Goal: Task Accomplishment & Management: Use online tool/utility

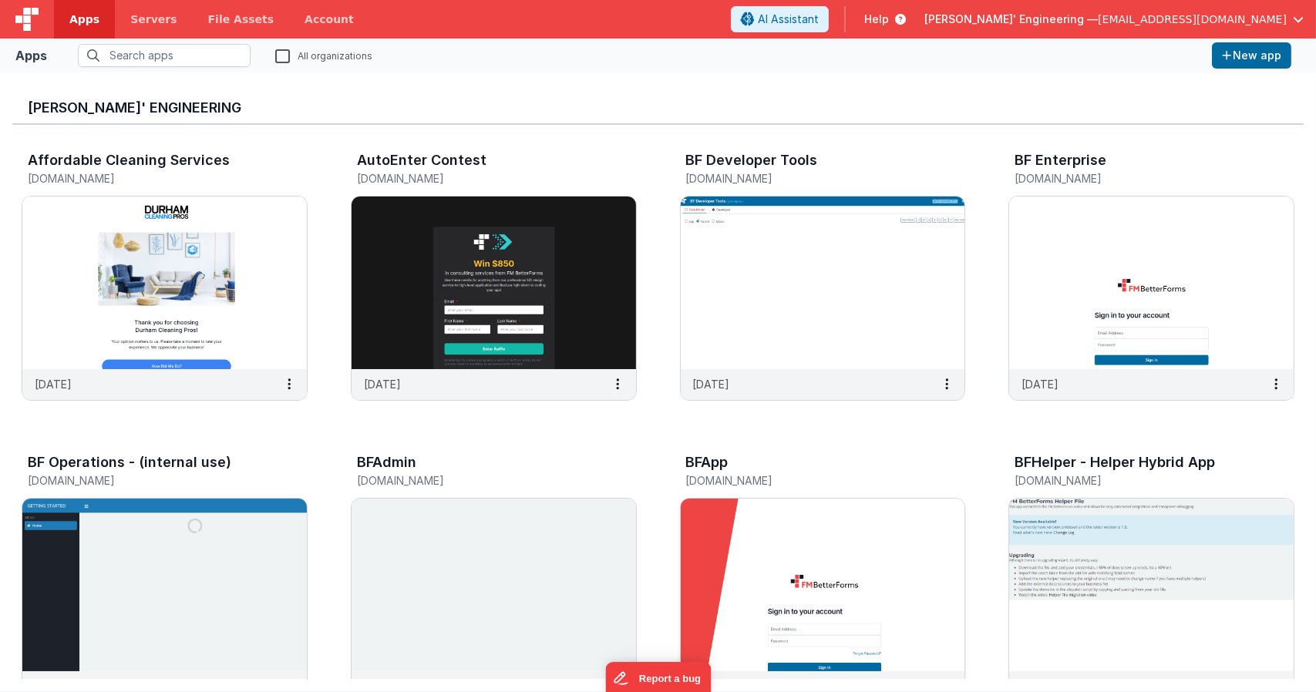
click at [827, 469] on div "BFApp" at bounding box center [806, 465] width 241 height 20
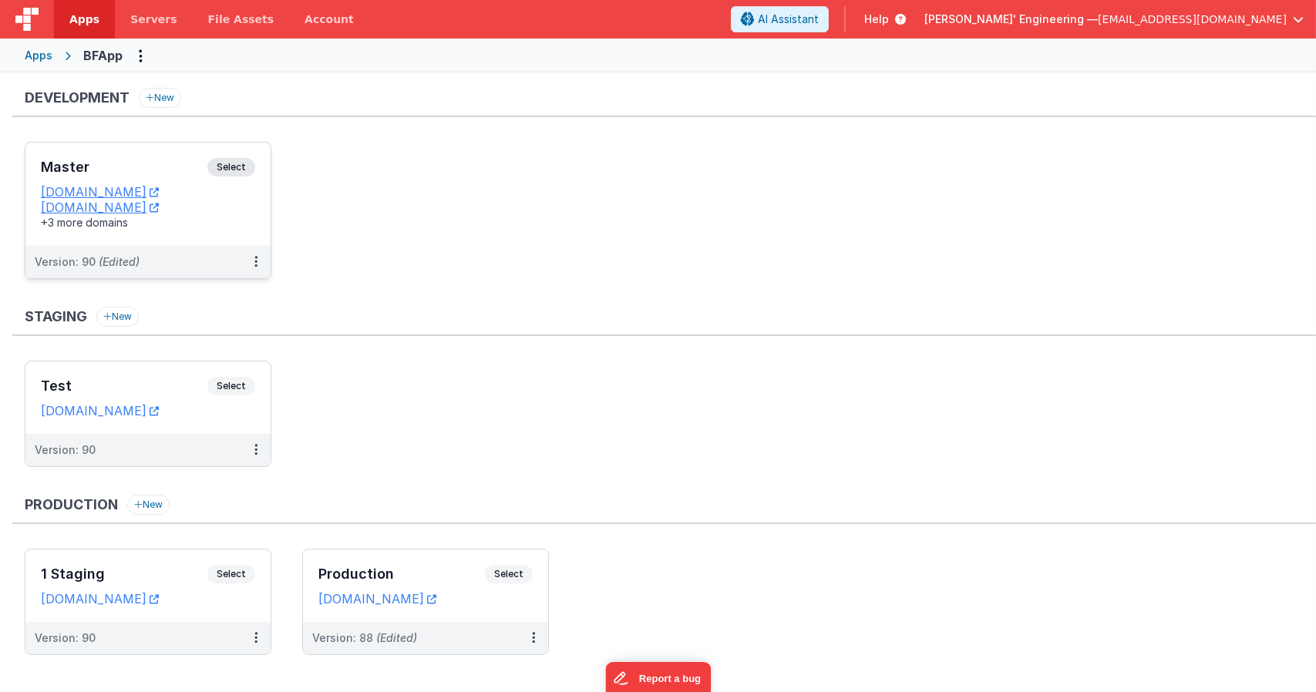
click at [244, 153] on div "Master Select URLs [DOMAIN_NAME] [DOMAIN_NAME] +3 more domains" at bounding box center [147, 194] width 245 height 103
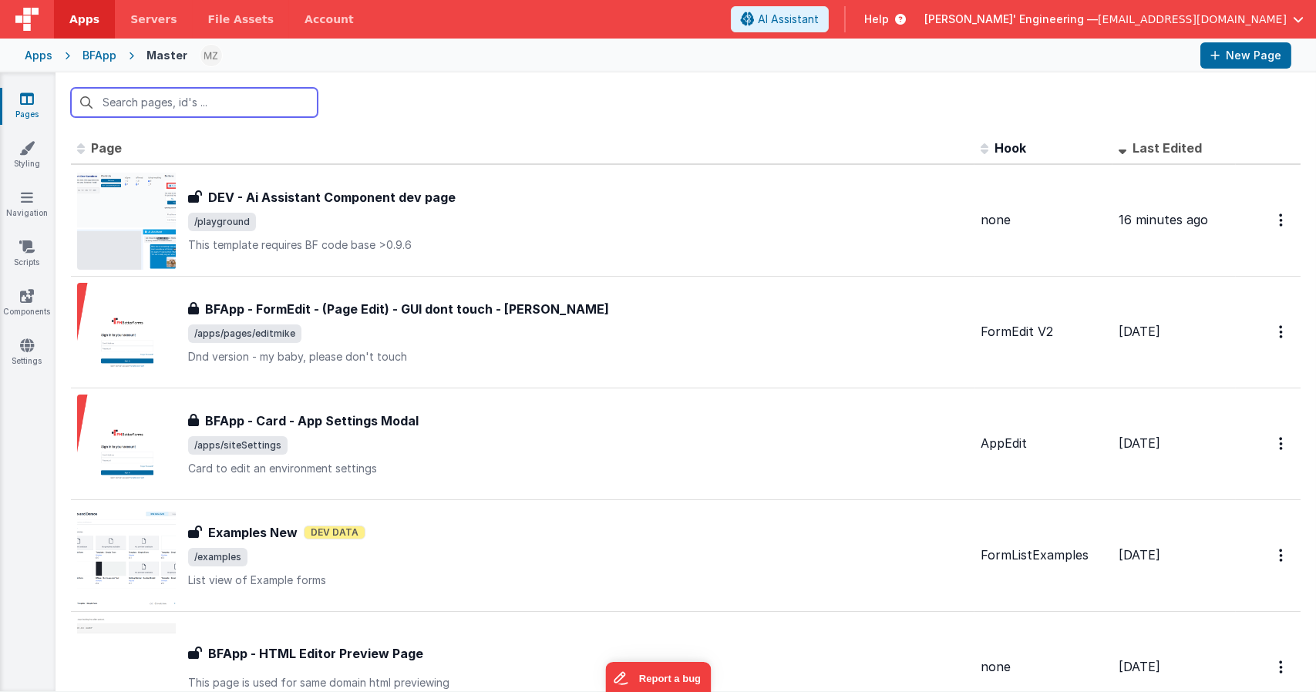
click at [254, 110] on input "text" at bounding box center [194, 102] width 247 height 29
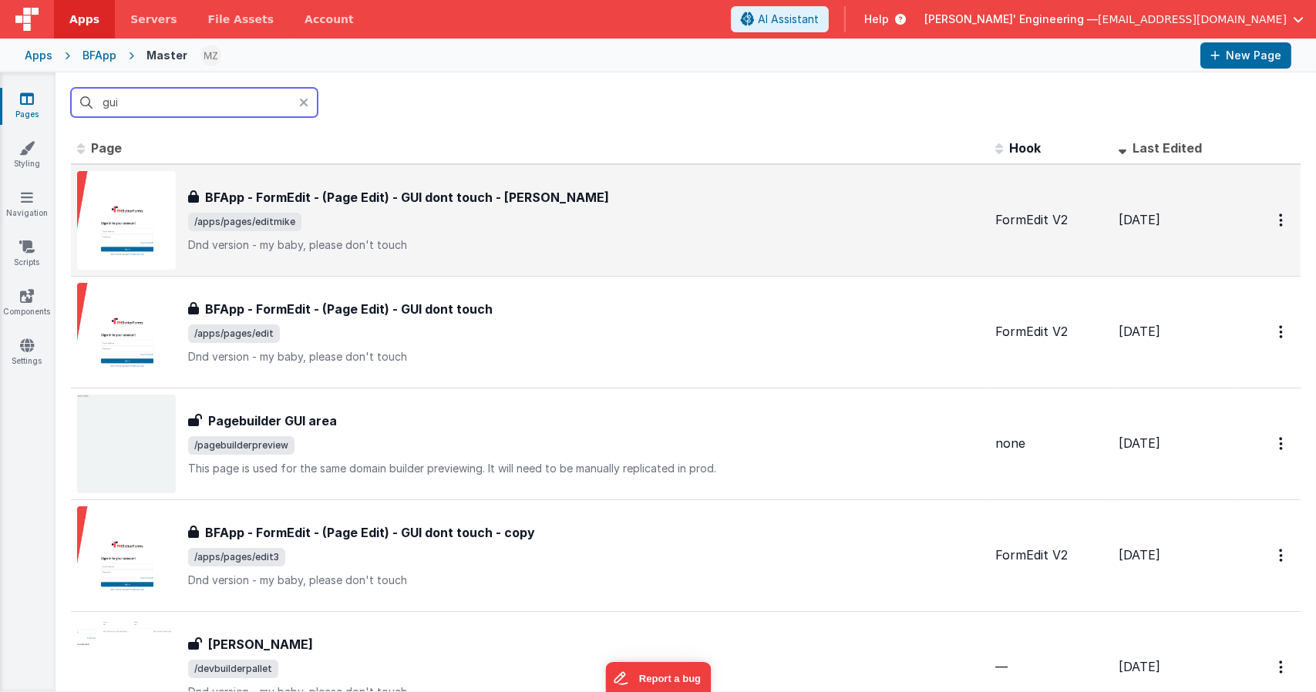
type input "gui"
click at [429, 224] on span "/apps/pages/editmike" at bounding box center [585, 222] width 795 height 18
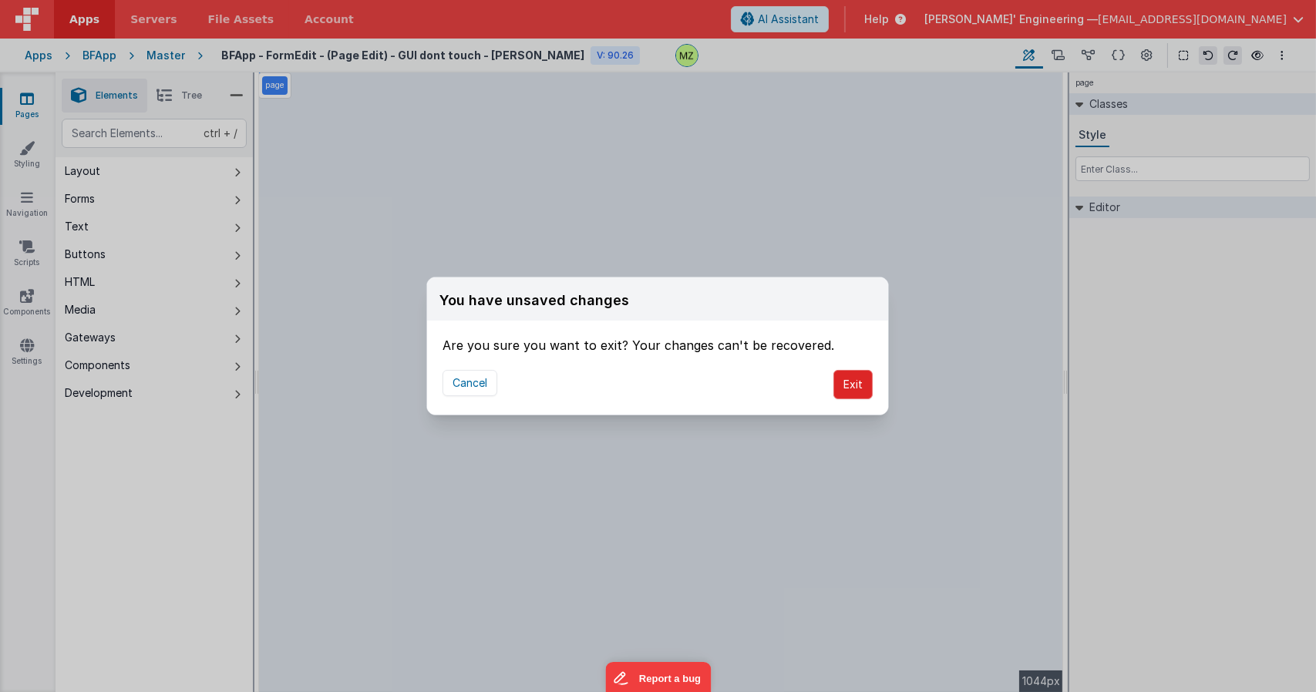
click at [852, 388] on button "Exit" at bounding box center [852, 384] width 39 height 29
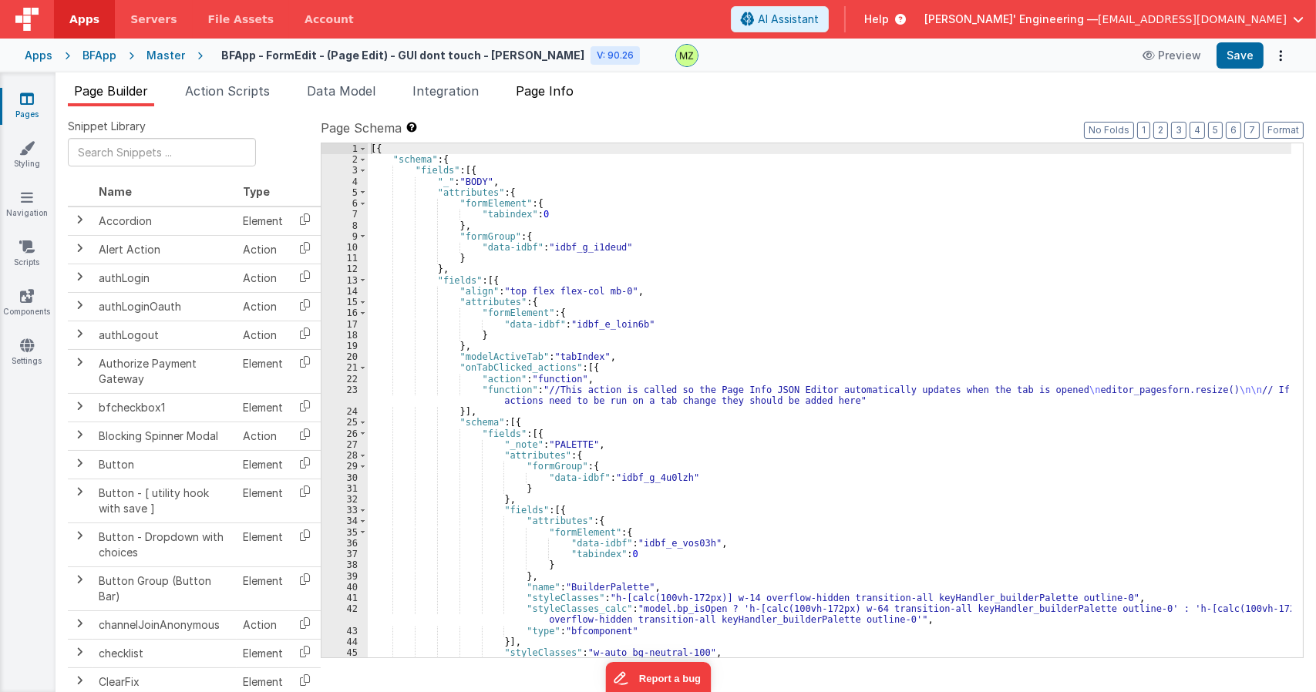
click at [552, 89] on span "Page Info" at bounding box center [545, 90] width 58 height 15
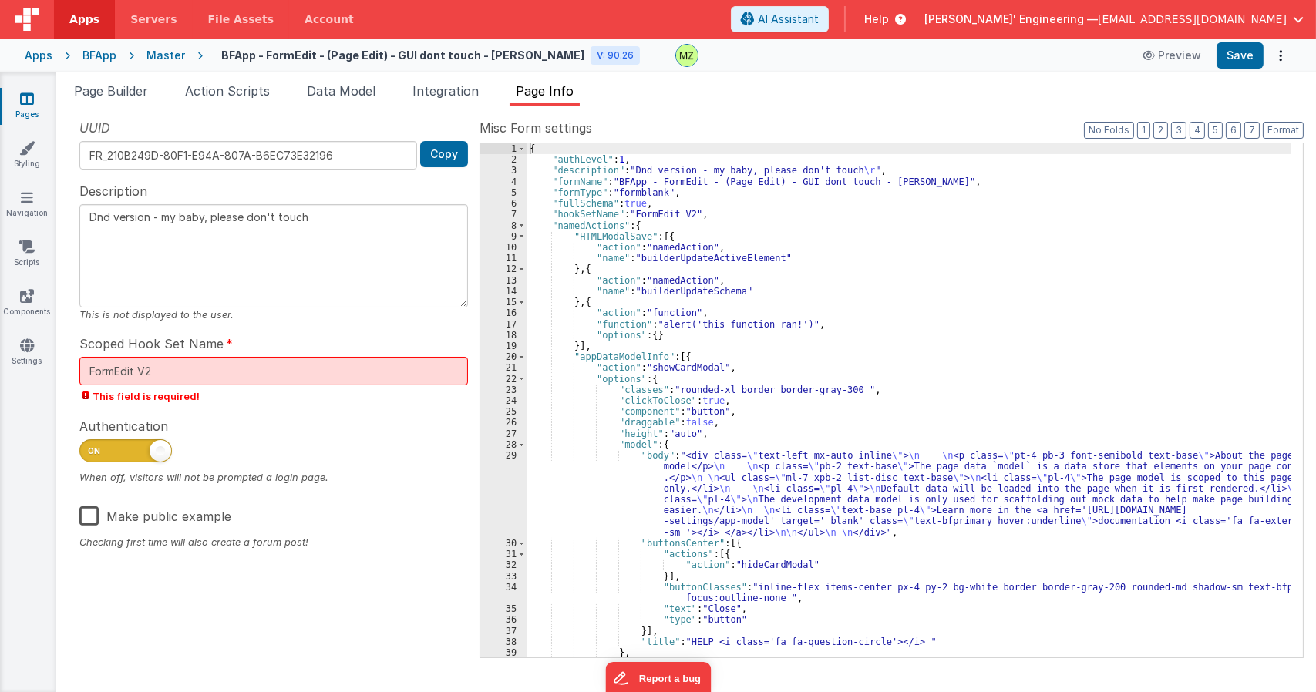
click at [766, 252] on div "{ "authLevel" : 1 , "description" : "Dnd version - my baby, please don't touch …" at bounding box center [908, 411] width 765 height 536
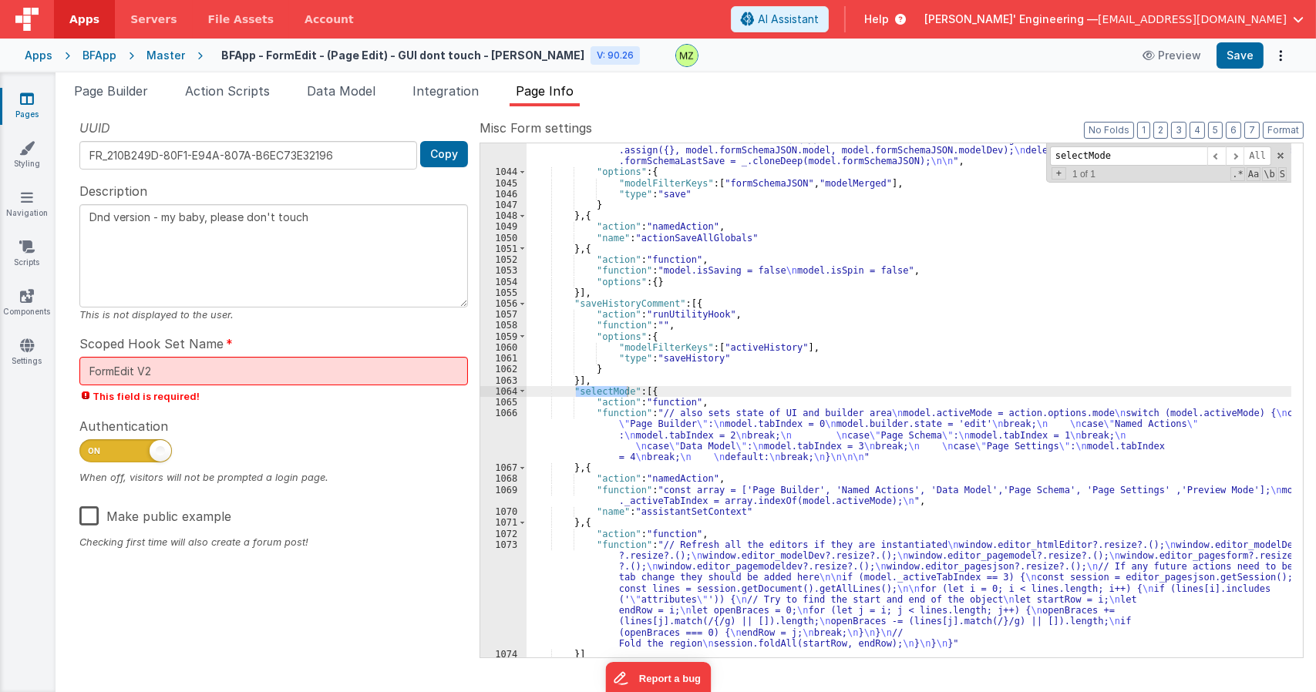
scroll to position [20456, 0]
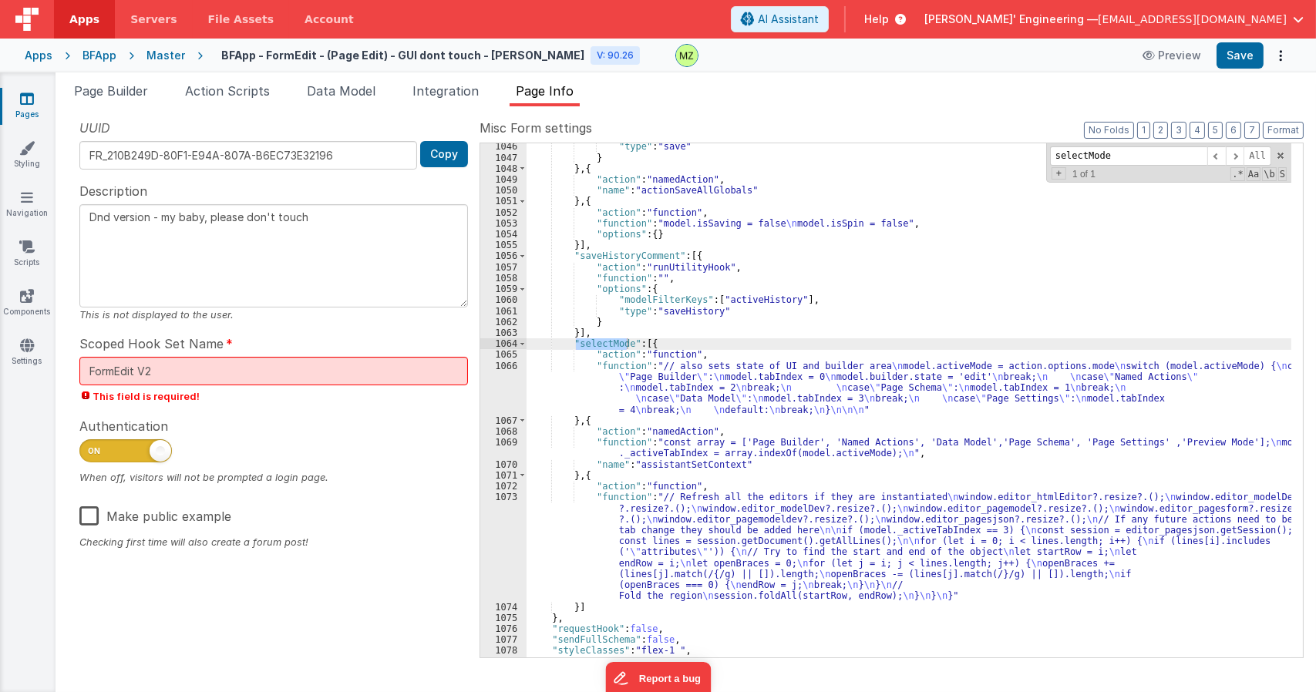
type input "selectMode"
click at [694, 385] on div ""type" : "save" } } , { "action" : "namedAction" , "name" : "actionSaveAllGloba…" at bounding box center [908, 409] width 765 height 536
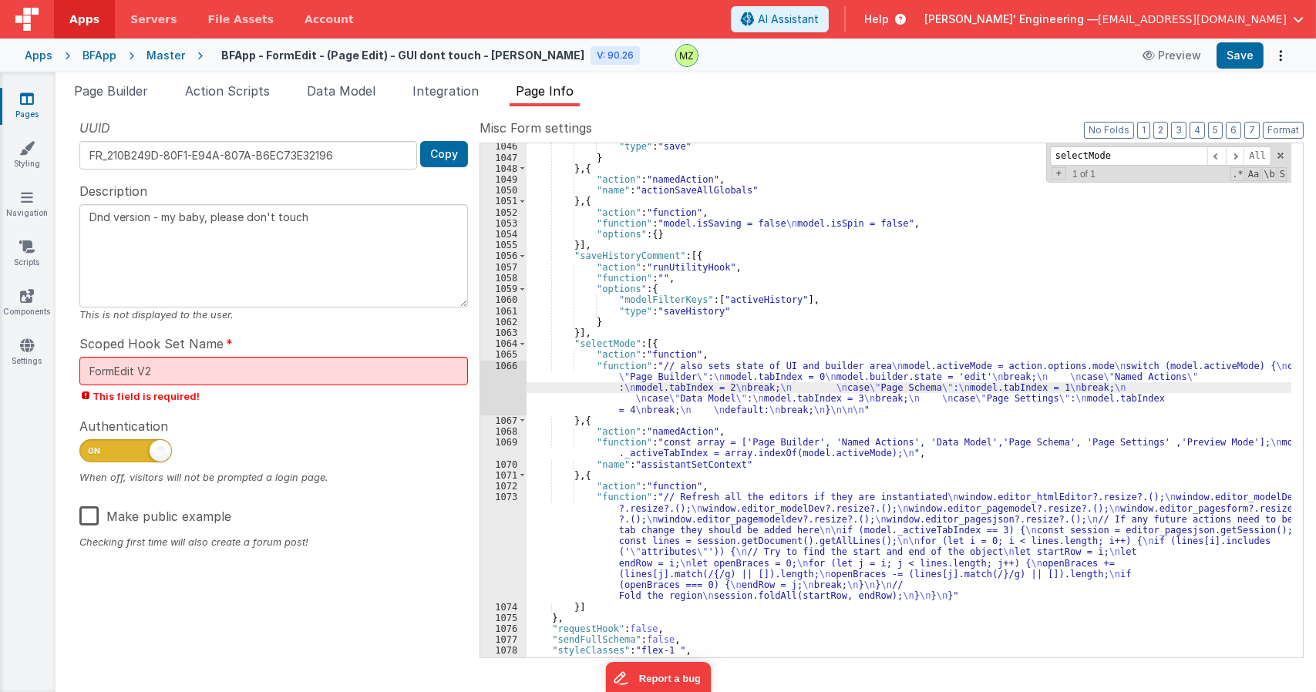
click at [516, 368] on div "1066" at bounding box center [503, 388] width 46 height 55
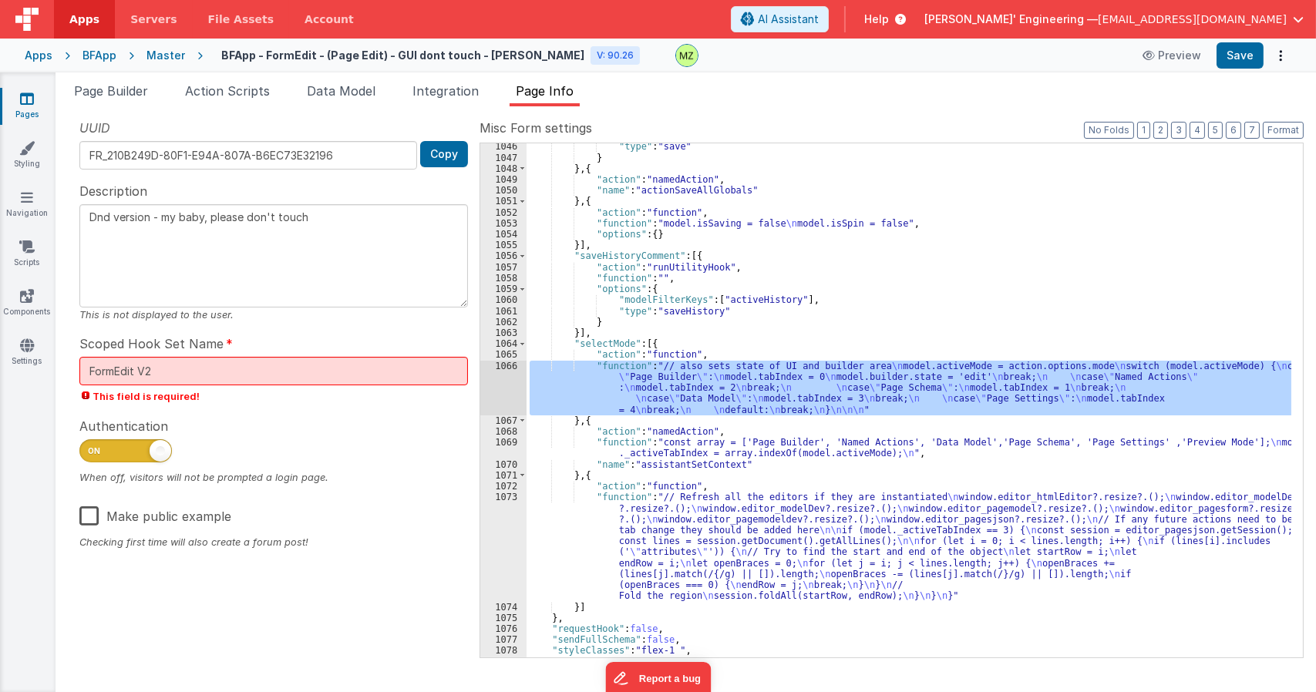
click at [509, 443] on div "1069" at bounding box center [503, 448] width 46 height 22
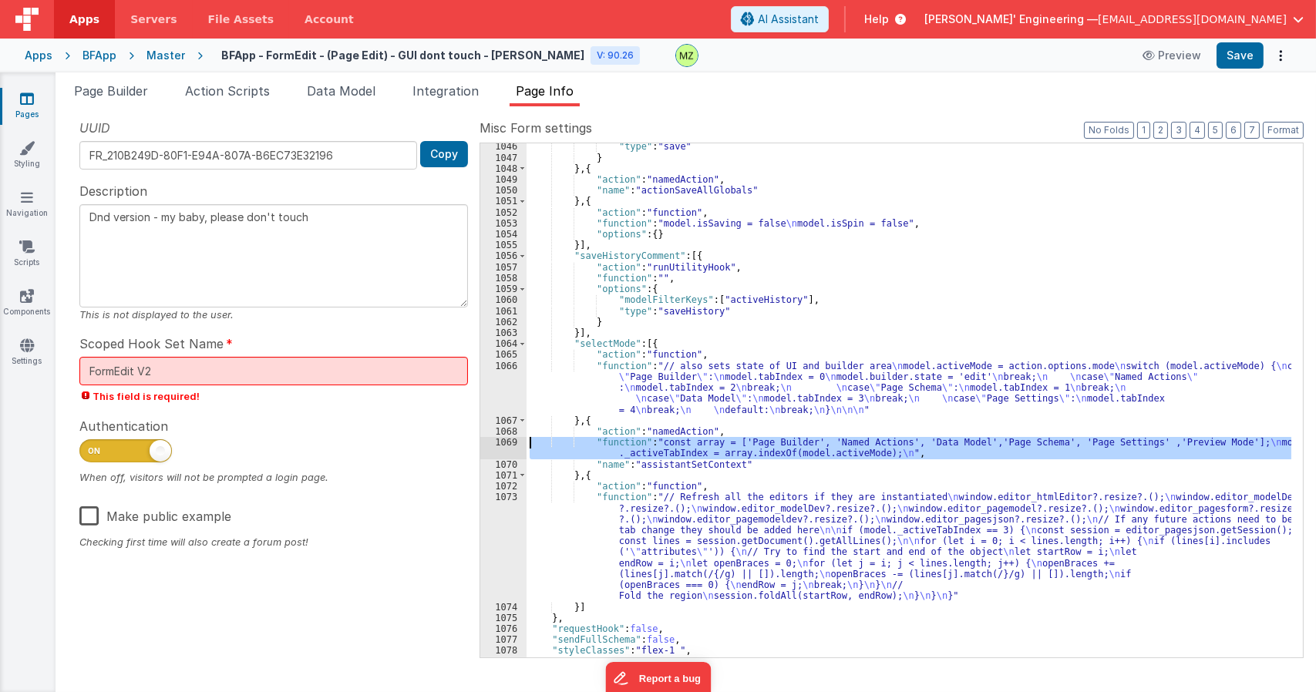
click at [514, 502] on div "1073" at bounding box center [503, 546] width 46 height 109
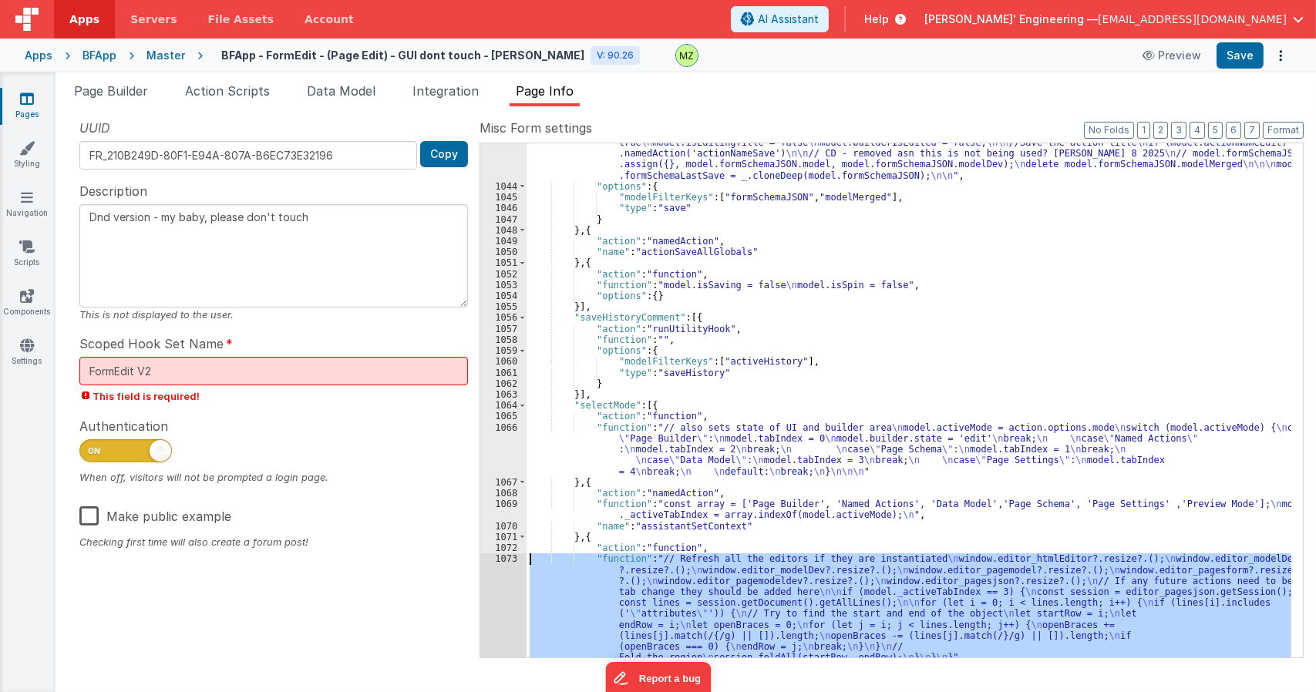
scroll to position [20394, 0]
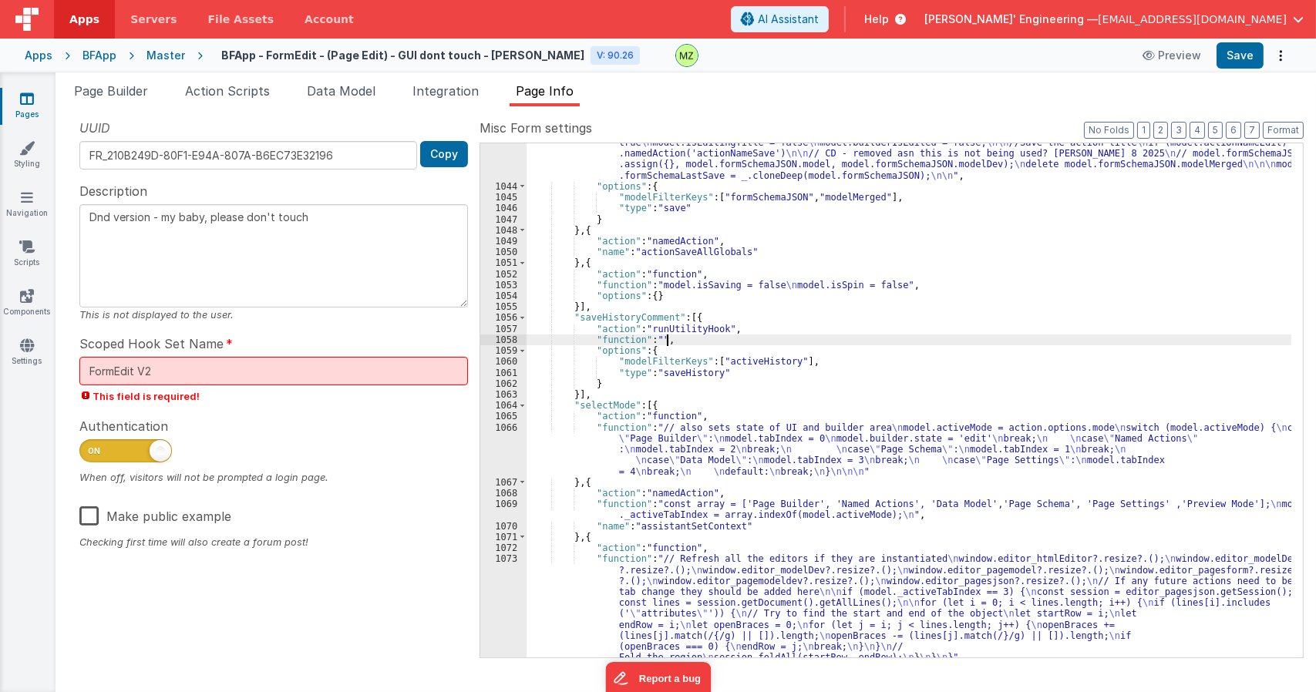
click at [670, 337] on div ""function" : "Vue.set(vueapp.$[DOMAIN_NAME][0].formSchema.model, \" isSaving \"…" at bounding box center [908, 465] width 765 height 678
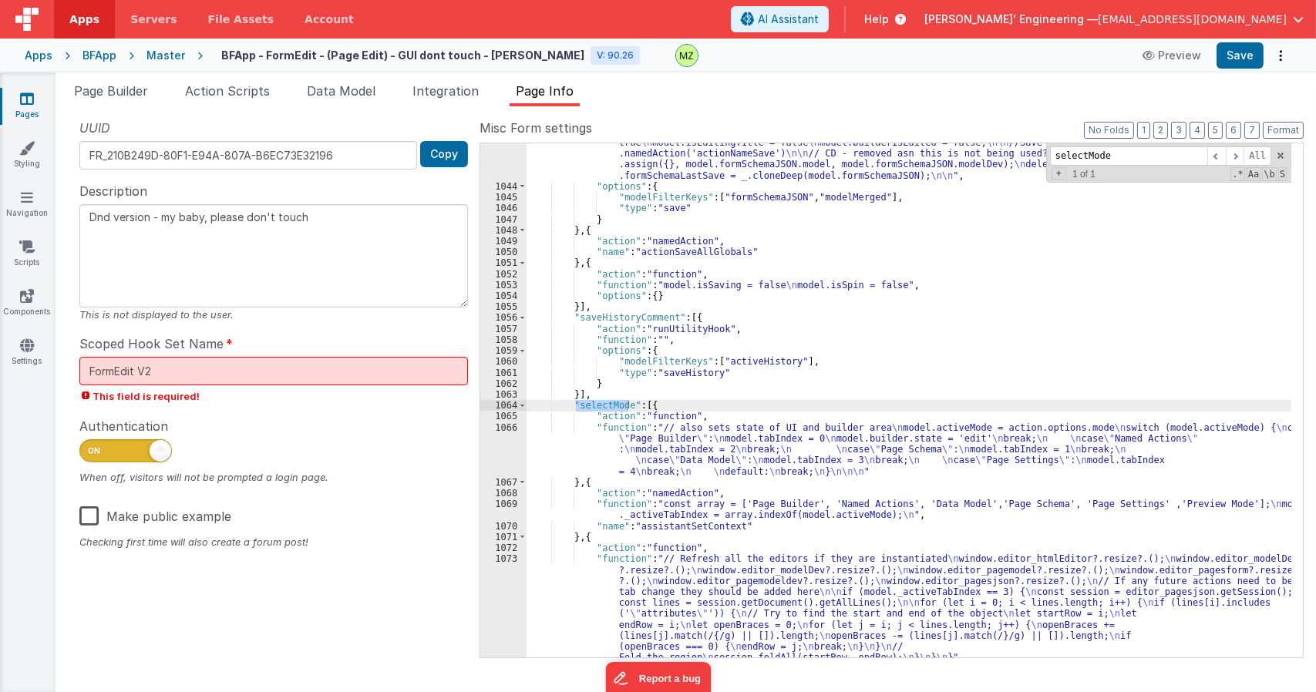
click at [521, 426] on div "1066" at bounding box center [503, 449] width 46 height 55
click at [509, 431] on div "1066" at bounding box center [503, 449] width 46 height 55
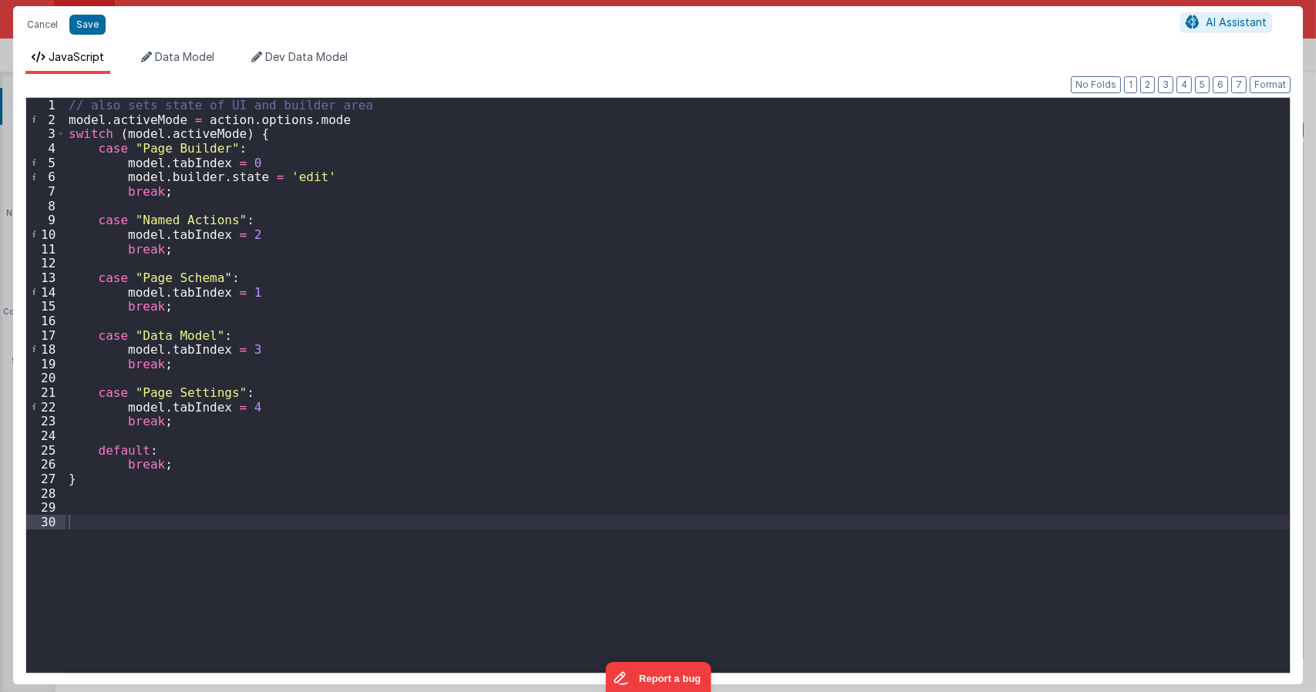
type textarea "Dnd version - my baby, please don't touch"
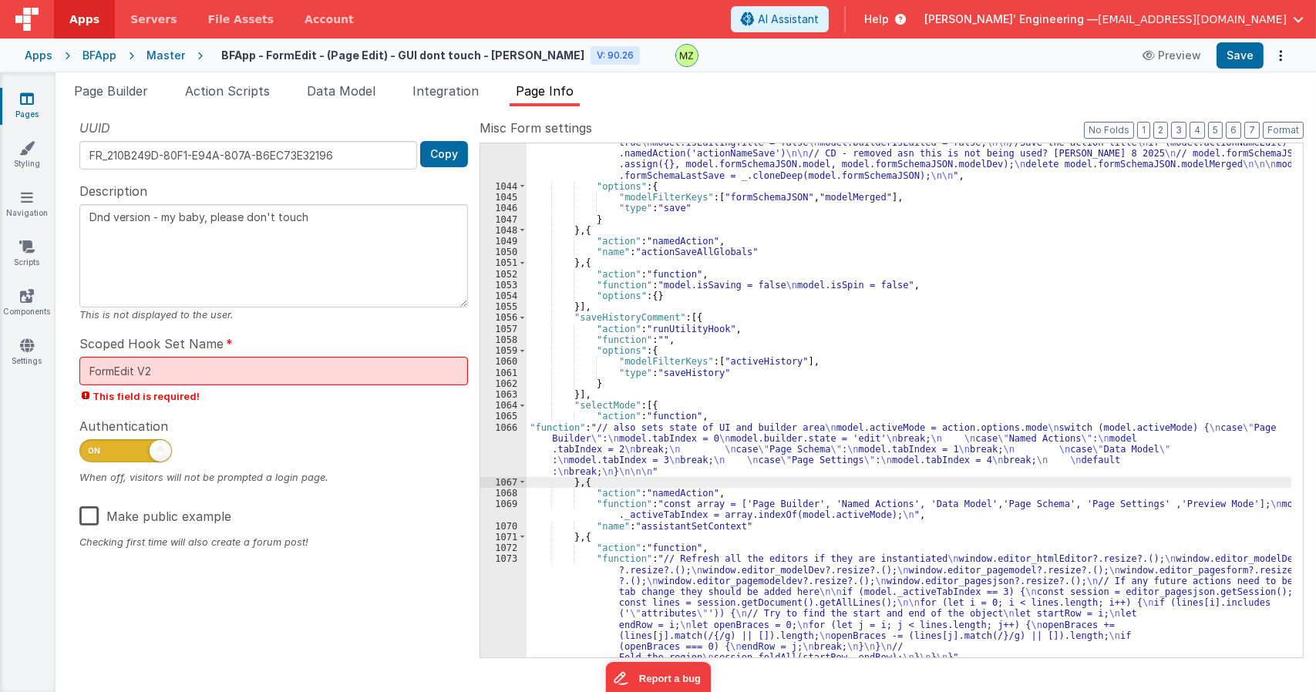
click at [718, 442] on div ""function" : "Vue.set(vueapp.$[DOMAIN_NAME][0].formSchema.model, \" isSaving \"…" at bounding box center [908, 465] width 765 height 678
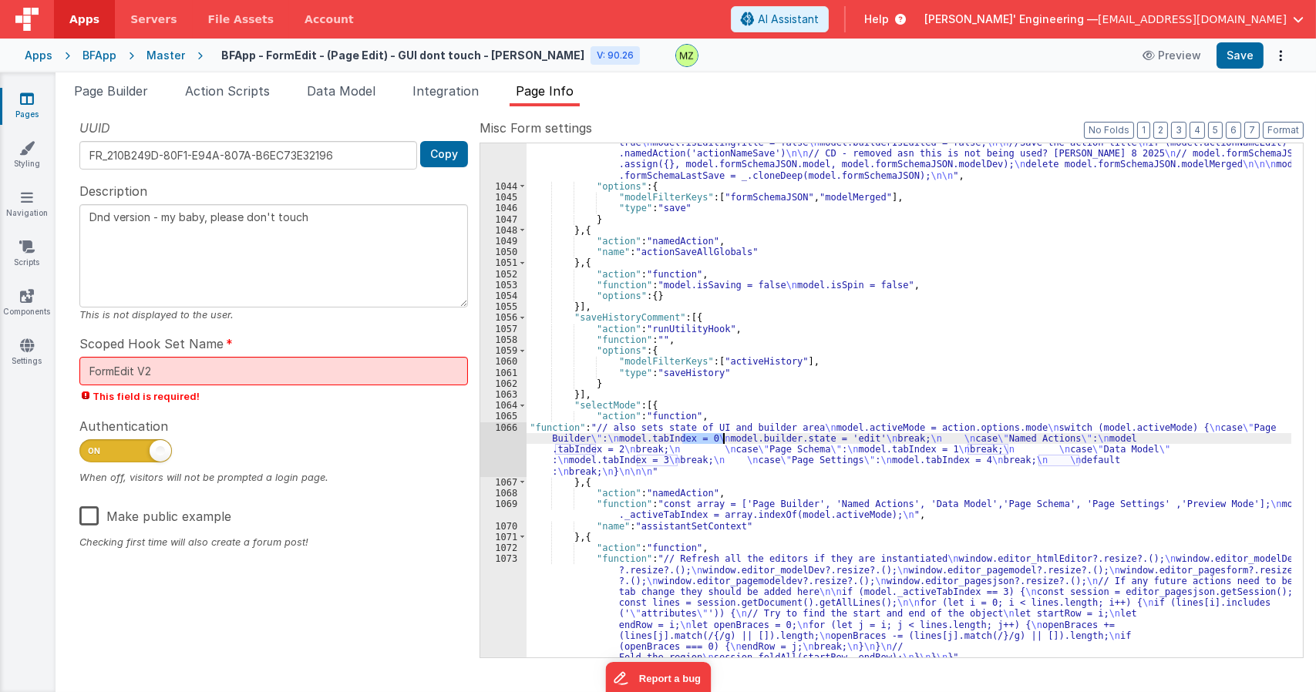
click at [718, 442] on div ""function" : "Vue.set(vueapp.$[DOMAIN_NAME][0].formSchema.model, \" isSaving \"…" at bounding box center [908, 465] width 765 height 678
click at [133, 90] on span "Page Builder" at bounding box center [111, 90] width 74 height 15
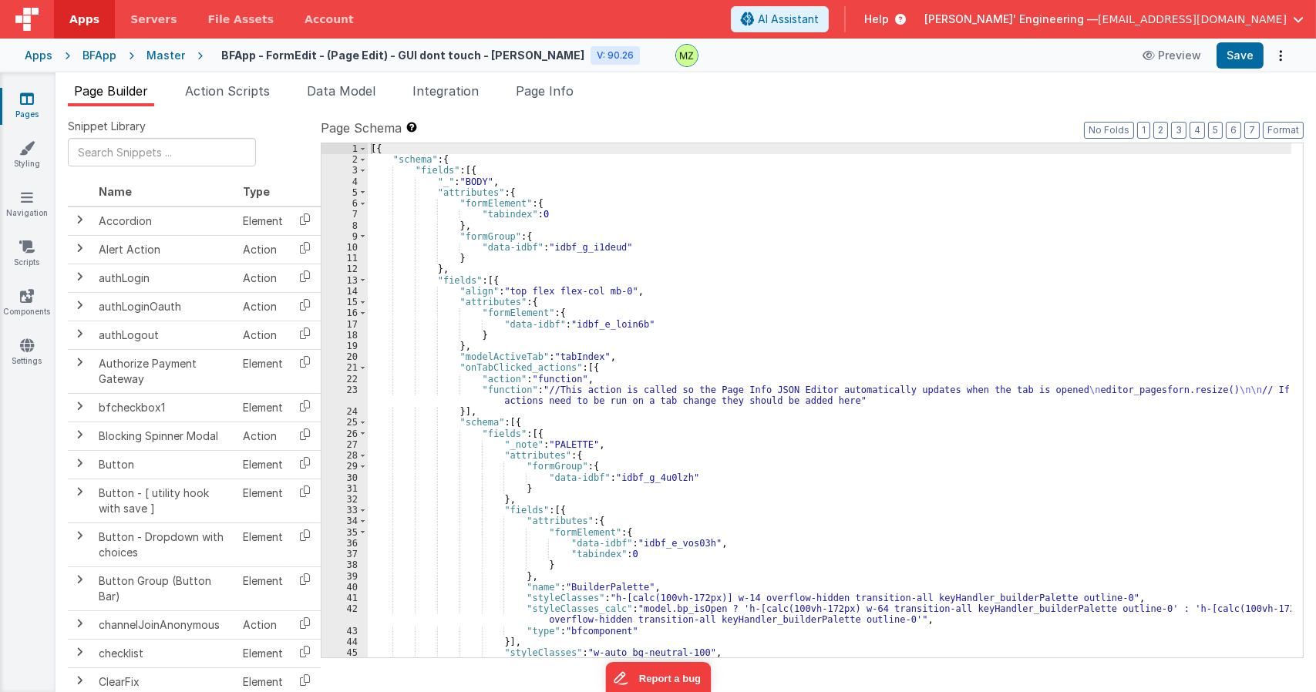
click at [581, 414] on div "[{ "schema" : { "fields" : [{ "_" : "BODY" , "attributes" : { "formElement" : {…" at bounding box center [829, 411] width 923 height 536
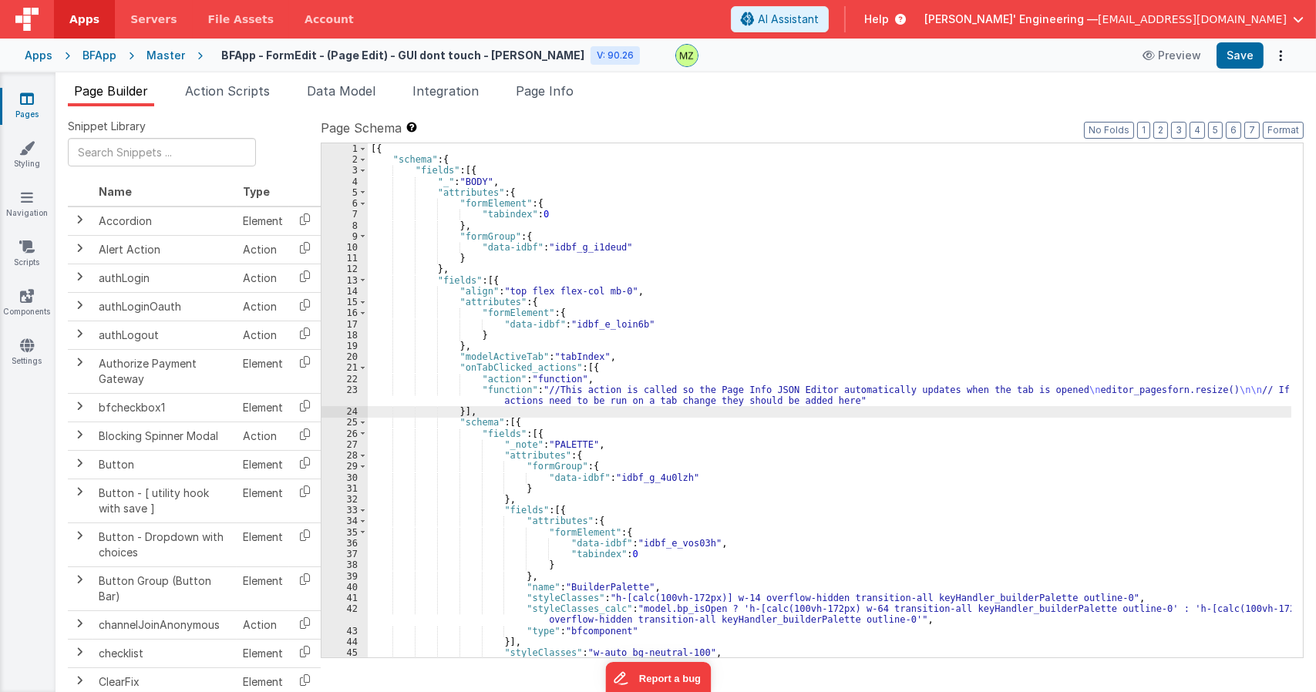
click at [587, 395] on div "[{ "schema" : { "fields" : [{ "_" : "BODY" , "attributes" : { "formElement" : {…" at bounding box center [829, 411] width 923 height 536
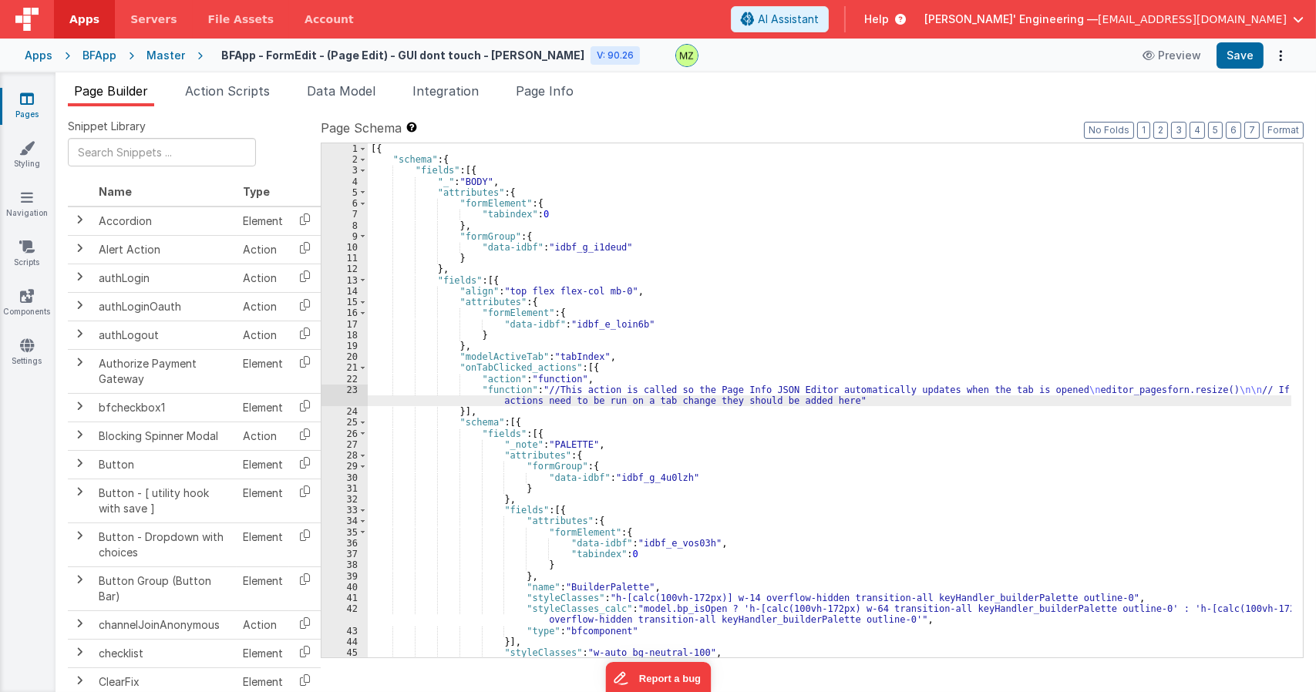
click at [358, 392] on div "23" at bounding box center [344, 396] width 46 height 22
click at [355, 392] on div "23" at bounding box center [344, 396] width 46 height 22
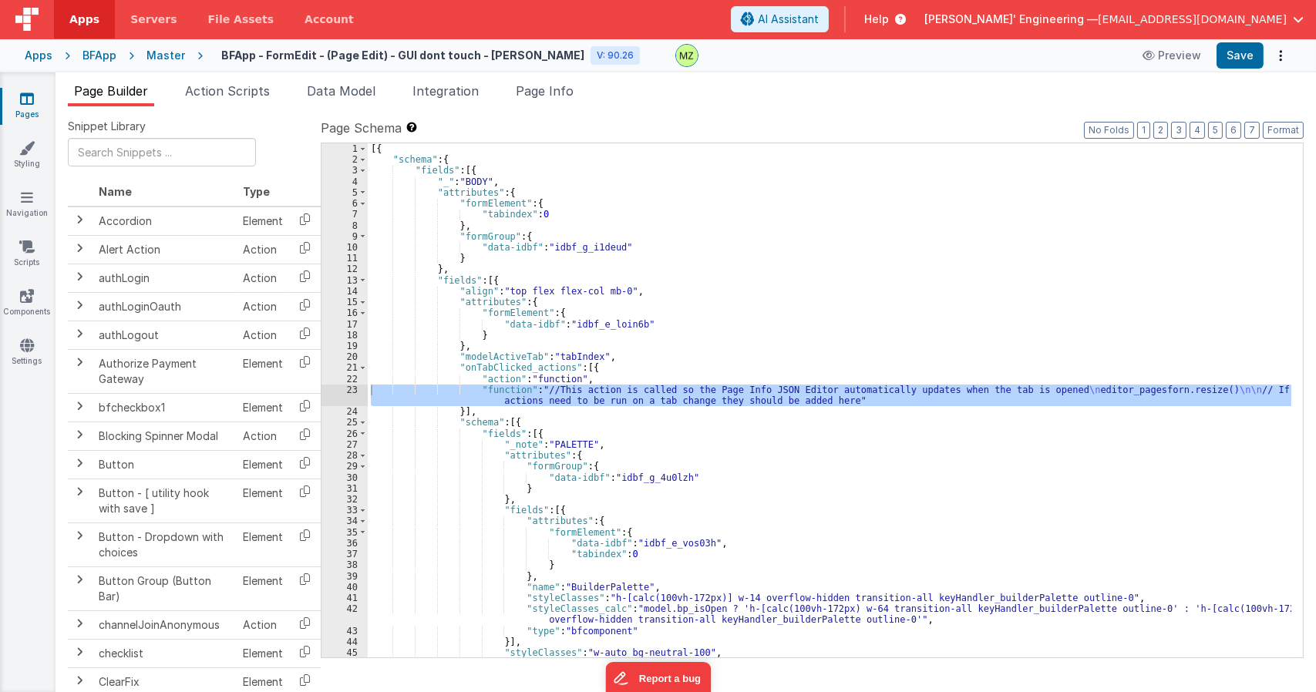
click at [844, 260] on div "[{ "schema" : { "fields" : [{ "_" : "BODY" , "attributes" : { "formElement" : {…" at bounding box center [829, 411] width 923 height 536
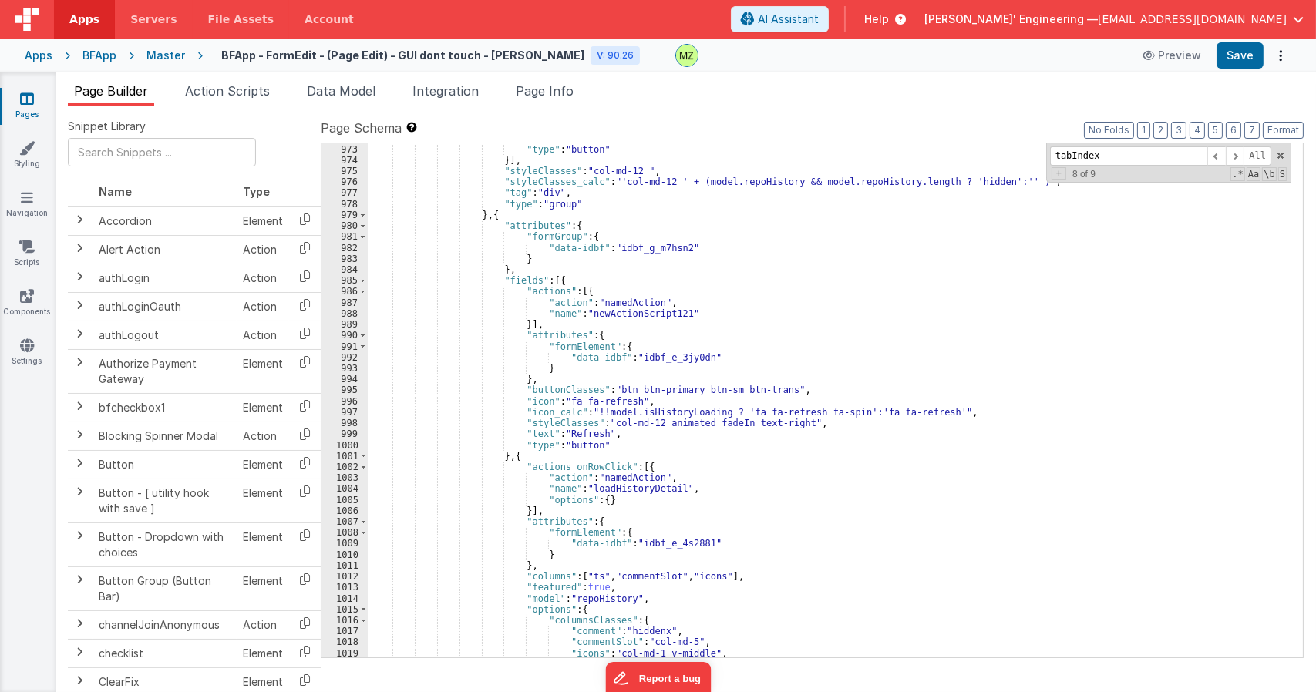
scroll to position [13750, 0]
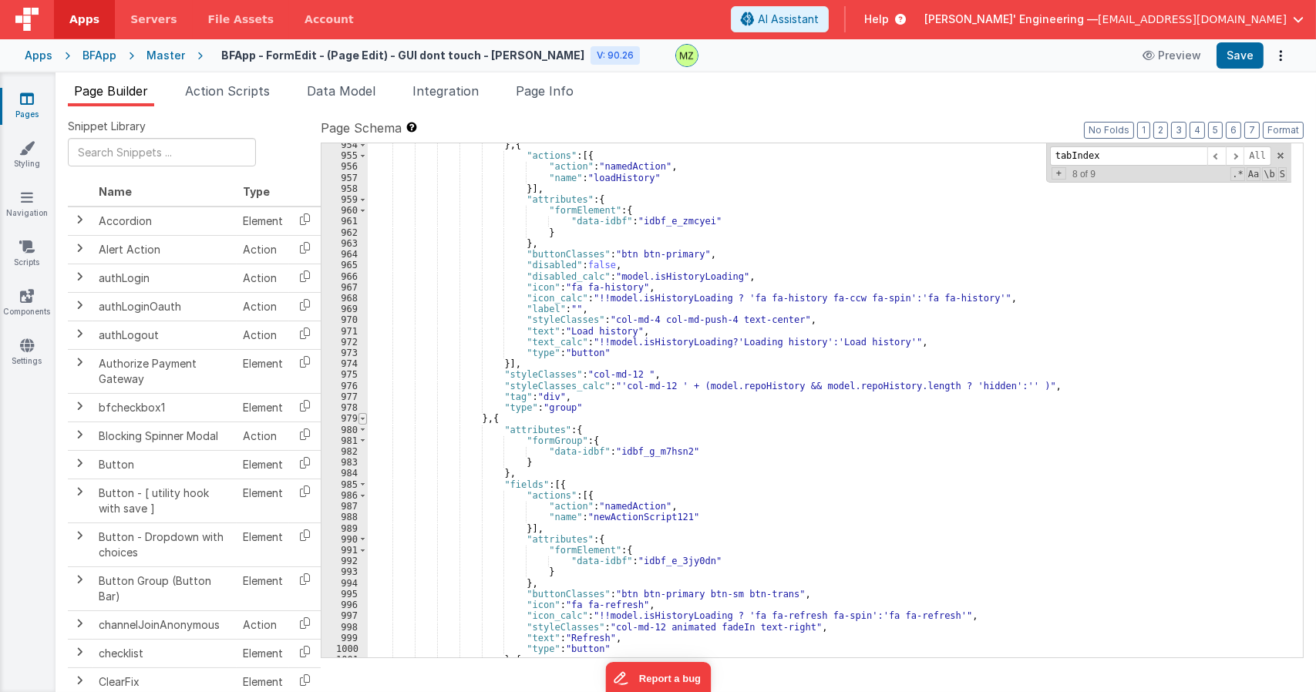
click at [363, 417] on span at bounding box center [362, 418] width 8 height 11
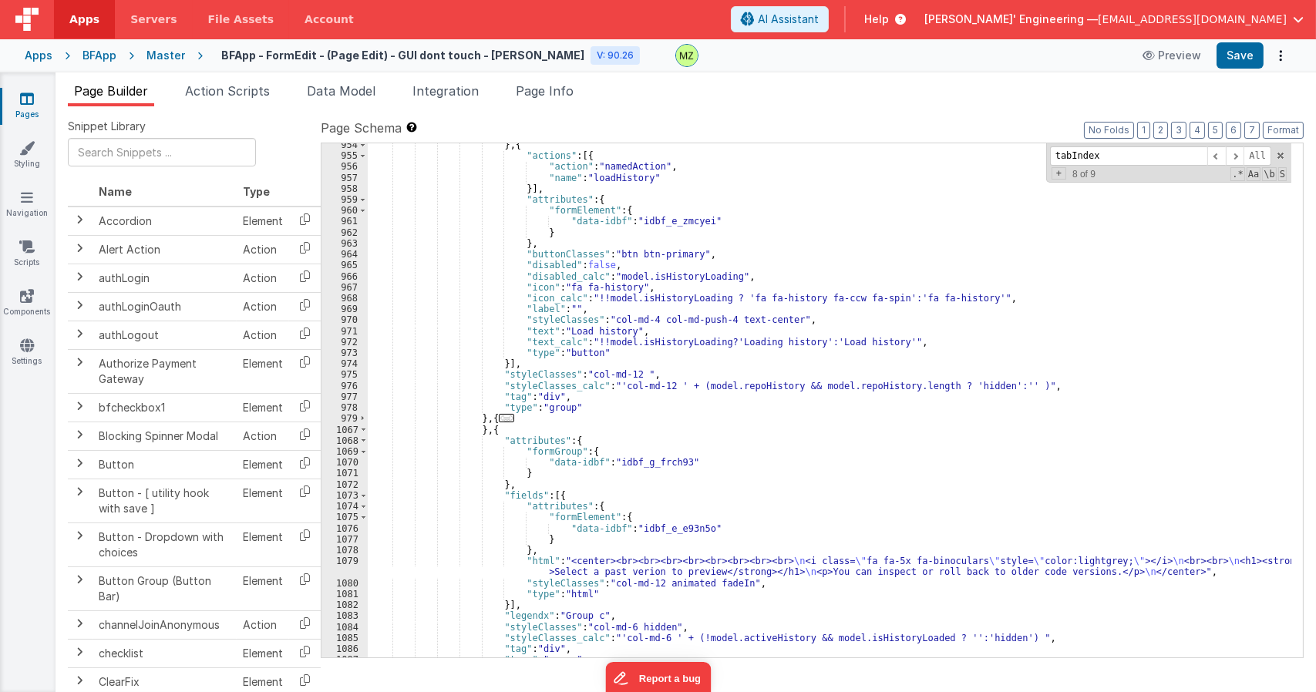
click at [366, 434] on div "1067" at bounding box center [344, 430] width 46 height 11
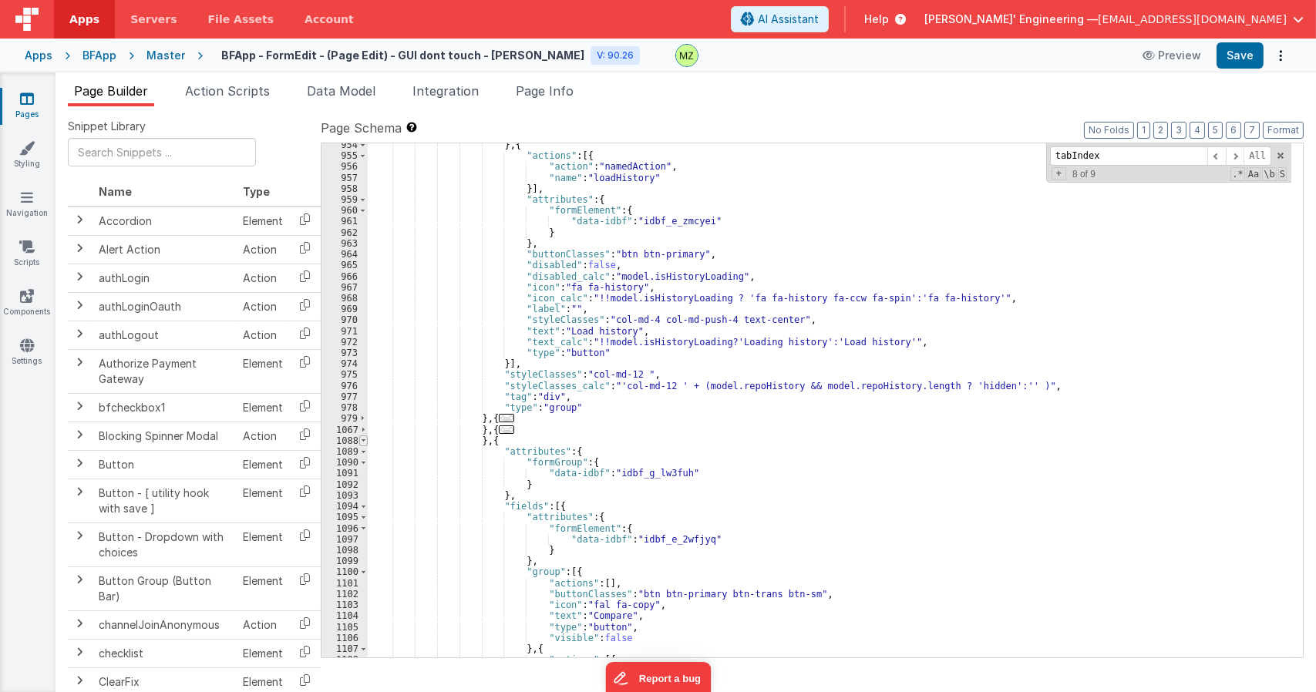
click at [366, 442] on span at bounding box center [363, 440] width 8 height 11
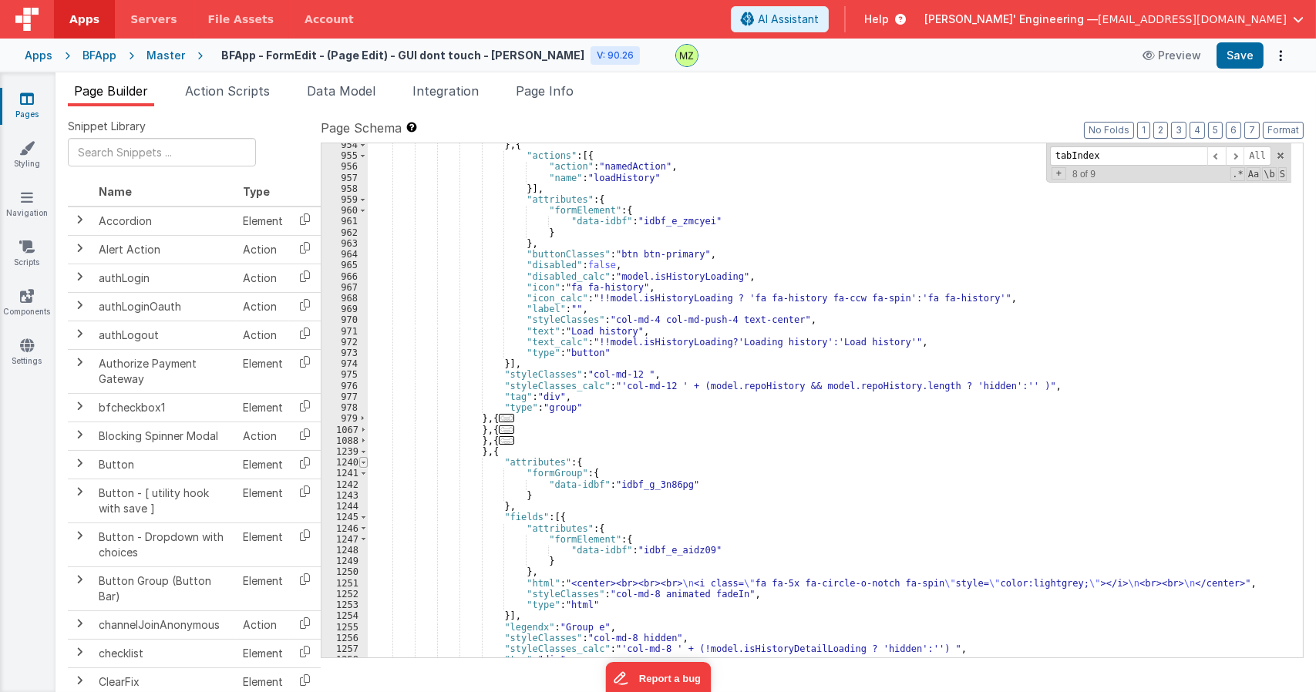
click at [365, 459] on span at bounding box center [363, 462] width 8 height 11
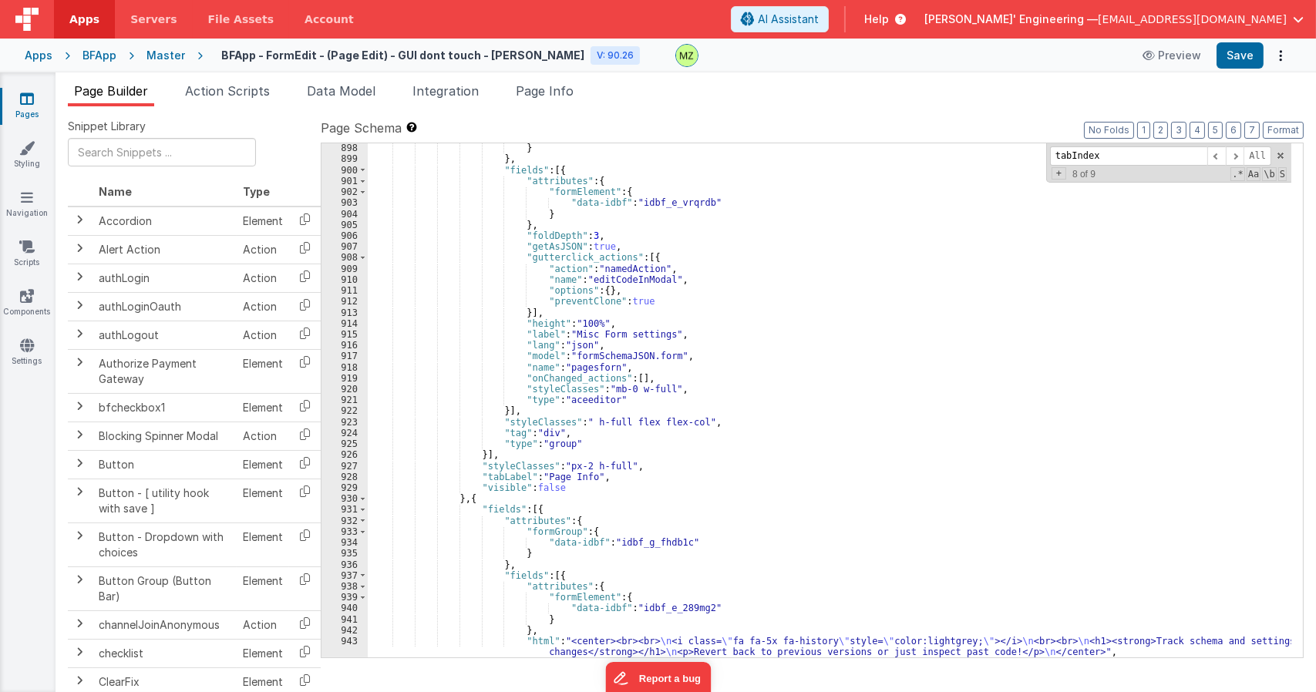
scroll to position [13121, 0]
click at [363, 499] on span at bounding box center [362, 498] width 8 height 11
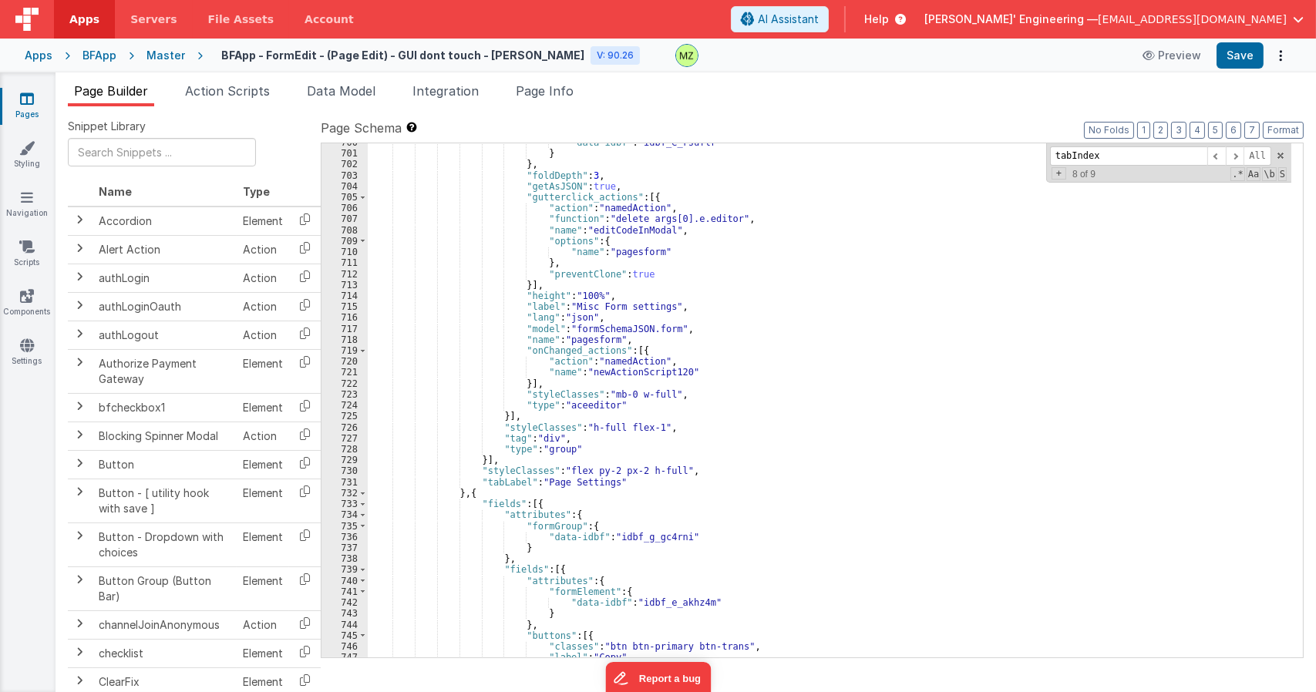
scroll to position [10890, 0]
click at [363, 493] on span at bounding box center [362, 493] width 8 height 11
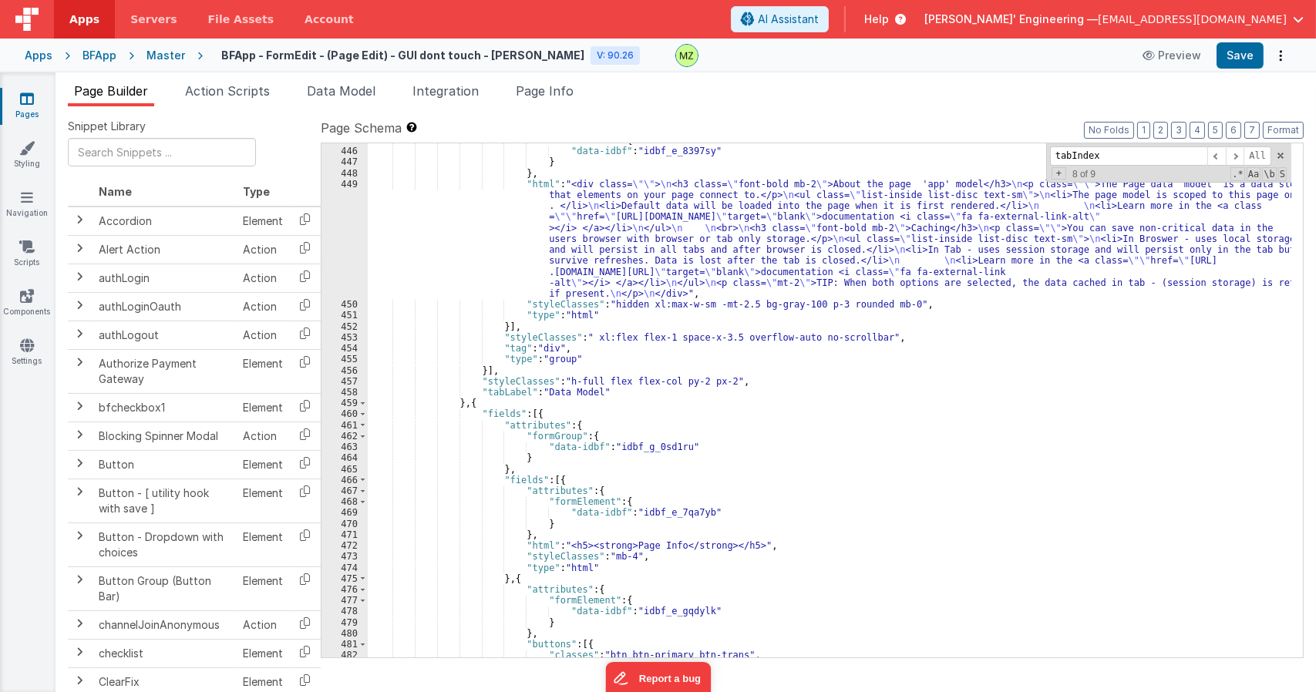
scroll to position [7898, 0]
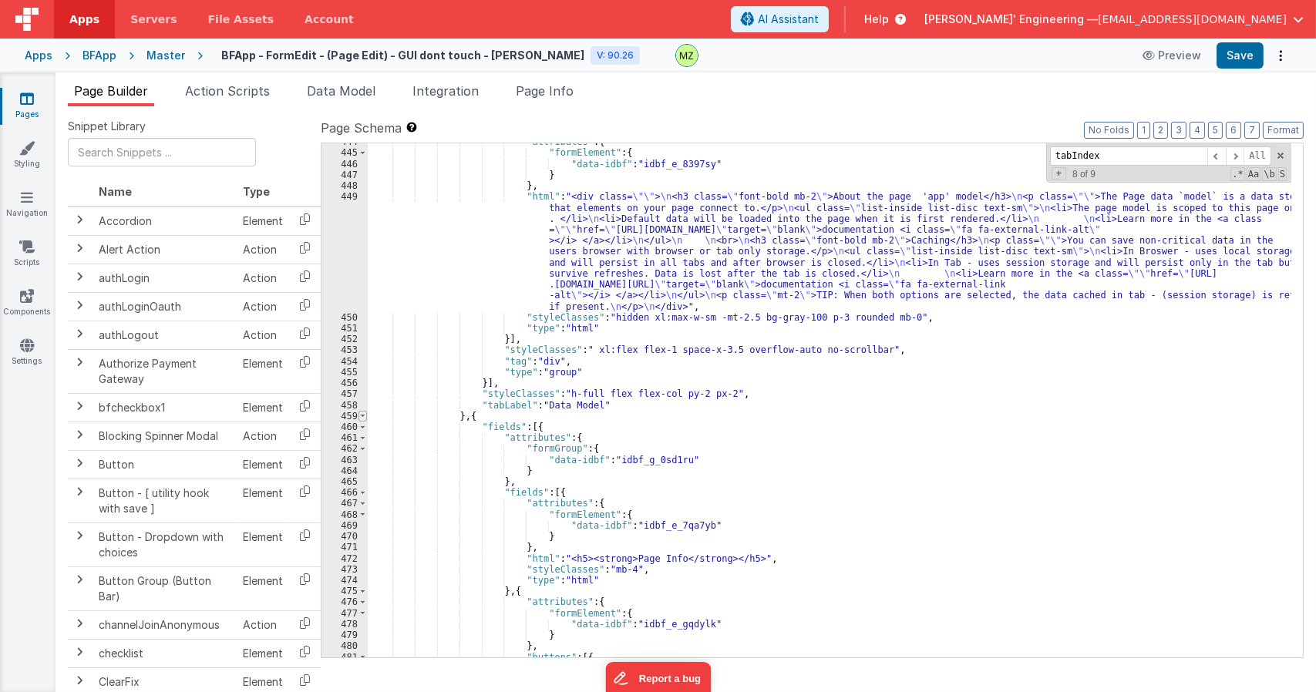
click at [365, 415] on span at bounding box center [362, 416] width 8 height 11
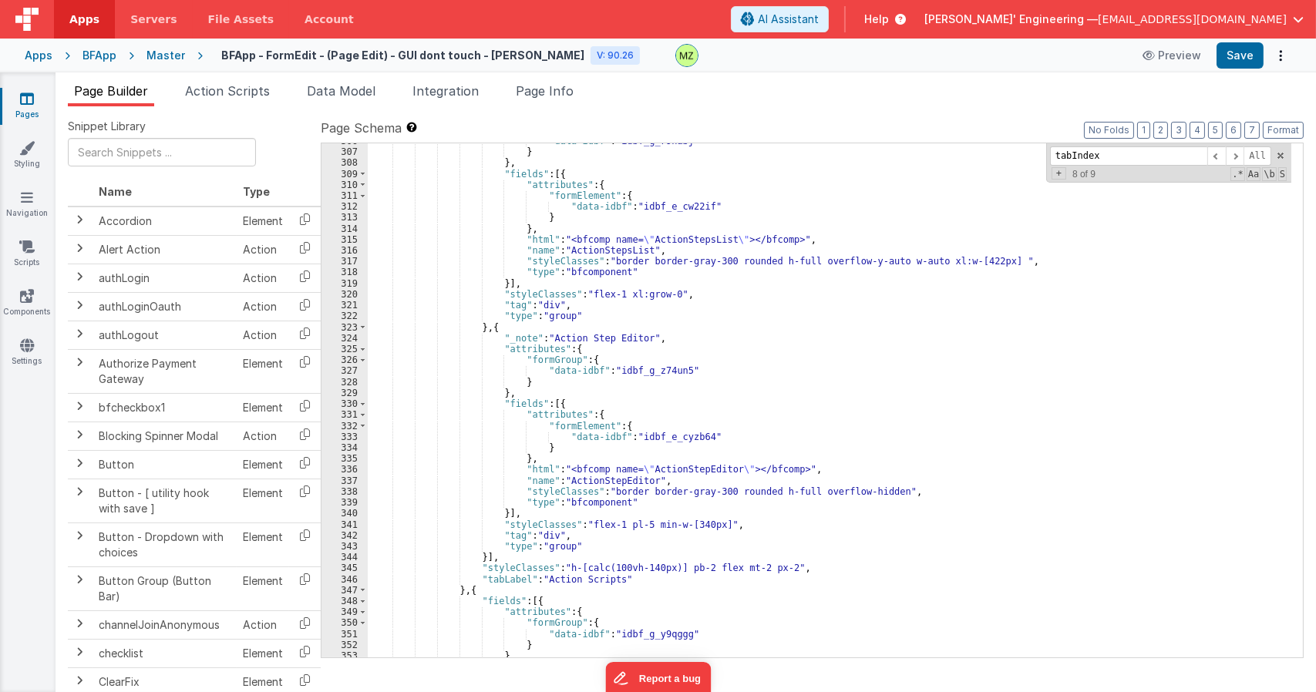
scroll to position [6157, 0]
click at [362, 588] on span at bounding box center [362, 590] width 8 height 11
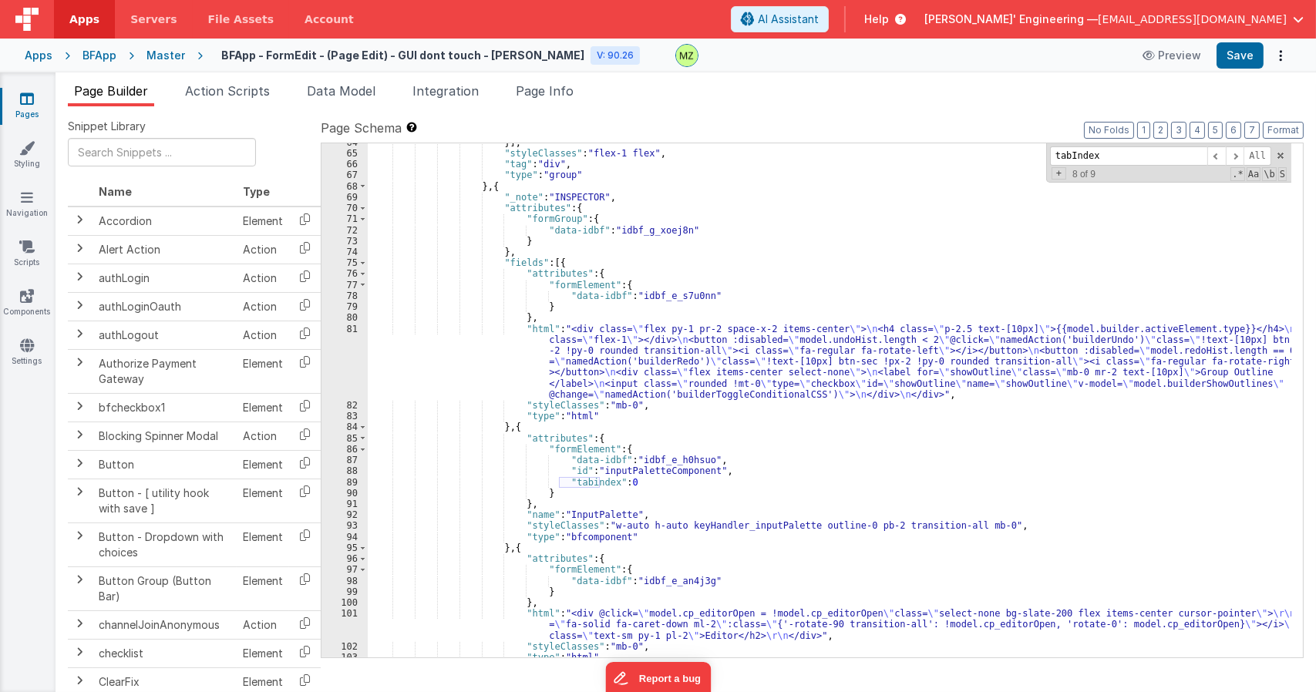
scroll to position [2230, 0]
click at [361, 264] on span at bounding box center [362, 263] width 8 height 11
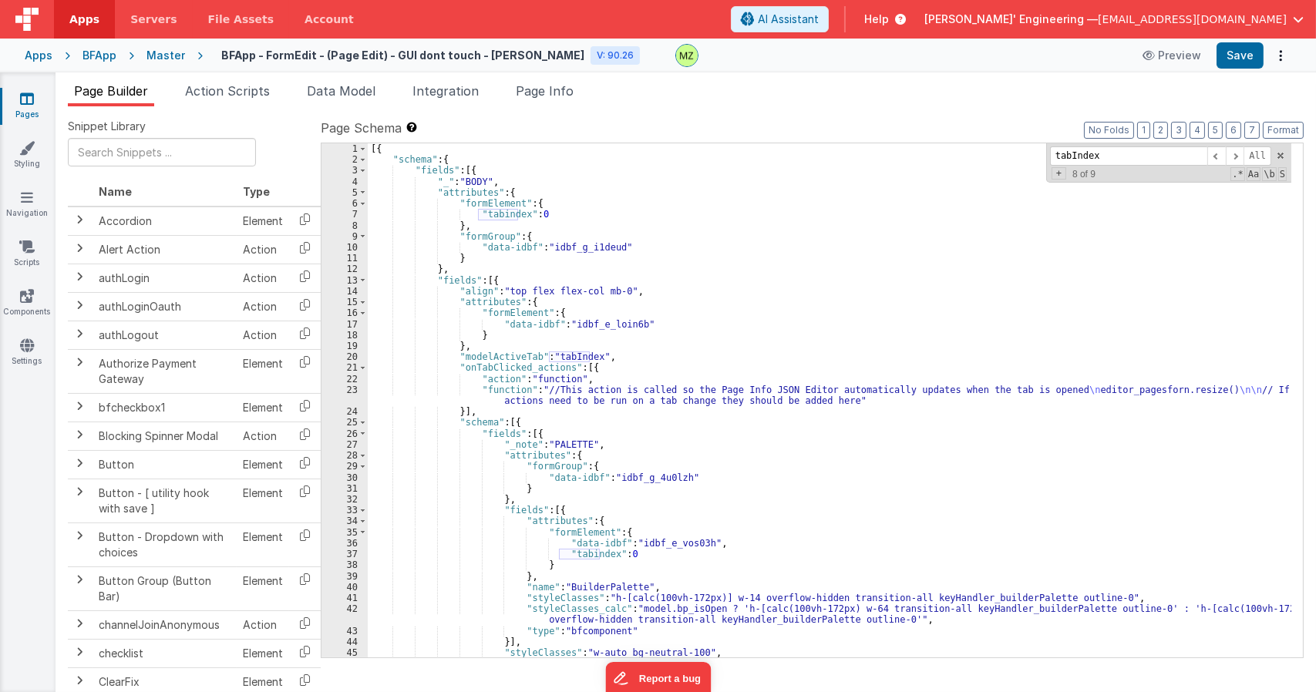
scroll to position [0, 0]
click at [361, 424] on span at bounding box center [362, 422] width 8 height 11
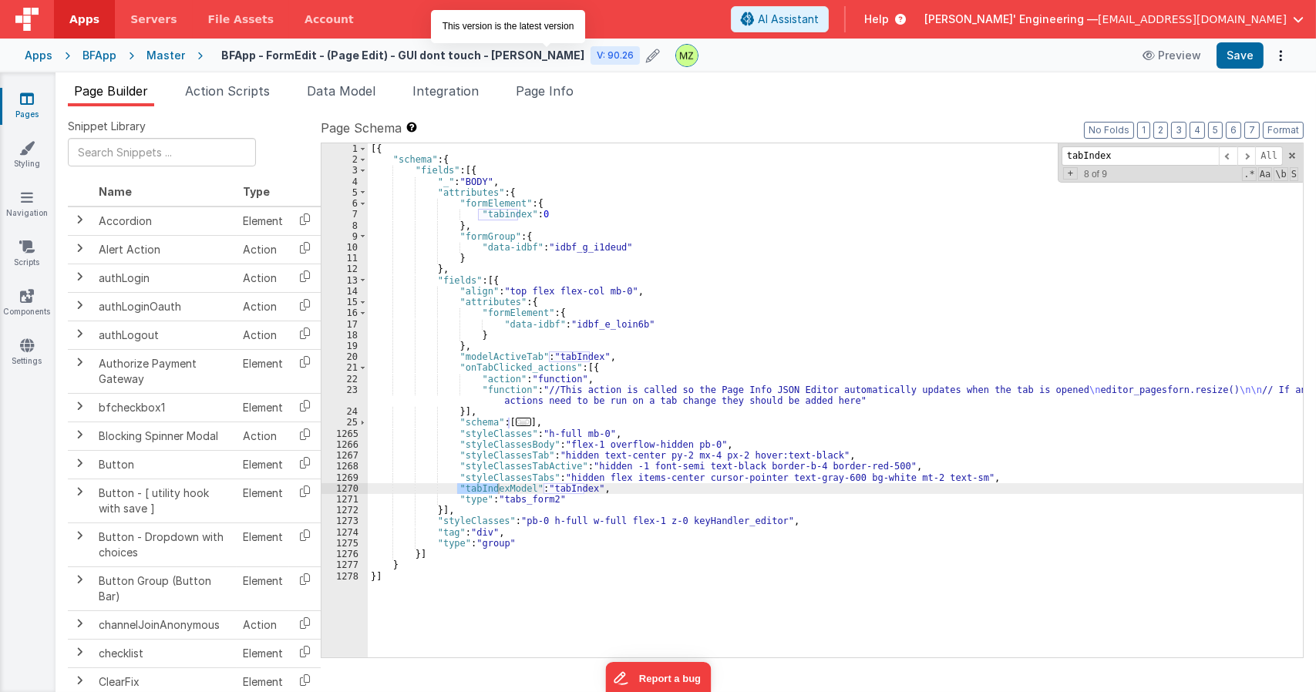
click at [590, 47] on div "V: 90.26" at bounding box center [614, 55] width 49 height 18
click at [556, 486] on div "[{ "schema" : { "fields" : [{ "_" : "BODY" , "attributes" : { "formElement" : {…" at bounding box center [835, 411] width 935 height 536
click at [563, 102] on li "Page Info" at bounding box center [544, 94] width 70 height 25
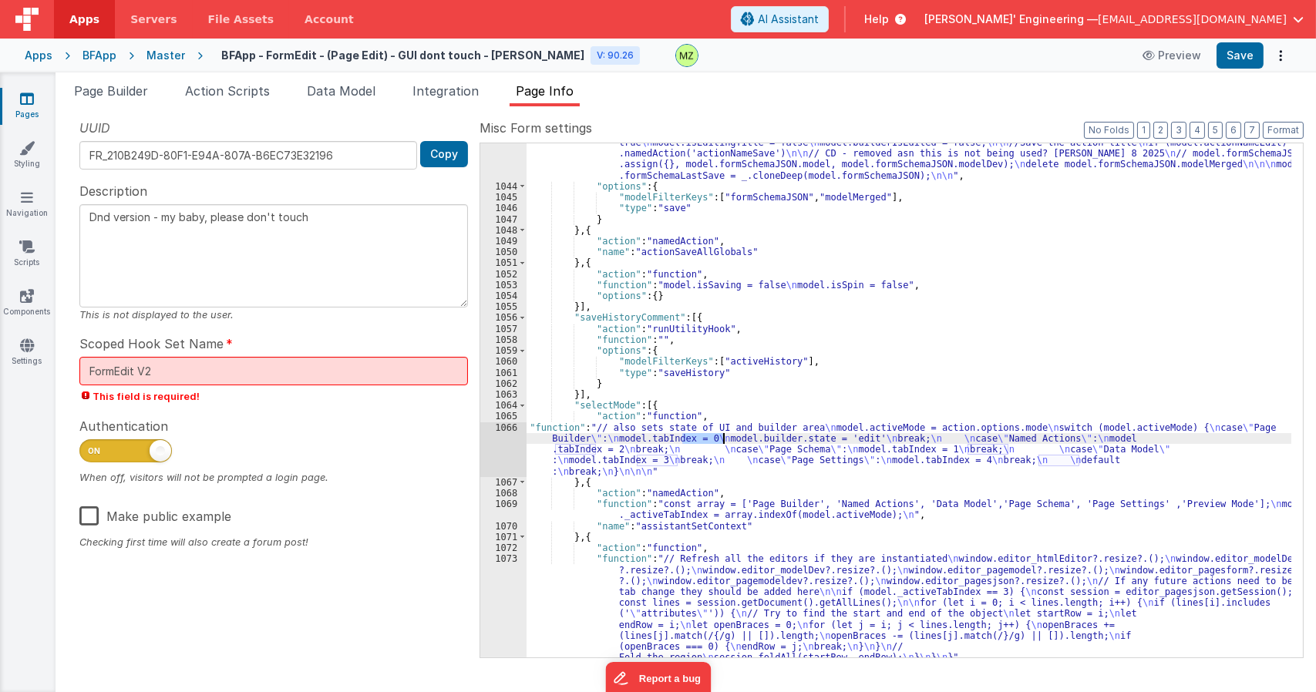
click at [509, 434] on div "1066" at bounding box center [503, 449] width 46 height 55
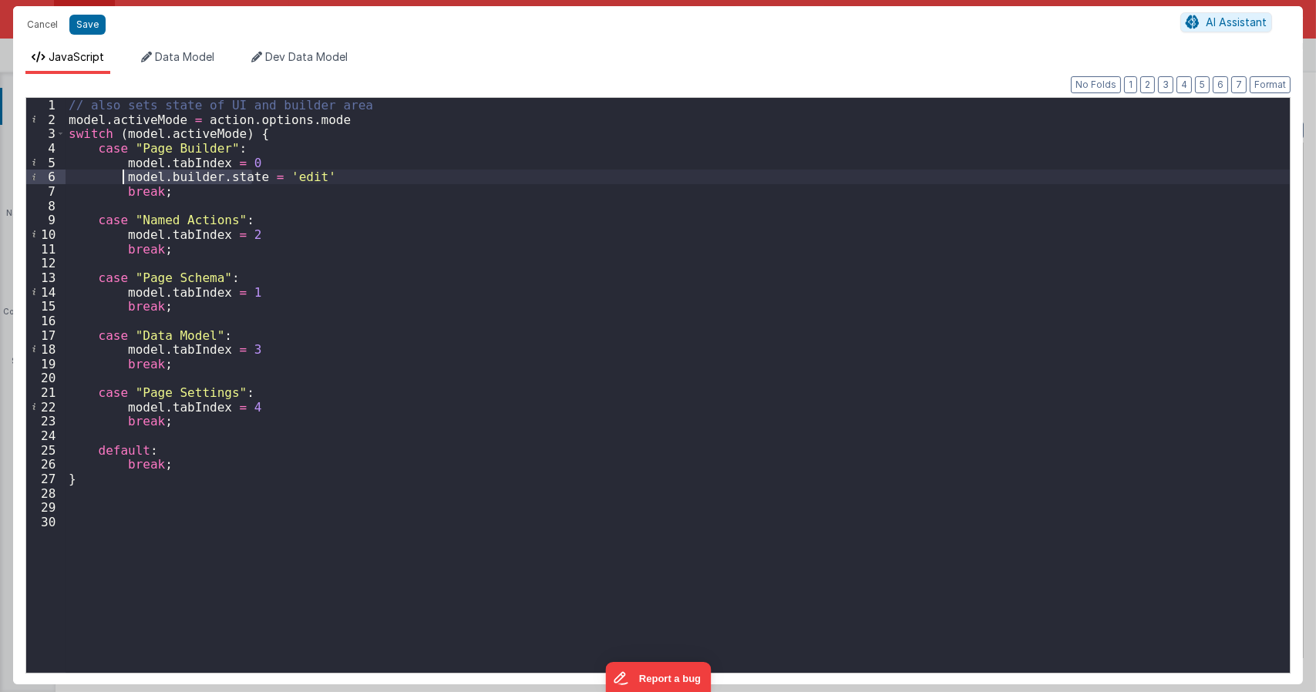
drag, startPoint x: 250, startPoint y: 179, endPoint x: 126, endPoint y: 173, distance: 124.2
click at [126, 173] on div "// also sets state of UI and builder area model . activeMode = action . options…" at bounding box center [678, 399] width 1224 height 603
drag, startPoint x: 123, startPoint y: 175, endPoint x: 250, endPoint y: 178, distance: 126.4
click at [250, 178] on div "// also sets state of UI and builder area model . activeMode = action . options…" at bounding box center [678, 399] width 1224 height 603
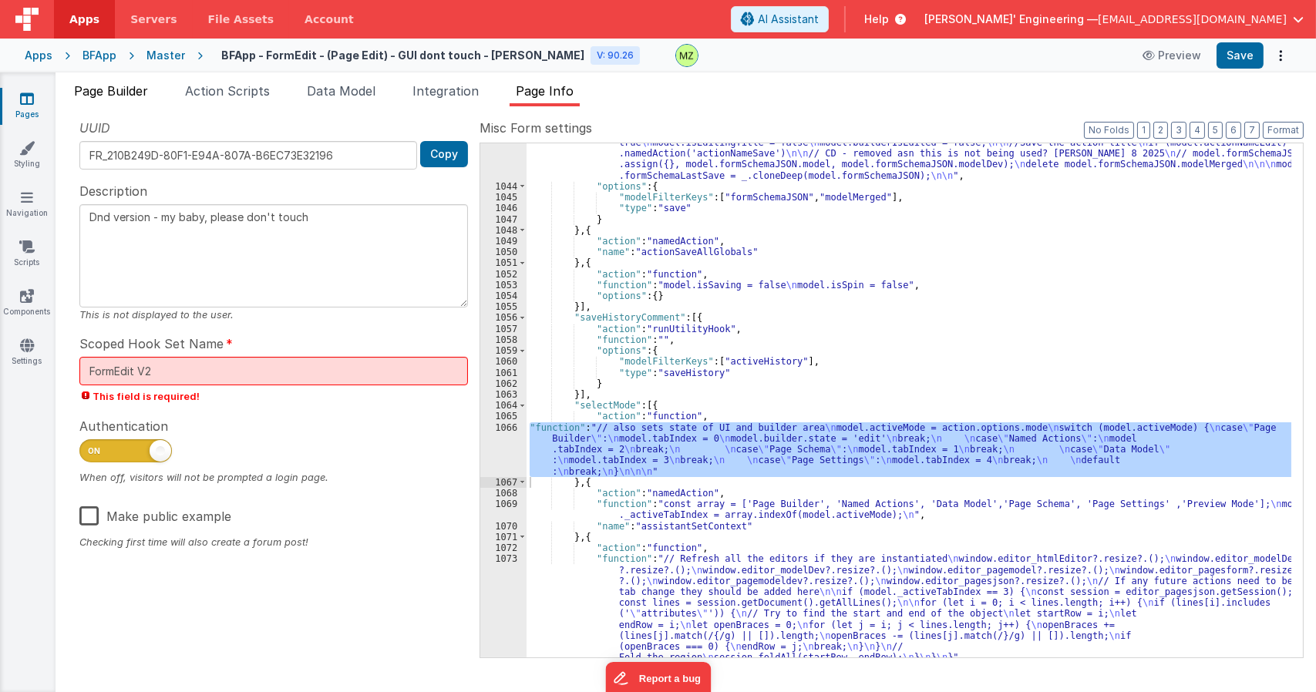
click at [133, 94] on span "Page Builder" at bounding box center [111, 90] width 74 height 15
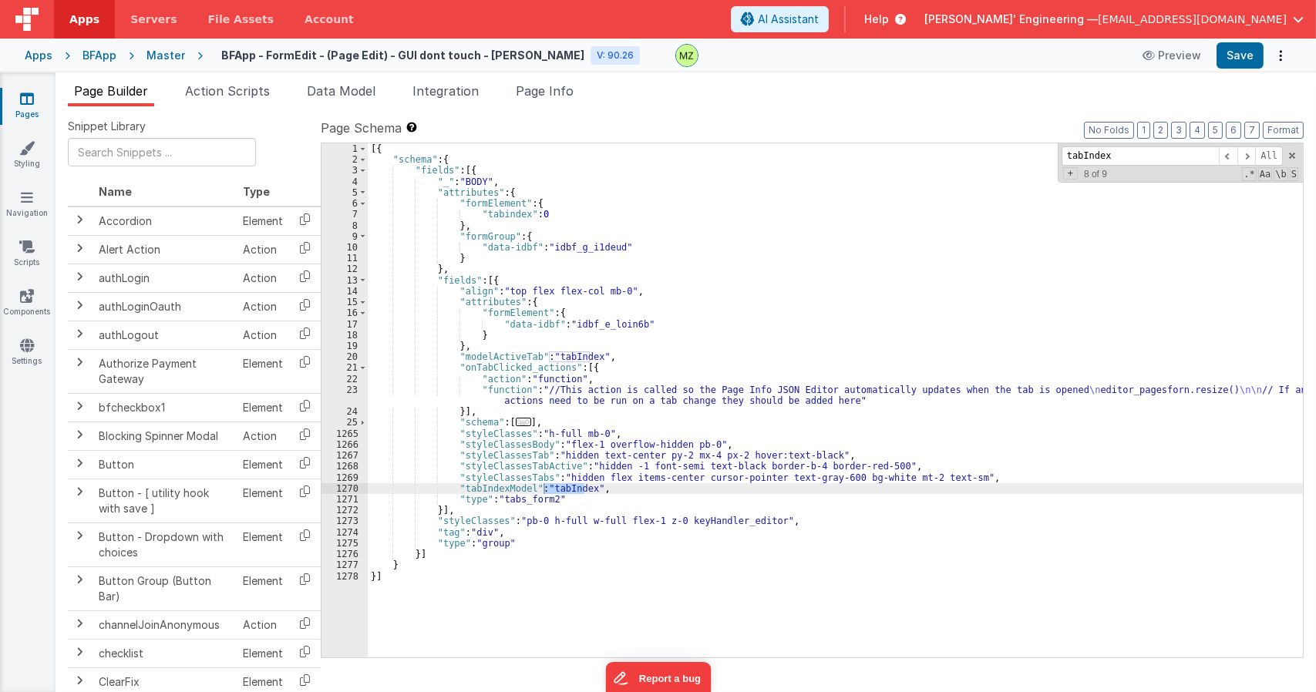
click at [1087, 320] on div "[{ "schema" : { "fields" : [{ "_" : "BODY" , "attributes" : { "formElement" : {…" at bounding box center [835, 411] width 935 height 536
paste input "model.builder.state"
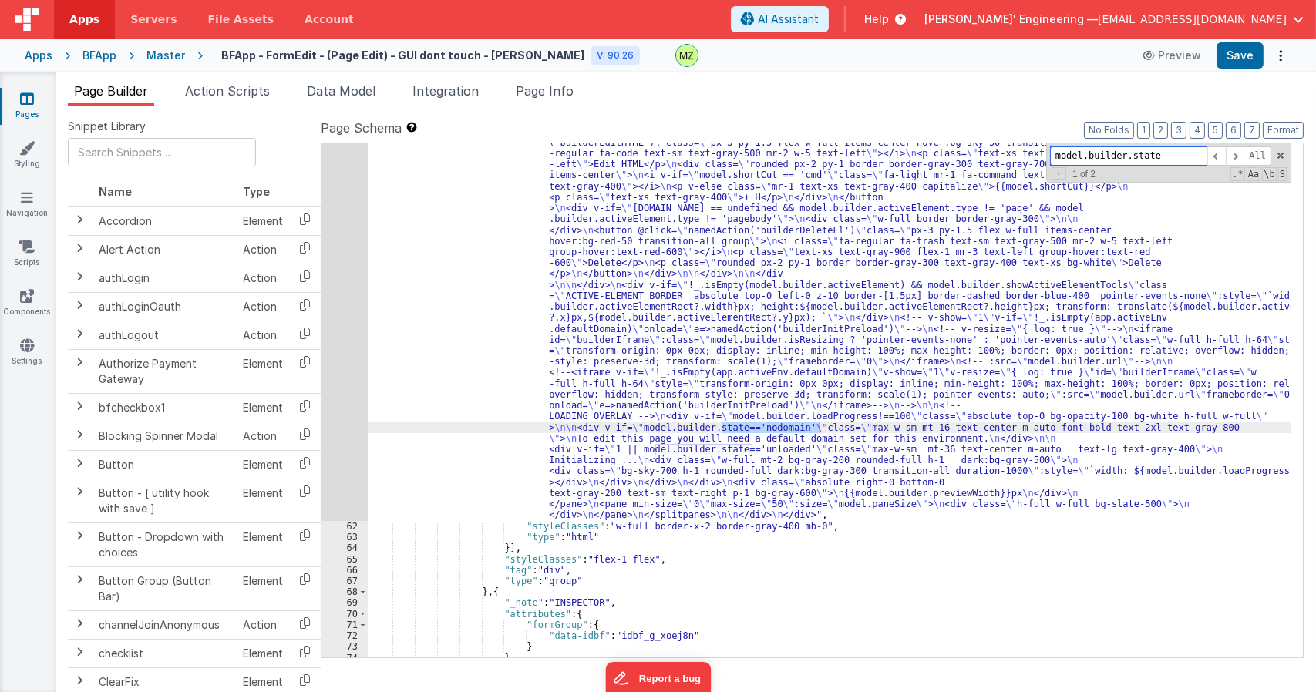
scroll to position [1825, 0]
type input "model.builder.state"
click at [540, 98] on span "Page Info" at bounding box center [545, 90] width 58 height 15
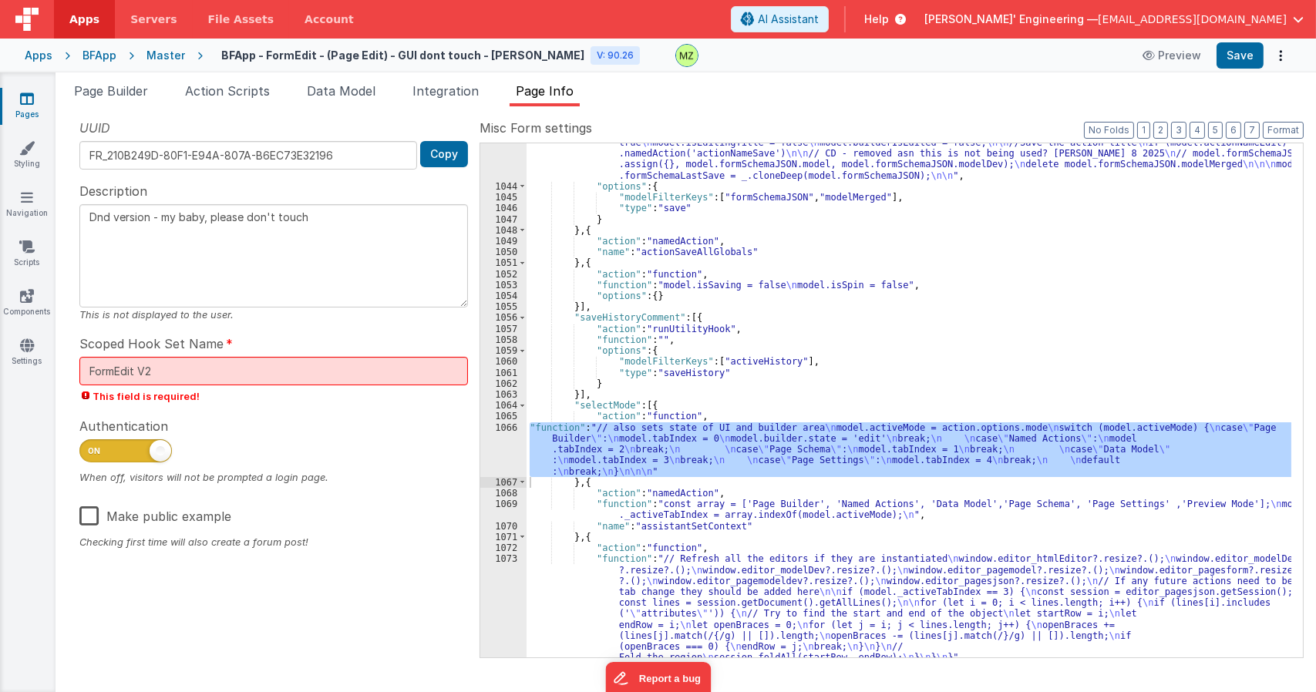
click at [691, 366] on div ""function" : "Vue.set(vueapp.$store.state.wndw.windows[0].formSchema.model, \" …" at bounding box center [908, 465] width 765 height 678
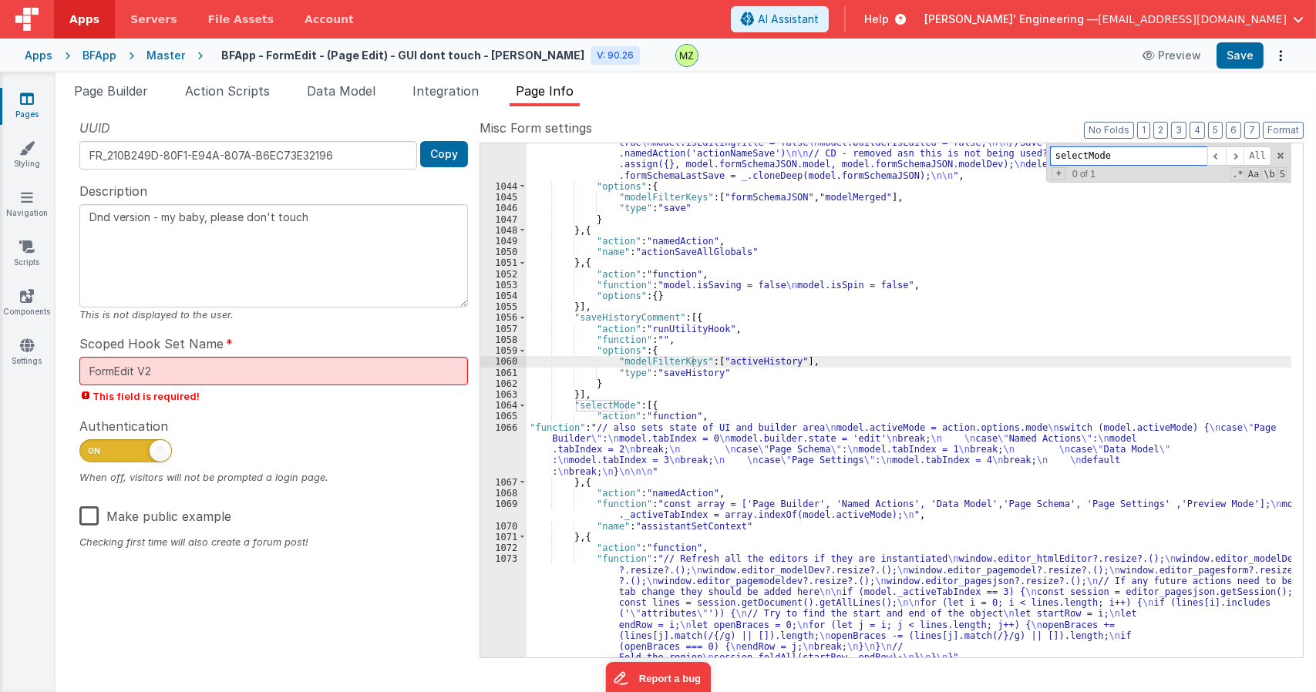
paste input "model.builder.stat"
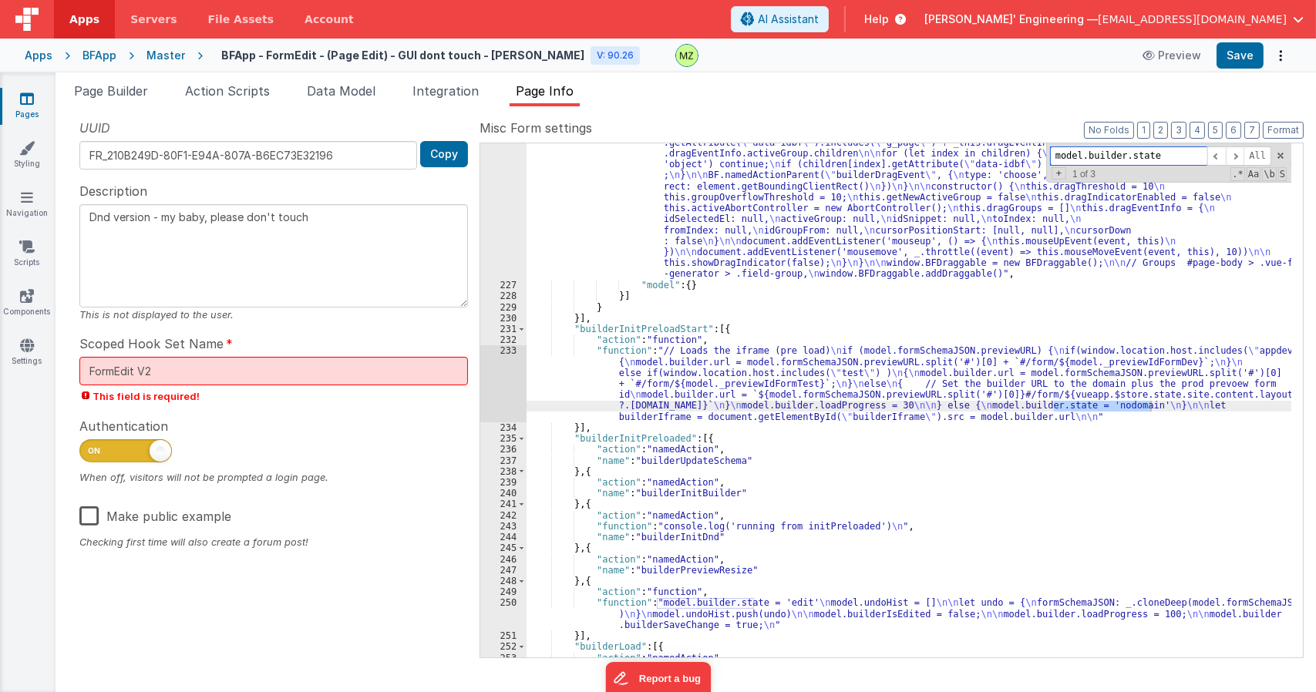
scroll to position [5542, 0]
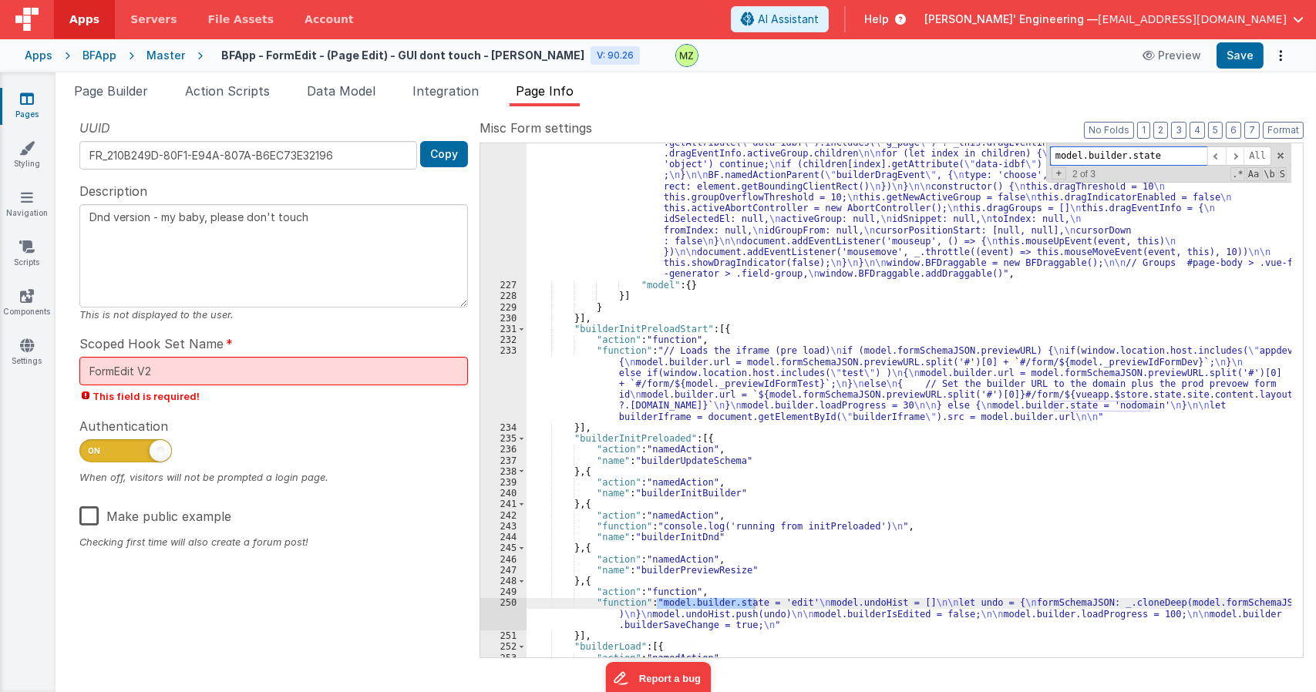
type input "model.builder.state"
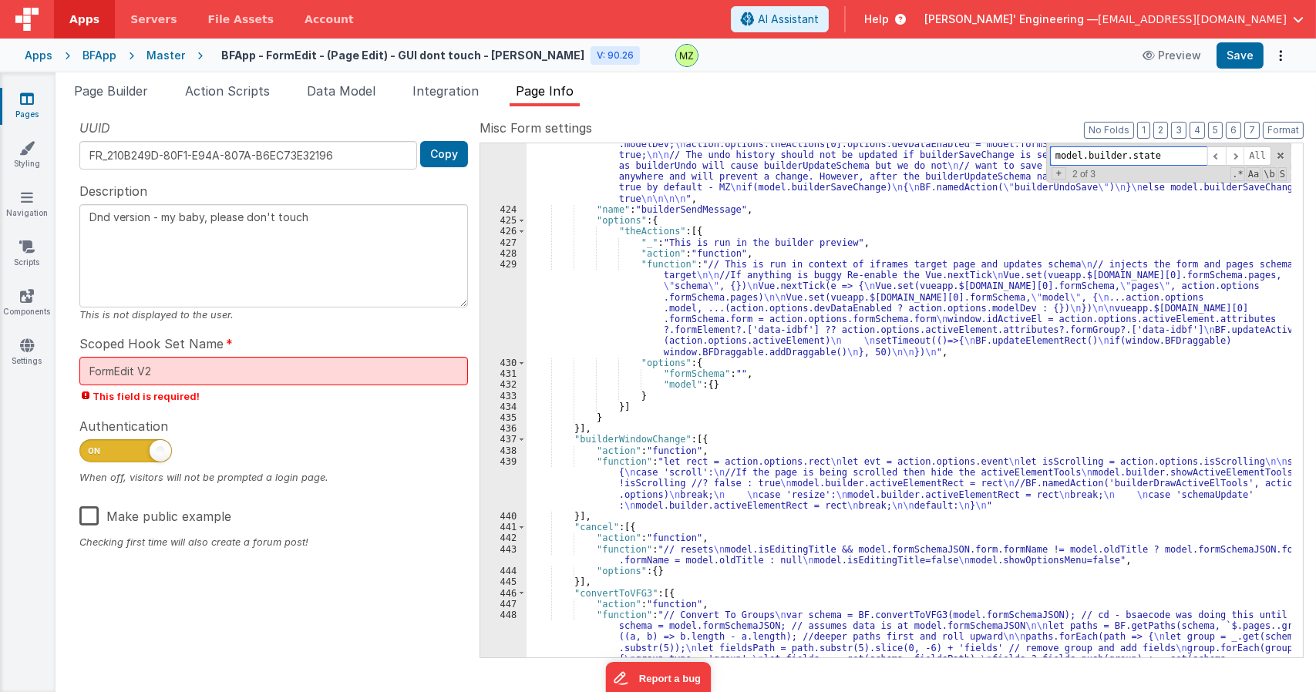
scroll to position [9750, 0]
drag, startPoint x: 687, startPoint y: 443, endPoint x: 668, endPoint y: 523, distance: 82.3
drag, startPoint x: 1164, startPoint y: 160, endPoint x: 1034, endPoint y: 197, distance: 134.7
click at [1036, 197] on div ""function" : "//Removed _.cloneDeep from 3 and 4 for efficiency but this might …" at bounding box center [908, 400] width 765 height 514
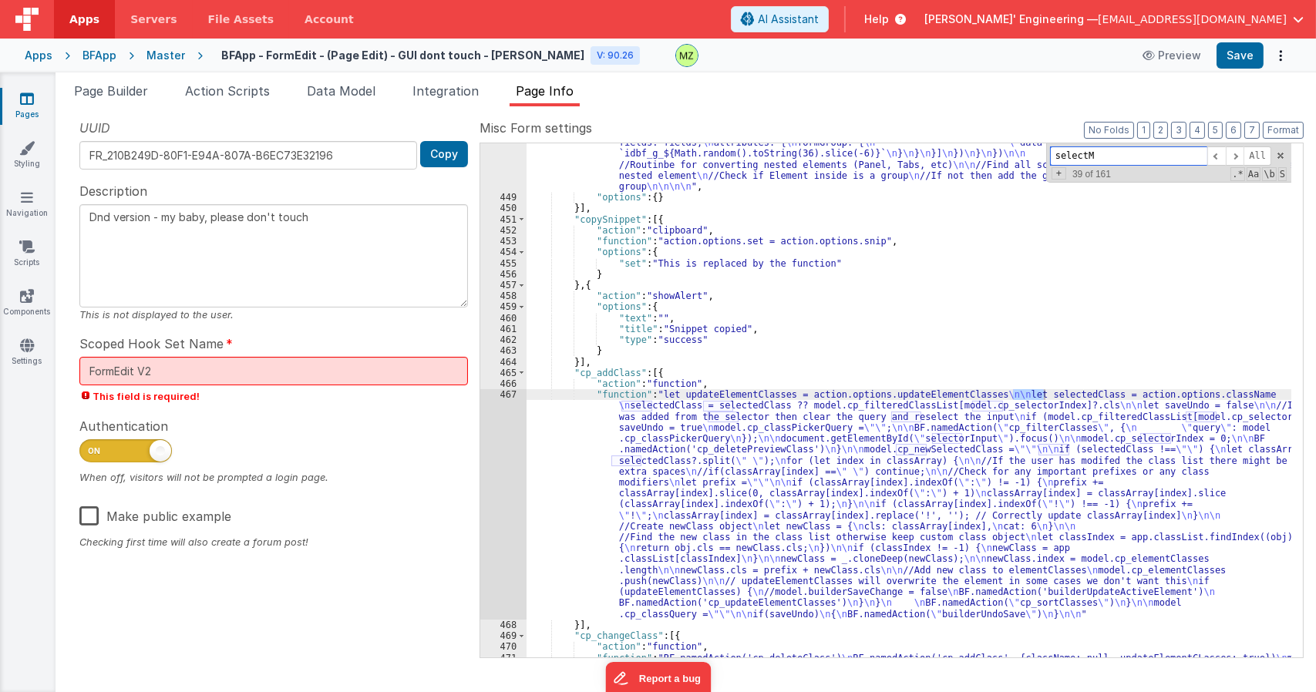
scroll to position [20405, 0]
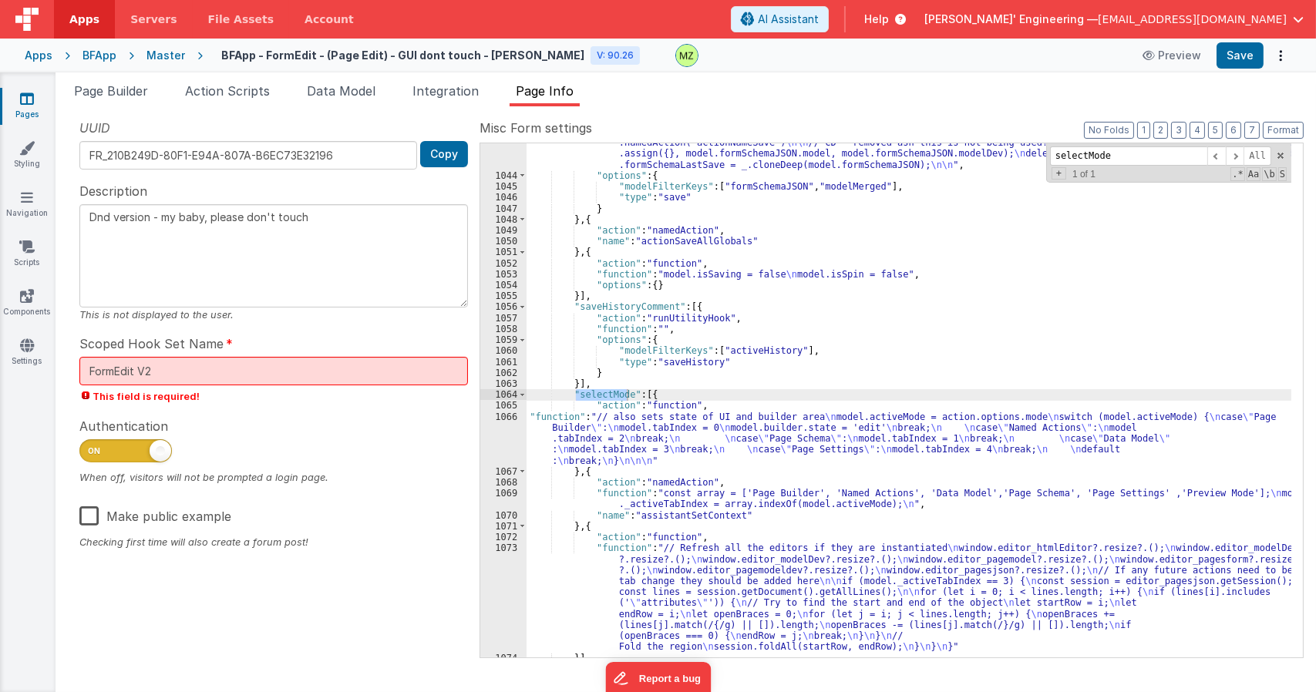
click at [607, 425] on div ""function" : "Vue.set(vueapp.$store.state.wndw.windows[0].formSchema.model, \" …" at bounding box center [908, 406] width 765 height 580
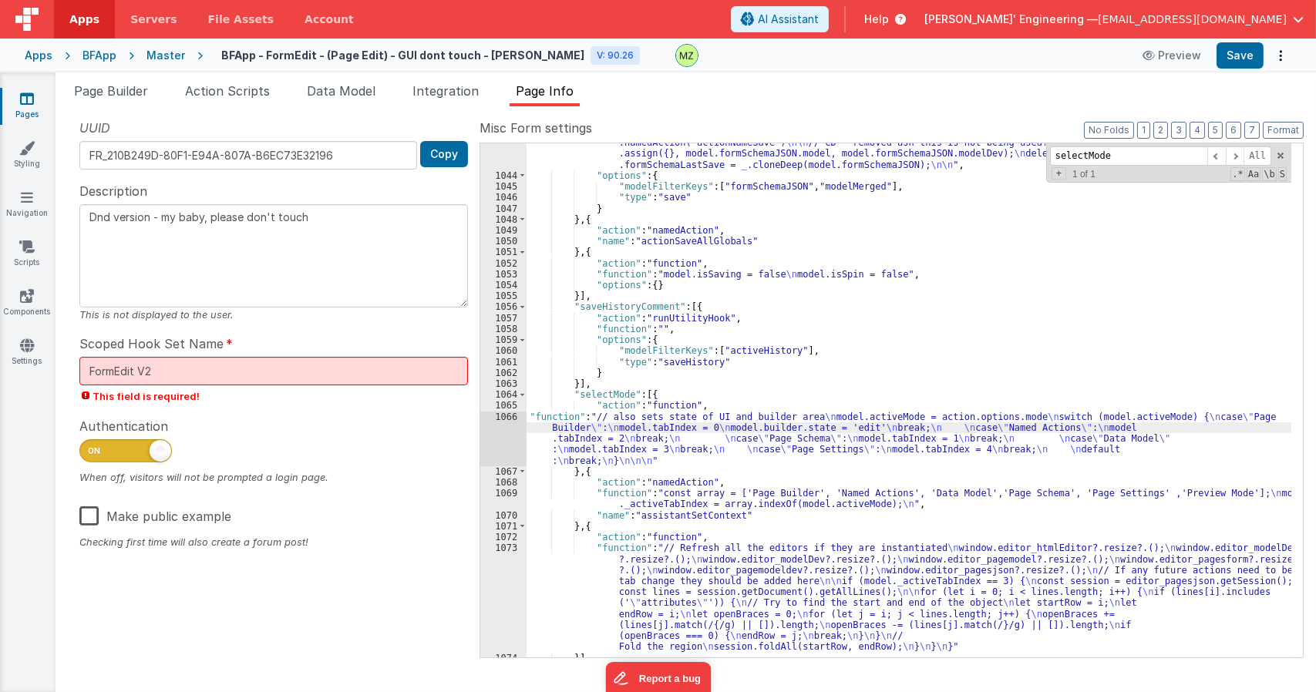
click at [499, 423] on div "1066" at bounding box center [503, 439] width 46 height 55
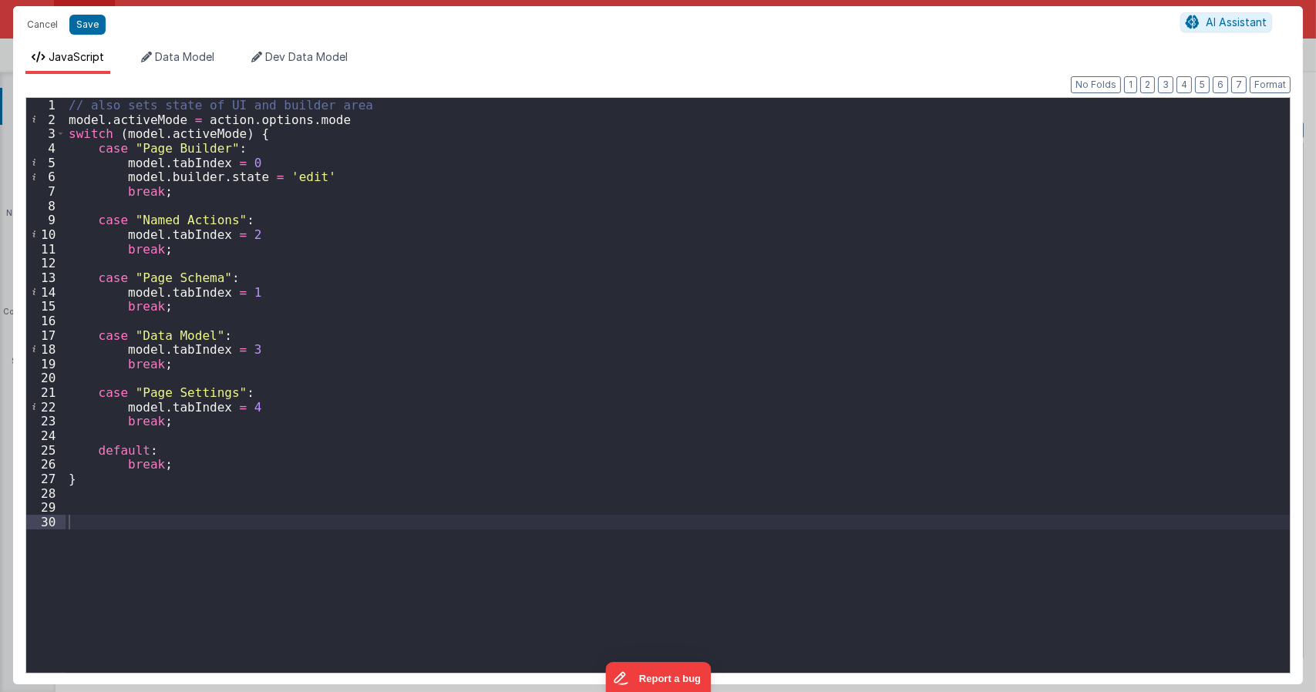
click at [210, 293] on div "// also sets state of UI and builder area model . activeMode = action . options…" at bounding box center [678, 399] width 1224 height 603
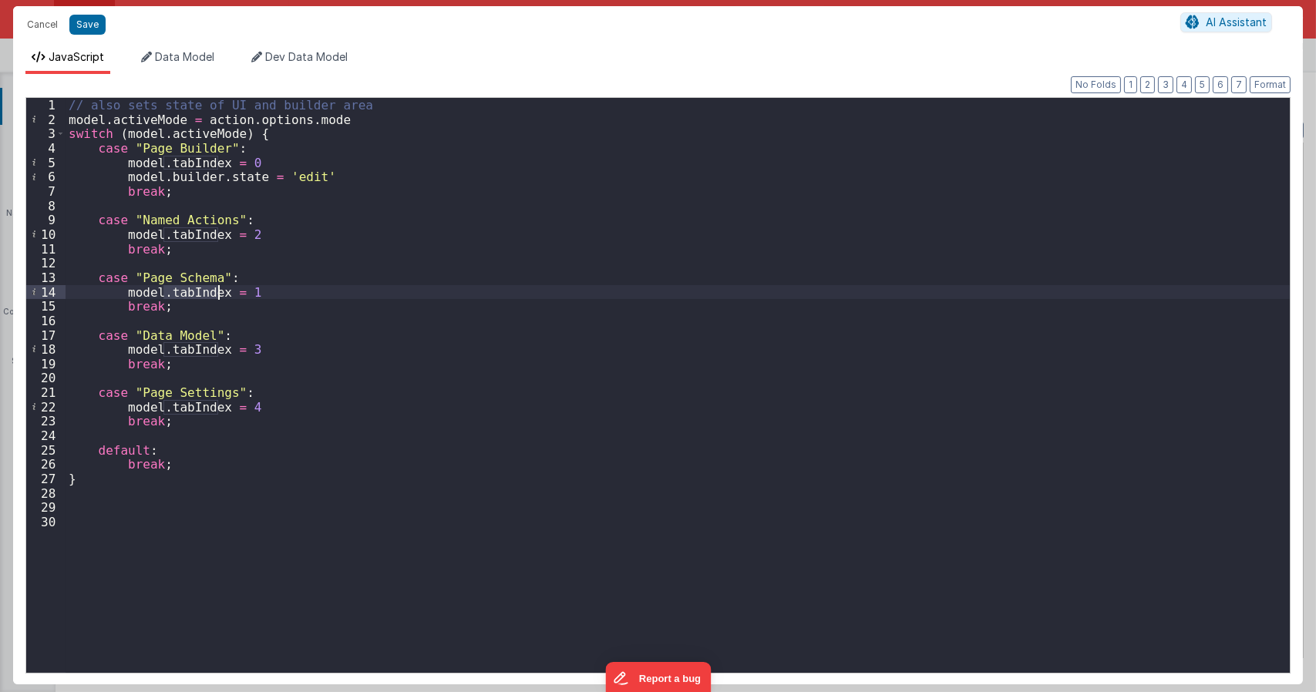
click at [210, 293] on div "// also sets state of UI and builder area model . activeMode = action . options…" at bounding box center [678, 399] width 1224 height 603
click at [91, 25] on button "Save" at bounding box center [87, 25] width 36 height 20
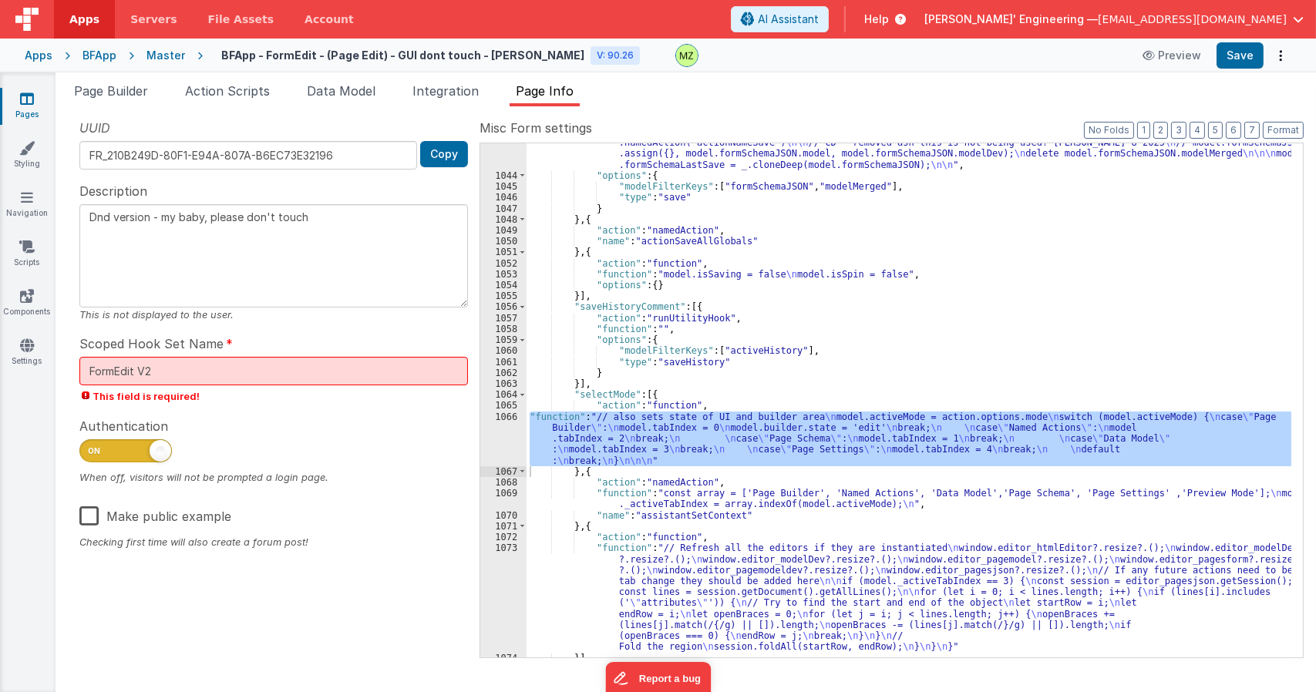
scroll to position [20498, 0]
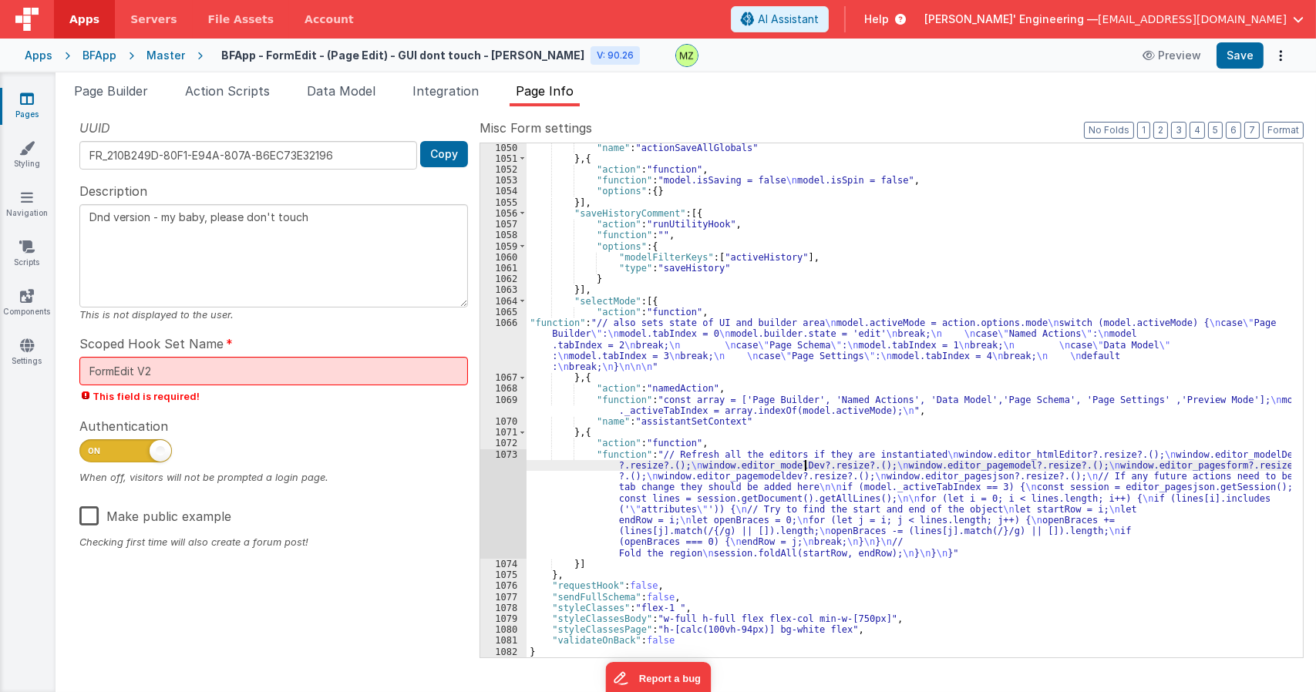
click at [805, 469] on div ""name" : "actionSaveAllGlobals" } , { "action" : "function" , "function" : "mod…" at bounding box center [908, 411] width 765 height 536
click at [984, 463] on div ""name" : "actionSaveAllGlobals" } , { "action" : "function" , "function" : "mod…" at bounding box center [908, 411] width 765 height 536
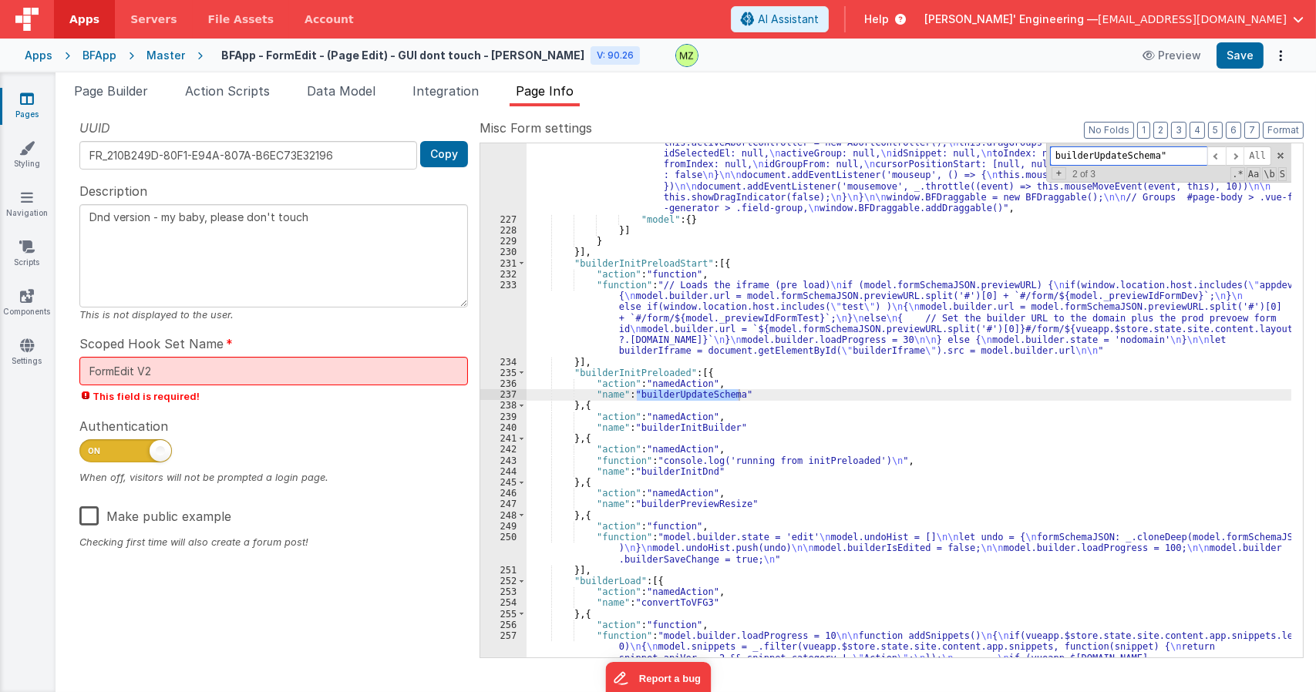
scroll to position [9444, 0]
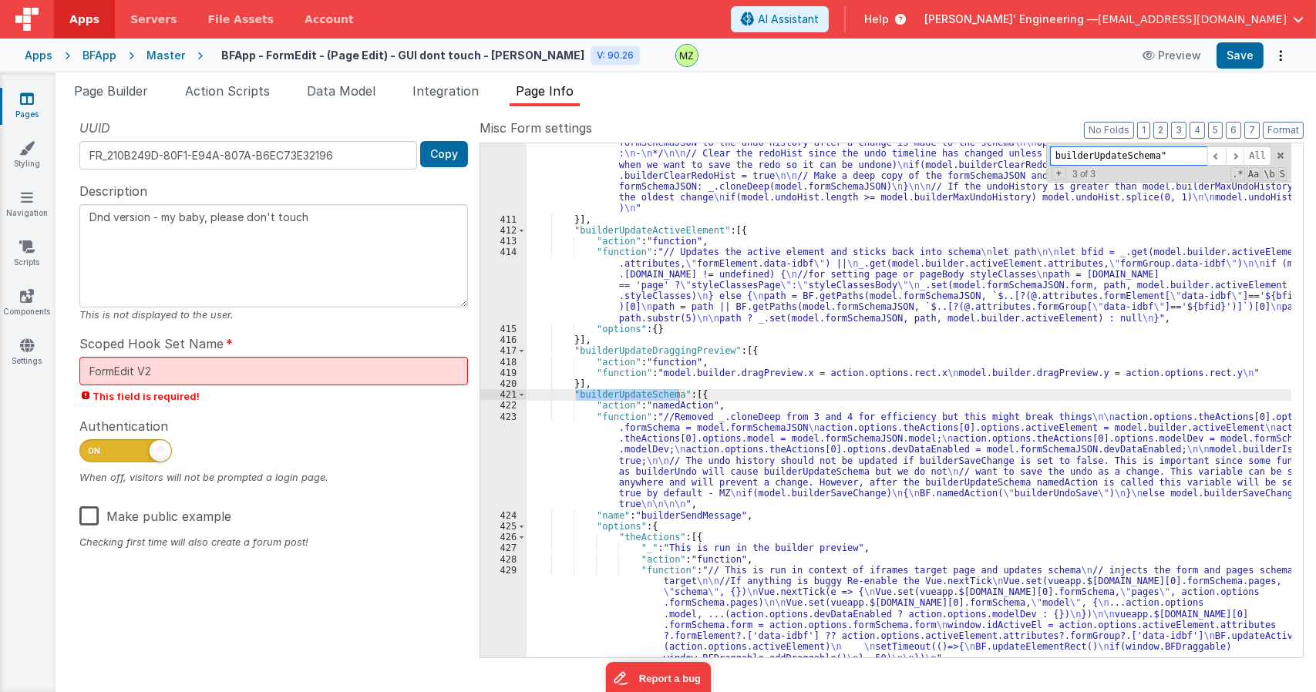
type input "builderUpdateSchema""
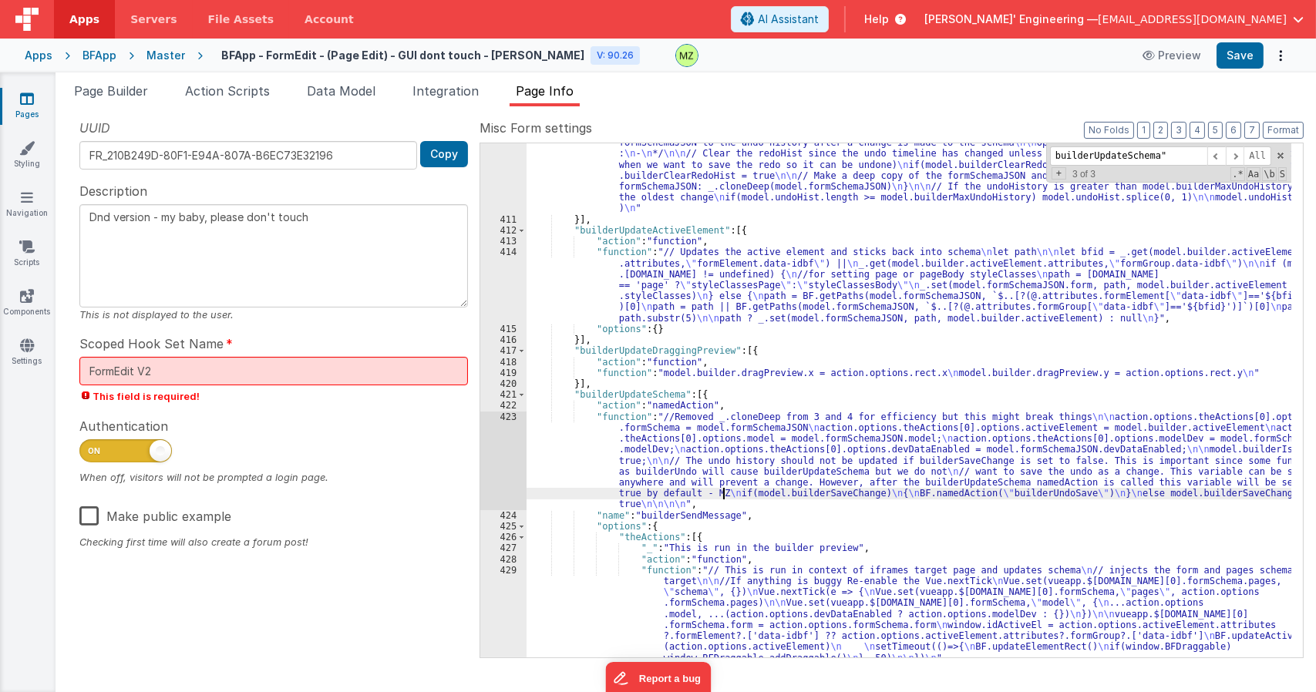
click at [724, 496] on div ""function" : "/* \n Name: \n builderUndoSave \n \n Purpose: \n This function is…" at bounding box center [908, 476] width 765 height 701
click at [508, 415] on div "423" at bounding box center [503, 461] width 46 height 99
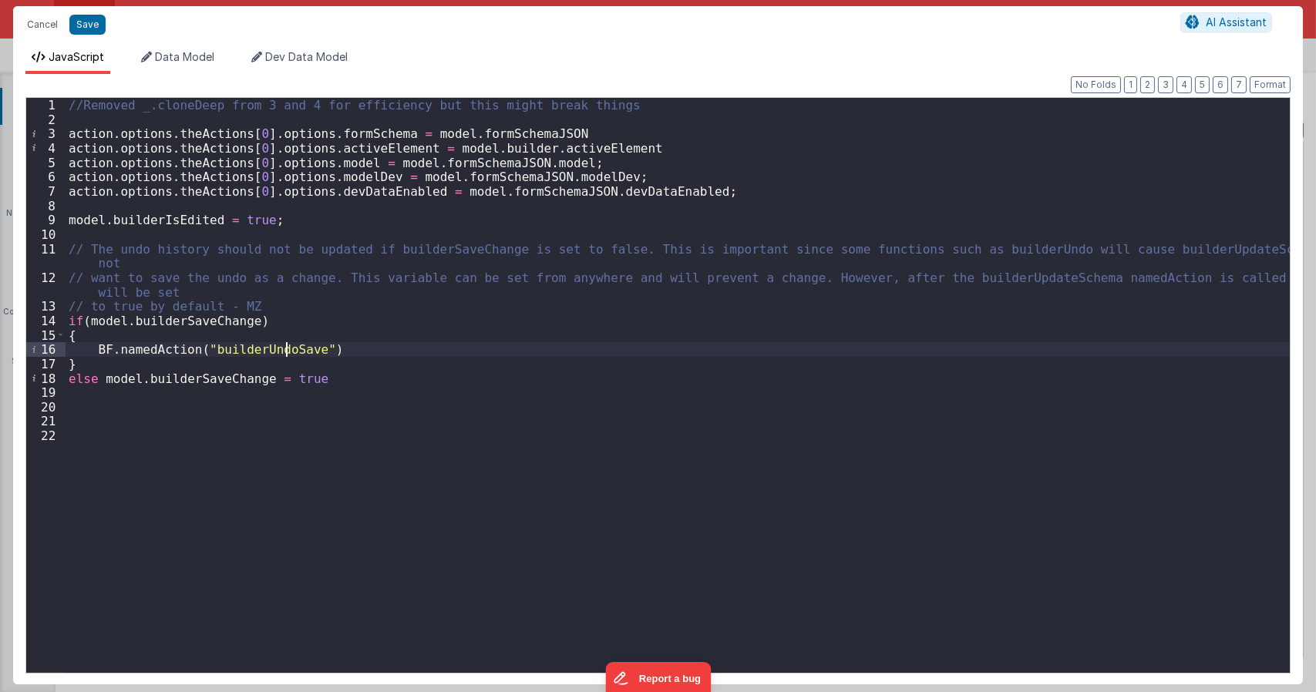
click at [285, 351] on div "//Removed _.cloneDeep from 3 and 4 for efficiency but this might break things a…" at bounding box center [678, 399] width 1224 height 603
click at [284, 350] on div "//Removed _.cloneDeep from 3 and 4 for efficiency but this might break things a…" at bounding box center [678, 399] width 1224 height 603
click at [293, 357] on div "//Removed _.cloneDeep from 3 and 4 for efficiency but this might break things a…" at bounding box center [678, 399] width 1224 height 603
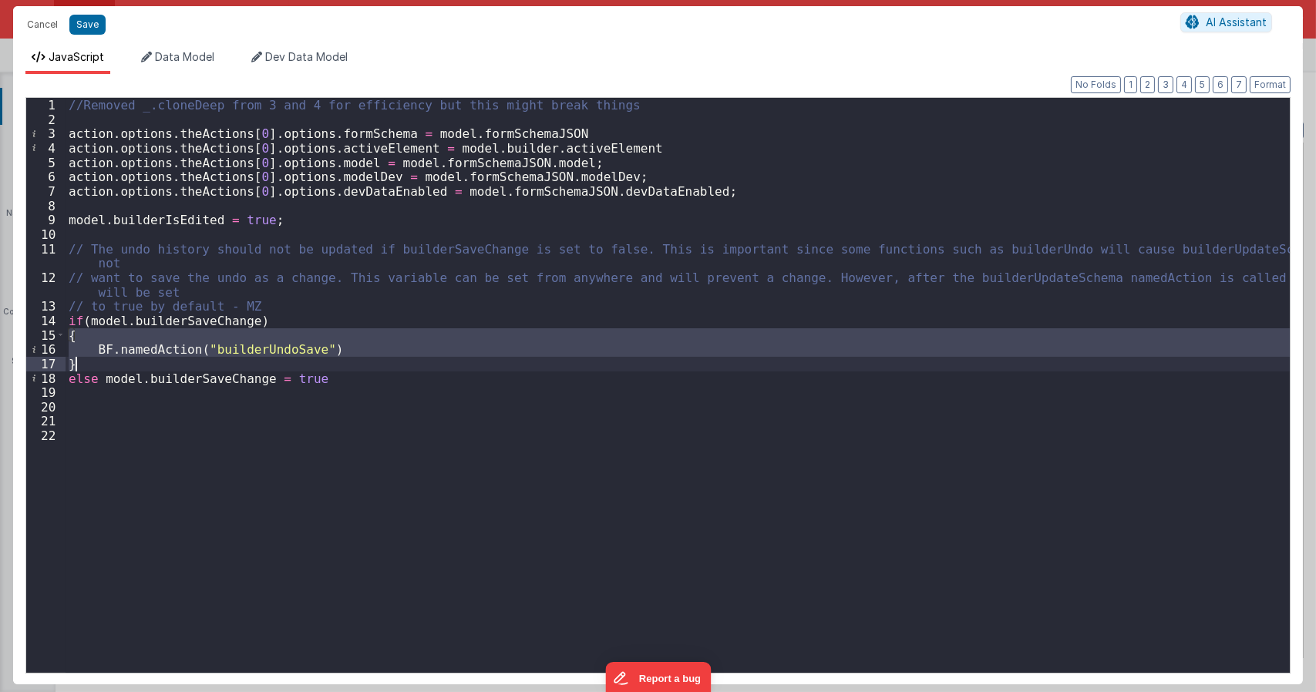
click at [293, 357] on div "//Removed _.cloneDeep from 3 and 4 for efficiency but this might break things a…" at bounding box center [678, 399] width 1224 height 603
click at [293, 350] on div "//Removed _.cloneDeep from 3 and 4 for efficiency but this might break things a…" at bounding box center [678, 385] width 1224 height 575
click at [293, 350] on div "//Removed _.cloneDeep from 3 and 4 for efficiency but this might break things a…" at bounding box center [678, 399] width 1224 height 603
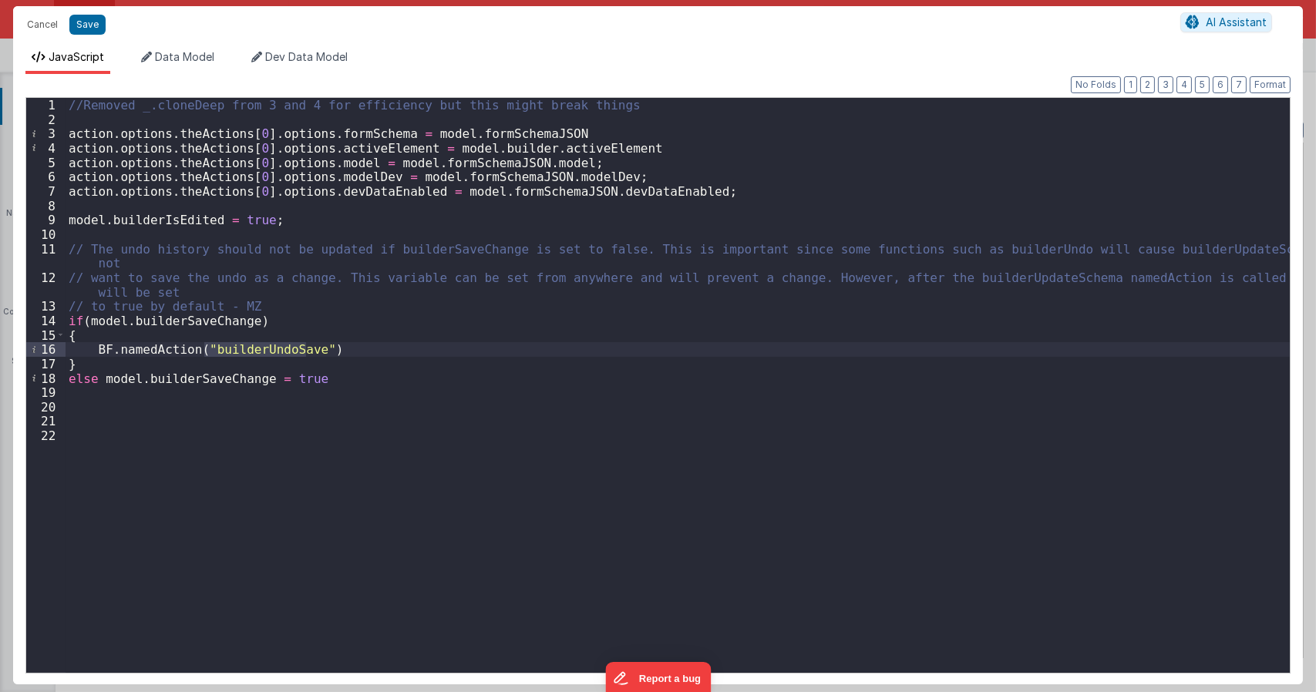
type textarea "Dnd version - my baby, please don't touch"
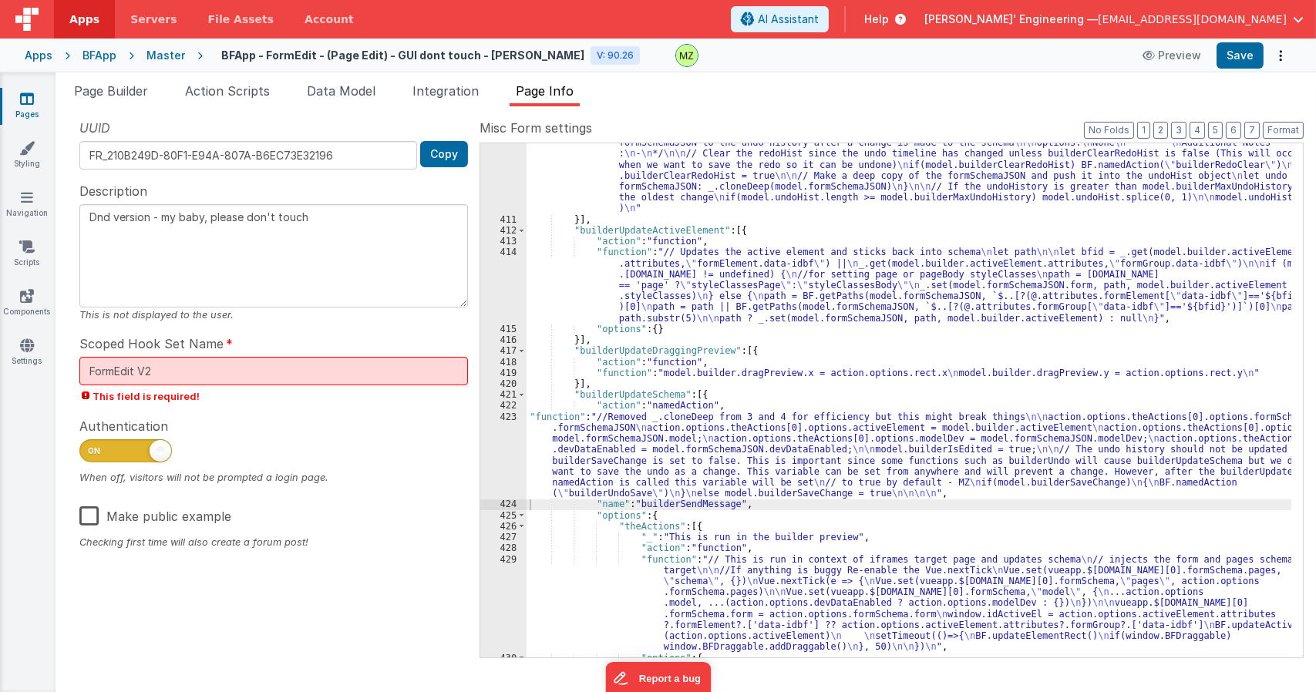
click at [813, 321] on div ""function" : "/* \n Name: \n builderUndoSave \n \n Purpose: \n This function is…" at bounding box center [908, 432] width 765 height 613
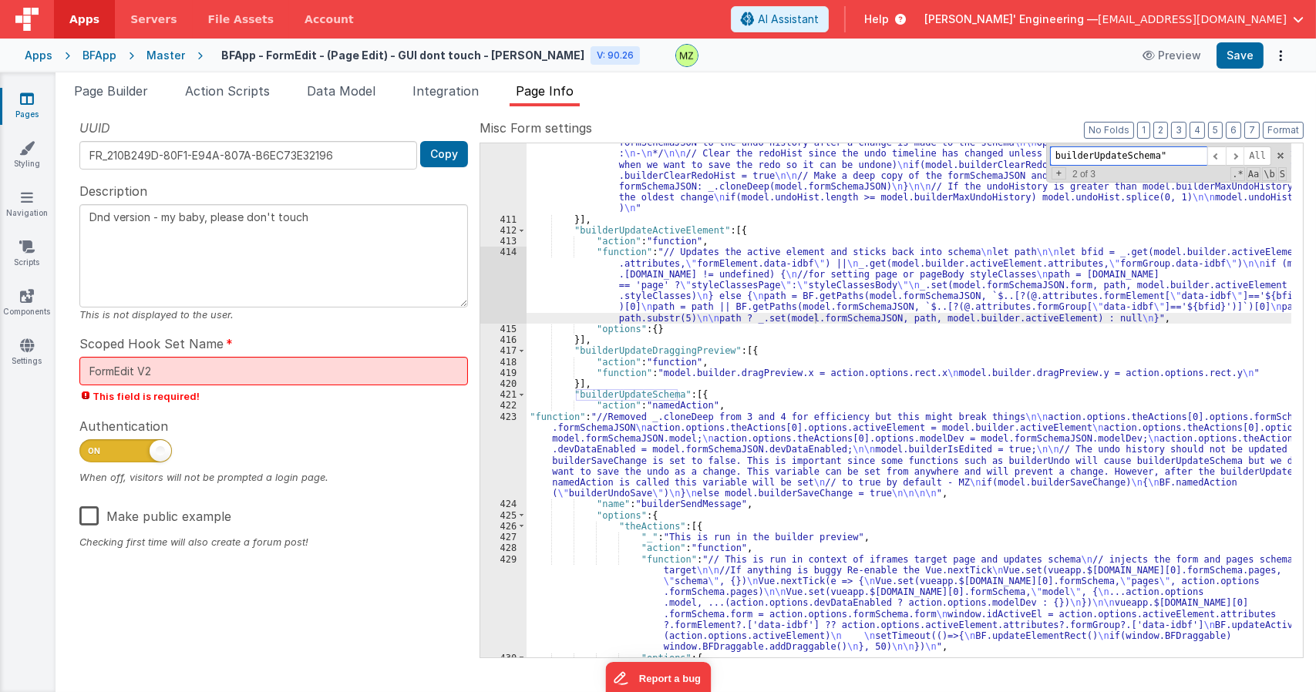
paste input "ndoSave"
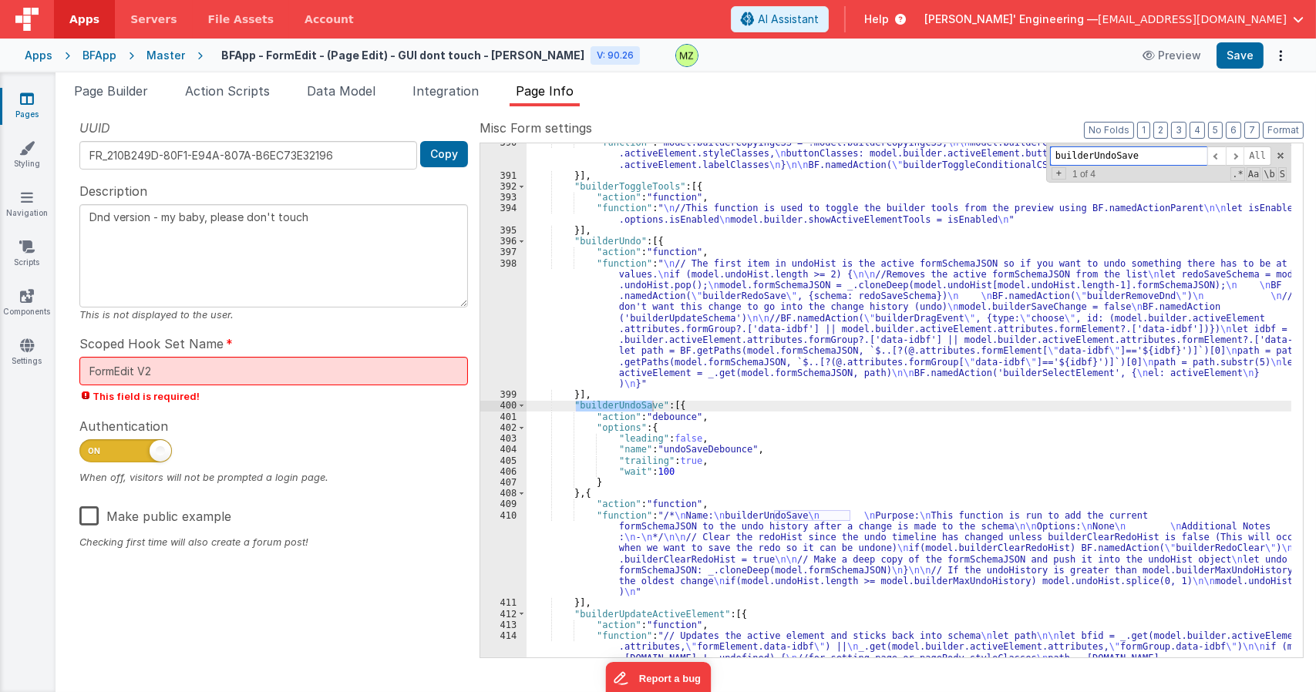
scroll to position [9060, 0]
click at [659, 532] on div ""function" : "model.builderCopyingCSS = !model.builderCopyingCSS; \n\n model.bu…" at bounding box center [908, 449] width 765 height 624
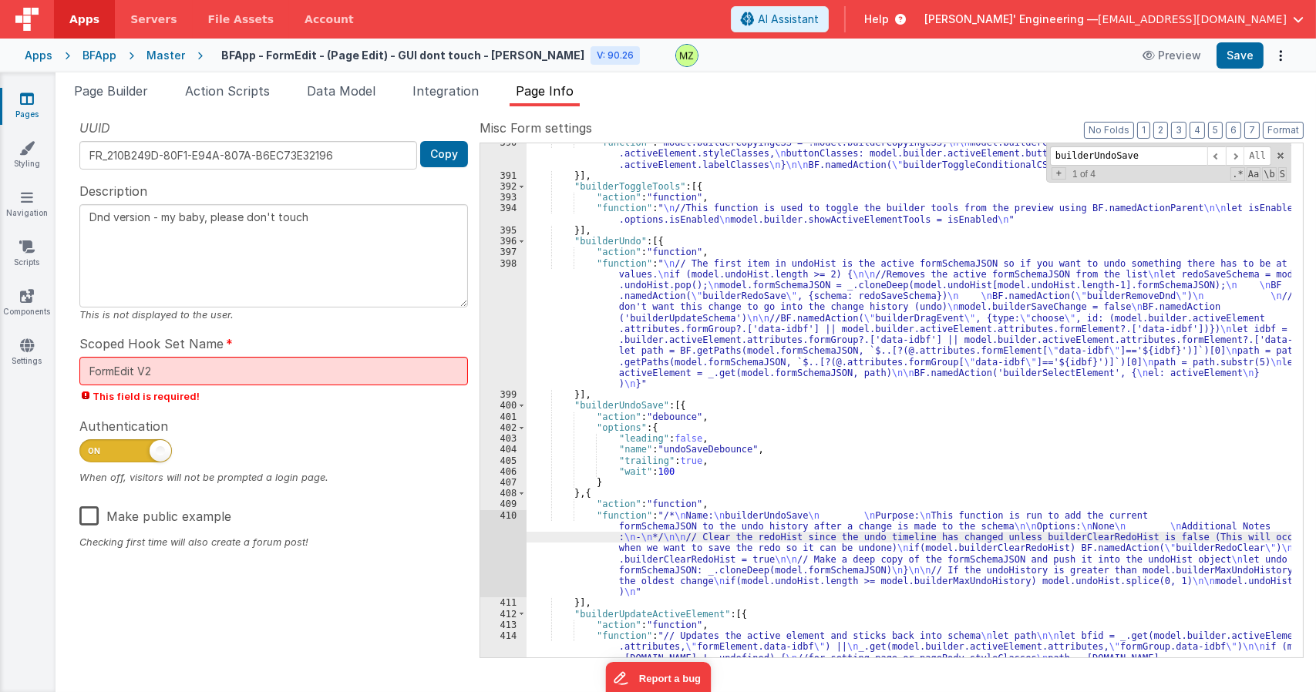
click at [503, 516] on div "410" at bounding box center [503, 554] width 46 height 88
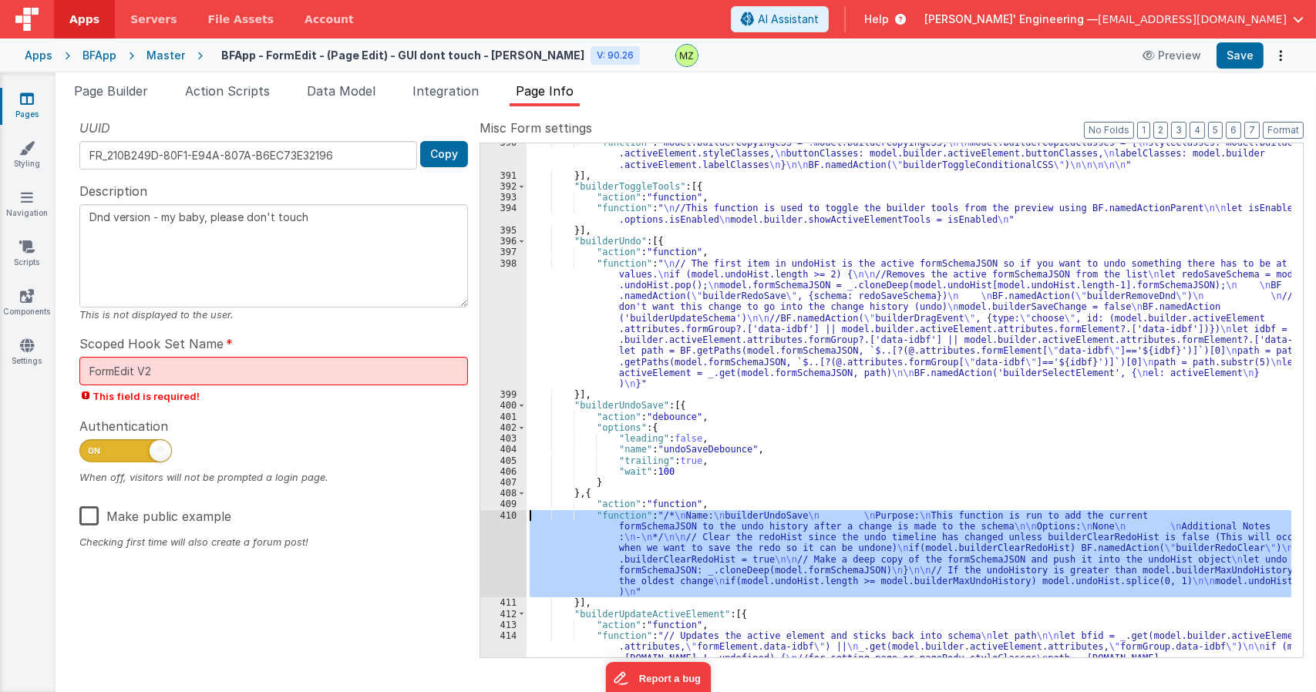
click at [823, 530] on div ""function" : "model.builderCopyingCSS = !model.builderCopyingCSS; \n\n model.bu…" at bounding box center [908, 400] width 765 height 514
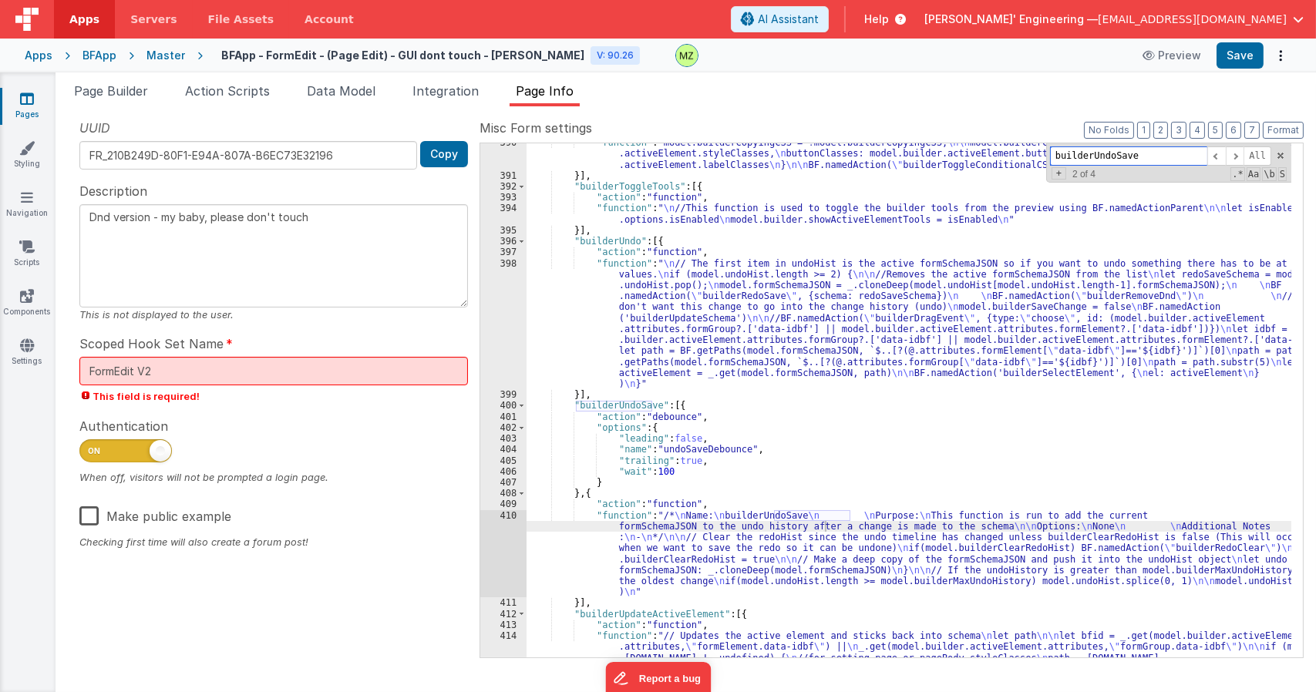
paste input "activeMod"
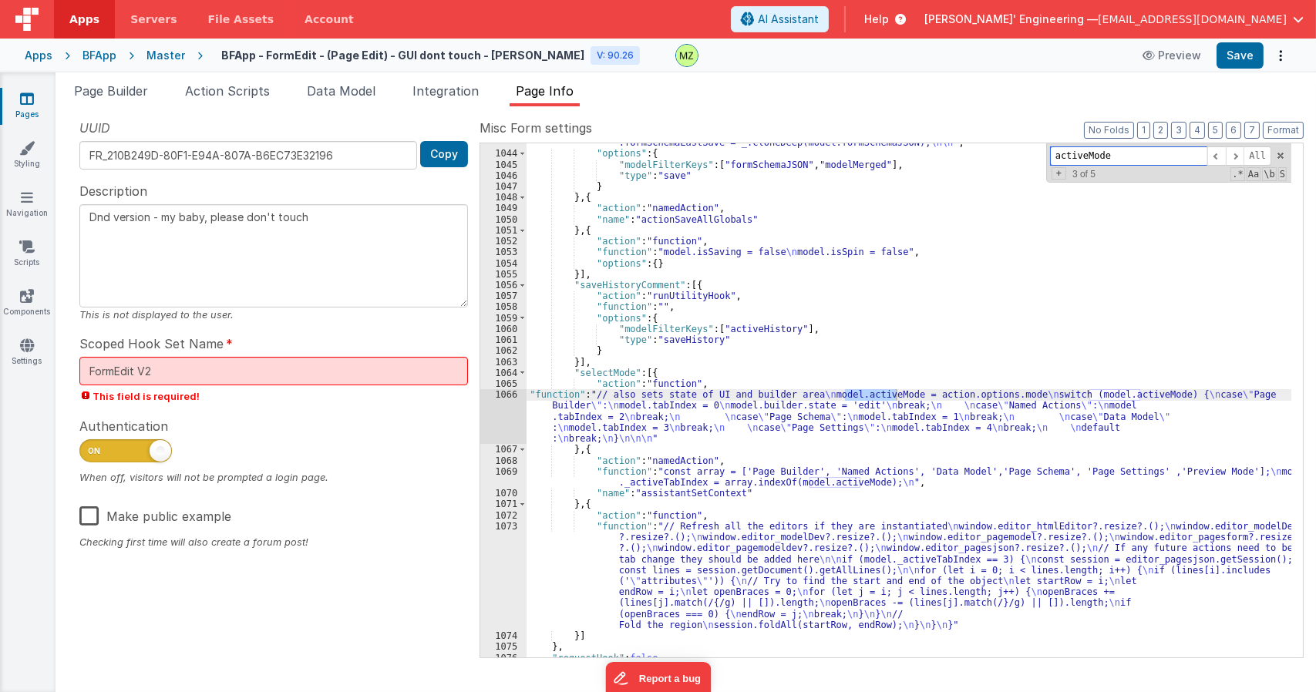
scroll to position [20416, 0]
click at [610, 427] on div ""function" : "Vue.set(vueapp.$store.state.wndw.windows[0].formSchema.model, \" …" at bounding box center [908, 383] width 765 height 580
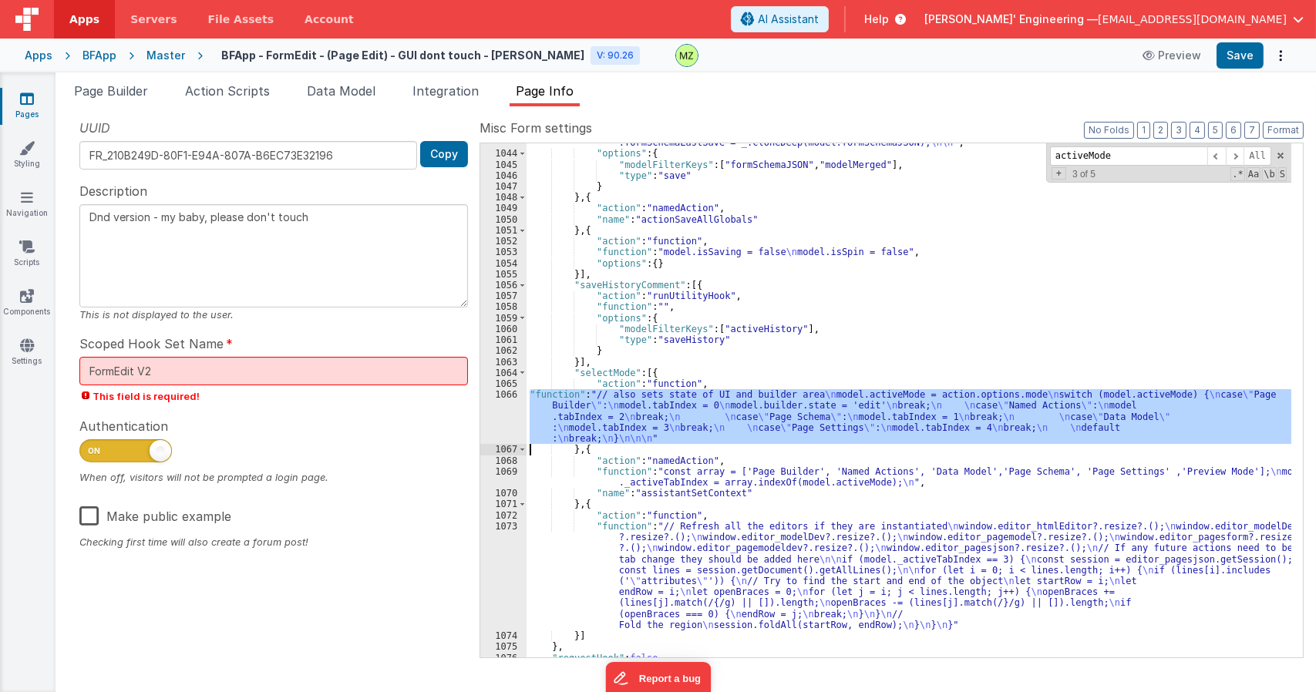
click at [485, 404] on div "1066" at bounding box center [503, 416] width 46 height 55
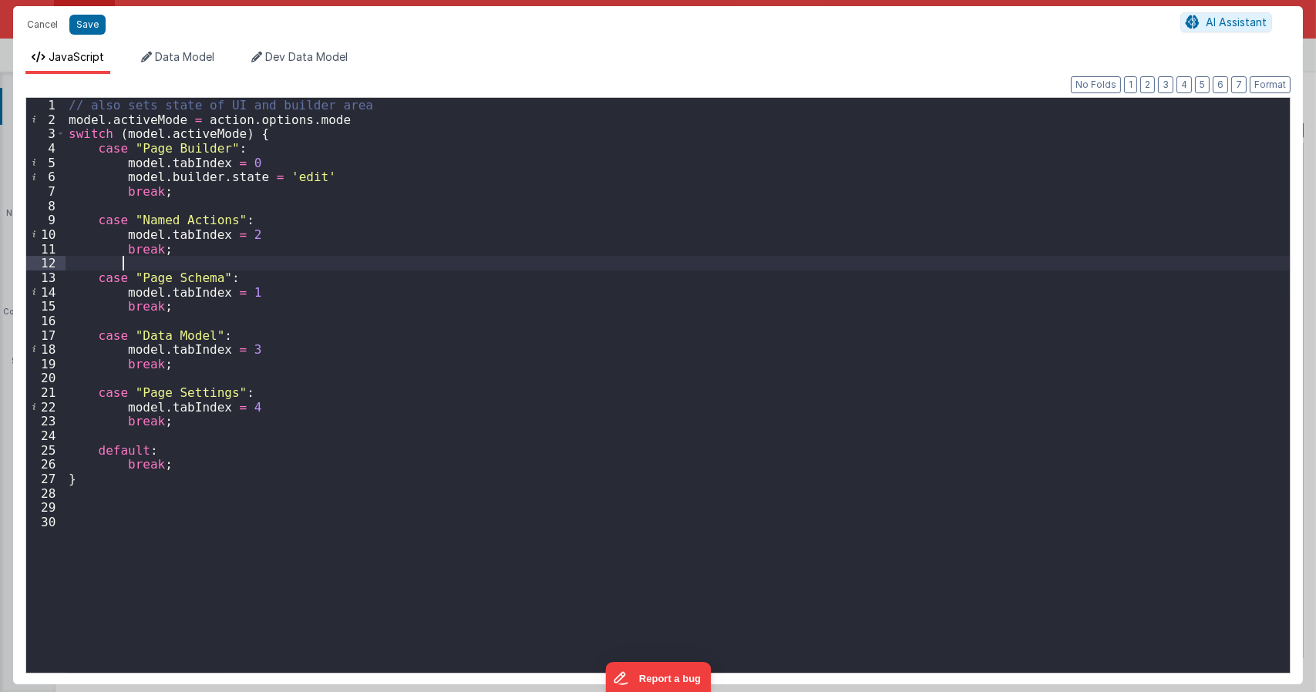
click at [351, 257] on div "// also sets state of UI and builder area model . activeMode = action . options…" at bounding box center [678, 399] width 1224 height 603
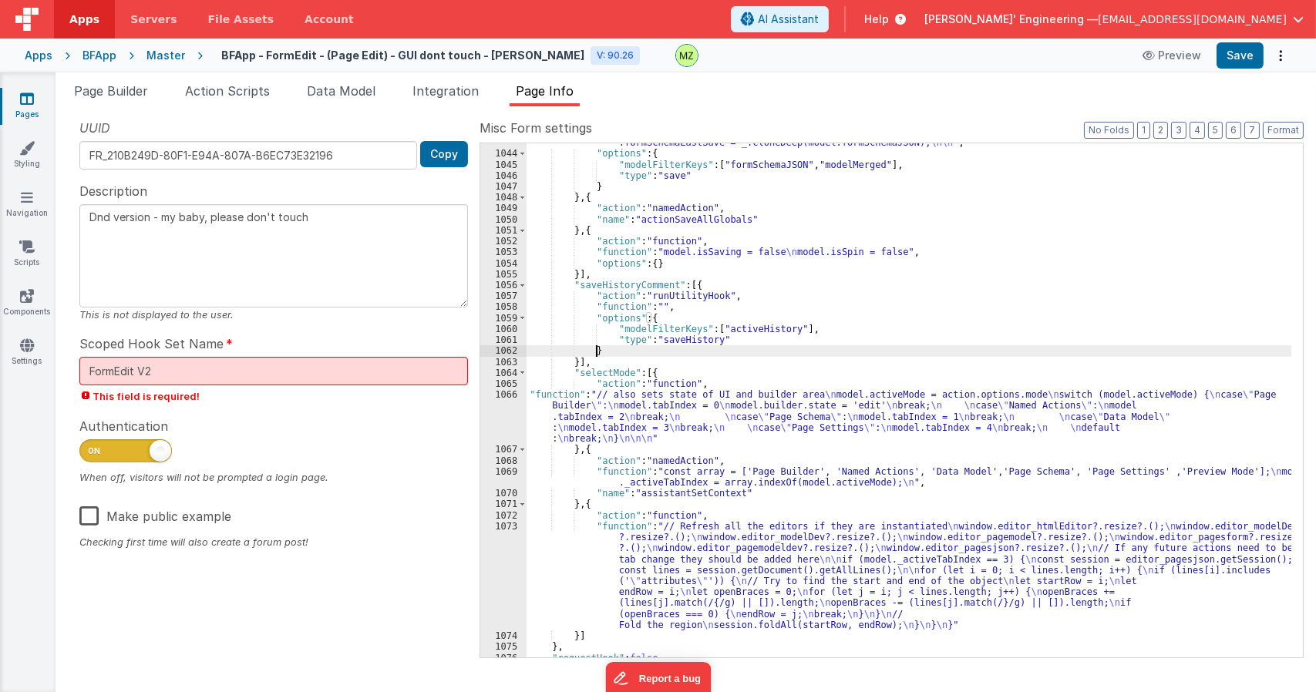
click at [906, 355] on div ""function" : "Vue.set(vueapp.$store.state.wndw.windows[0].formSchema.model, \" …" at bounding box center [908, 383] width 765 height 580
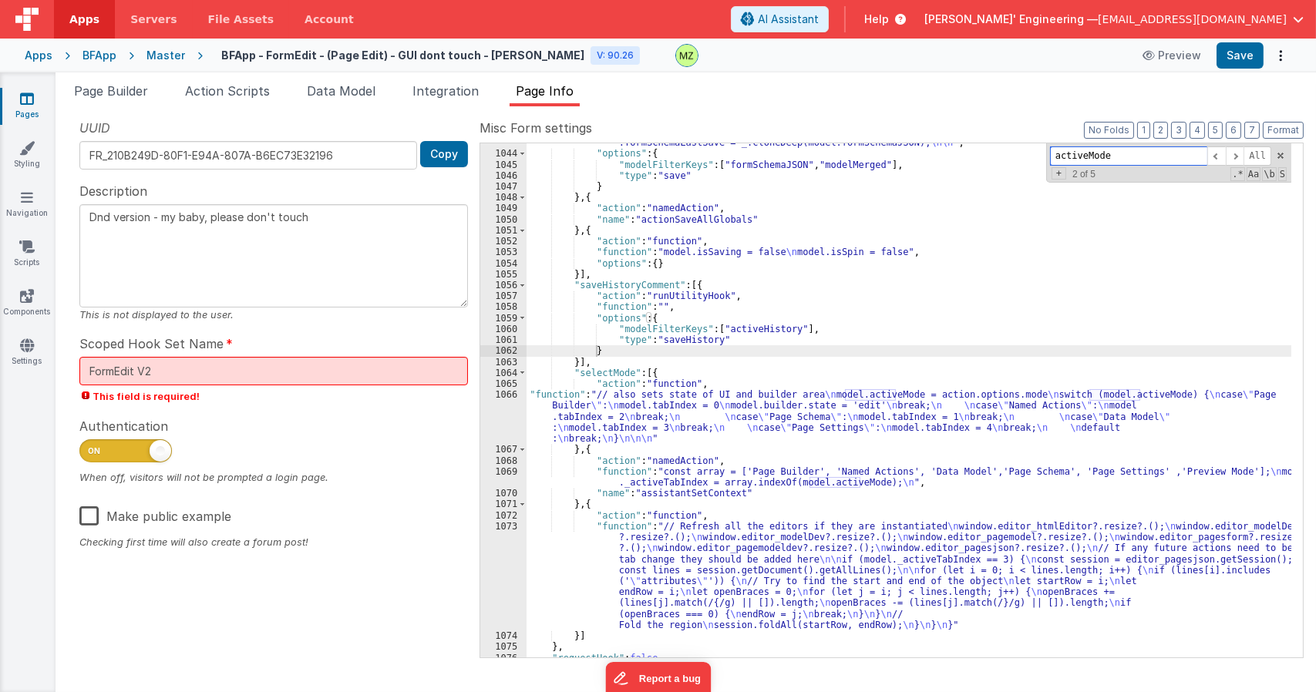
paste input "builderIsEdited"
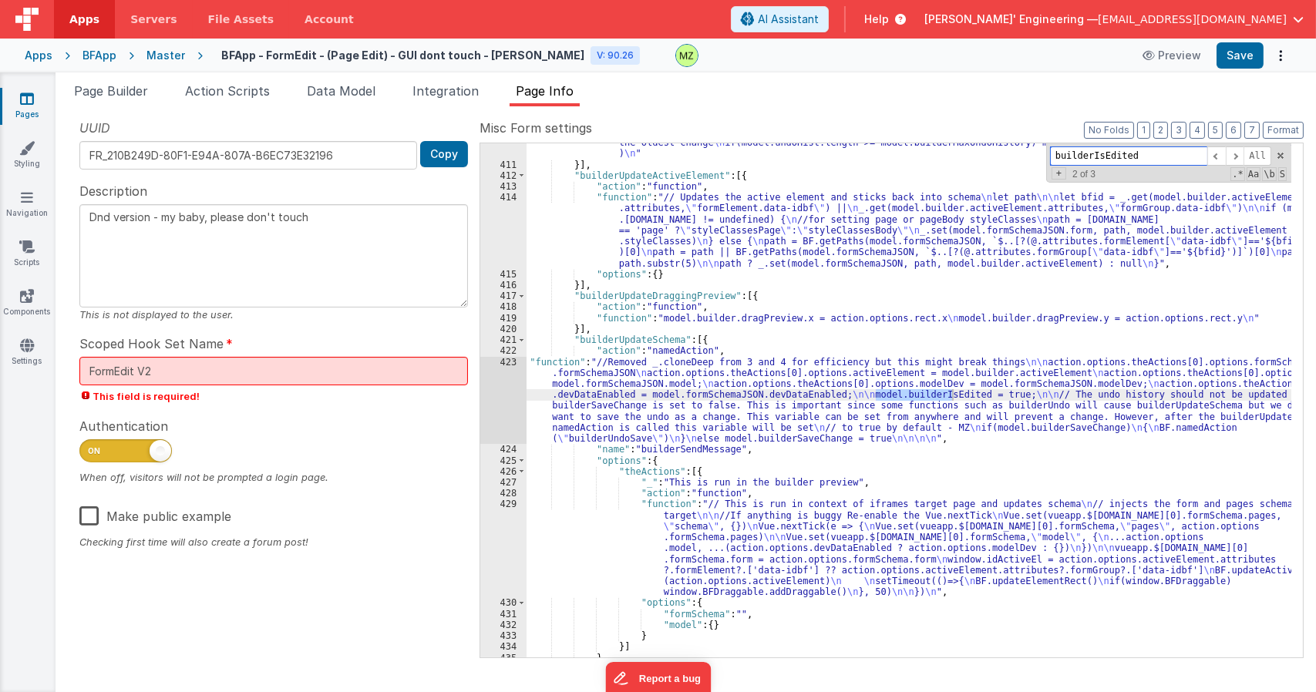
scroll to position [9498, 0]
drag, startPoint x: 744, startPoint y: 413, endPoint x: 735, endPoint y: 415, distance: 8.6
click at [740, 414] on div ""function" : "/* \n Name: \n builderUndoSave \n \n Purpose: \n This function is…" at bounding box center [908, 378] width 765 height 613
click at [505, 361] on div "423" at bounding box center [503, 401] width 46 height 88
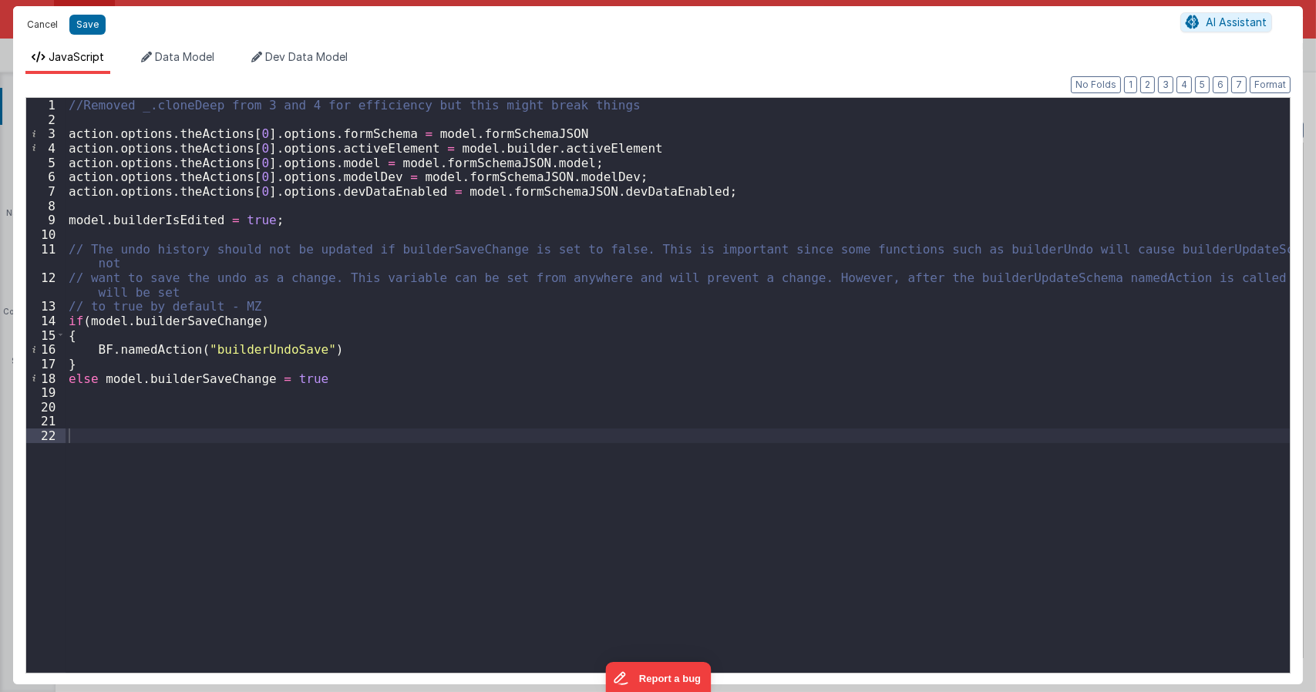
click at [44, 29] on button "Cancel" at bounding box center [42, 25] width 46 height 22
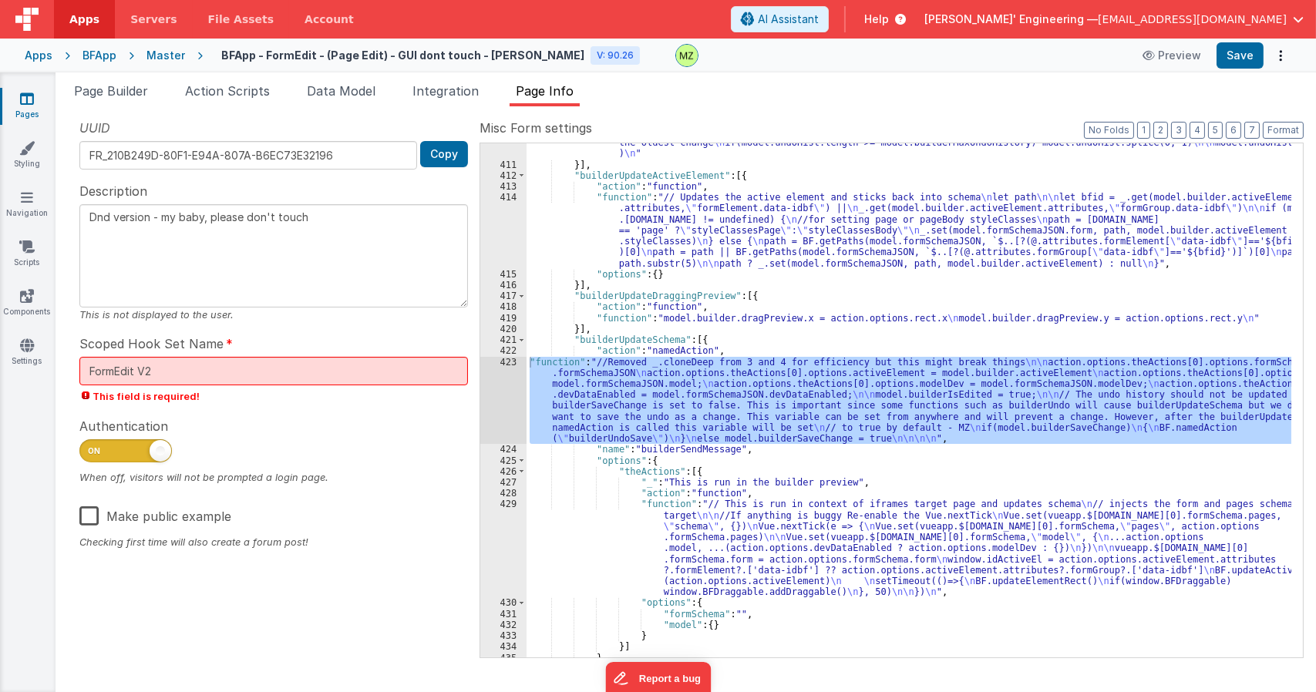
click at [847, 399] on div ""function" : "/* \n Name: \n builderUndoSave \n \n Purpose: \n This function is…" at bounding box center [908, 400] width 765 height 514
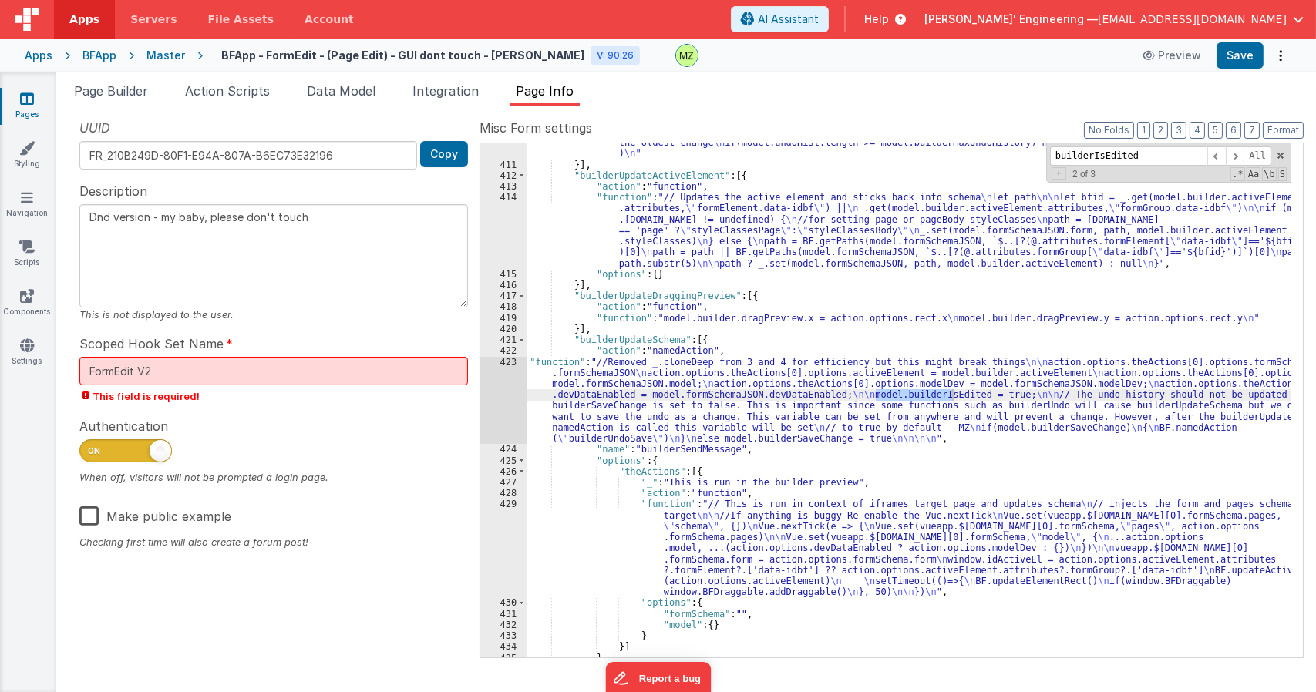
click at [623, 338] on div ""function" : "/* \n Name: \n builderUndoSave \n \n Purpose: \n This function is…" at bounding box center [908, 378] width 765 height 613
type input "builderUpdateSchema"
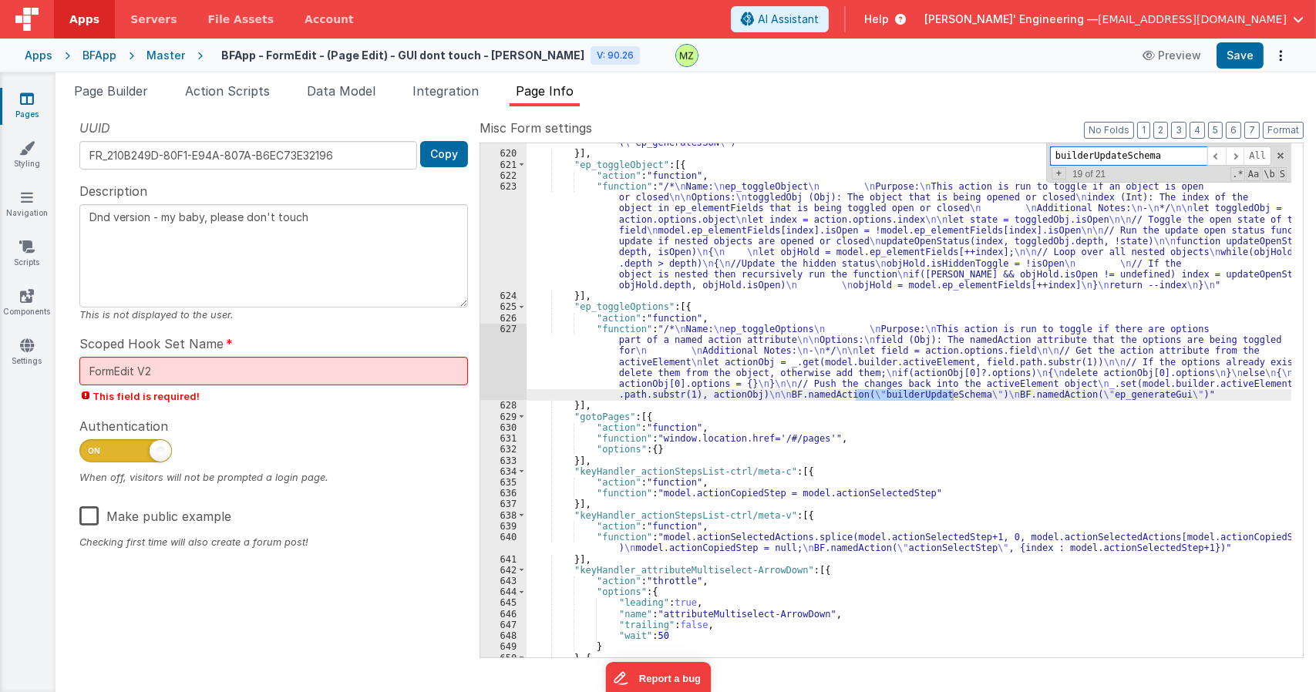
scroll to position [14946, 0]
click at [102, 106] on div "Snippet Library Name Type Accordion Element Alert Action Action authLogin Actio…" at bounding box center [685, 399] width 1260 height 586
click at [108, 92] on span "Page Builder" at bounding box center [111, 90] width 74 height 15
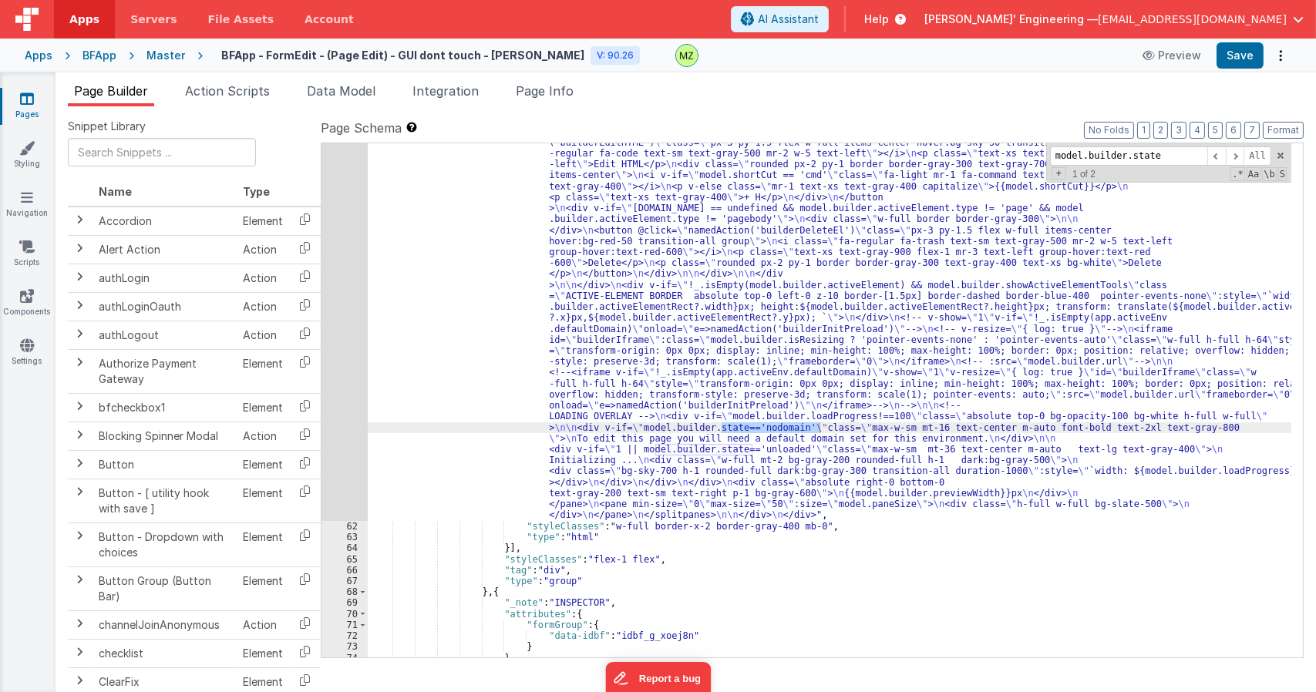
click at [624, 267] on div ""html" : "<div class= \" relative h-full w-full select-none overflow-hidden \" …" at bounding box center [829, 21] width 923 height 2049
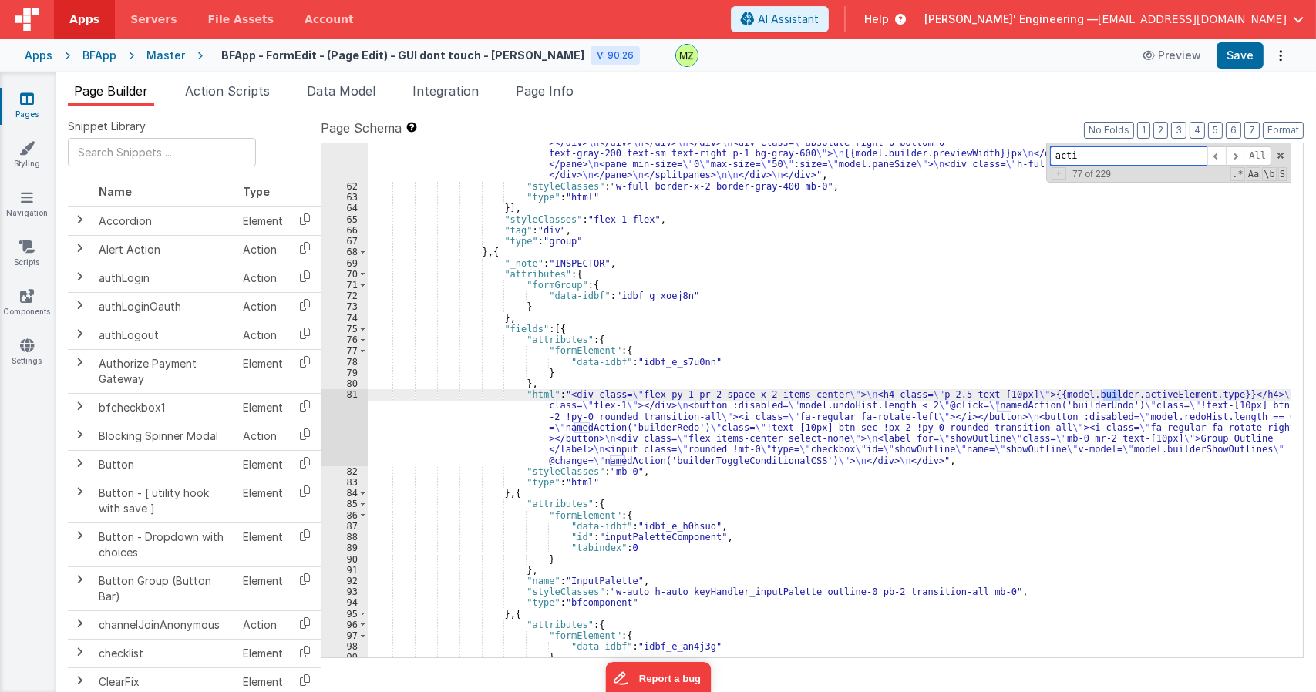
scroll to position [2165, 0]
type input "activeMode"
click at [549, 99] on li "Page Info" at bounding box center [544, 94] width 70 height 25
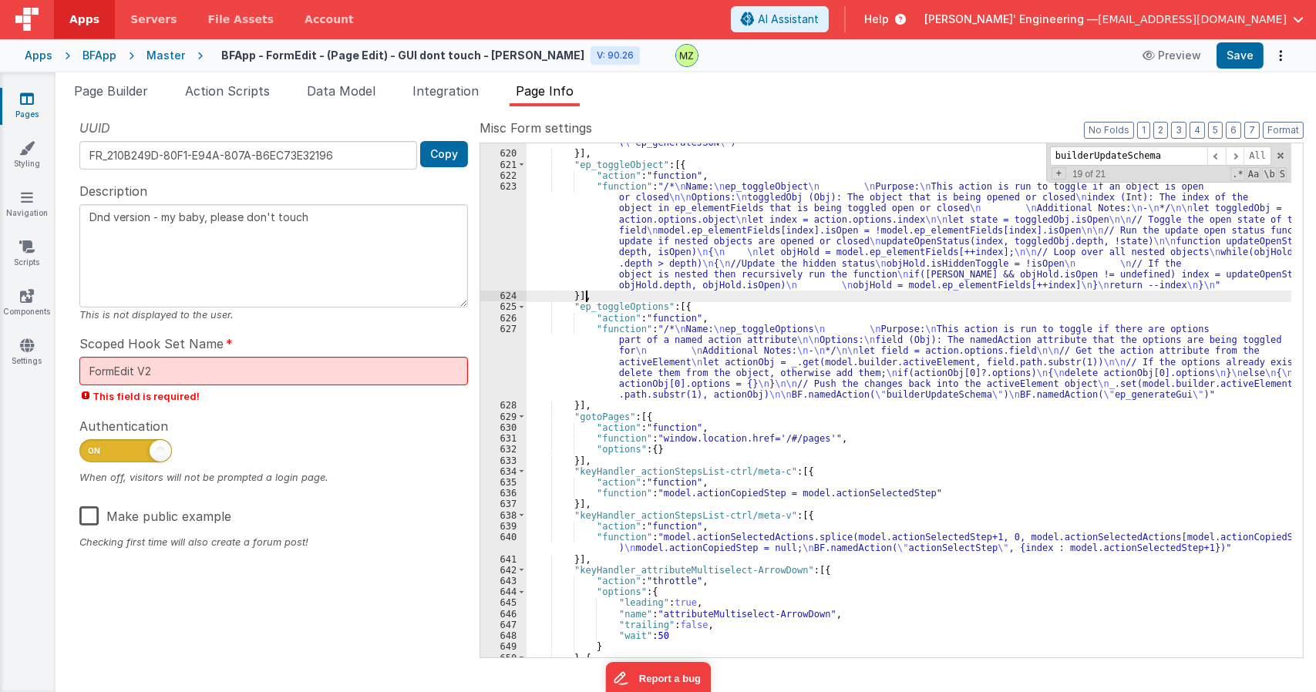
click at [709, 298] on div ""function" : "/* \n Name: \n ep_toggleCalc \n \n Purpose: \n This action is run…" at bounding box center [908, 373] width 765 height 602
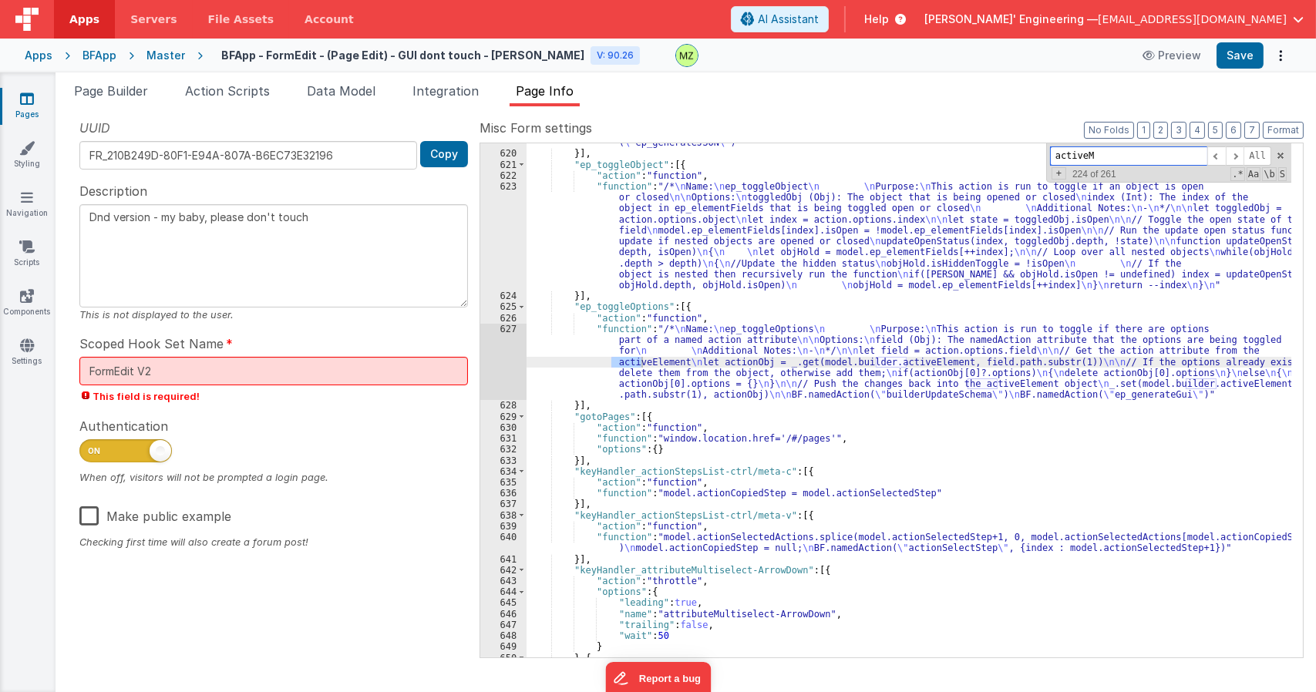
scroll to position [17007, 0]
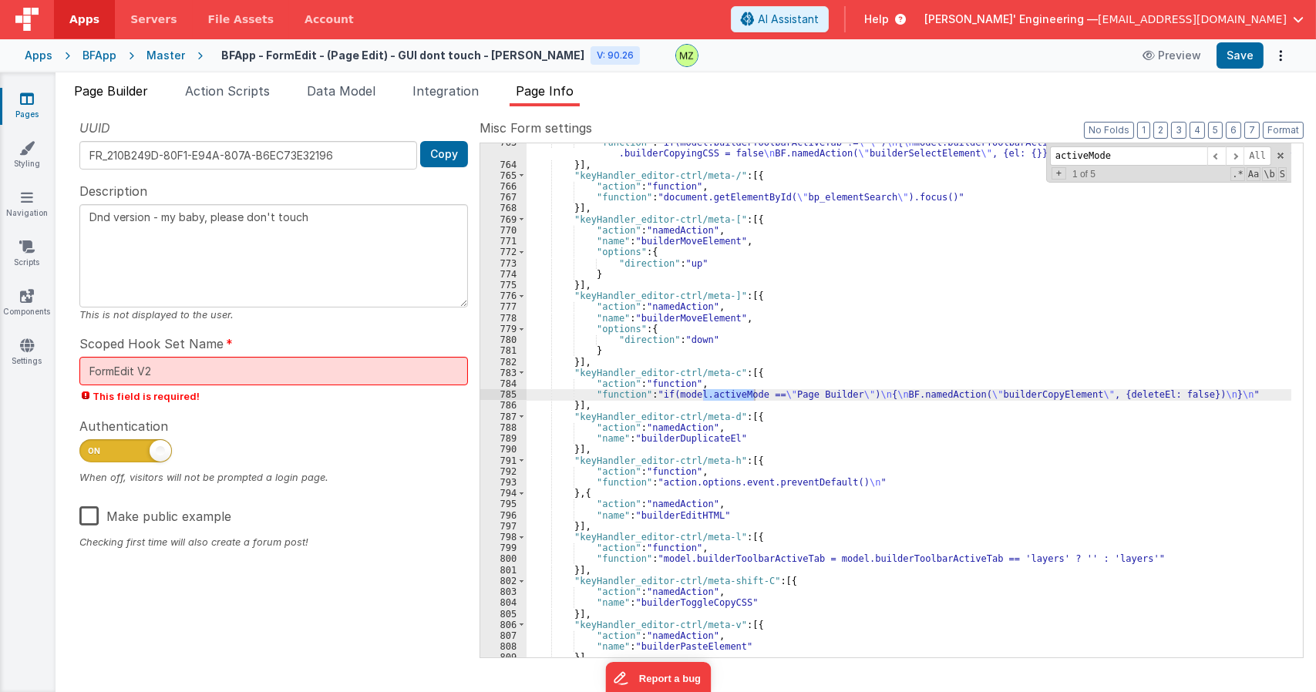
click at [123, 82] on li "Page Builder" at bounding box center [111, 94] width 86 height 25
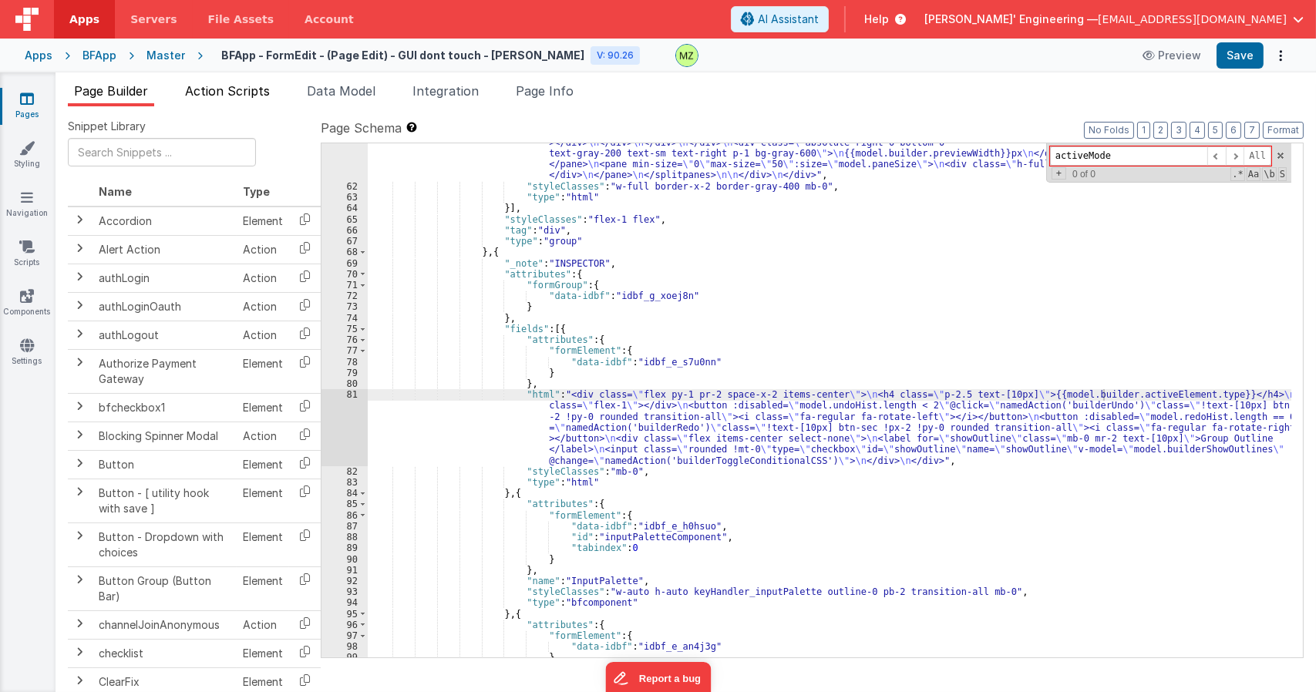
click at [236, 93] on span "Action Scripts" at bounding box center [227, 90] width 85 height 15
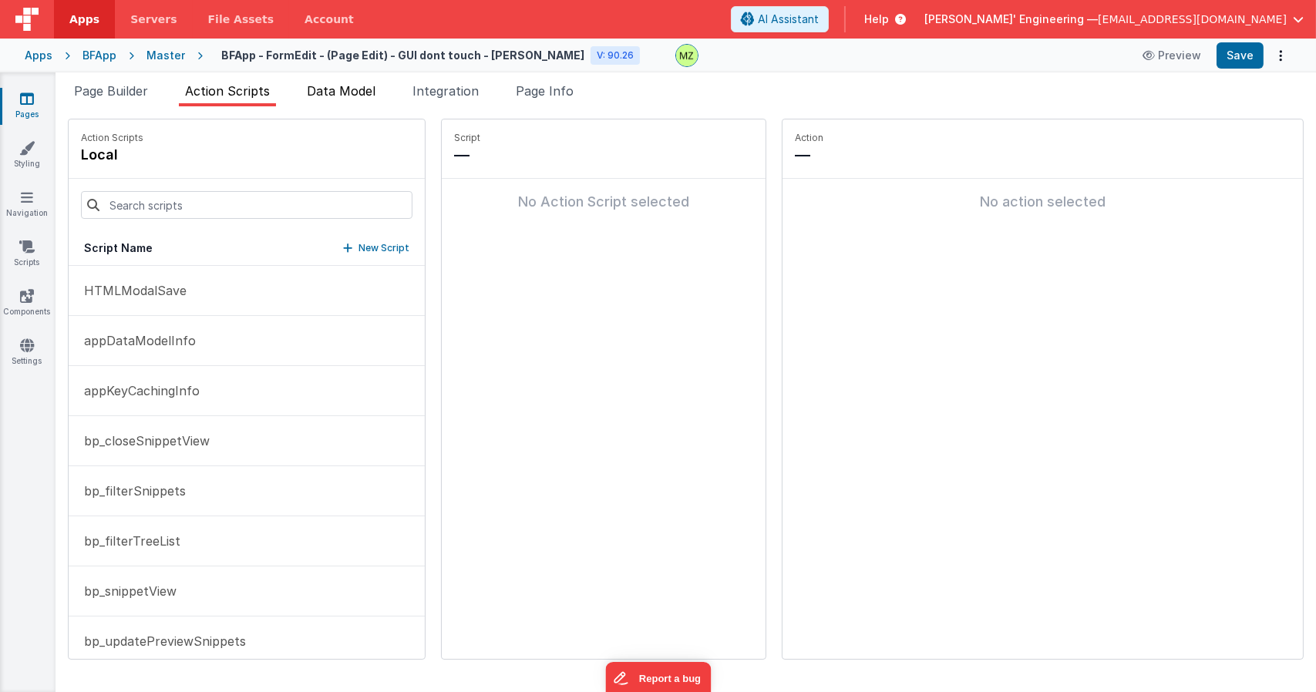
click at [326, 91] on span "Data Model" at bounding box center [341, 90] width 69 height 15
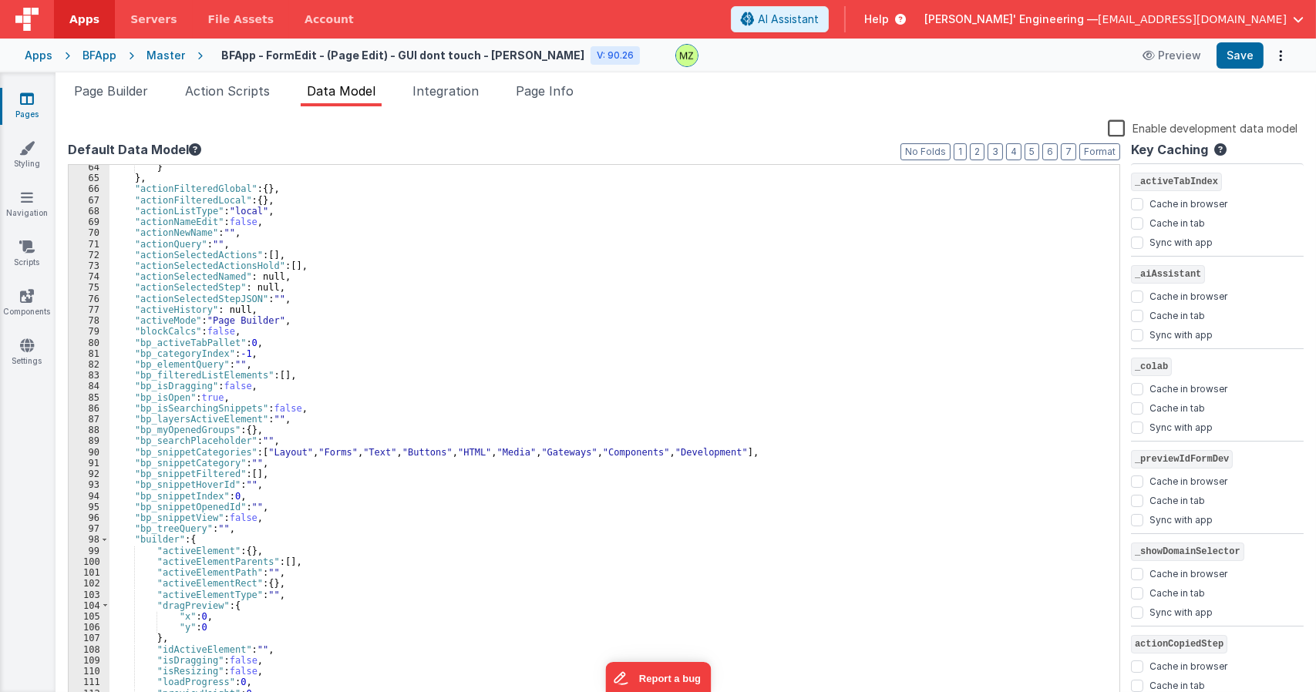
scroll to position [971, 0]
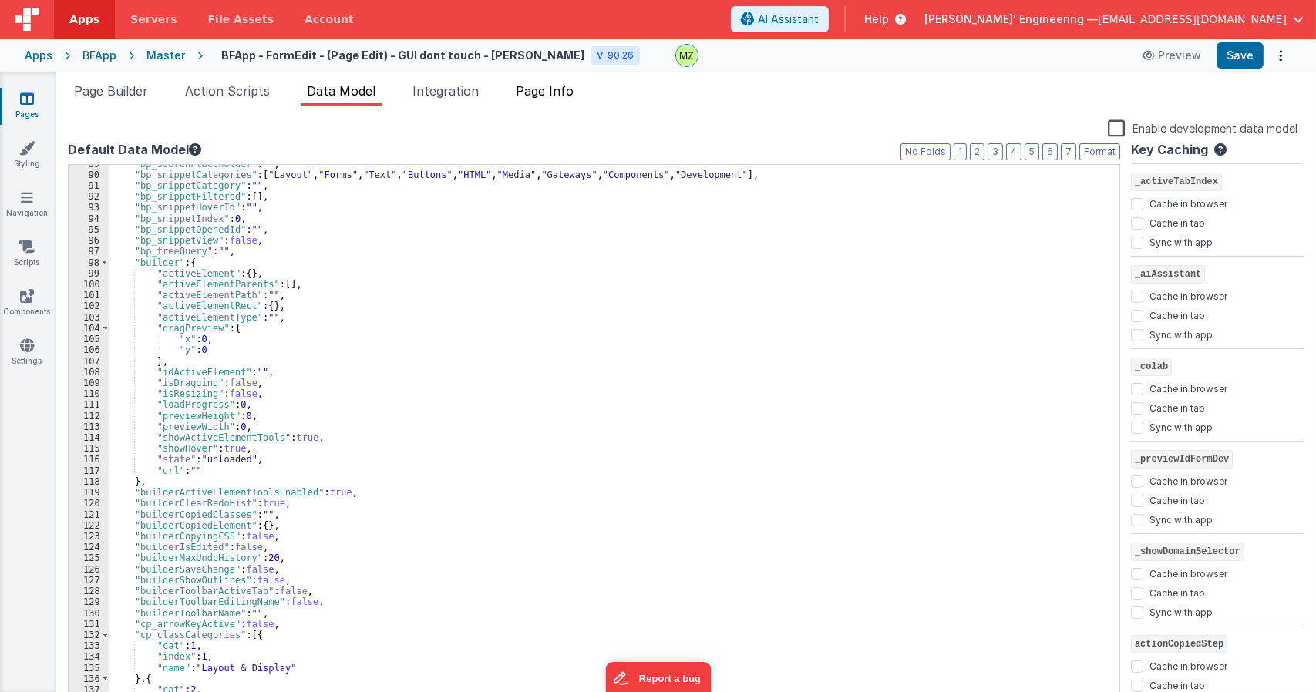
click at [555, 103] on li "Page Info" at bounding box center [544, 94] width 70 height 25
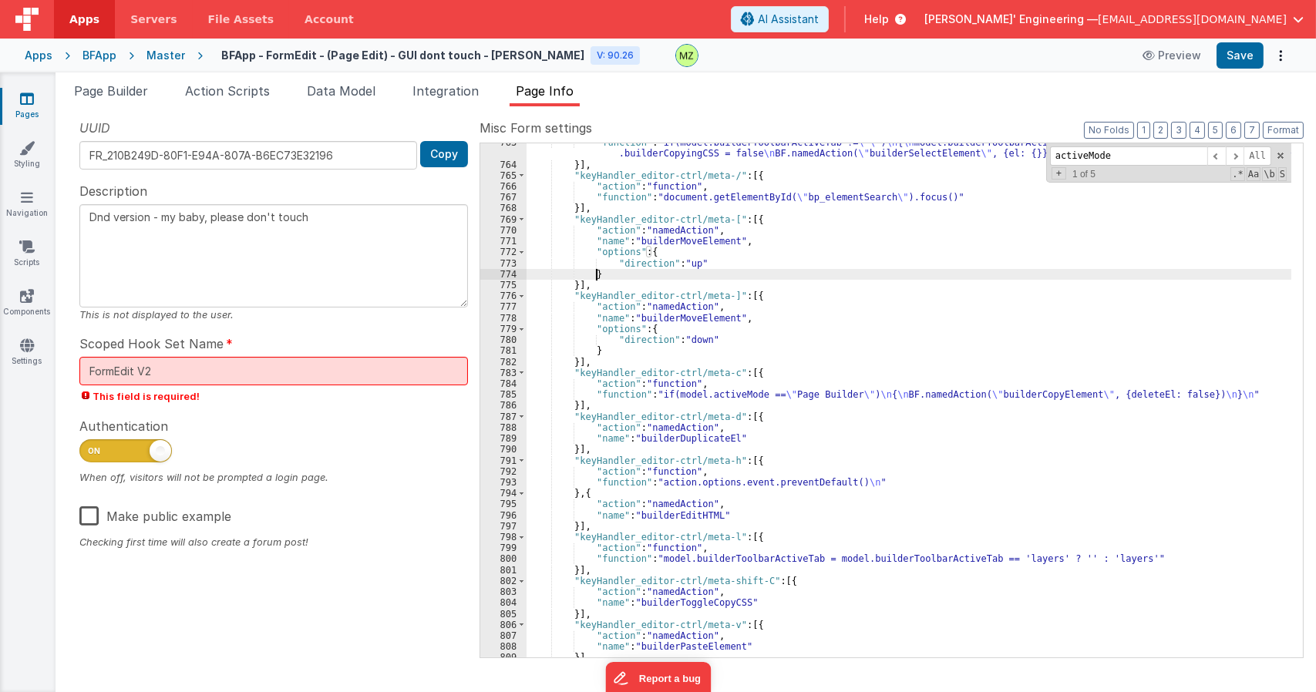
click at [802, 274] on div ""function" : "if(model.builderToolbarActiveTab != \"\" ) \n { \n model.builderT…" at bounding box center [908, 410] width 765 height 547
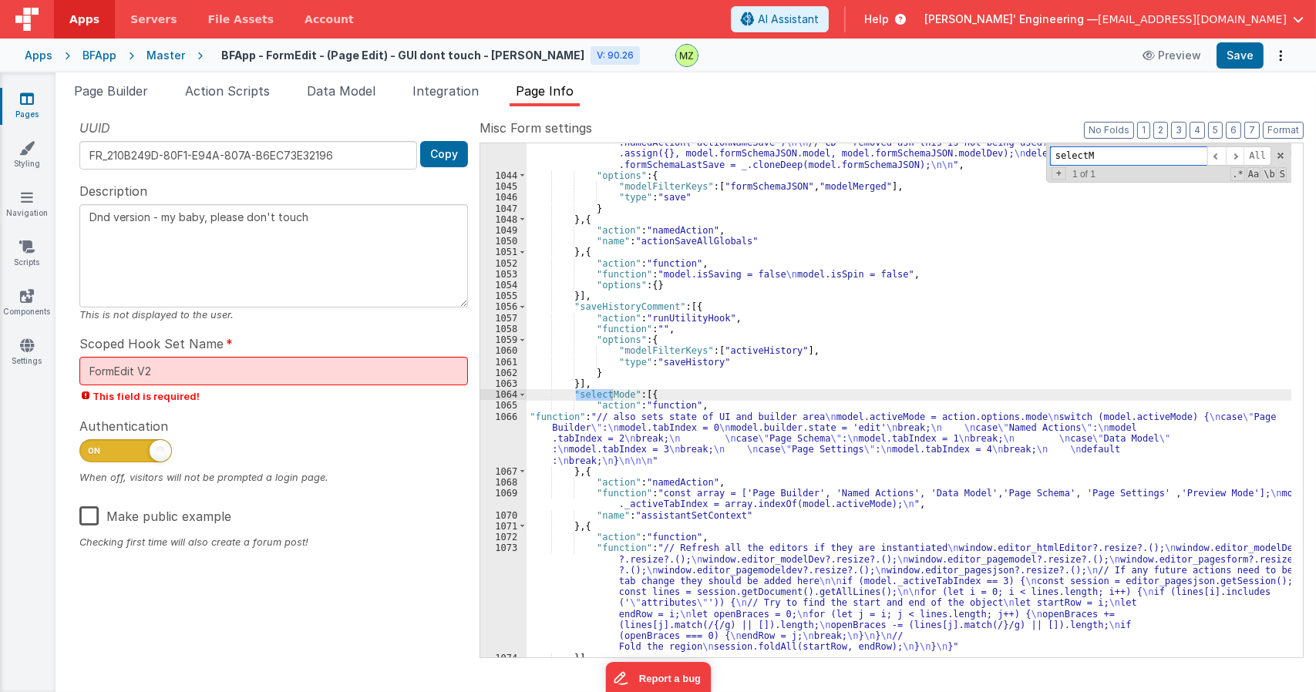
scroll to position [20394, 0]
type input "selectMode"
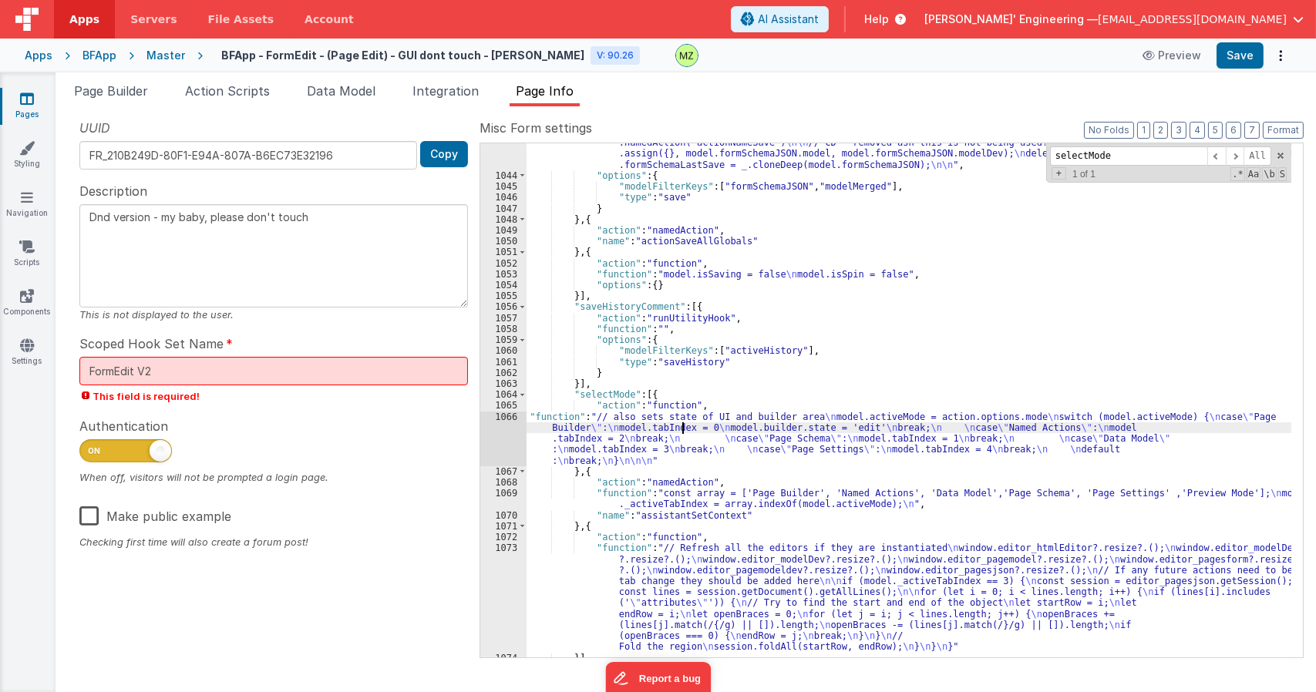
click at [682, 430] on div ""function" : "Vue.set(vueapp.$store.state.wndw.windows[0].formSchema.model, \" …" at bounding box center [908, 406] width 765 height 580
click at [499, 414] on div "1066" at bounding box center [503, 439] width 46 height 55
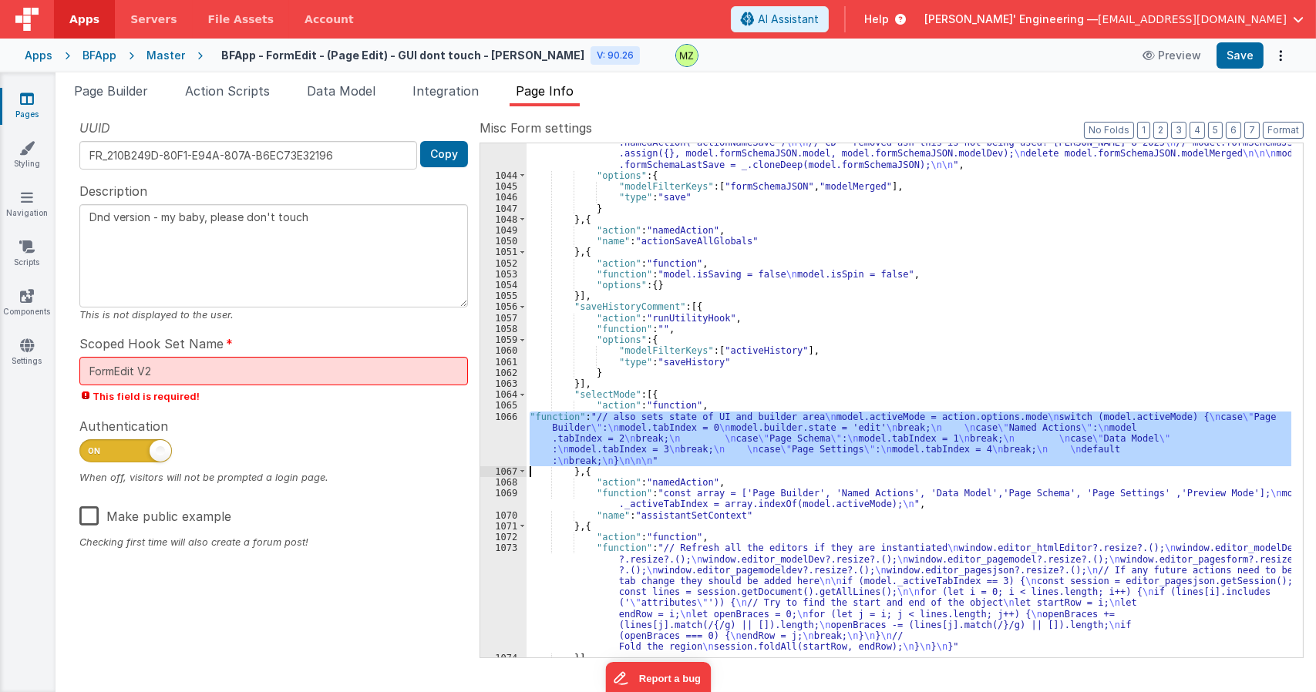
click at [619, 417] on div ""function" : "Vue.set(vueapp.$store.state.wndw.windows[0].formSchema.model, \" …" at bounding box center [908, 400] width 765 height 514
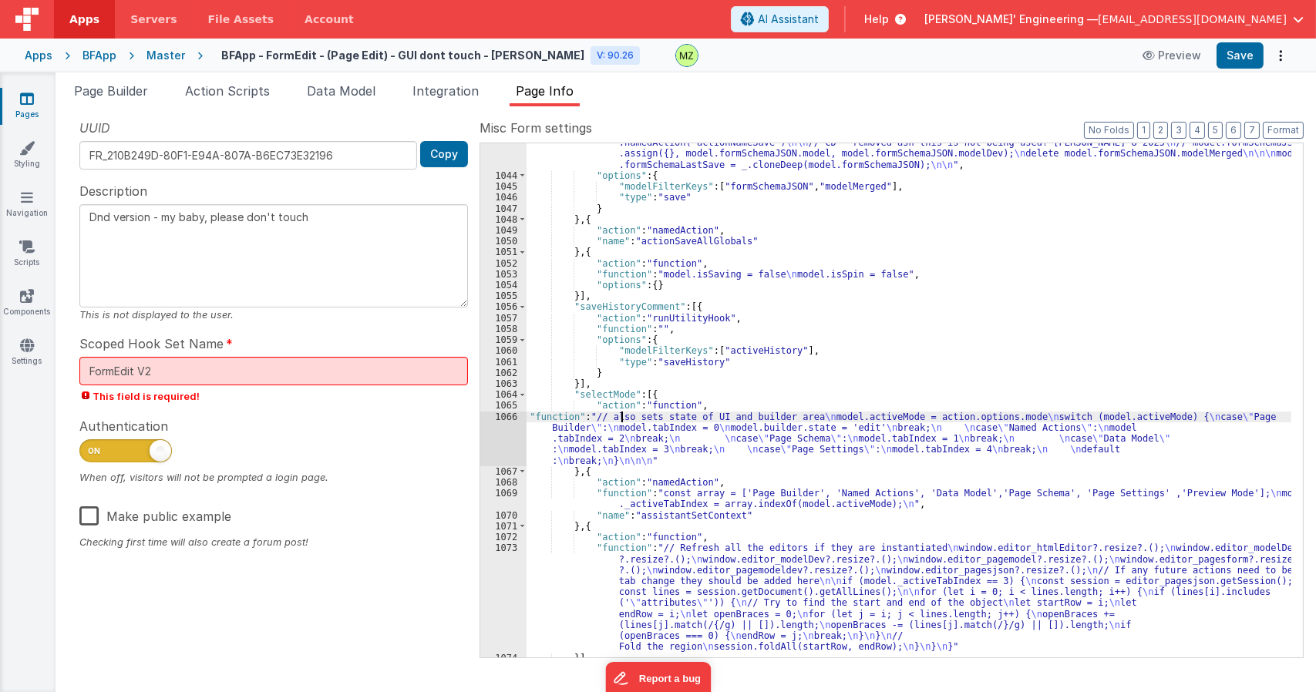
click at [507, 422] on div "1066" at bounding box center [503, 439] width 46 height 55
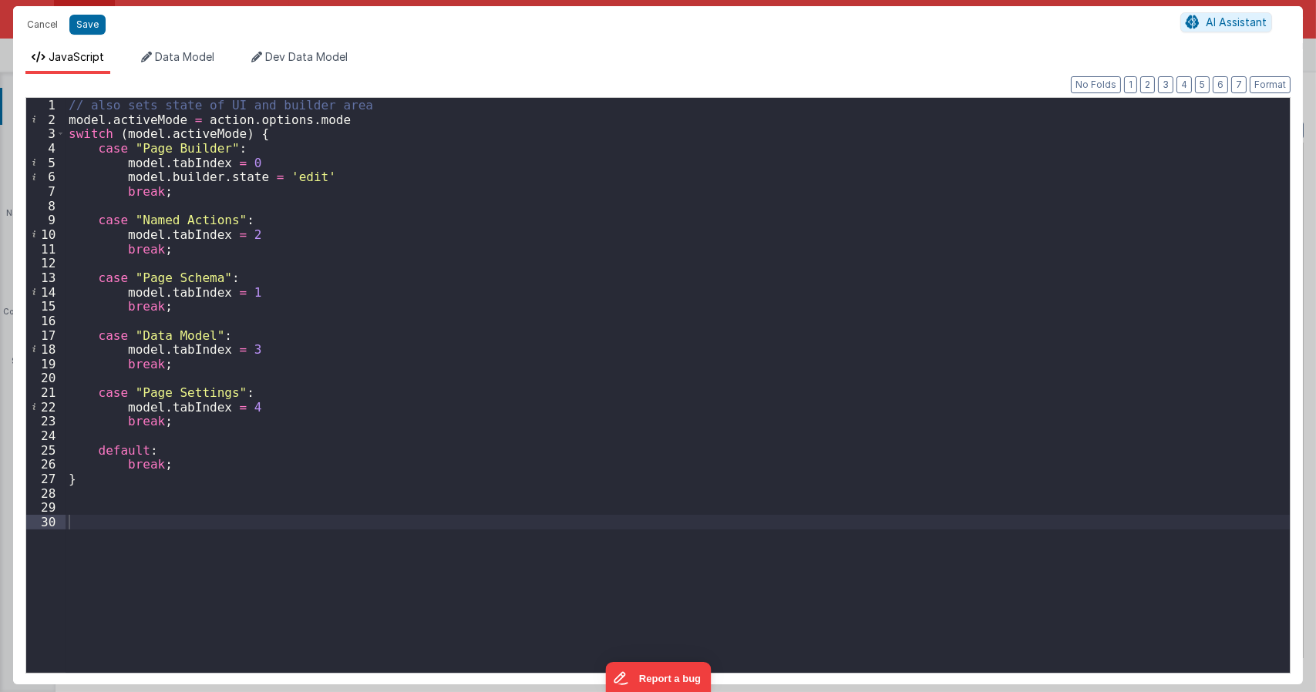
click at [256, 235] on div "// also sets state of UI and builder area model . activeMode = action . options…" at bounding box center [678, 399] width 1224 height 603
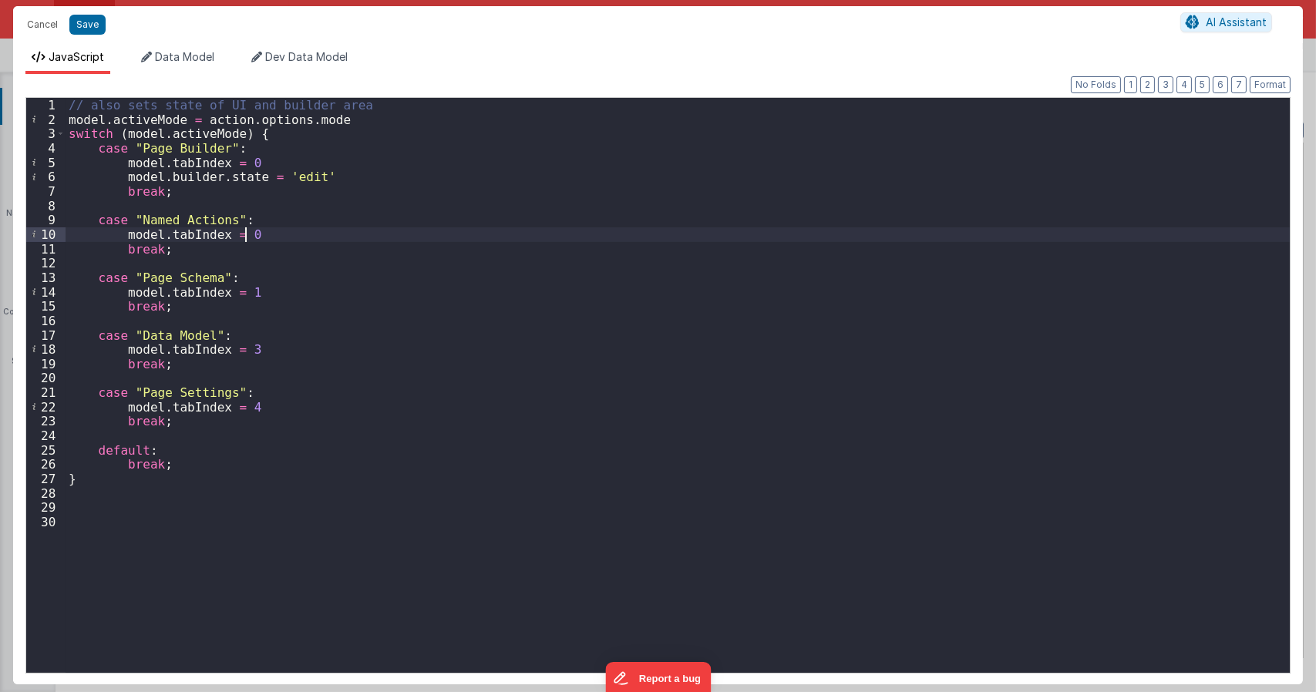
click at [248, 166] on div "// also sets state of UI and builder area model . activeMode = action . options…" at bounding box center [678, 399] width 1224 height 603
drag, startPoint x: 323, startPoint y: 175, endPoint x: 122, endPoint y: 176, distance: 201.2
click at [122, 176] on div "// also sets state of UI and builder area model . activeMode = action . options…" at bounding box center [678, 399] width 1224 height 603
click at [250, 232] on div "// also sets state of UI and builder area model . activeMode = action . options…" at bounding box center [678, 399] width 1224 height 603
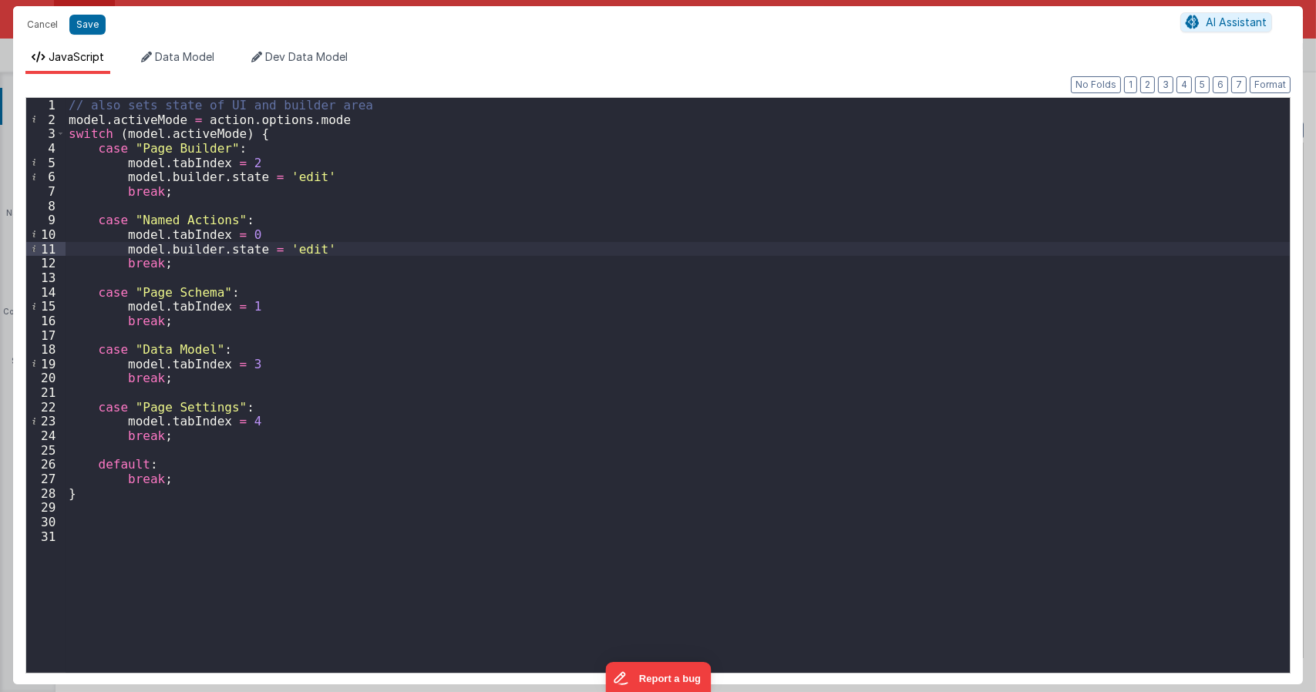
type textarea "Dnd version - my baby, please don't touch"
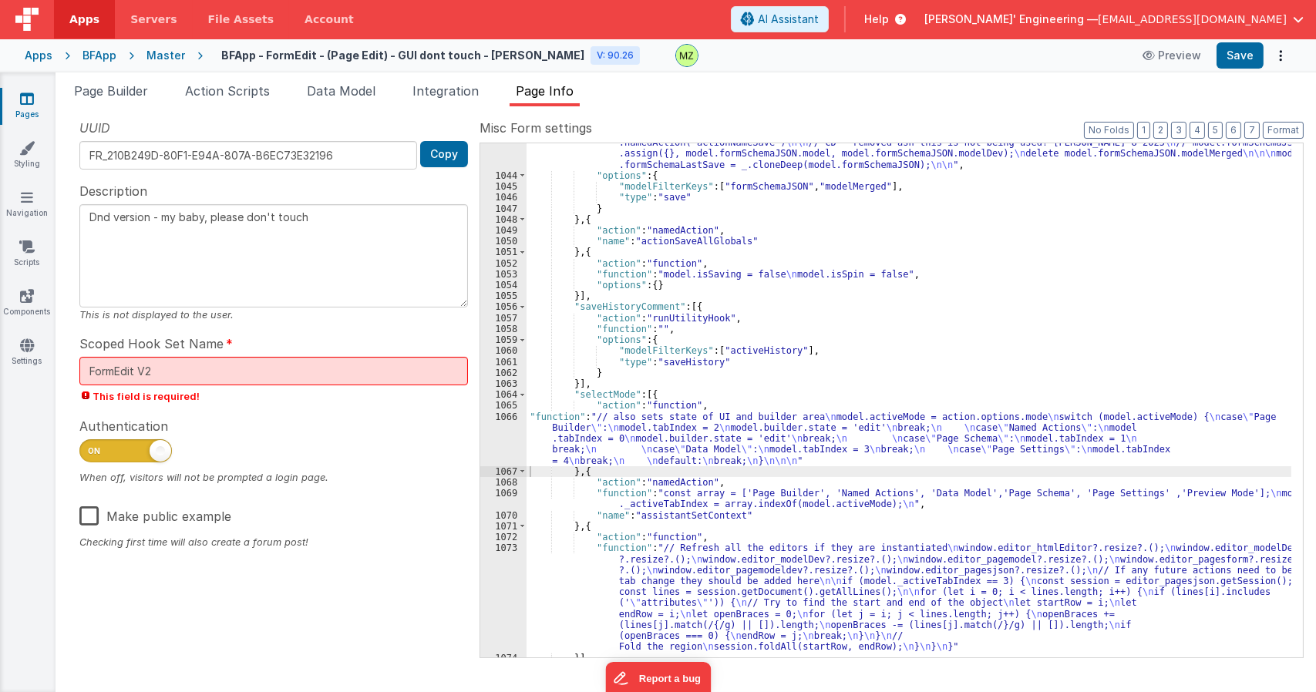
click at [654, 450] on div ""function" : "Vue.set(vueapp.$store.state.wndw.windows[0].formSchema.model, \" …" at bounding box center [908, 406] width 765 height 580
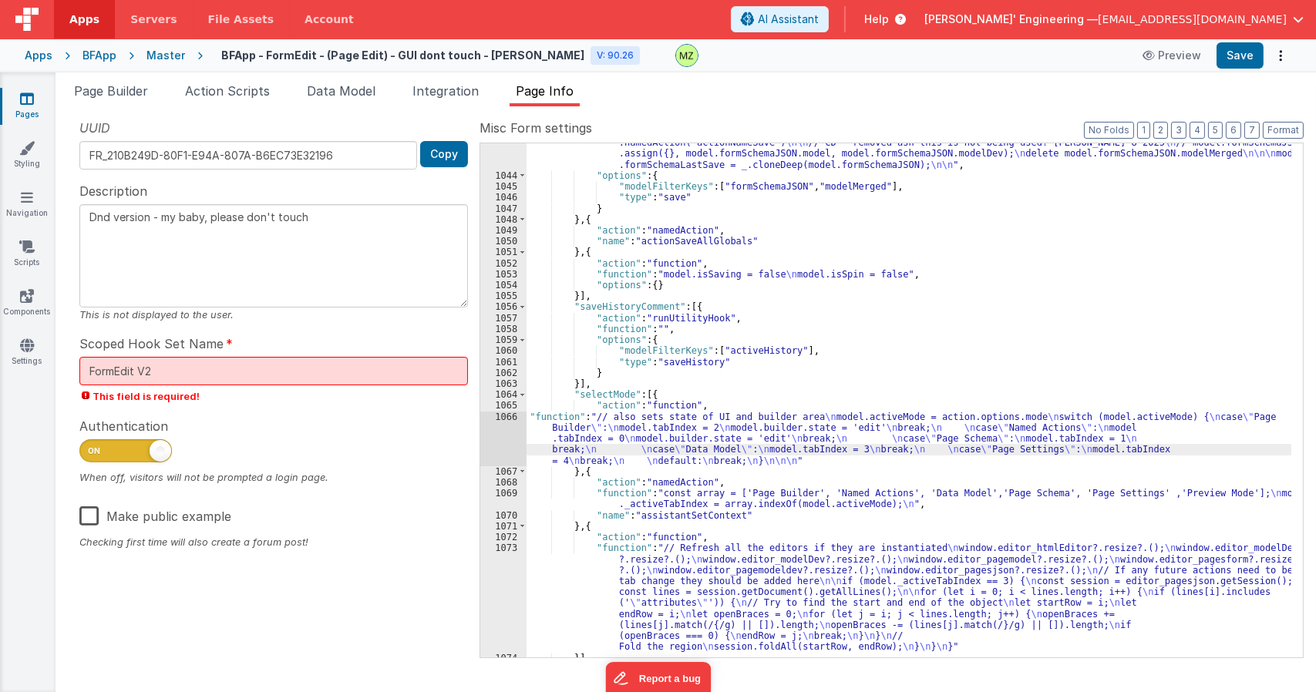
click at [514, 426] on div "1066" at bounding box center [503, 439] width 46 height 55
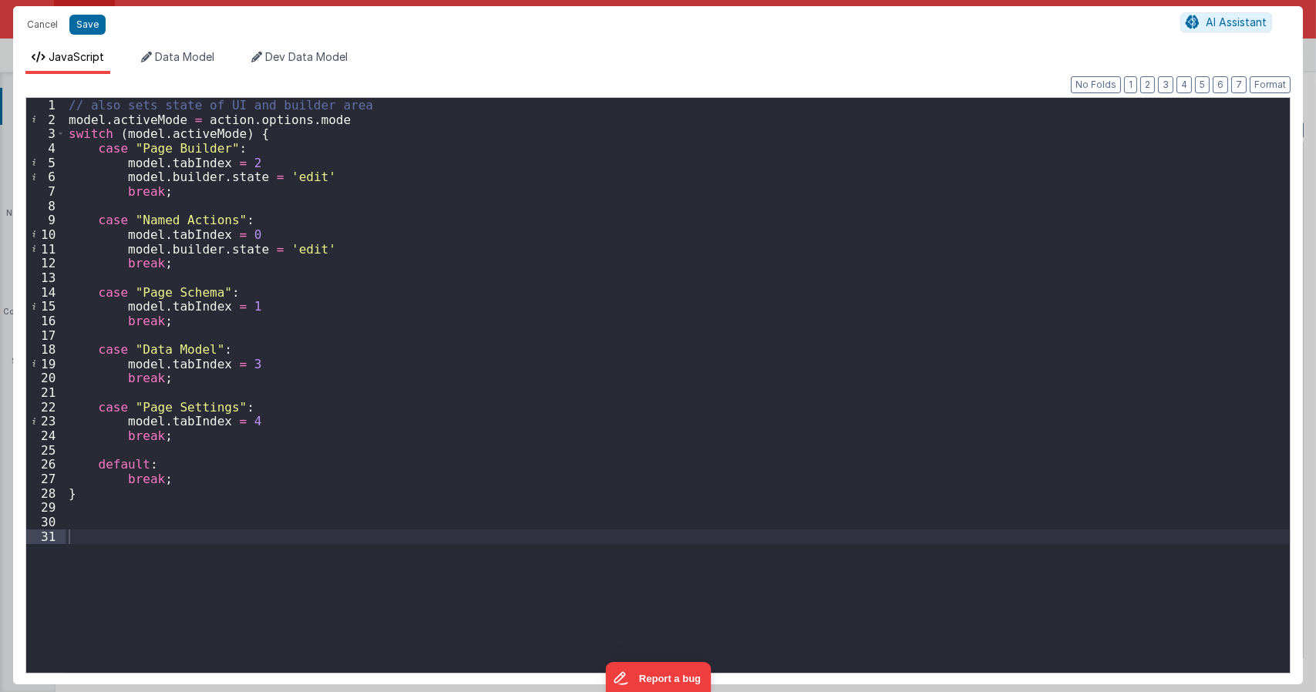
click at [424, 327] on div "// also sets state of UI and builder area model . activeMode = action . options…" at bounding box center [678, 399] width 1224 height 603
click at [120, 180] on div "// also sets state of UI and builder area model . activeMode = action . options…" at bounding box center [678, 399] width 1224 height 603
type textarea "Dnd version - my baby, please don't touch"
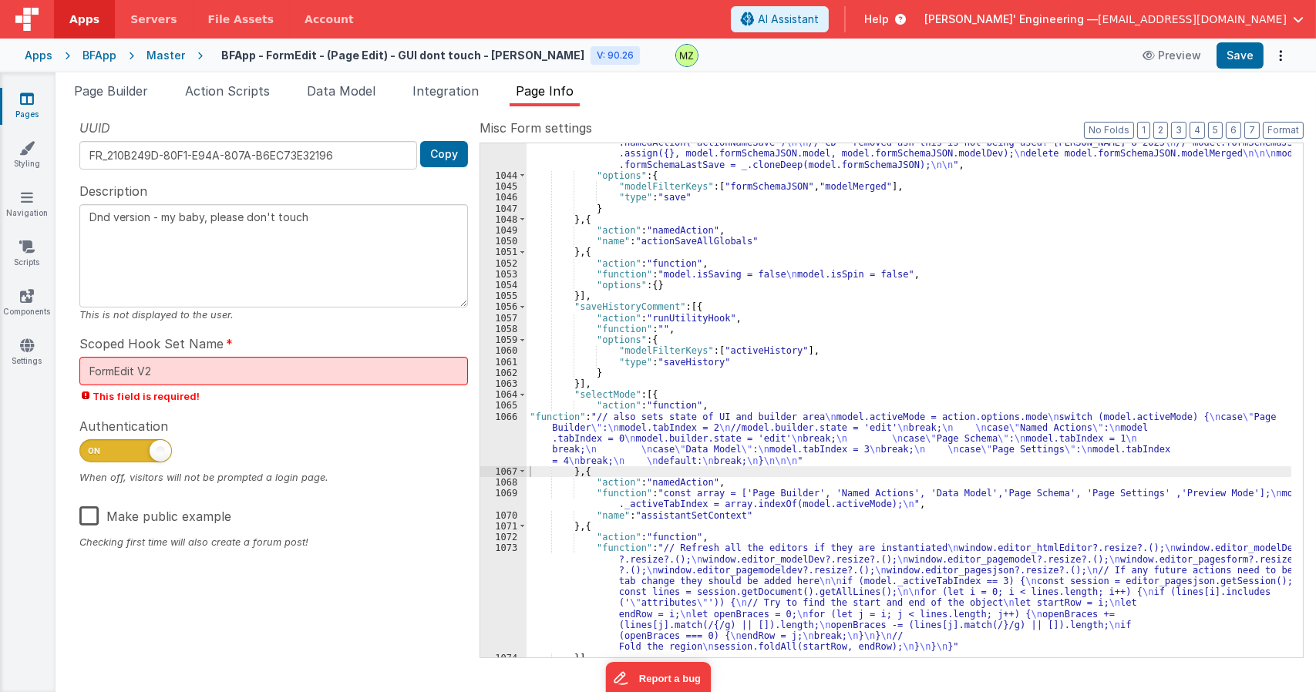
click at [709, 431] on div ""function" : "Vue.set(vueapp.$store.state.wndw.windows[0].formSchema.model, \" …" at bounding box center [908, 406] width 765 height 580
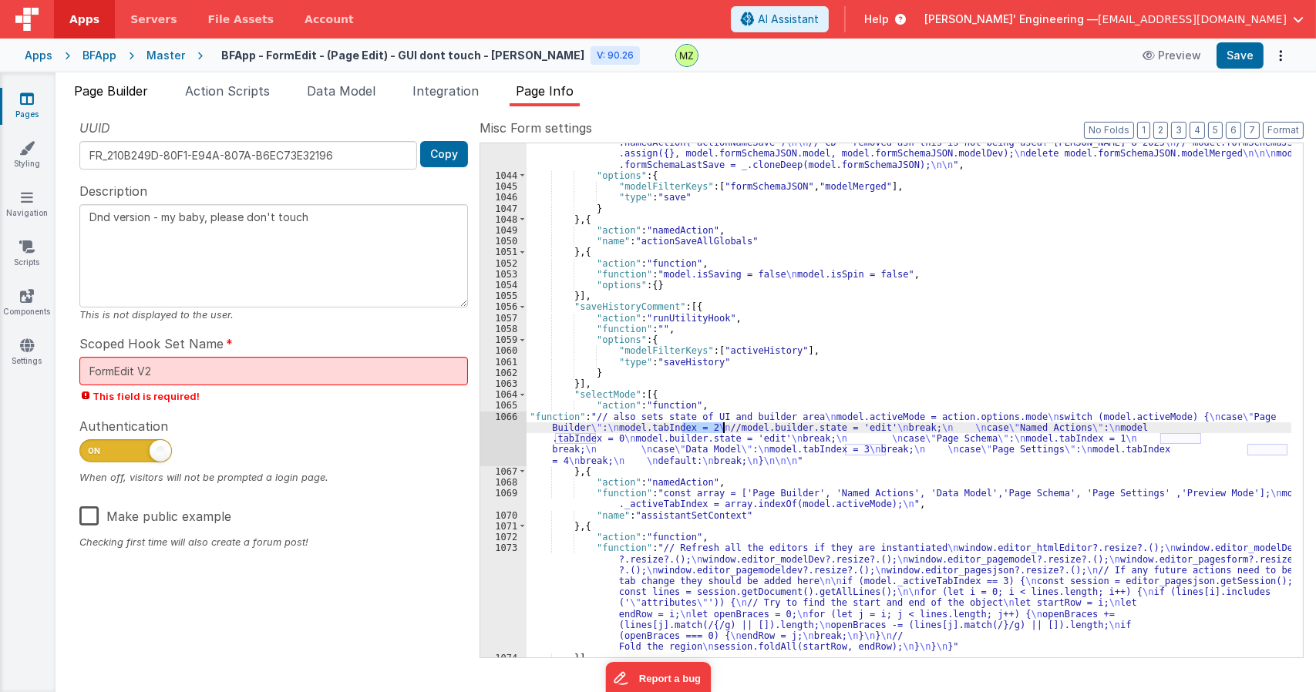
click at [143, 99] on li "Page Builder" at bounding box center [111, 94] width 86 height 25
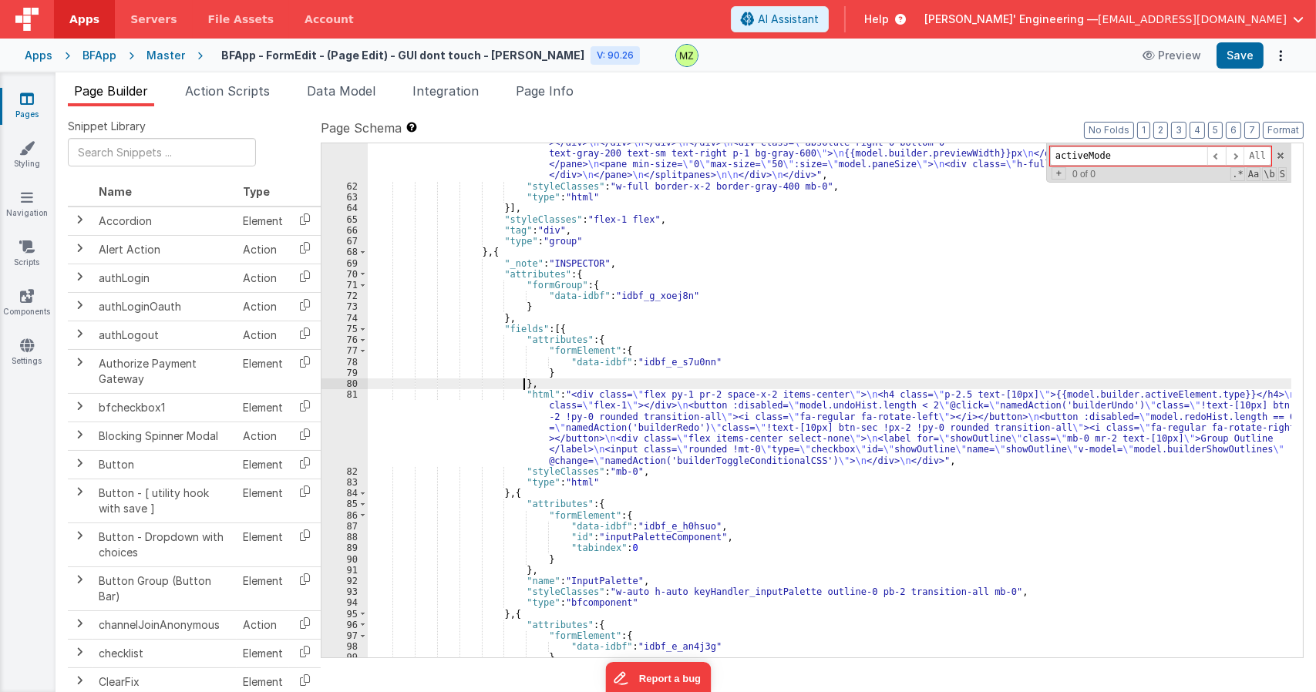
paste input "tabIndex"
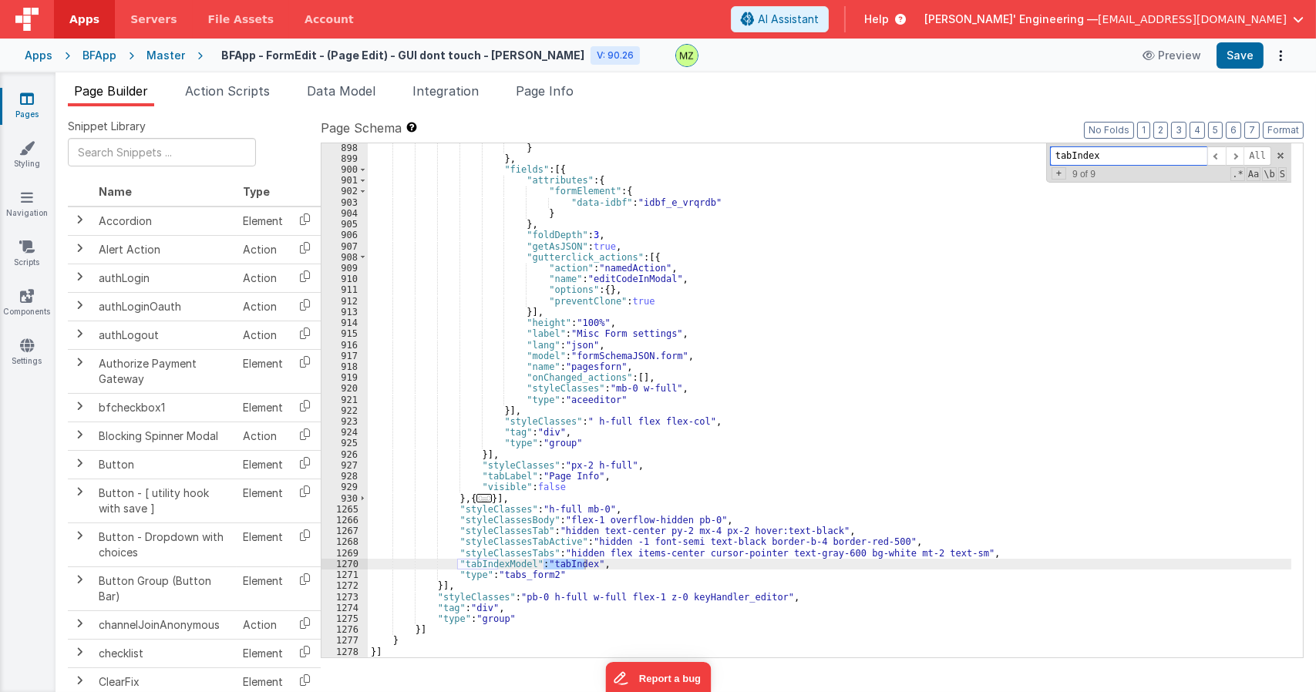
scroll to position [0, 0]
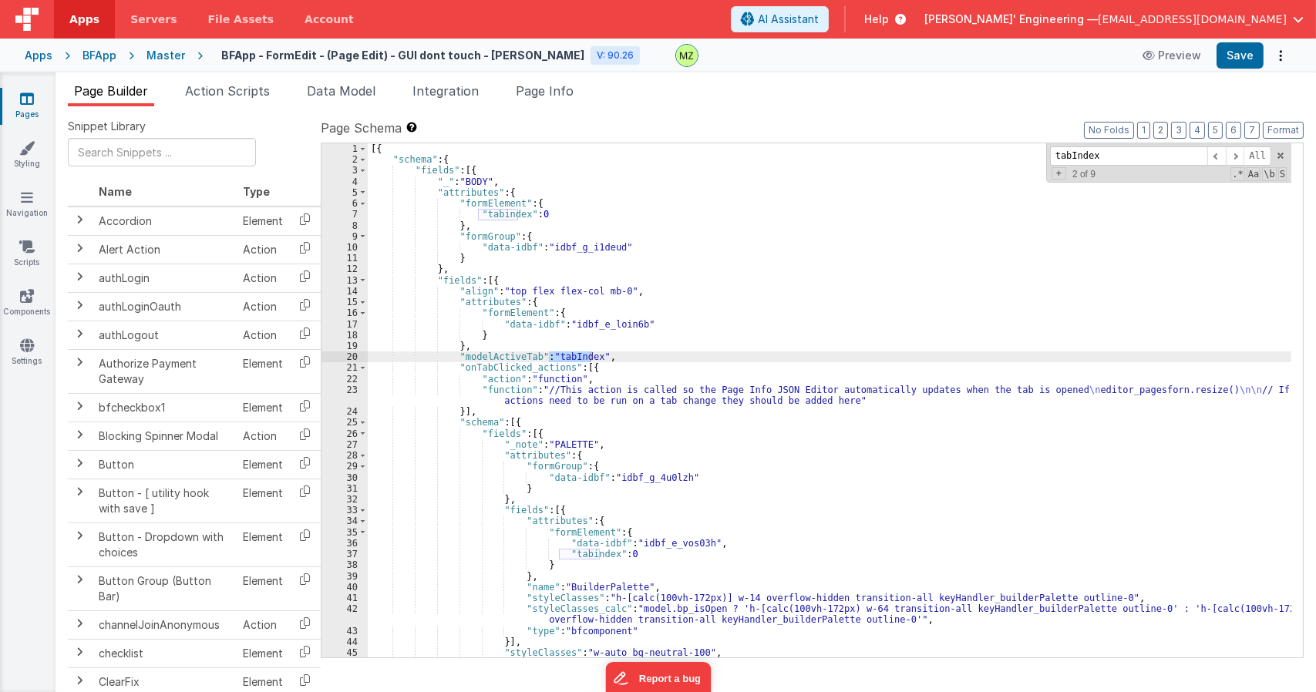
click at [1088, 393] on div "[{ "schema" : { "fields" : [{ "_" : "BODY" , "attributes" : { "formElement" : {…" at bounding box center [829, 411] width 923 height 536
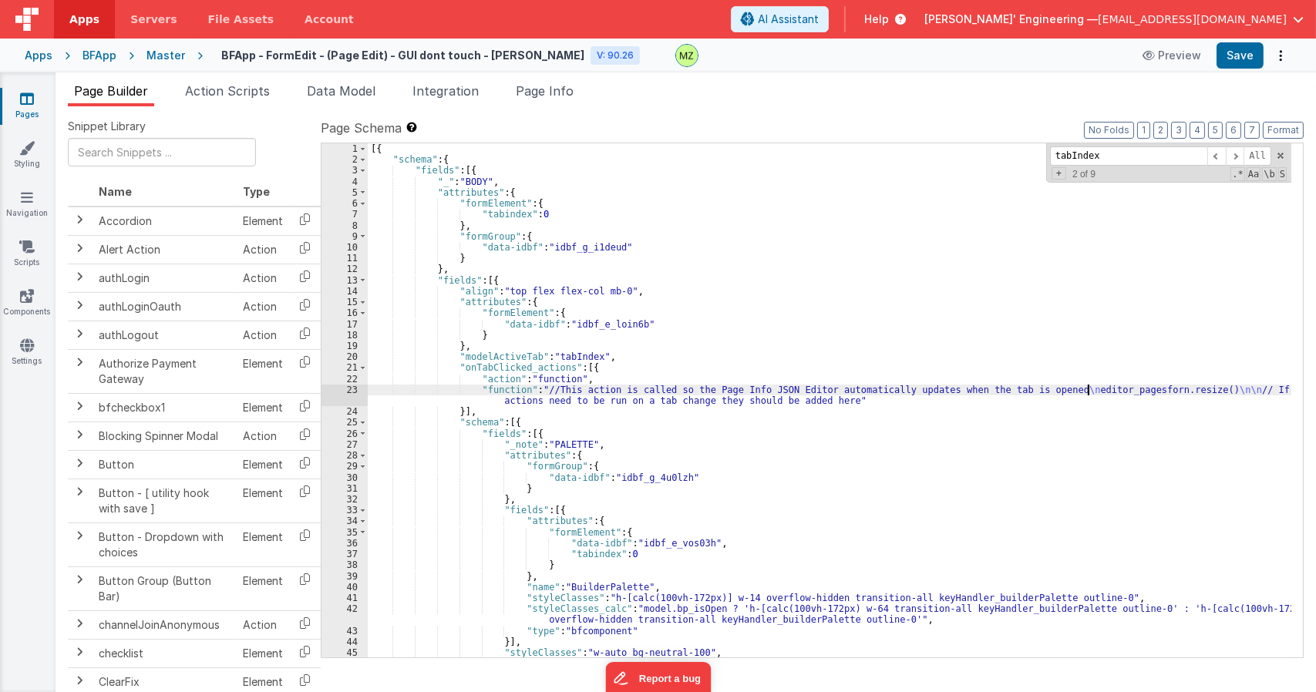
click at [1088, 393] on div "[{ "schema" : { "fields" : [{ "_" : "BODY" , "attributes" : { "formElement" : {…" at bounding box center [829, 411] width 923 height 536
click at [937, 557] on div "[{ "schema" : { "fields" : [{ "_" : "BODY" , "attributes" : { "formElement" : {…" at bounding box center [829, 411] width 923 height 536
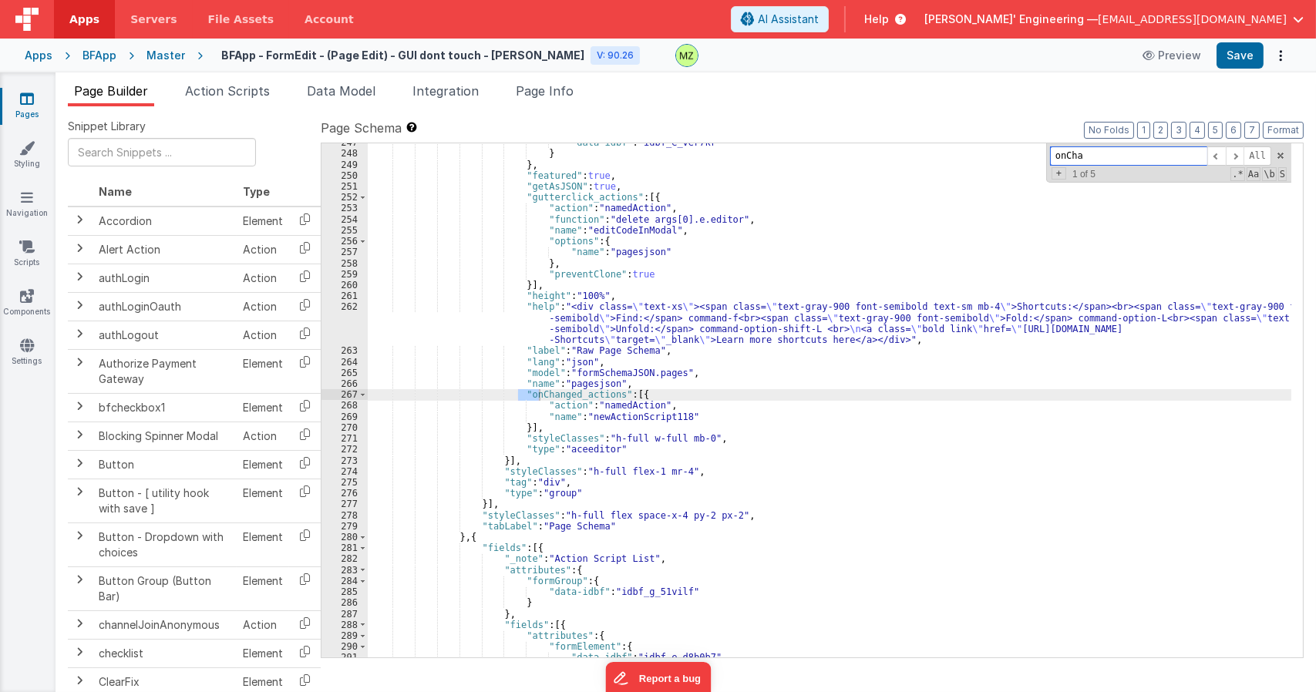
scroll to position [5475, 0]
type input "onChanged"
click at [654, 417] on div ""data-idbf" : "idbf_e_ver7kr" } } , "featured" : true , "getAsJSON" : true , "g…" at bounding box center [829, 405] width 923 height 536
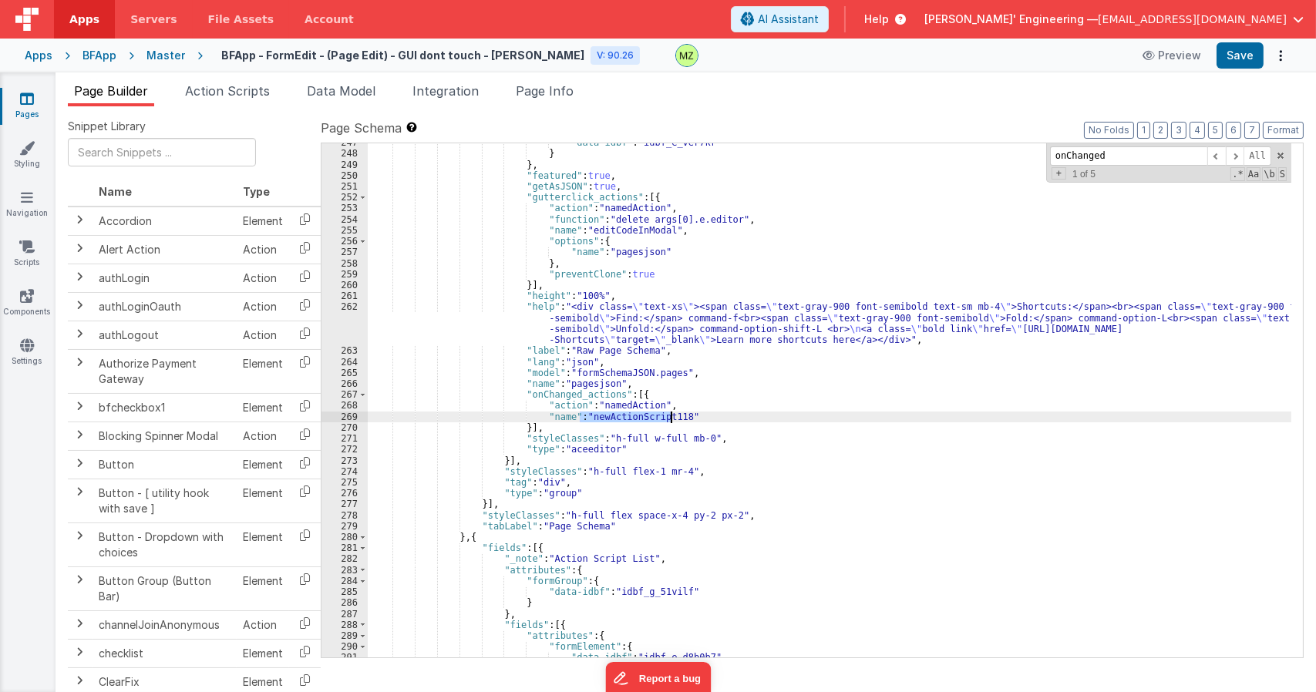
click at [654, 417] on div ""data-idbf" : "idbf_e_ver7kr" } } , "featured" : true , "getAsJSON" : true , "g…" at bounding box center [829, 405] width 923 height 536
click at [563, 115] on div "Snippet Library Name Type Accordion Element Alert Action Action authLogin Actio…" at bounding box center [685, 411] width 1260 height 610
click at [563, 97] on span "Page Info" at bounding box center [545, 90] width 58 height 15
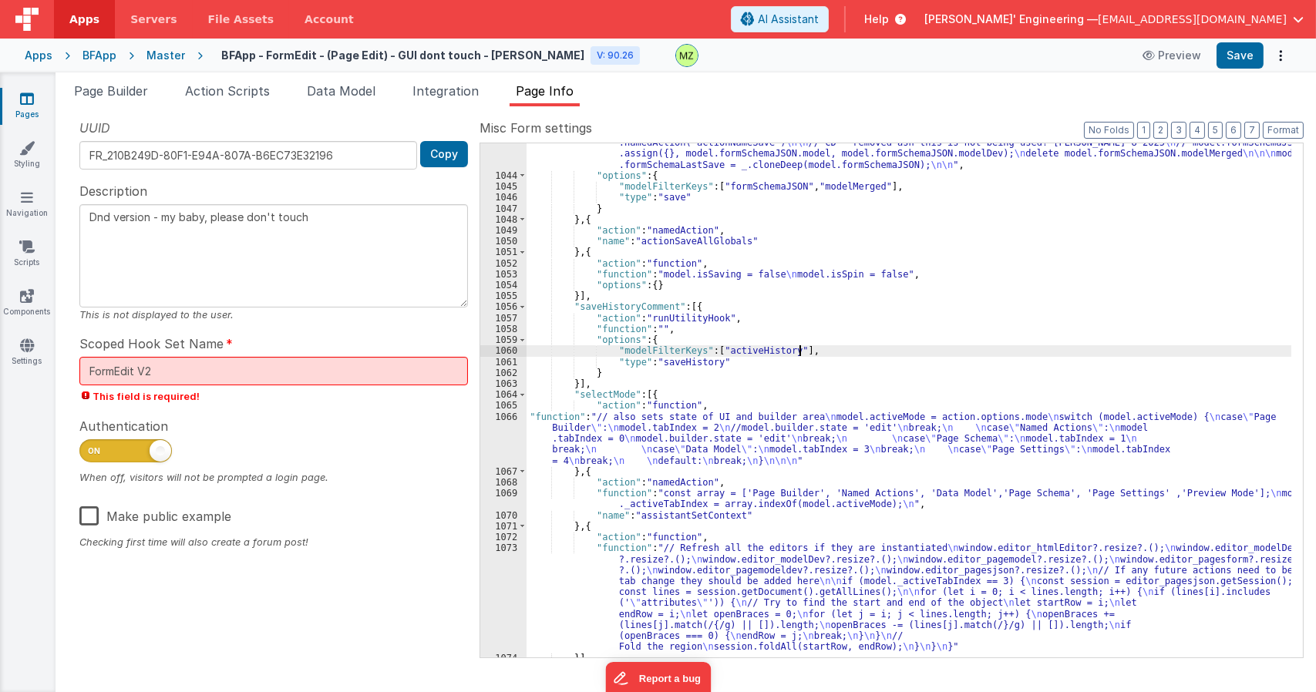
click at [851, 354] on div ""function" : "Vue.set(vueapp.$store.state.wndw.windows[0].formSchema.model, \" …" at bounding box center [908, 406] width 765 height 580
paste input "newActionScript118"
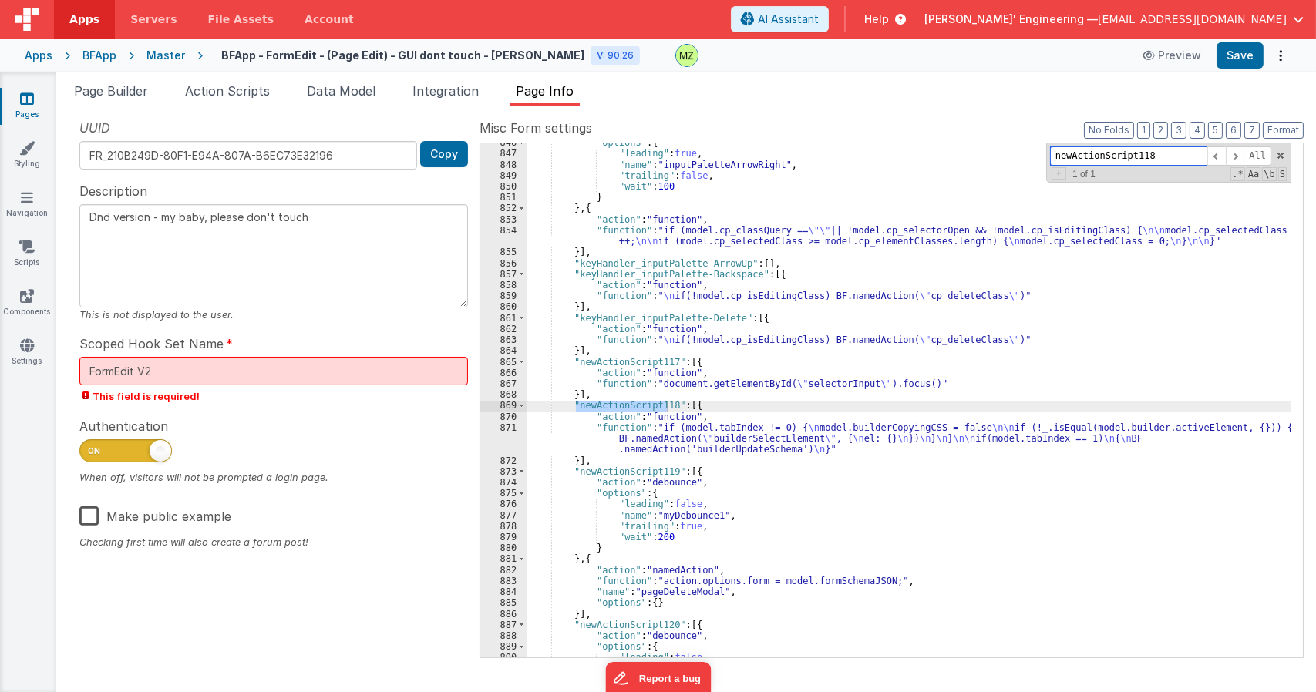
scroll to position [17961, 0]
type input "newActionScript118"
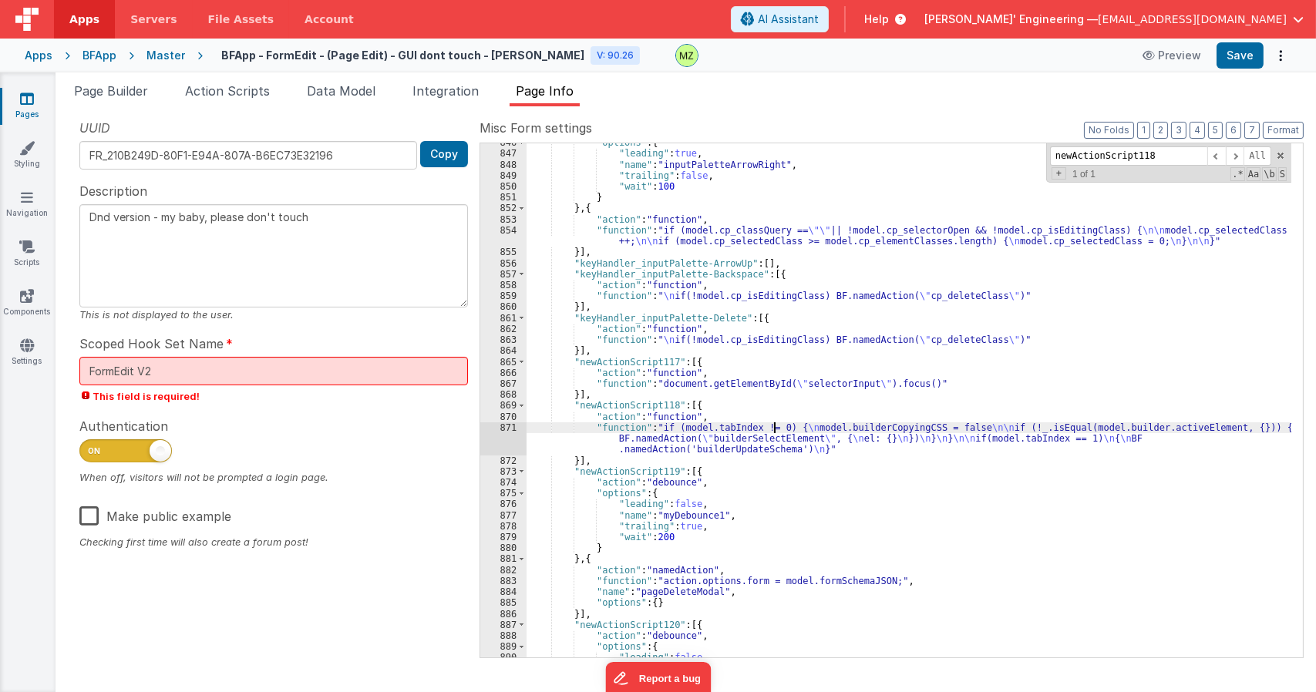
click at [772, 431] on div ""options" : { "leading" : true , "name" : "inputPaletteArrowRight" , "trailing"…" at bounding box center [908, 405] width 765 height 536
click at [506, 425] on div "871" at bounding box center [503, 438] width 46 height 33
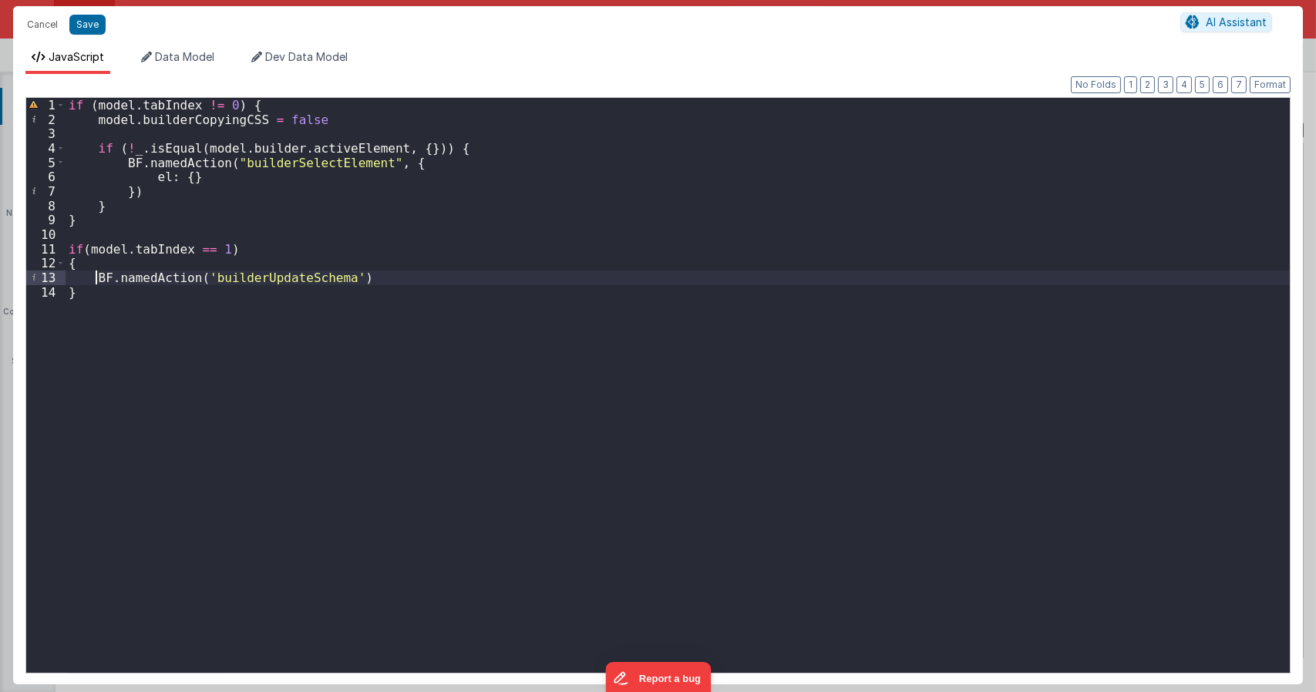
click at [95, 277] on div "if ( model . tabIndex != 0 ) { model . builderCopyingCSS = false if ( ! _ . isE…" at bounding box center [678, 399] width 1224 height 603
type textarea "Dnd version - my baby, please don't touch"
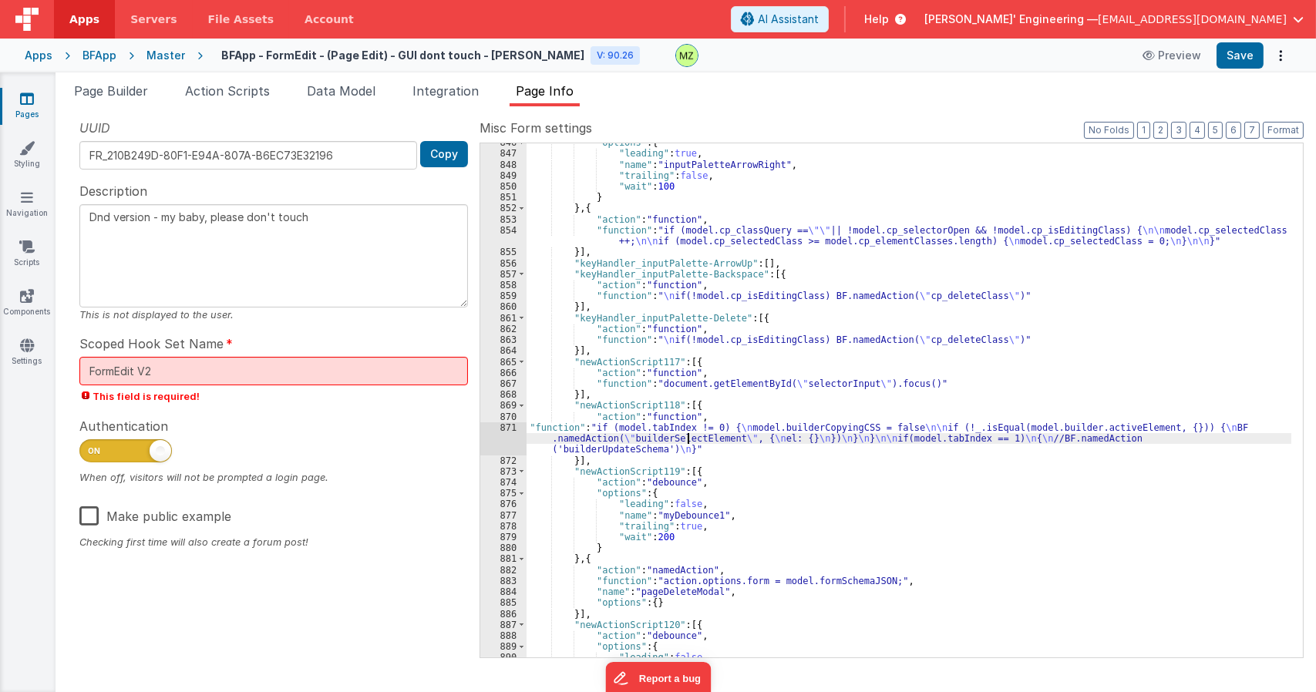
click at [688, 436] on div ""options" : { "leading" : true , "name" : "inputPaletteArrowRight" , "trailing"…" at bounding box center [908, 405] width 765 height 536
click at [508, 425] on div "871" at bounding box center [503, 438] width 46 height 33
click at [835, 403] on div ""options" : { "leading" : true , "name" : "inputPaletteArrowRight" , "trailing"…" at bounding box center [908, 405] width 765 height 536
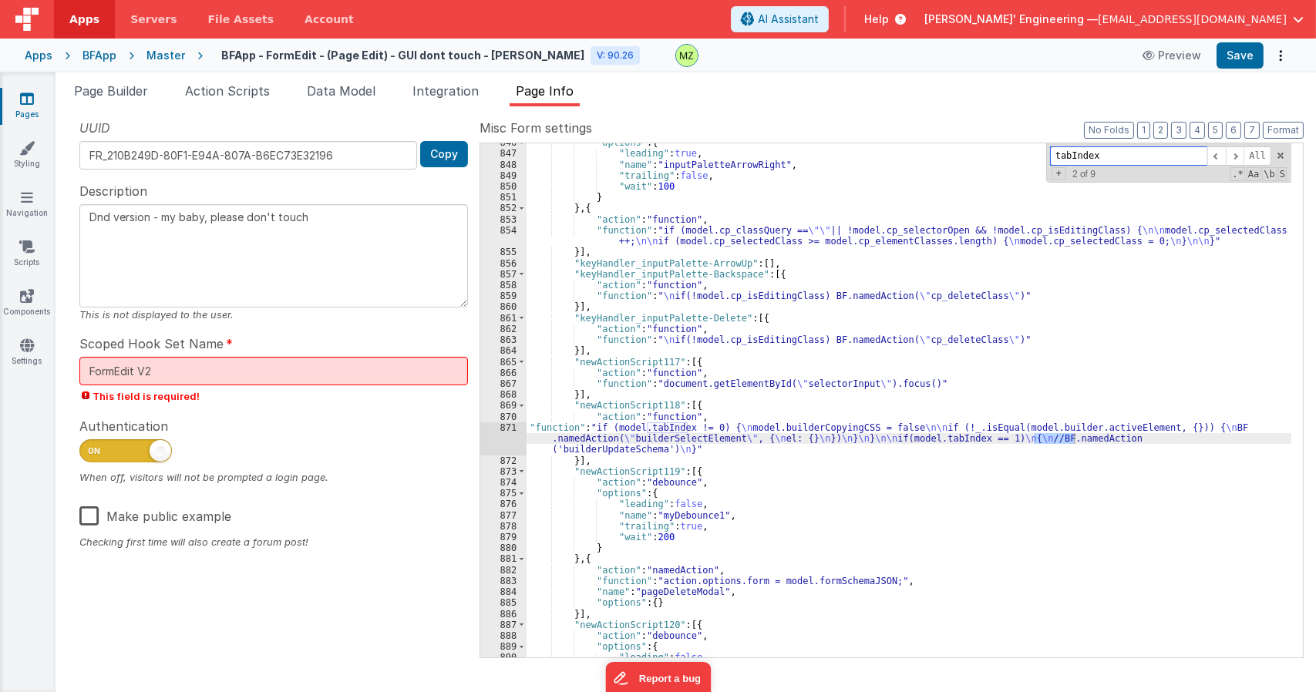
scroll to position [20427, 0]
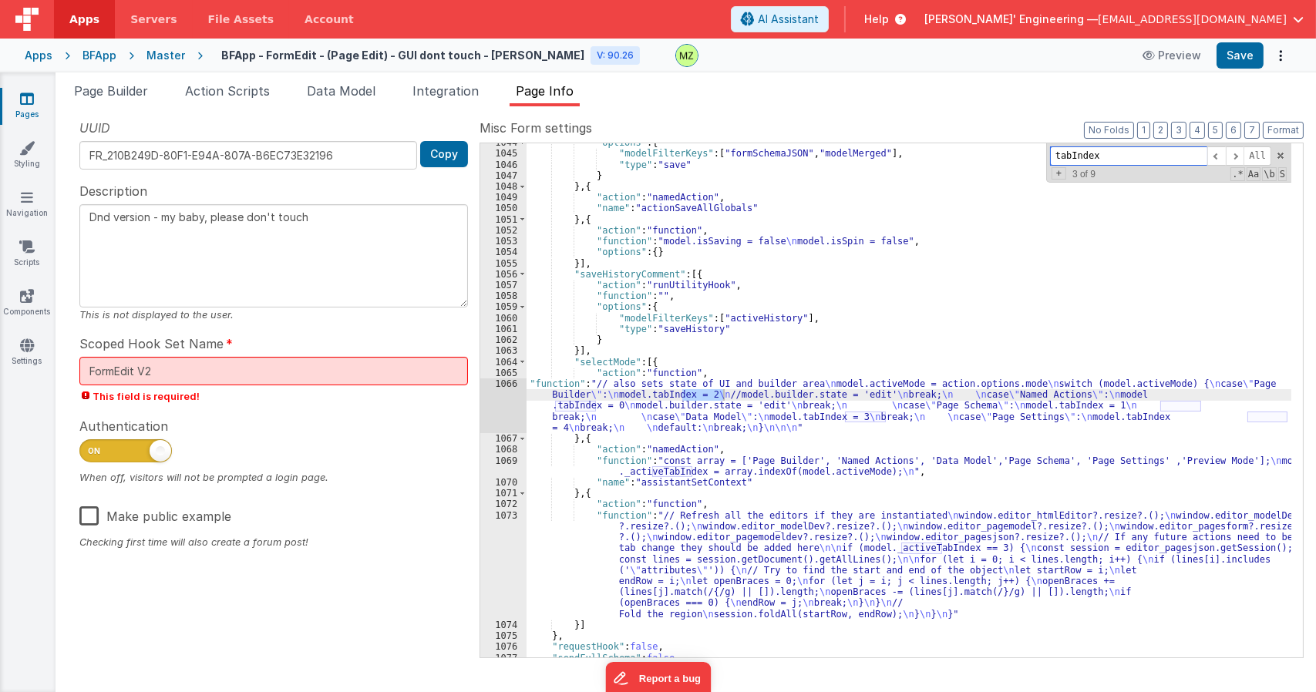
type input "tabIndex"
drag, startPoint x: 746, startPoint y: 412, endPoint x: 690, endPoint y: 419, distance: 56.6
click at [745, 412] on div ""options" : { "modelFilterKeys" : [ "formSchemaJSON" , "modelMerged" ] , "type"…" at bounding box center [908, 405] width 765 height 536
click at [509, 378] on div "1065" at bounding box center [503, 373] width 46 height 11
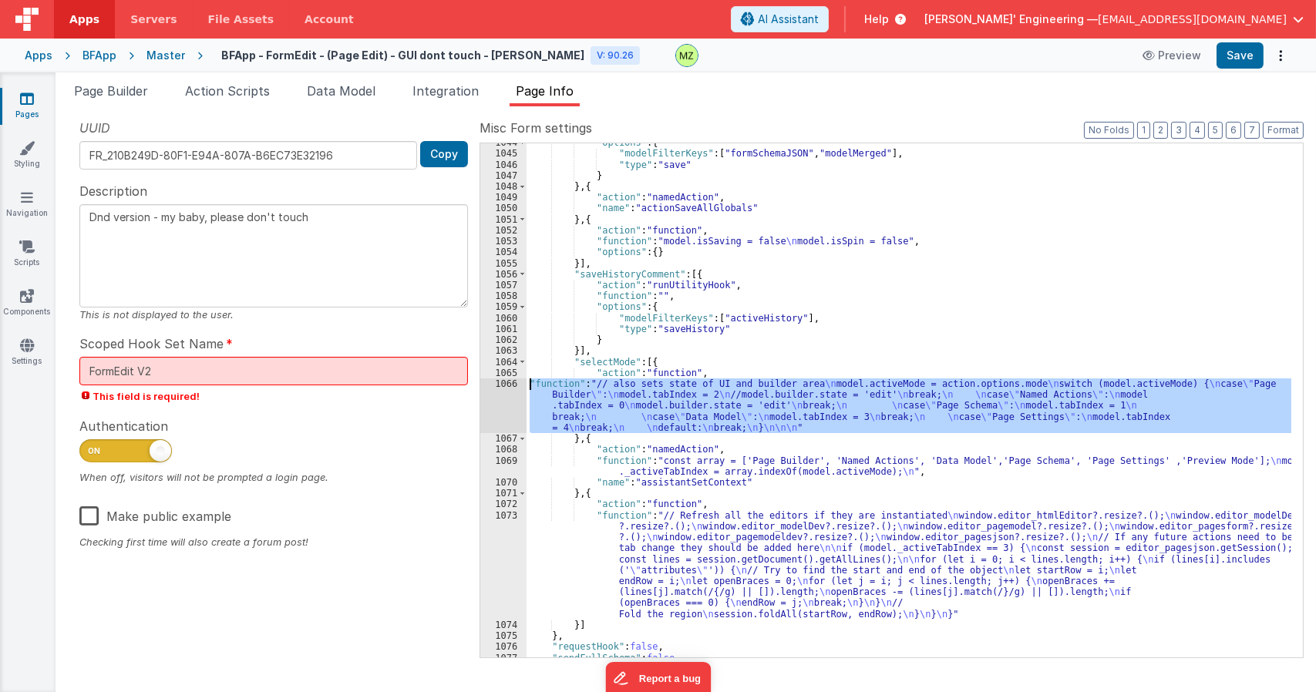
click at [500, 386] on div "1066" at bounding box center [503, 405] width 46 height 55
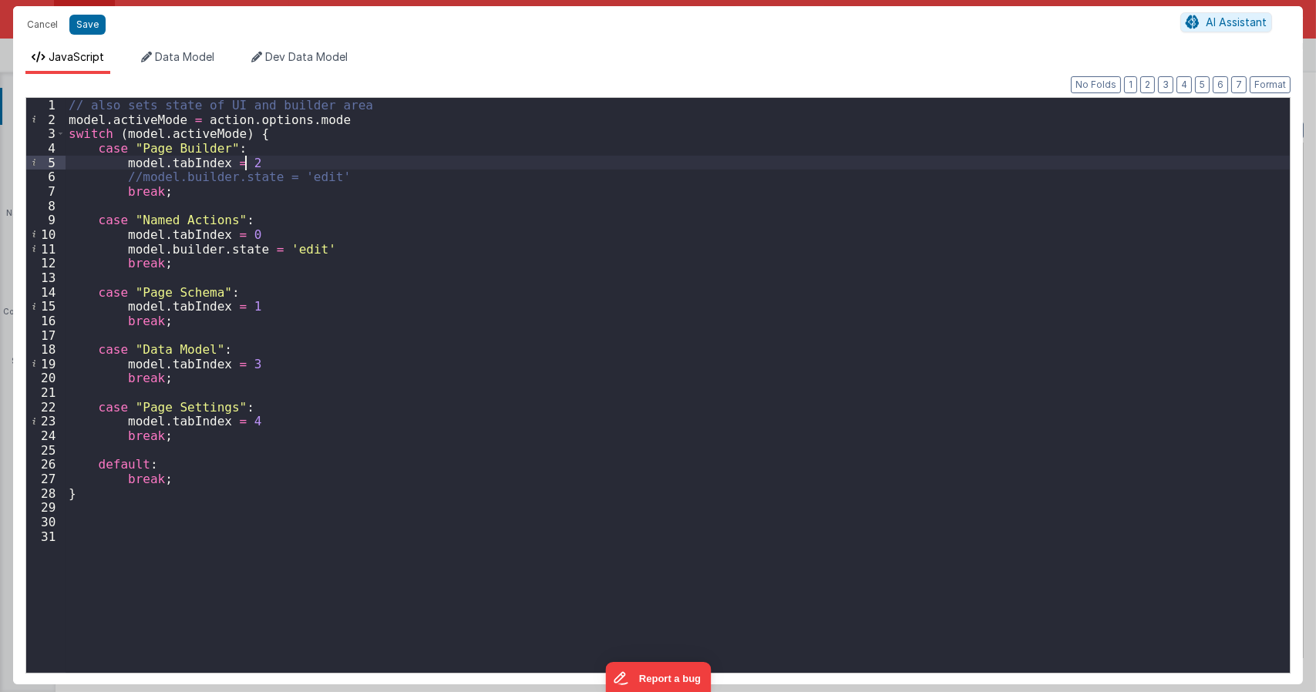
click at [249, 165] on div "// also sets state of UI and builder area model . activeMode = action . options…" at bounding box center [678, 399] width 1224 height 603
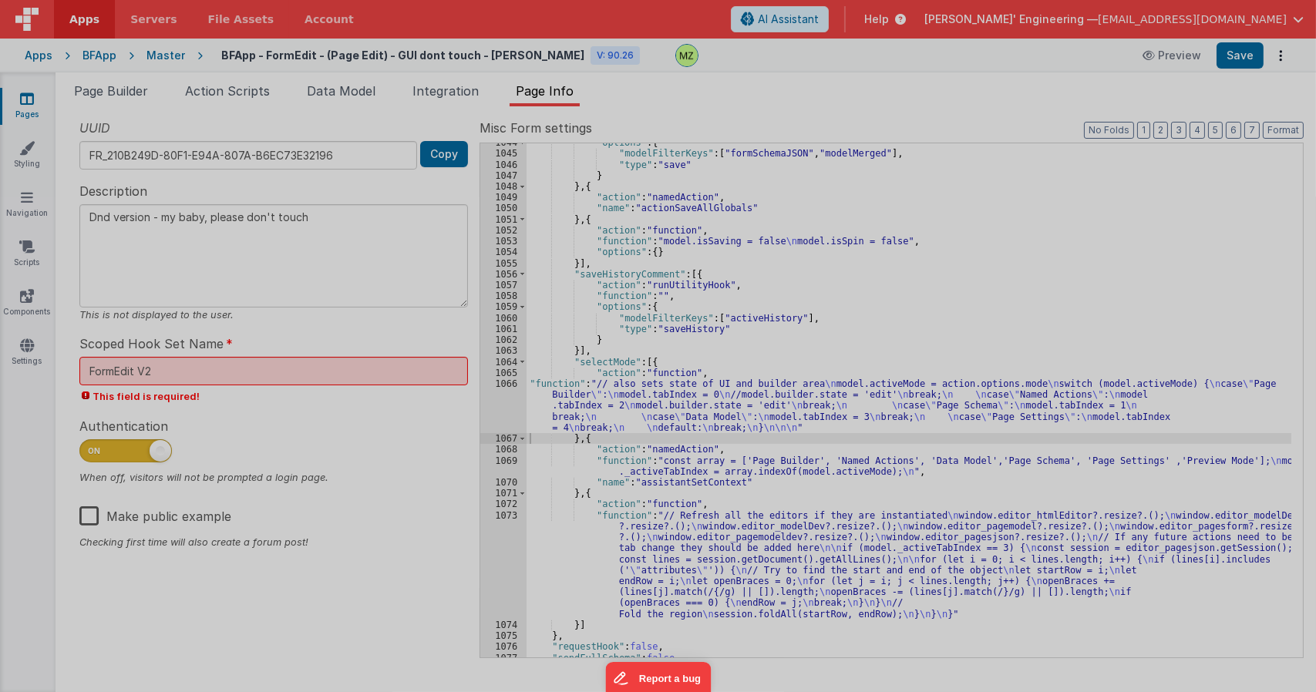
type textarea "Dnd version - my baby, please don't touch"
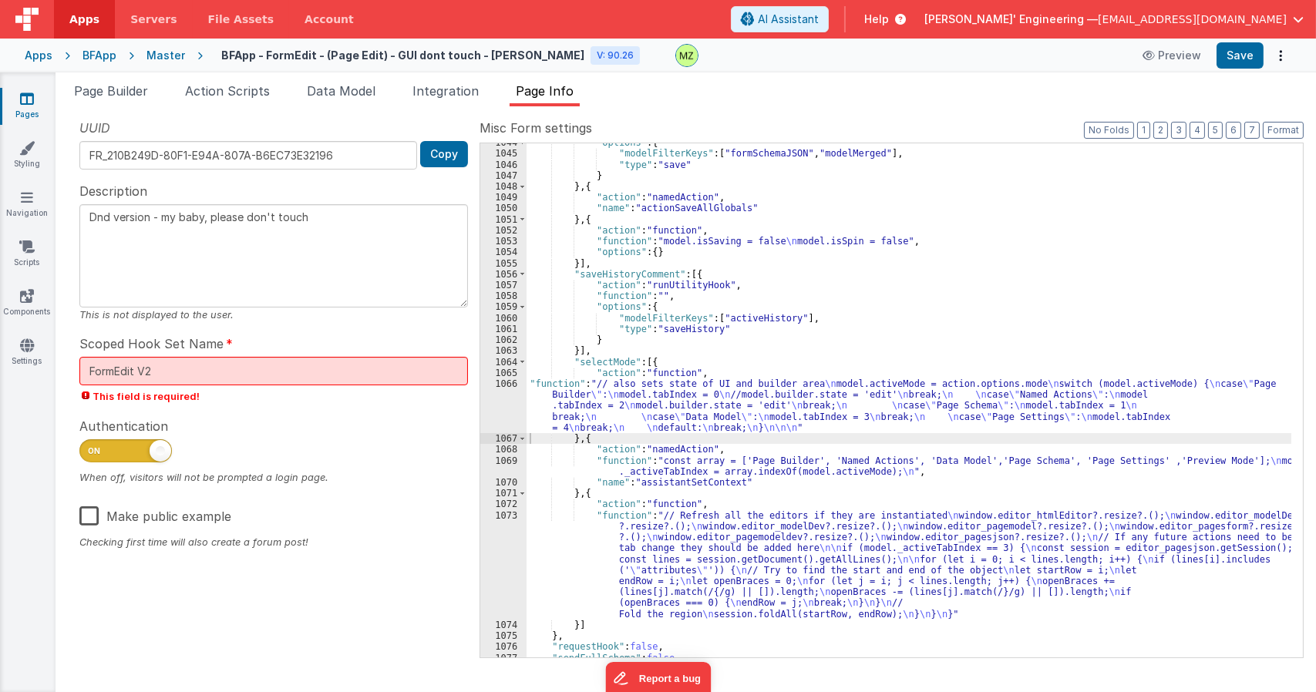
click at [815, 415] on div ""options" : { "modelFilterKeys" : [ "formSchemaJSON" , "modelMerged" ] , "type"…" at bounding box center [908, 405] width 765 height 536
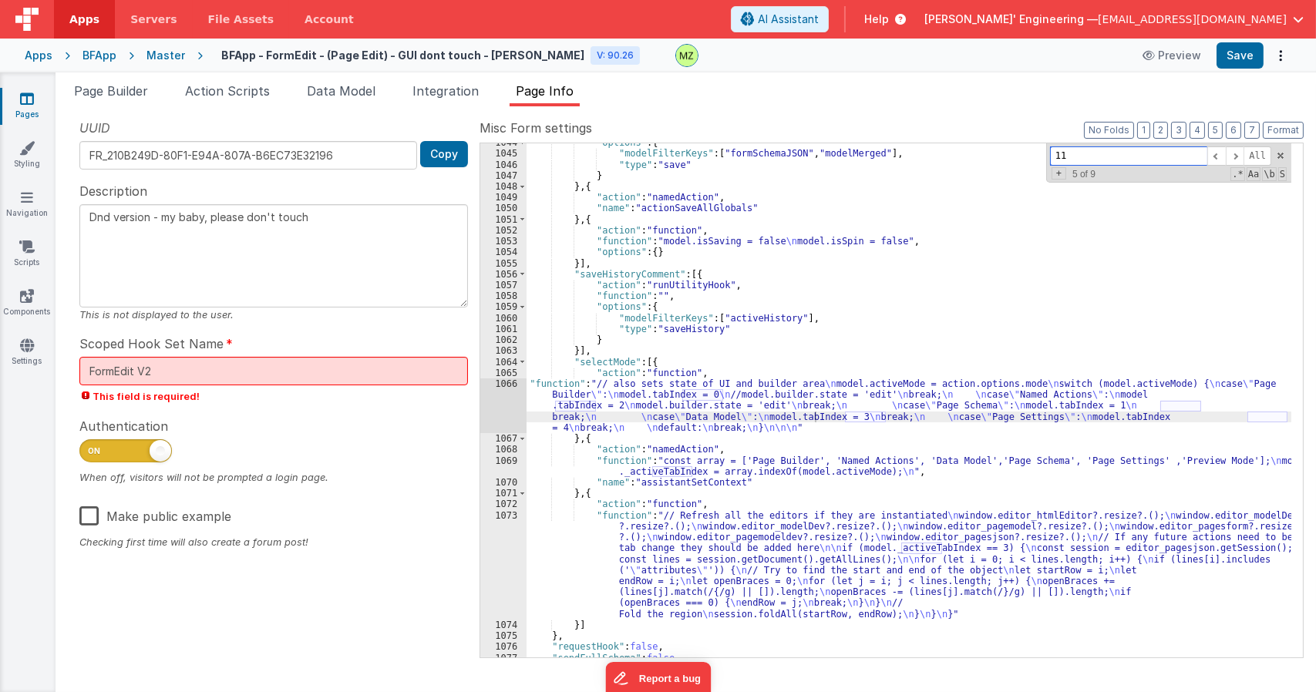
scroll to position [17917, 0]
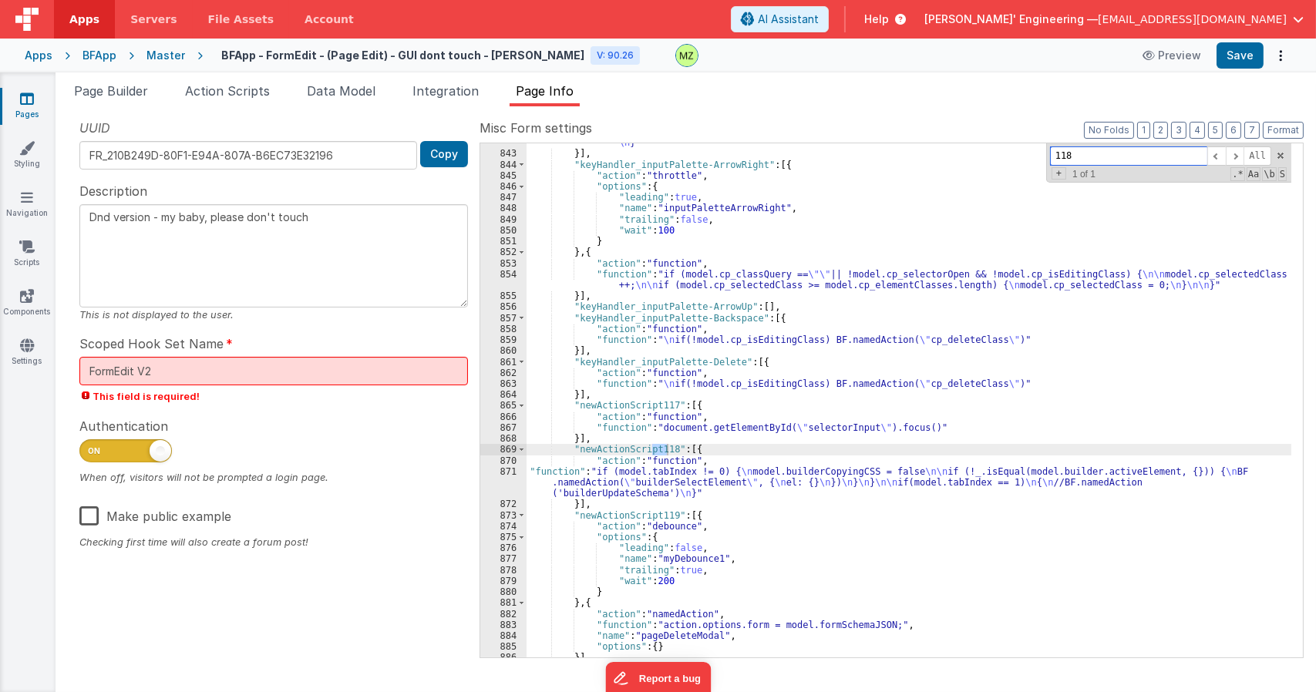
type input "118"
click at [684, 477] on div ""function" : "if(model.cp_classQuery == \"\" || !model.cp_selectorOpen && !mode…" at bounding box center [908, 395] width 765 height 558
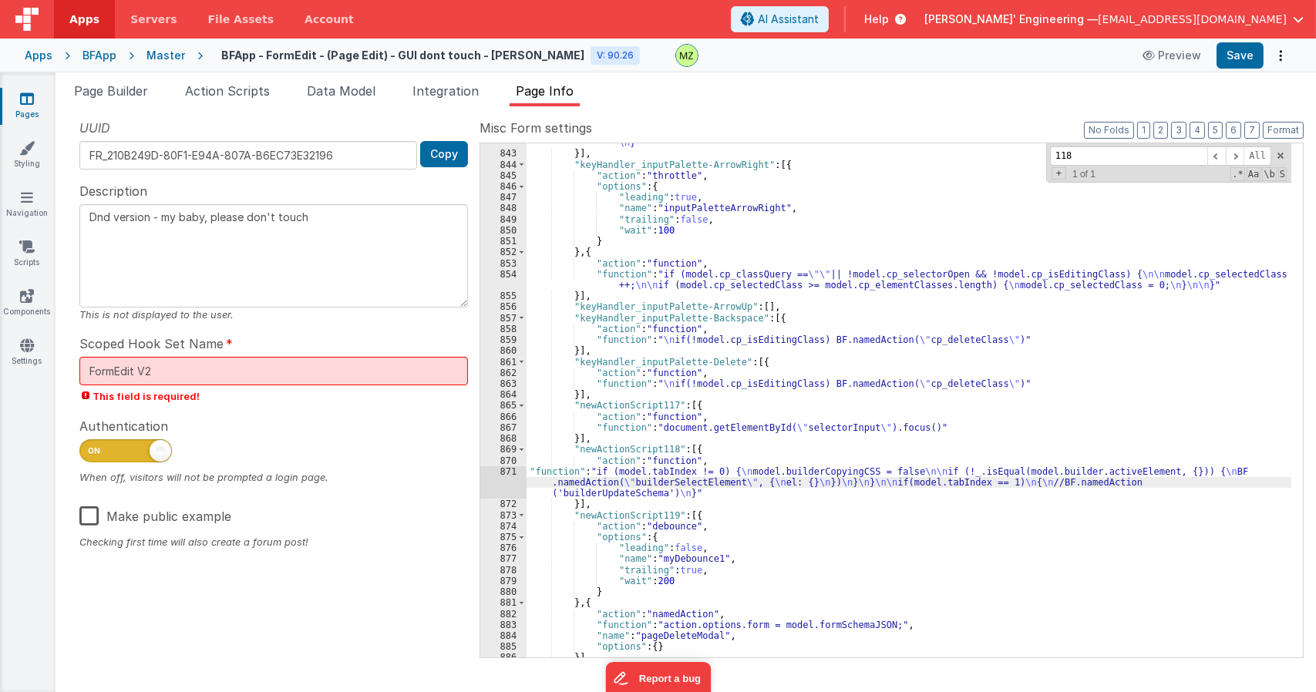
click at [509, 472] on div "871" at bounding box center [503, 482] width 46 height 33
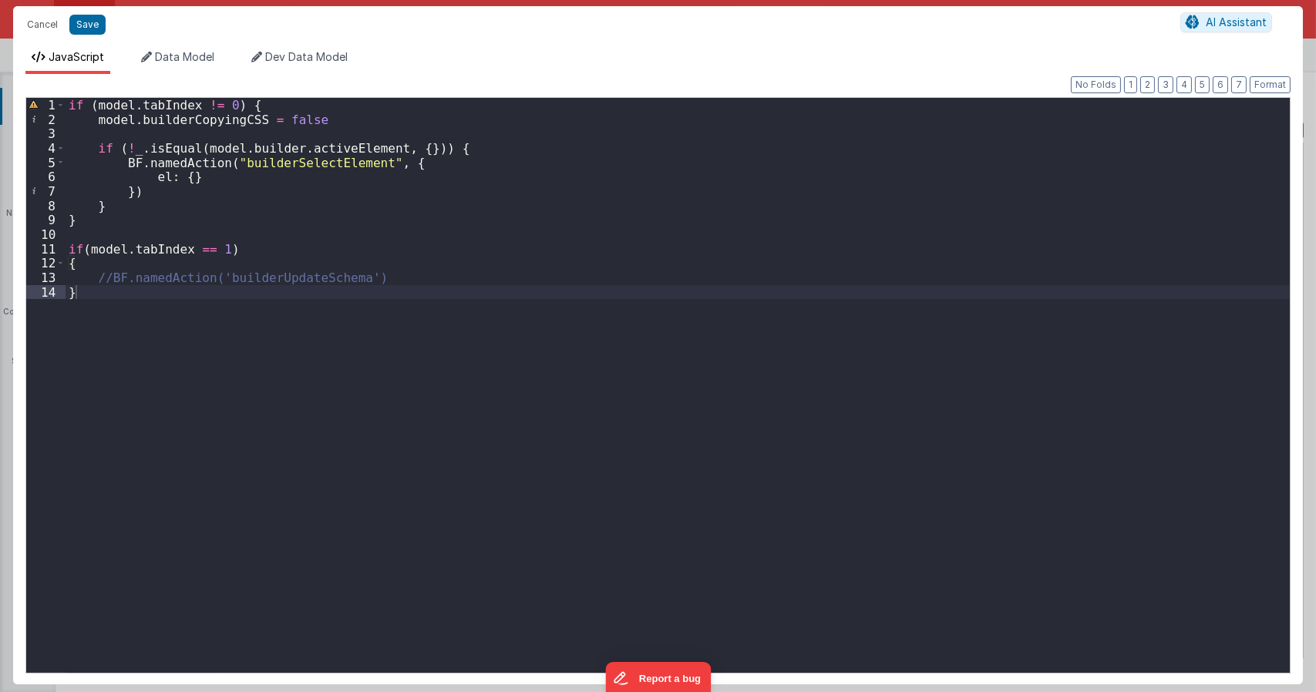
click at [110, 282] on div "if ( model . tabIndex != 0 ) { model . builderCopyingCSS = false if ( ! _ . isE…" at bounding box center [678, 399] width 1224 height 603
drag, startPoint x: 187, startPoint y: 247, endPoint x: 90, endPoint y: 247, distance: 96.3
click at [90, 247] on div "if ( model . tabIndex != 0 ) { model . builderCopyingCSS = false if ( ! _ . isE…" at bounding box center [678, 399] width 1224 height 603
type textarea "Dnd version - my baby, please don't touch"
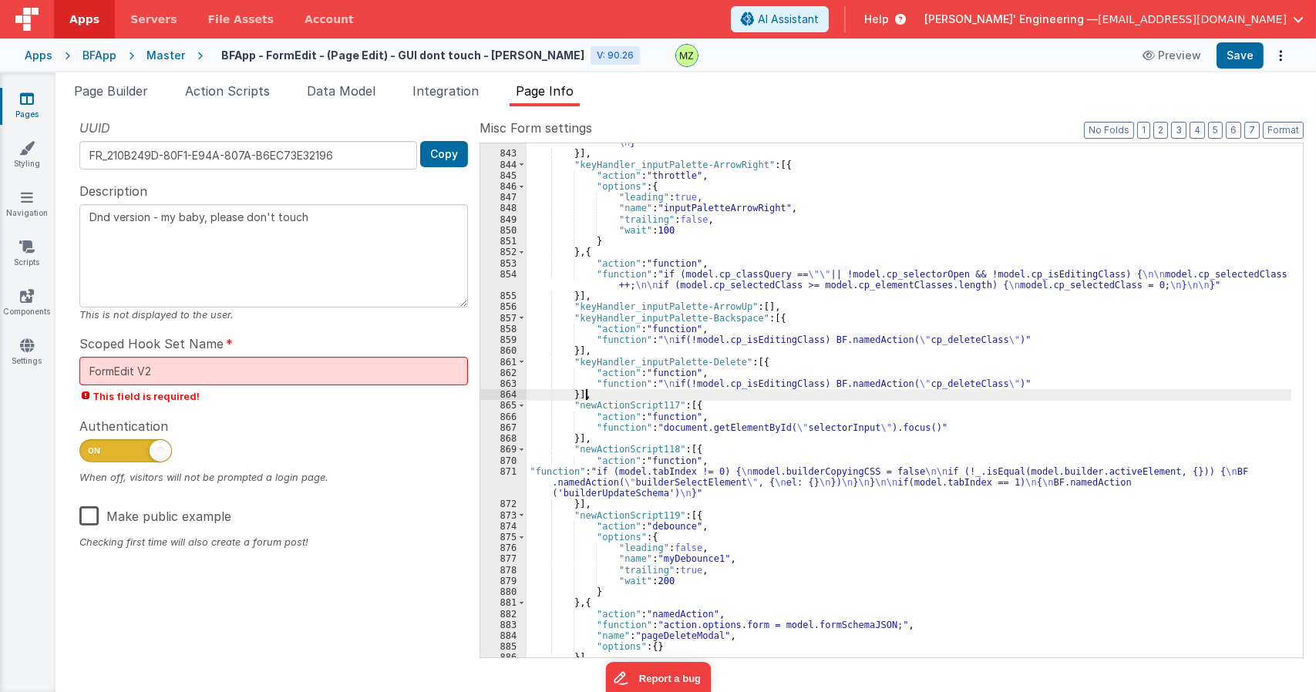
click at [697, 399] on div ""function" : "if(model.cp_classQuery == \"\" || !model.cp_selectorOpen && !mode…" at bounding box center [908, 395] width 765 height 558
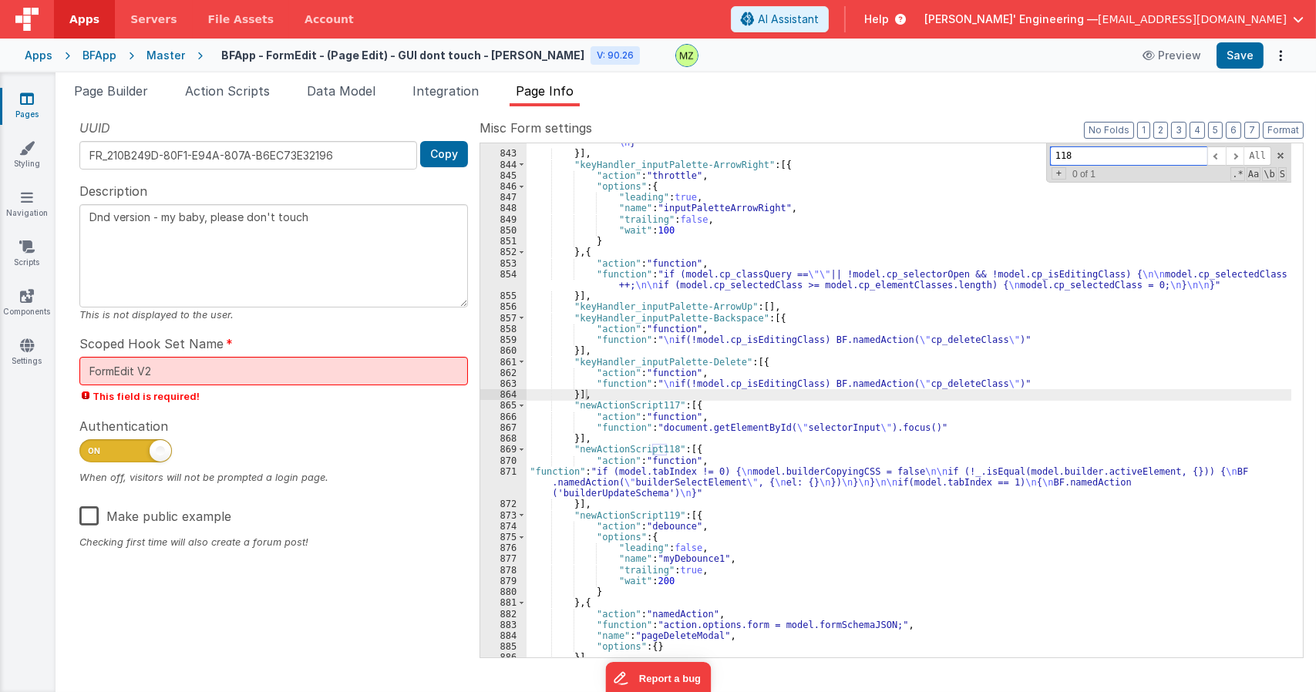
paste input "model.tabIndex"
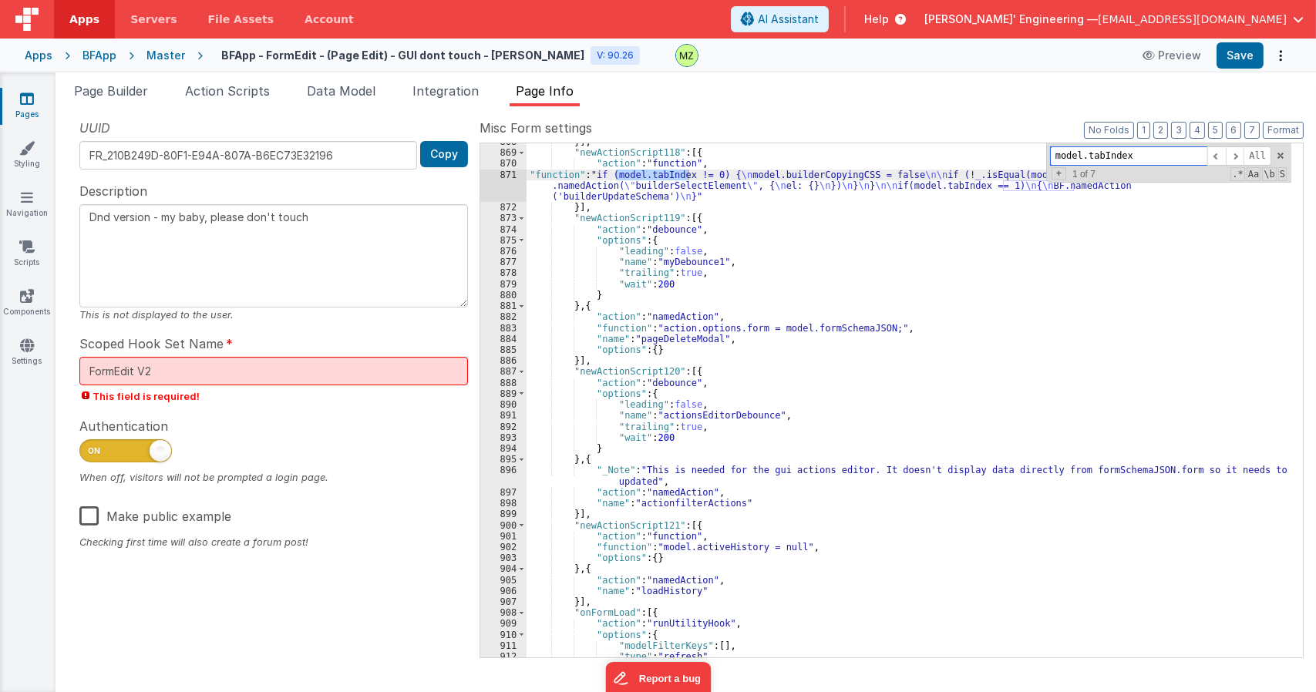
scroll to position [18214, 0]
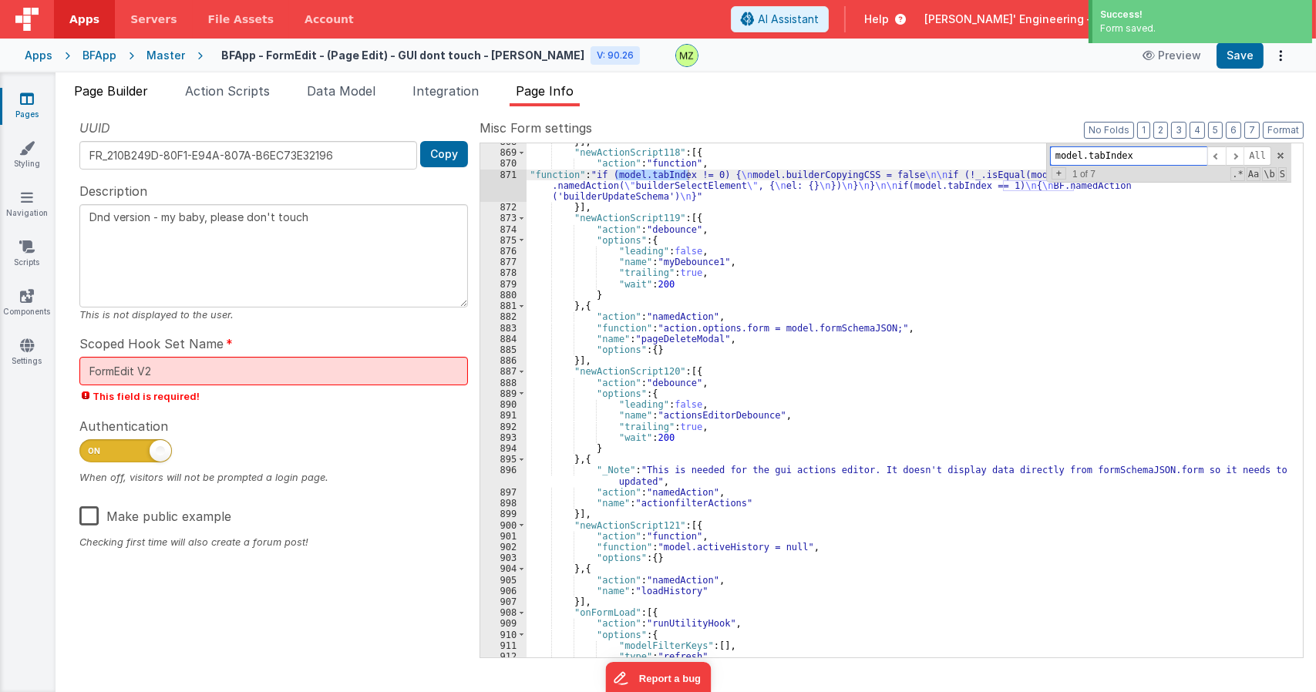
type input "model.tabIndex"
click at [119, 88] on span "Page Builder" at bounding box center [111, 90] width 74 height 15
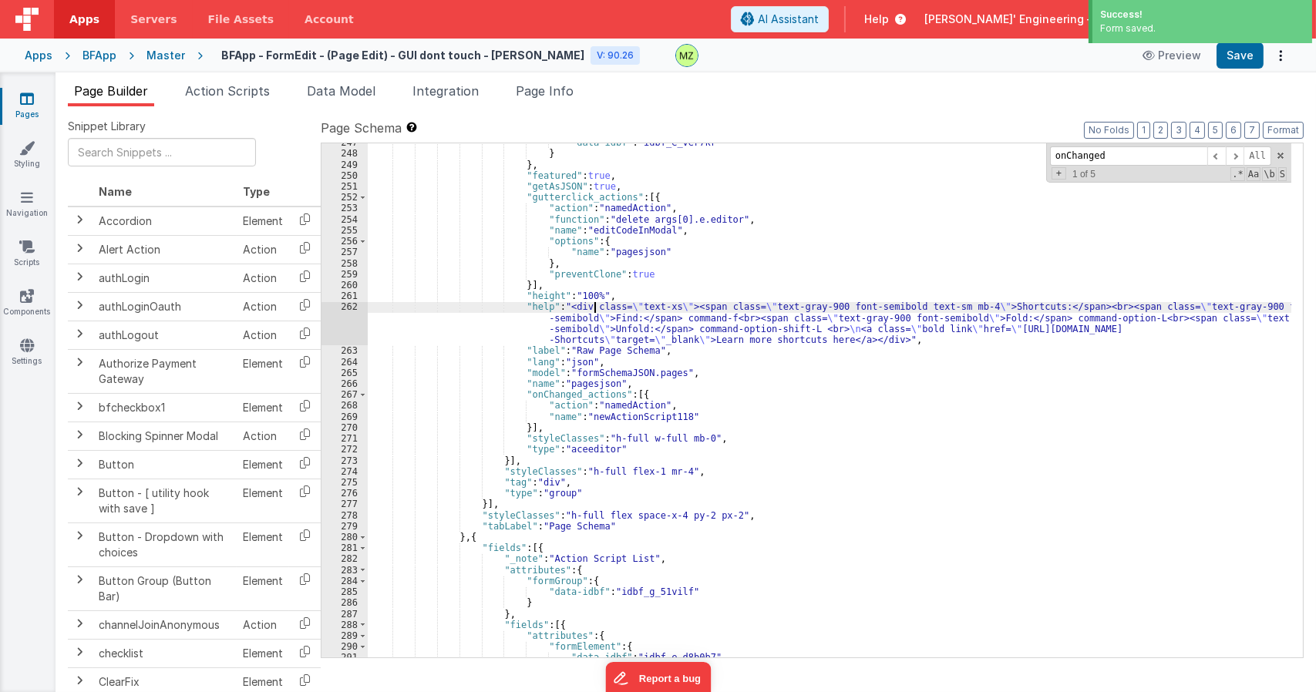
click at [596, 310] on div ""data-idbf" : "idbf_e_ver7kr" } } , "featured" : true , "getAsJSON" : true , "g…" at bounding box center [829, 405] width 923 height 536
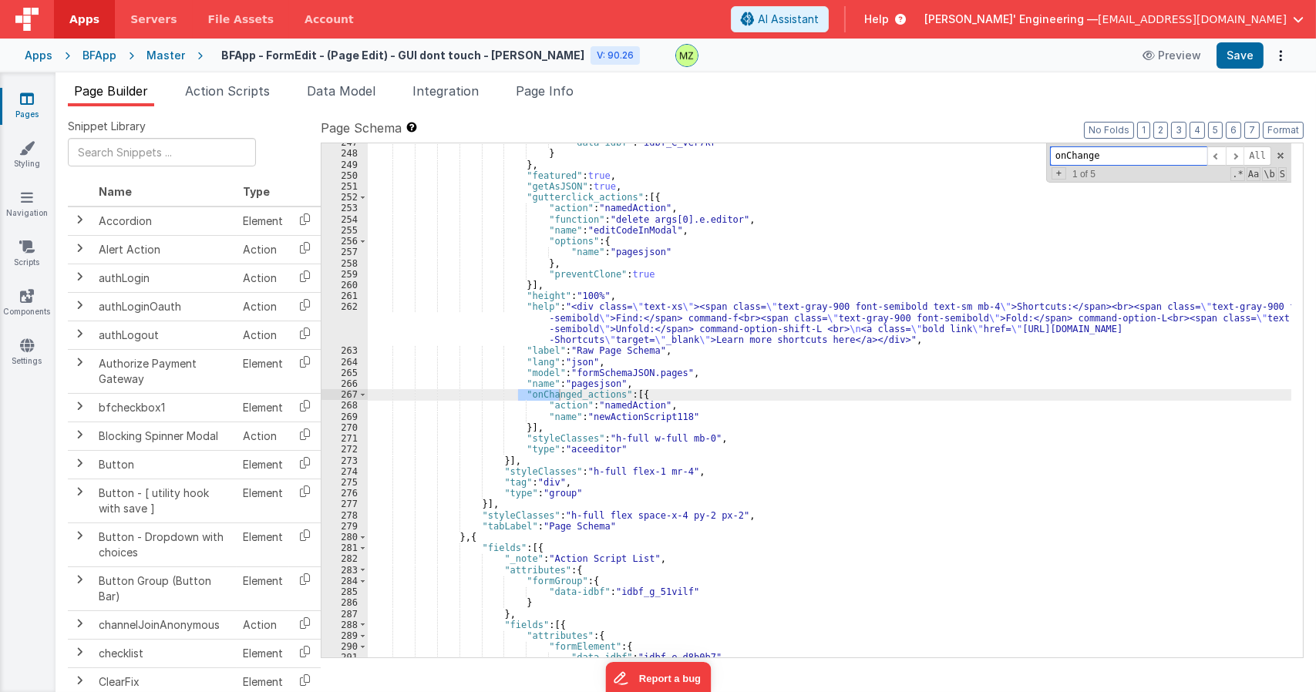
type input "onChanged"
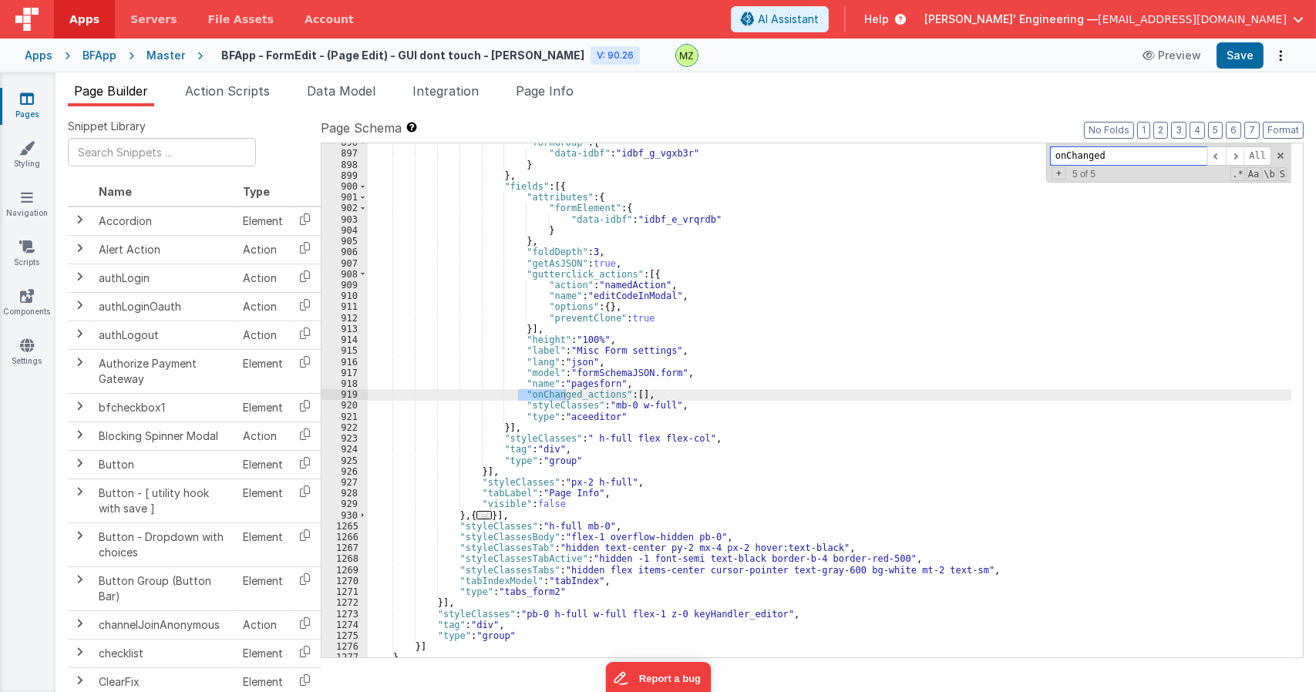
scroll to position [10836, 0]
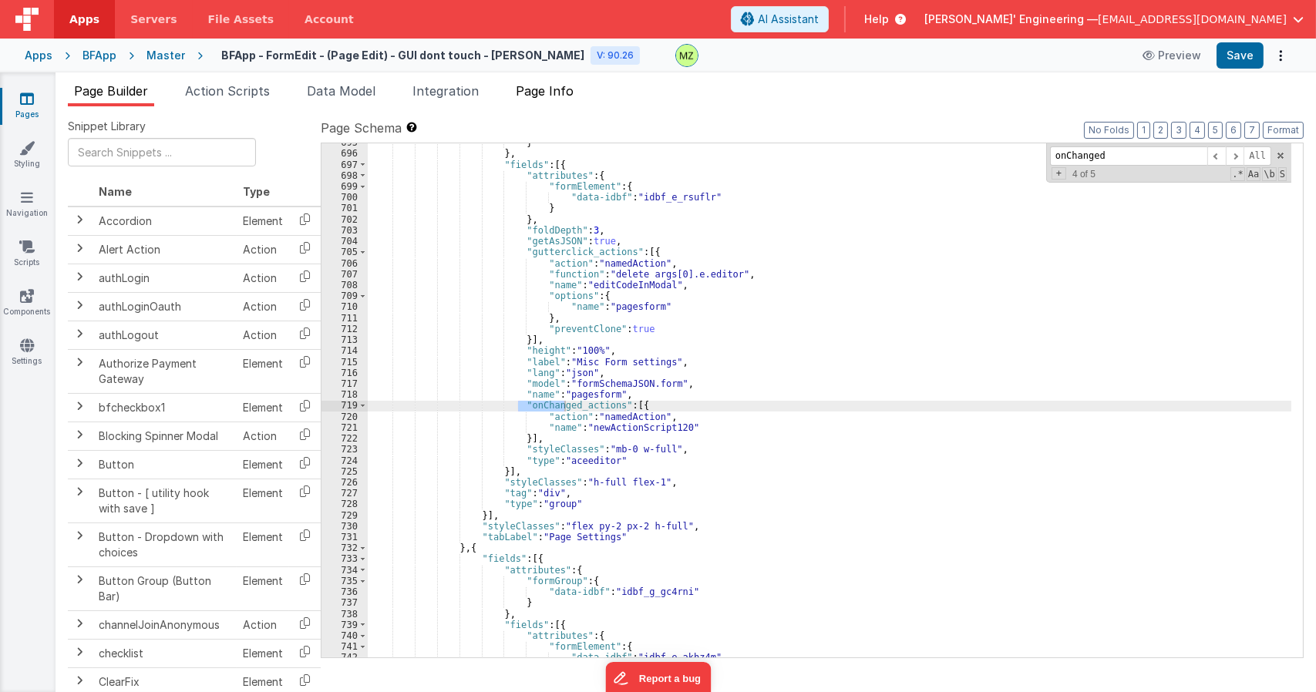
click at [532, 86] on span "Page Info" at bounding box center [545, 90] width 58 height 15
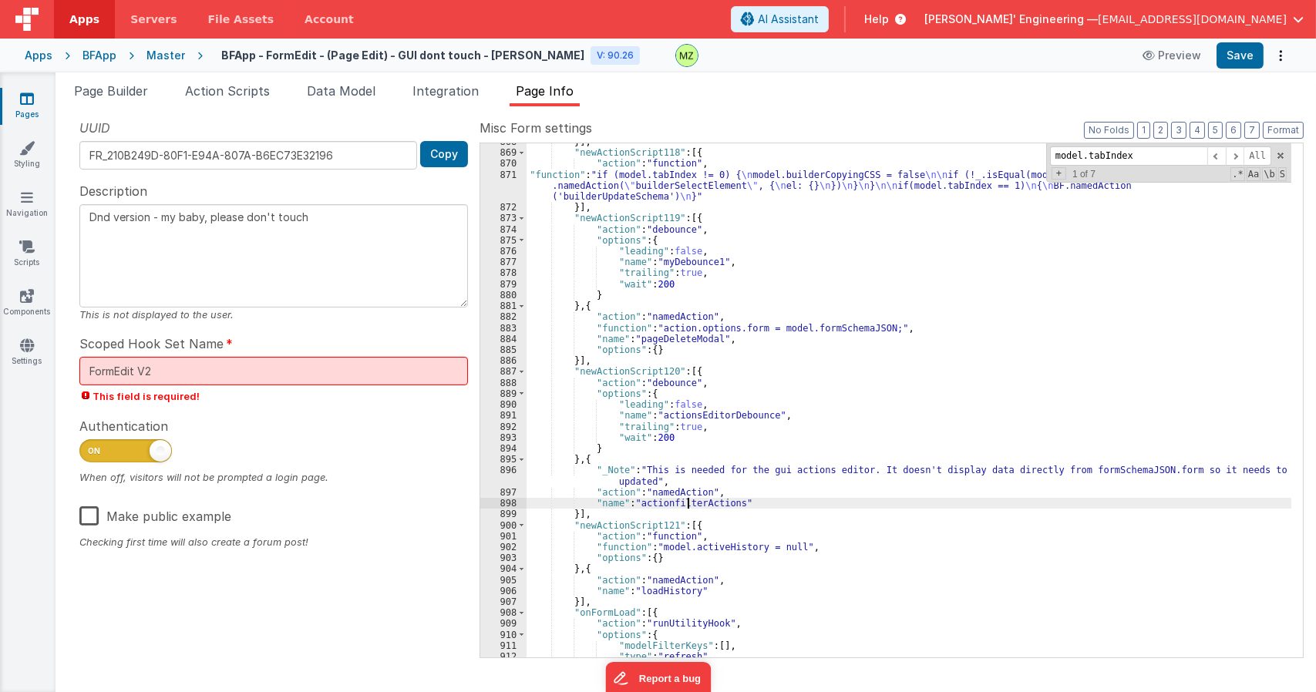
click at [685, 505] on div "}] , "newActionScript118" : [{ "action" : "function" , "function" : "if (model.…" at bounding box center [908, 404] width 765 height 536
type input "actionfilterActions"
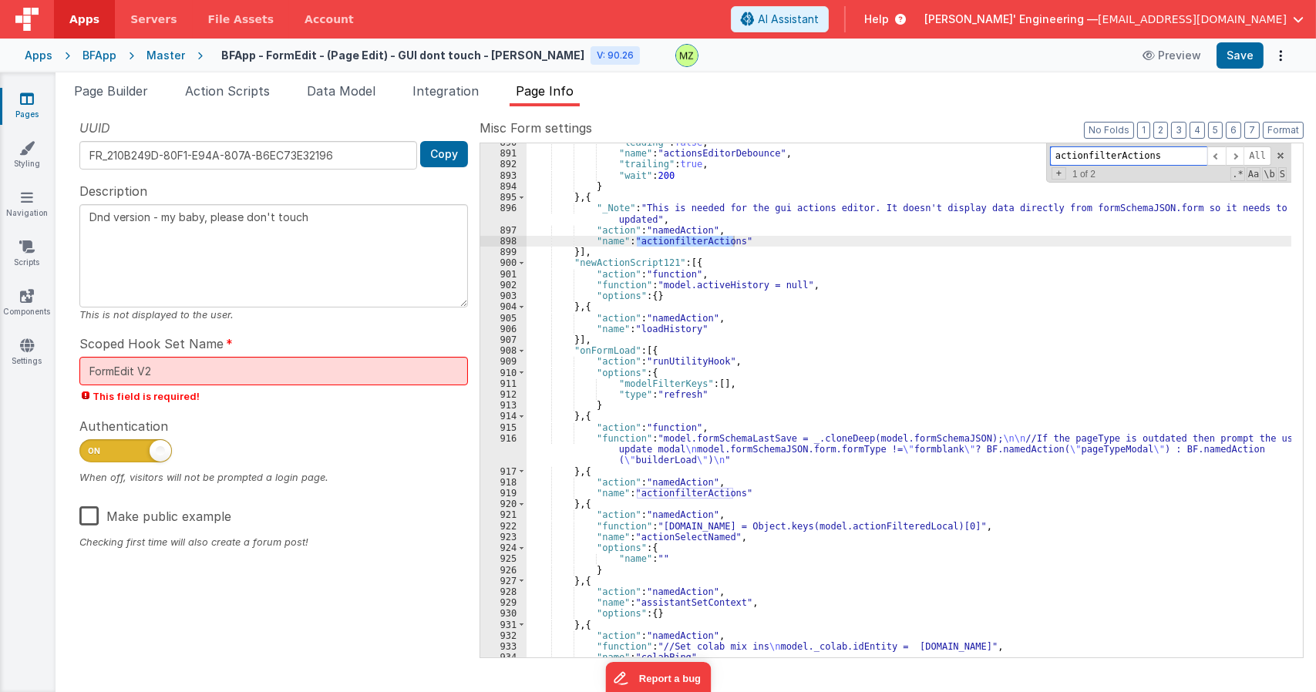
scroll to position [18337, 0]
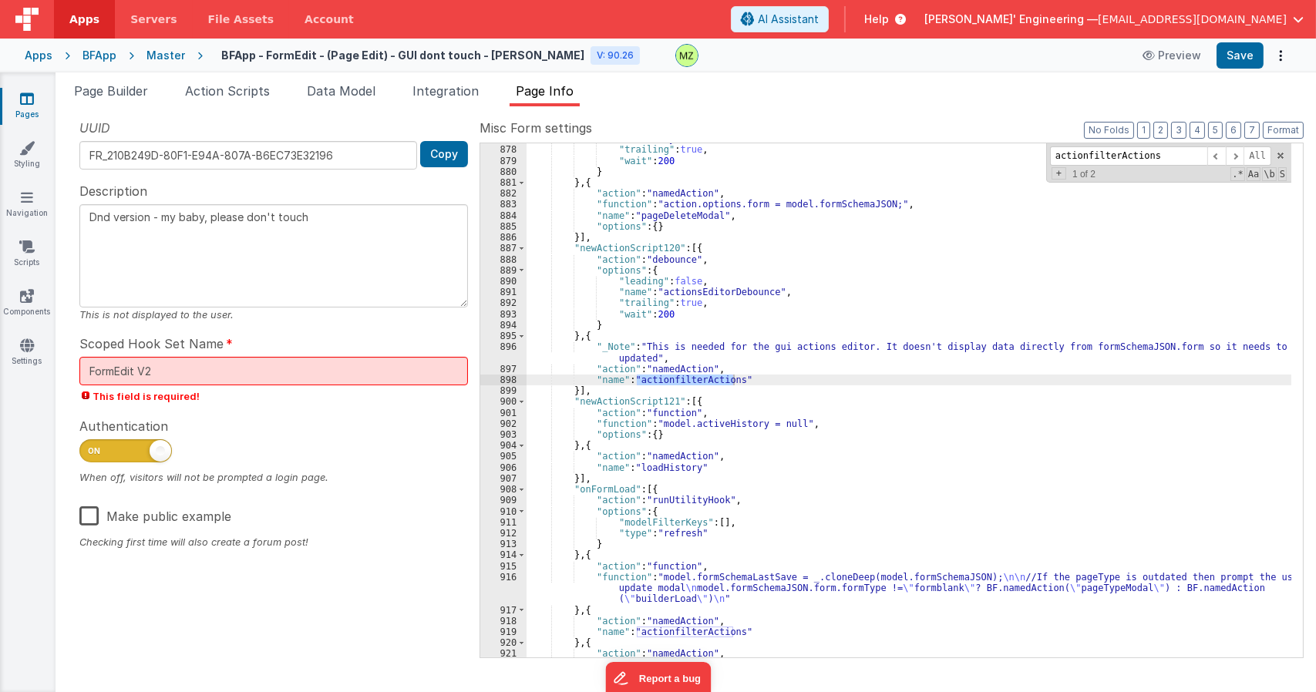
click at [635, 380] on div ""name" : "myDebounce1" , "trailing" : true , "wait" : 200 } } , { "action" : "n…" at bounding box center [908, 400] width 765 height 514
type textarea "Dnd version - my baby, please don't touch"
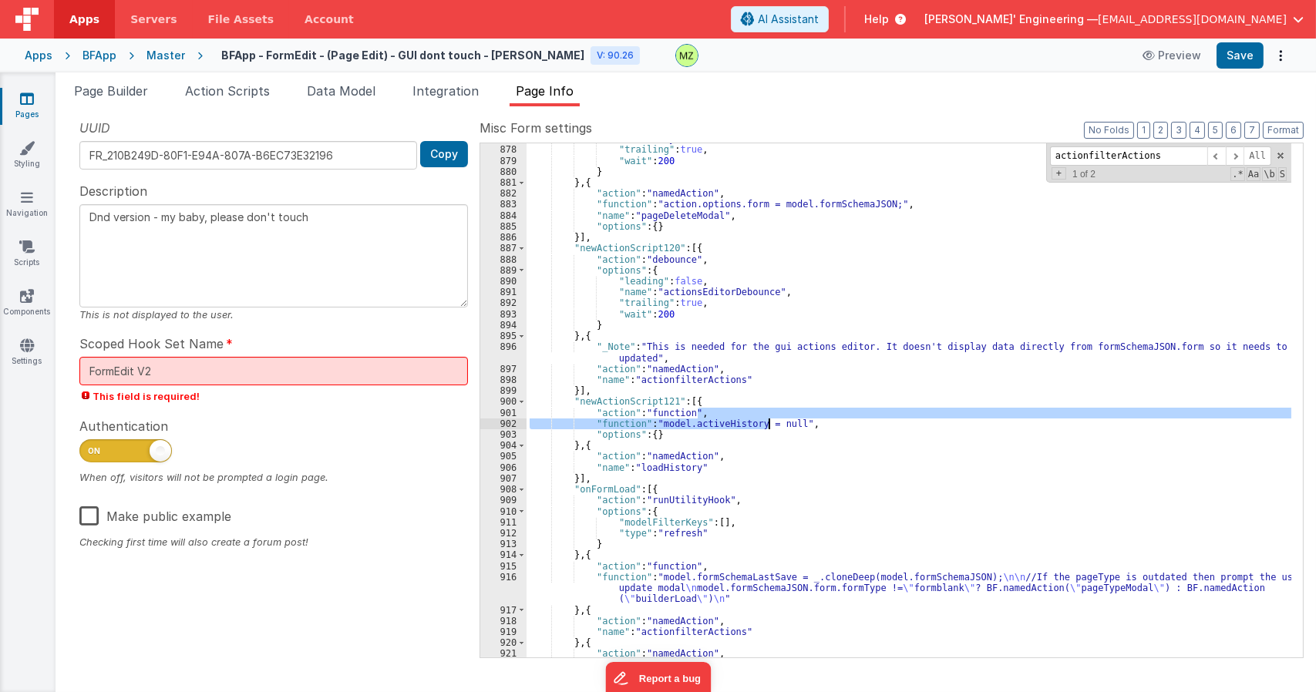
click at [771, 421] on div ""name" : "myDebounce1" , "trailing" : true , "wait" : 200 } } , { "action" : "n…" at bounding box center [908, 401] width 765 height 536
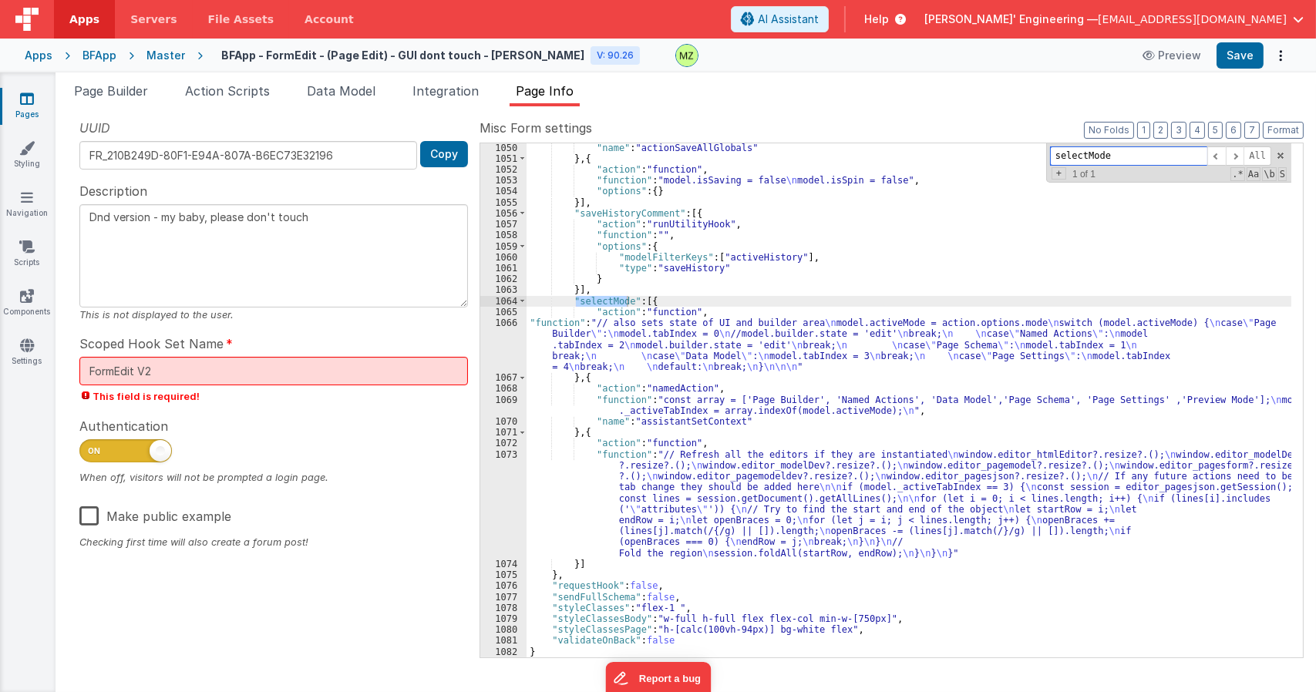
scroll to position [20487, 0]
type input "selectMode"
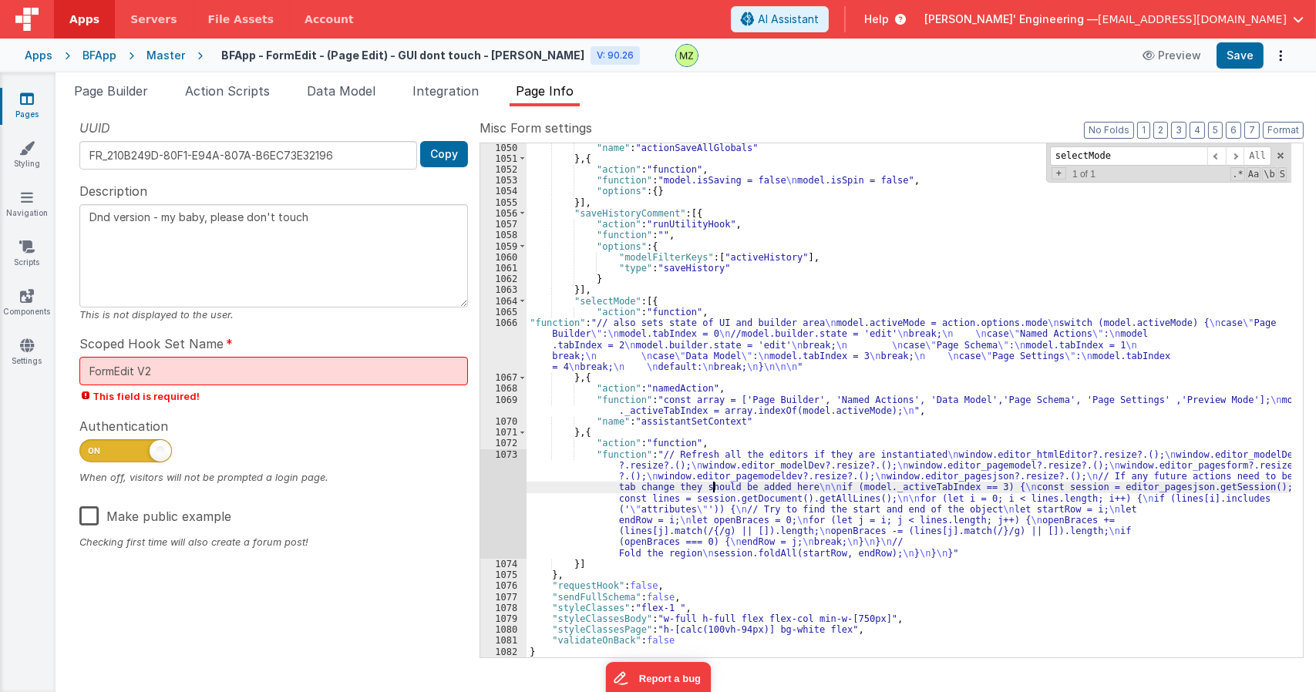
click at [711, 482] on div ""name" : "actionSaveAllGlobals" } , { "action" : "function" , "function" : "mod…" at bounding box center [908, 411] width 765 height 536
click at [492, 446] on div "1072" at bounding box center [503, 443] width 46 height 11
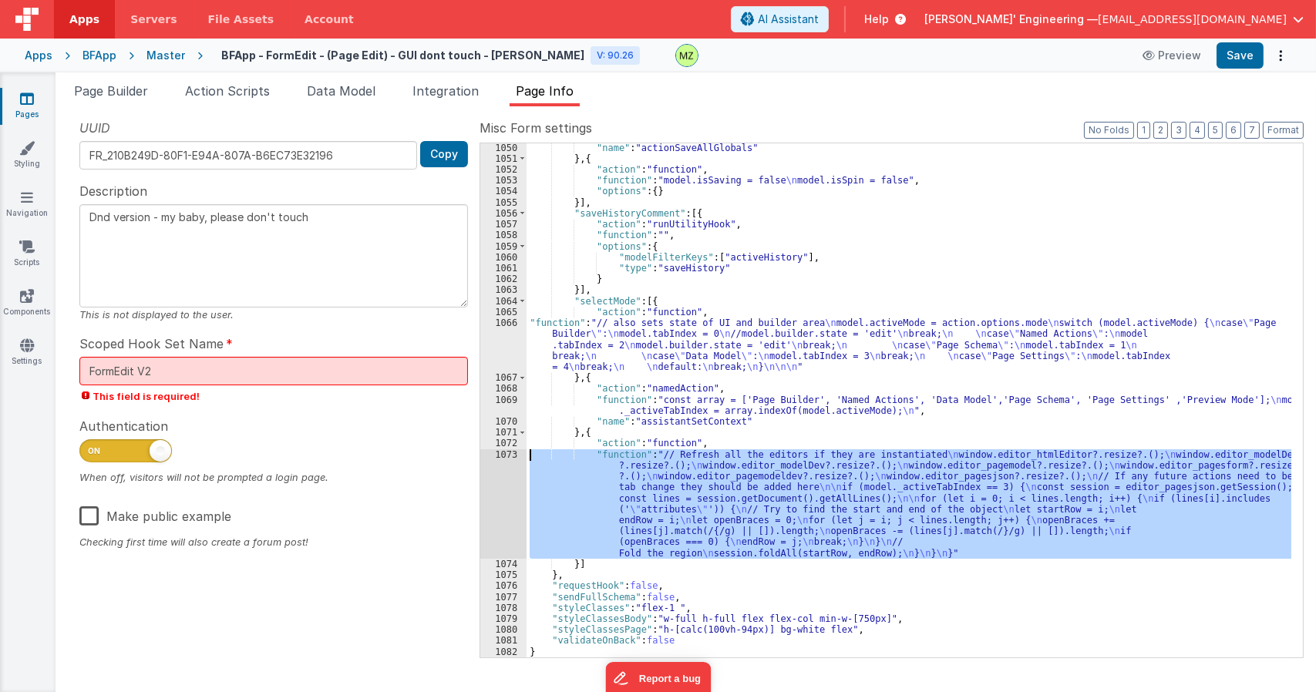
click at [494, 454] on div "1073" at bounding box center [503, 503] width 46 height 109
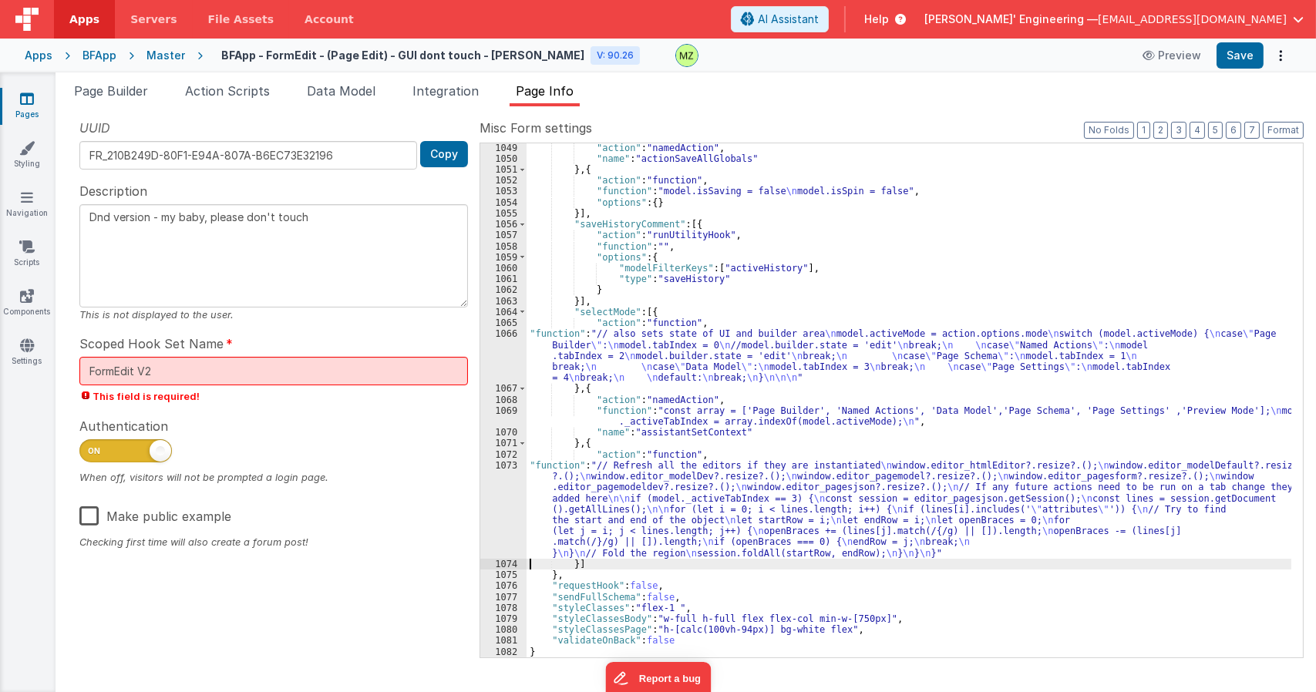
scroll to position [20477, 0]
click at [685, 431] on div ""action" : "namedAction" , "name" : "actionSaveAllGlobals" } , { "action" : "fu…" at bounding box center [908, 411] width 765 height 536
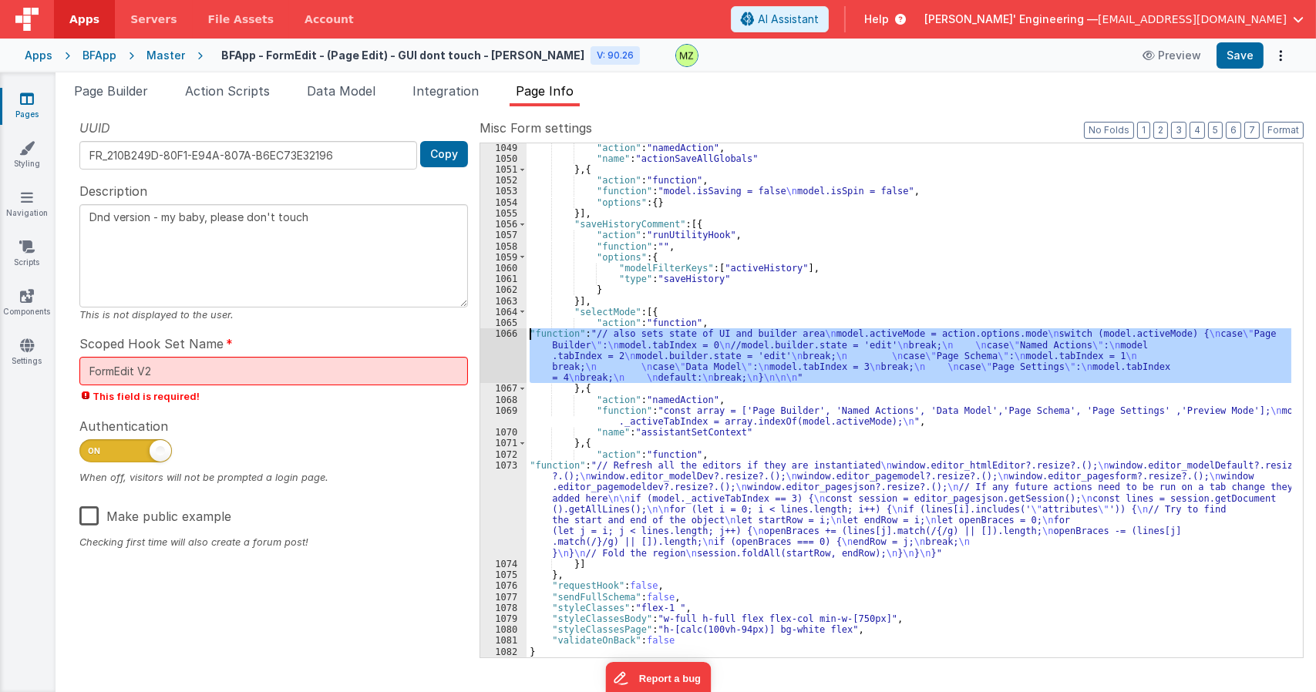
click at [510, 338] on div "1066" at bounding box center [503, 355] width 46 height 55
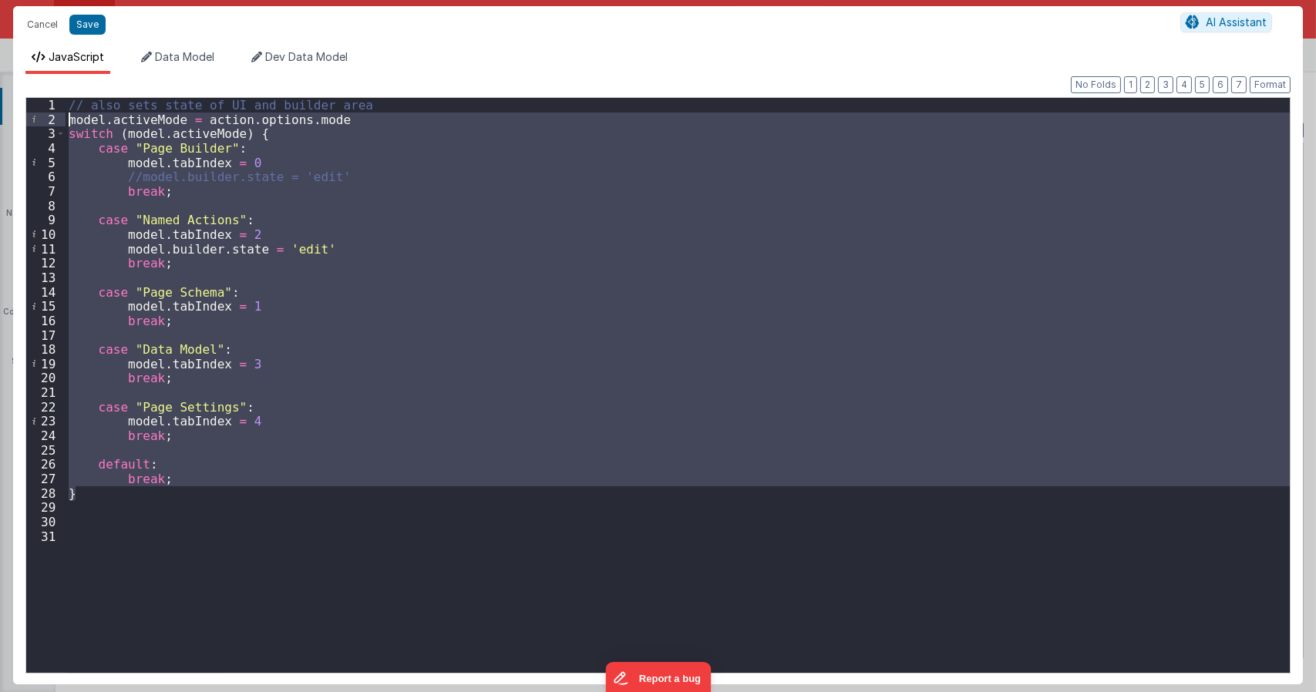
drag, startPoint x: 106, startPoint y: 498, endPoint x: 2, endPoint y: 113, distance: 398.4
click at [2, 113] on div "Cancel Save AI Assistant JavaScript Data Model Dev Data Model Format 7 6 5 4 3 …" at bounding box center [658, 346] width 1316 height 692
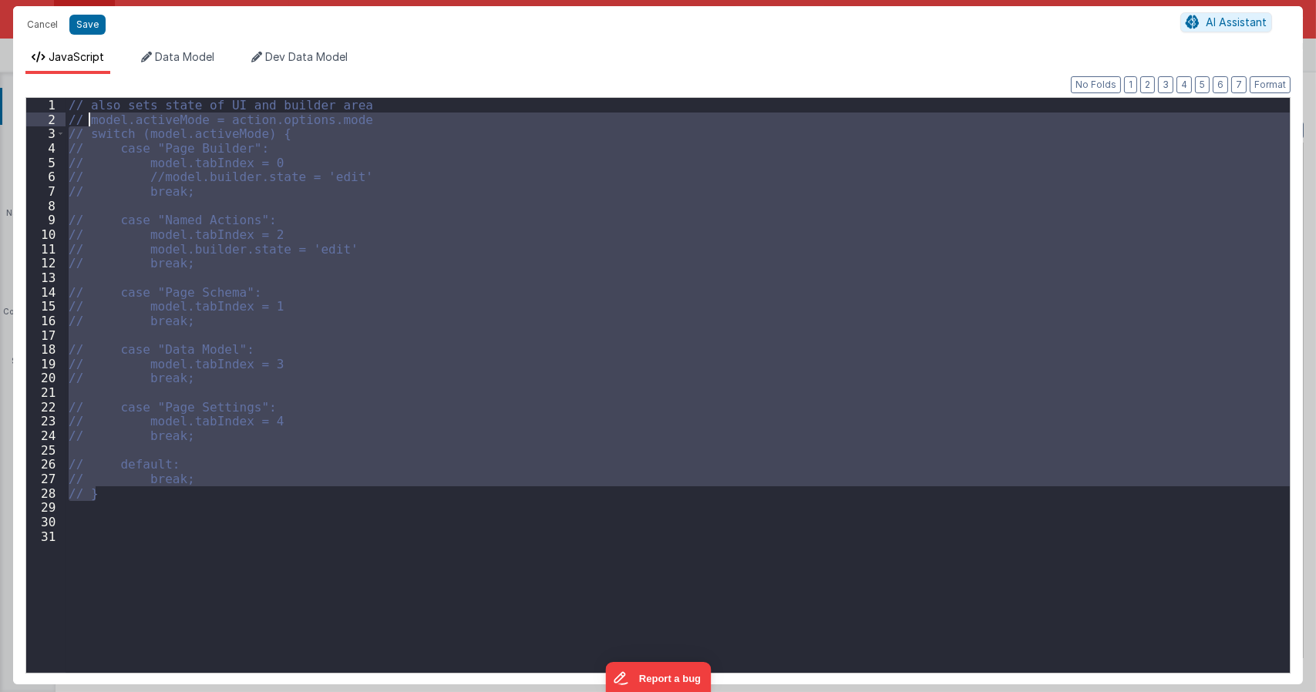
type textarea "Dnd version - my baby, please don't touch"
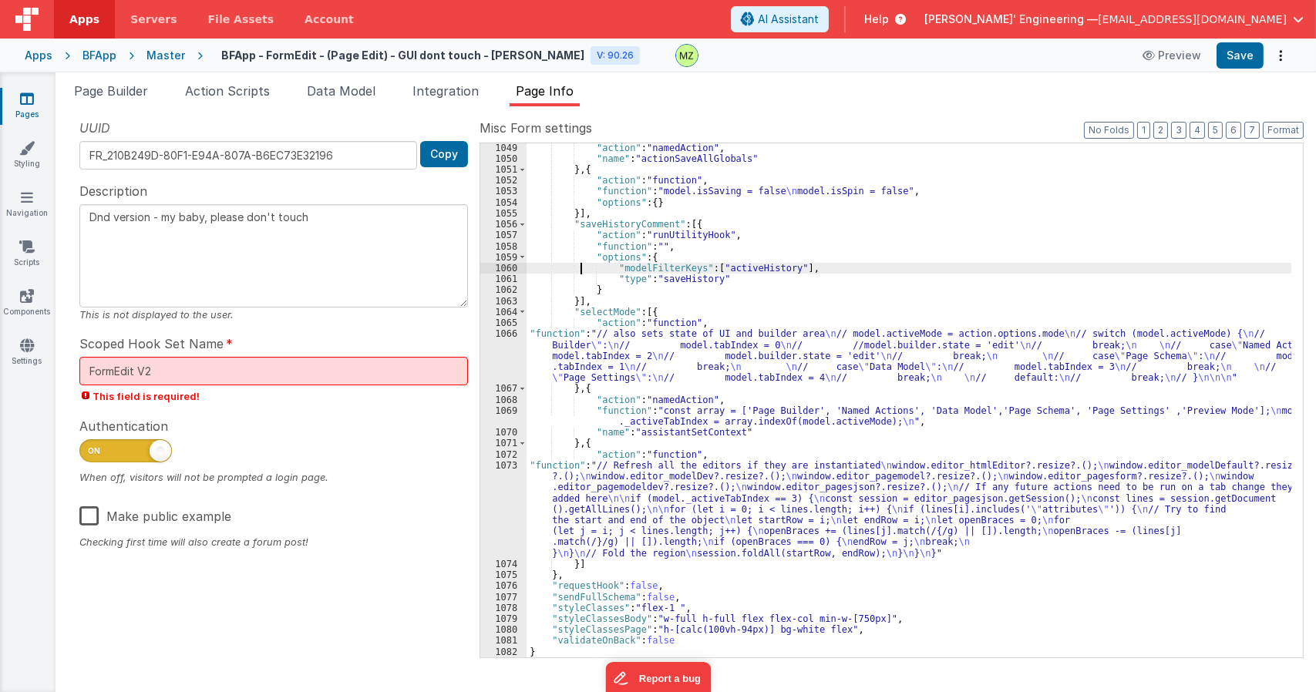
click at [583, 267] on div ""action" : "namedAction" , "name" : "actionSaveAllGlobals" } , { "action" : "fu…" at bounding box center [908, 411] width 765 height 536
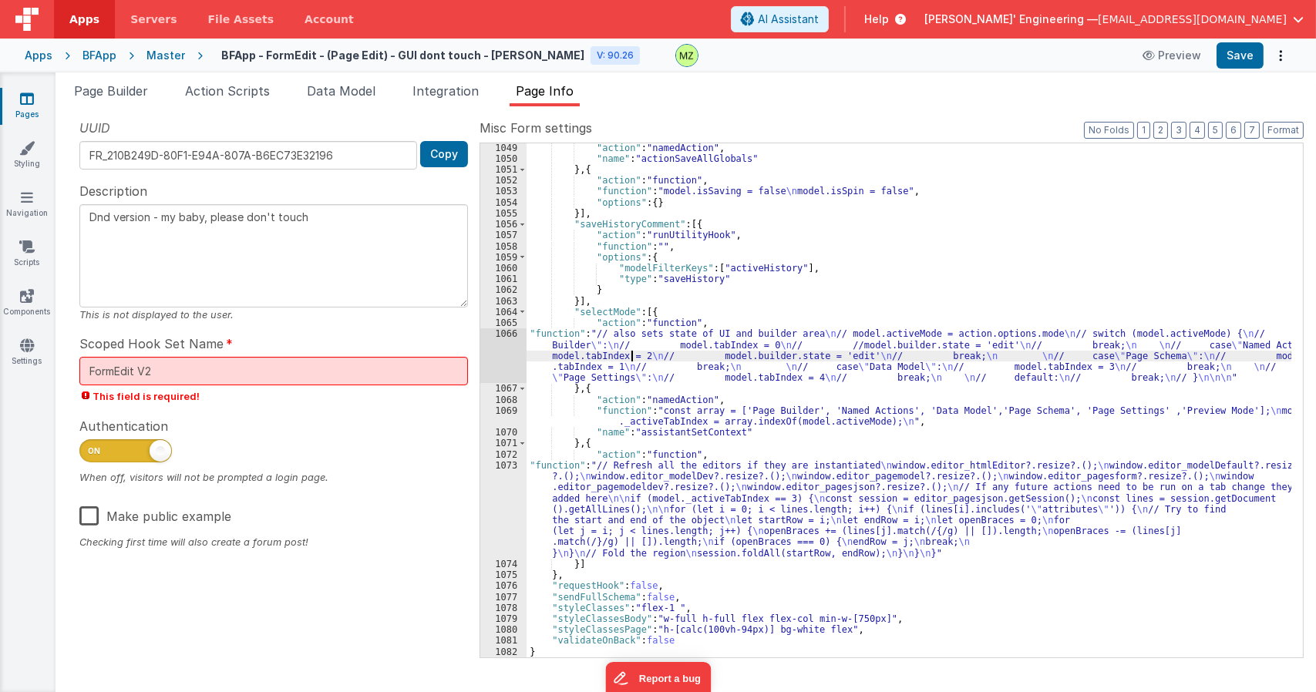
click at [633, 351] on div ""action" : "namedAction" , "name" : "actionSaveAllGlobals" } , { "action" : "fu…" at bounding box center [908, 411] width 765 height 536
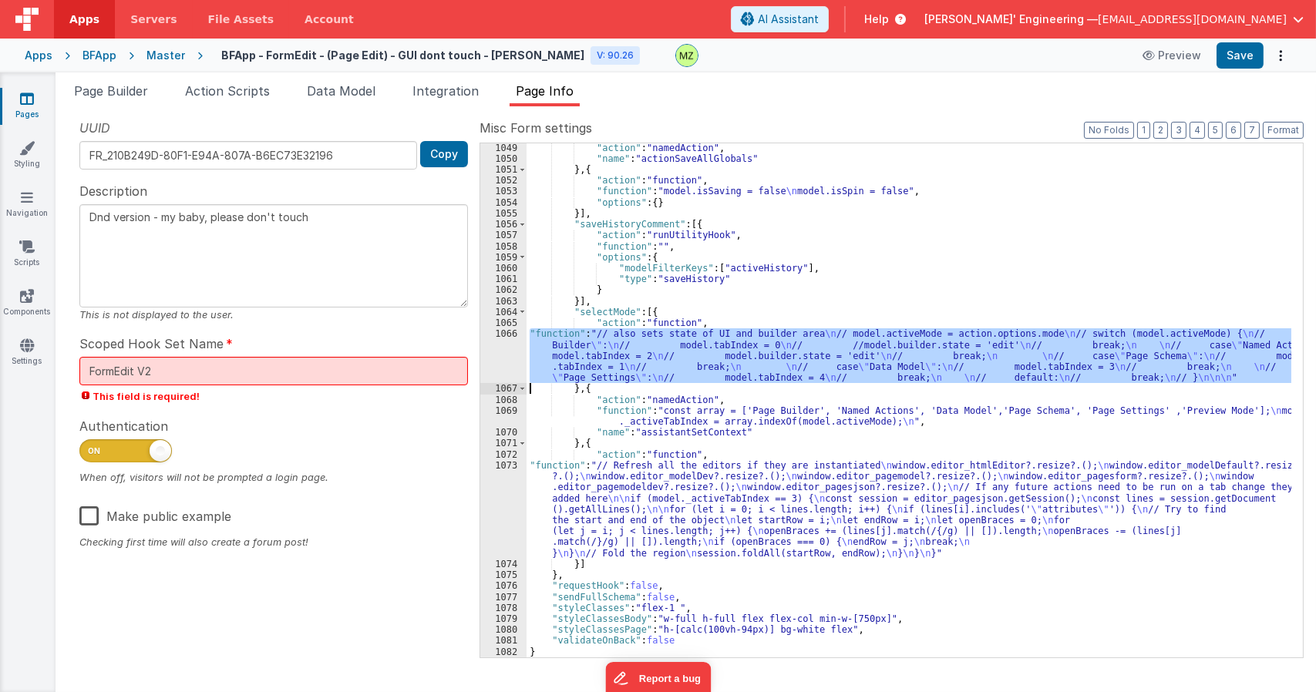
click at [510, 345] on div "1066" at bounding box center [503, 355] width 46 height 55
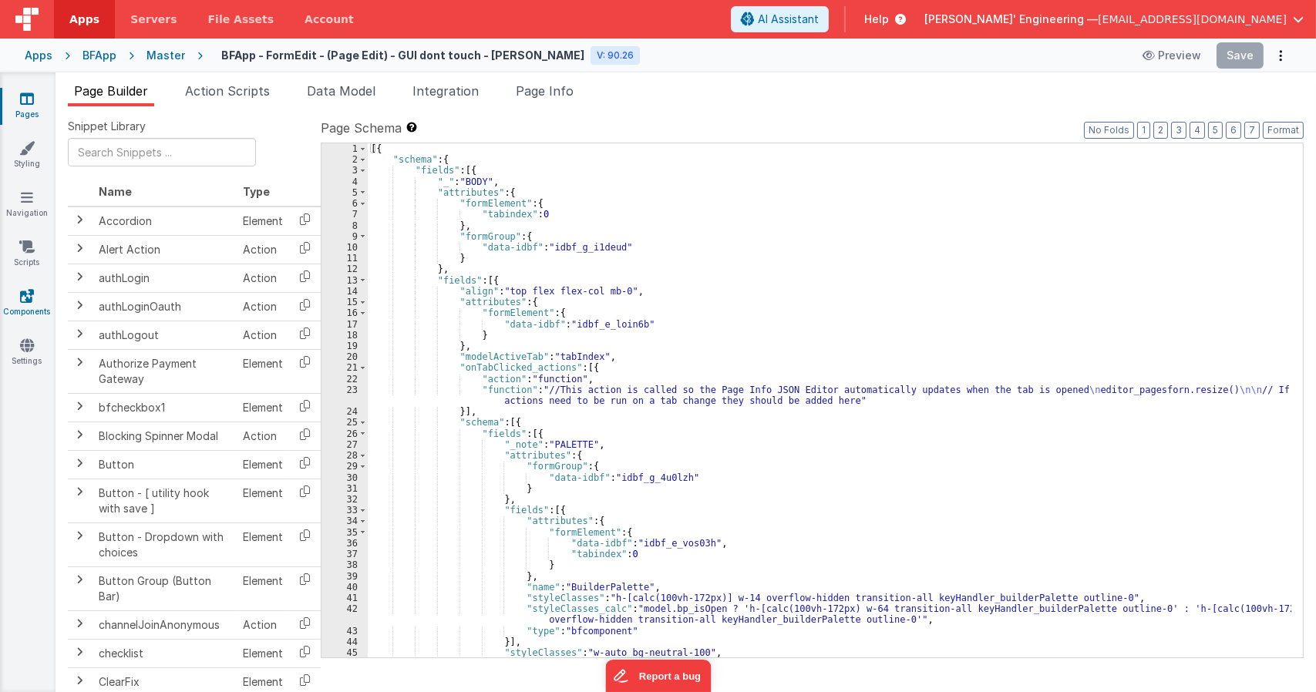
click at [26, 298] on icon at bounding box center [27, 295] width 14 height 15
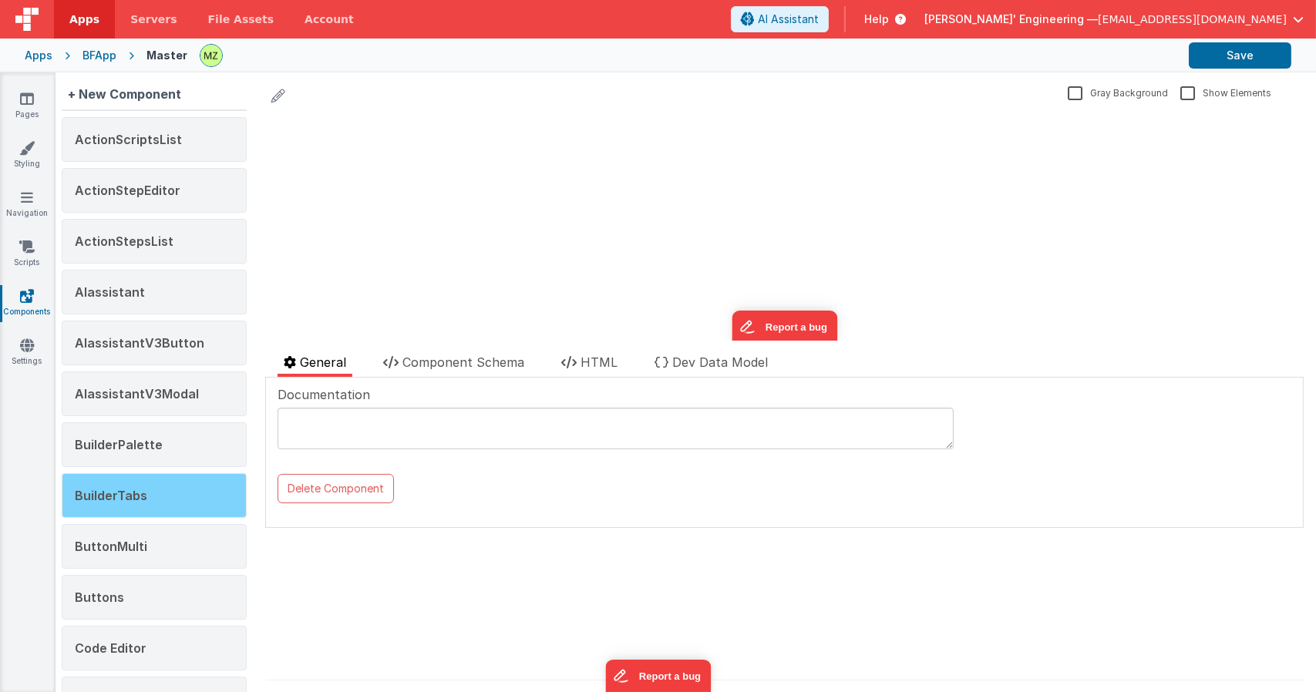
click at [163, 489] on div "BuilderTabs" at bounding box center [154, 495] width 185 height 45
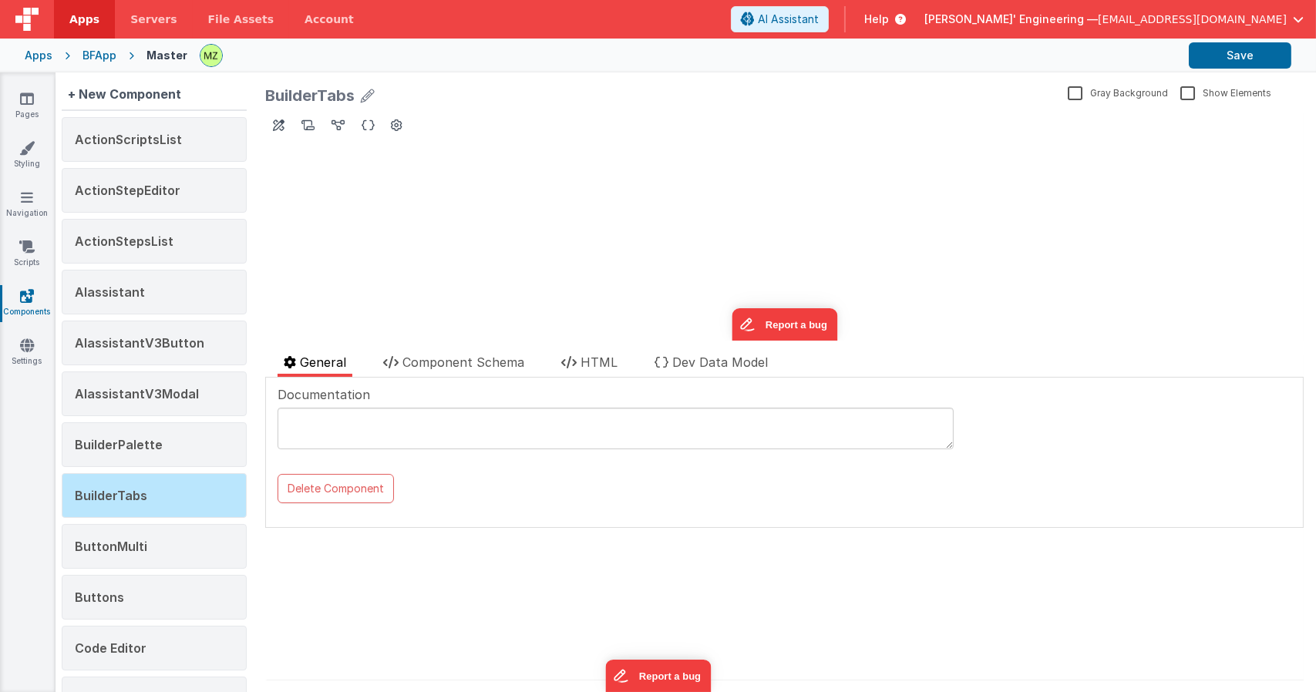
click at [592, 351] on div "BuilderTabs Gray Background Show Elements General Component Schema HTML Dev Dat…" at bounding box center [784, 382] width 1063 height 620
click at [592, 364] on span "HTML" at bounding box center [598, 362] width 37 height 15
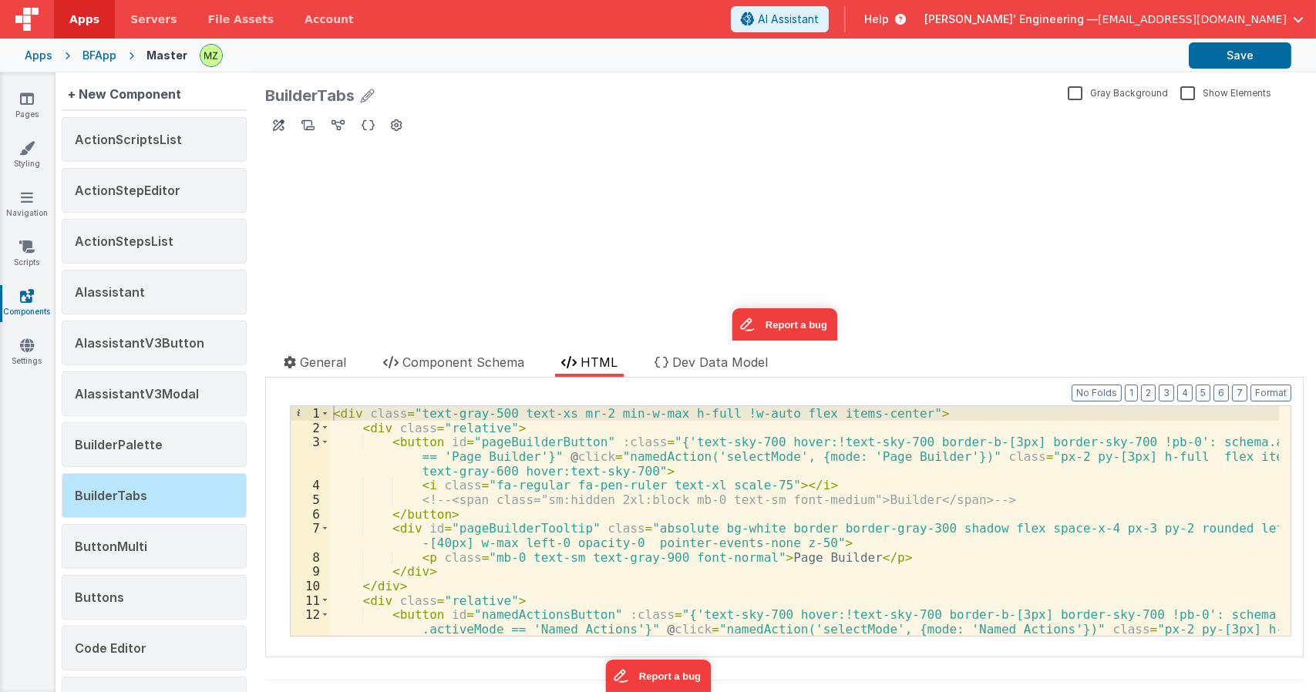
click at [714, 462] on div "< div class = "text-gray-500 text-xs mr-2 min-w-max h-full !w-auto flex items-c…" at bounding box center [804, 549] width 949 height 287
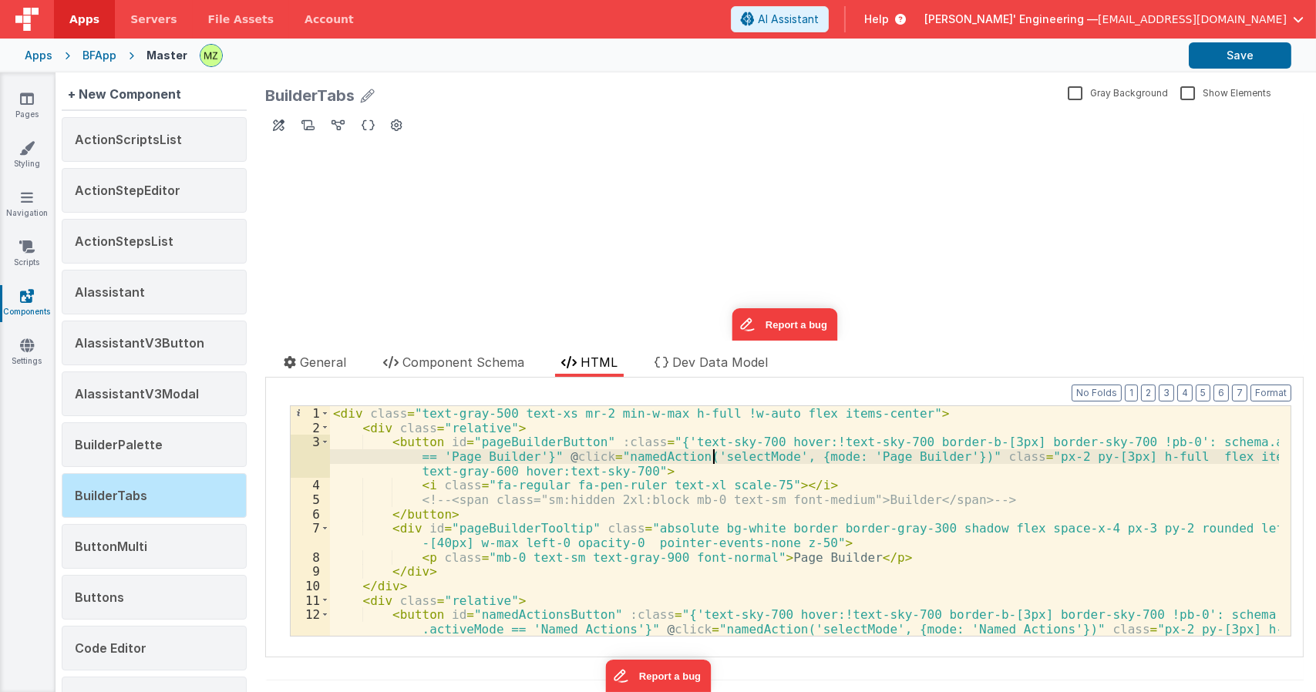
click at [714, 462] on div "< div class = "text-gray-500 text-xs mr-2 min-w-max h-full !w-auto flex items-c…" at bounding box center [804, 549] width 949 height 287
click at [27, 150] on icon at bounding box center [26, 147] width 15 height 15
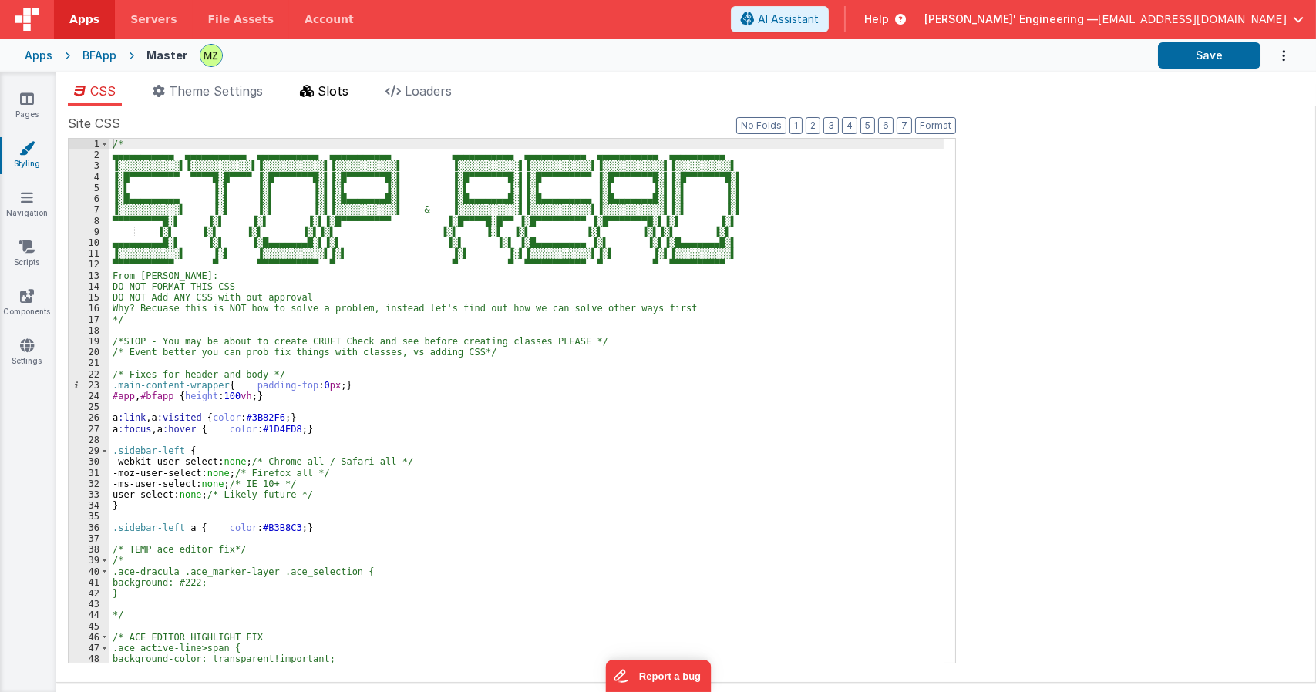
click at [318, 95] on li "Slots" at bounding box center [324, 94] width 61 height 25
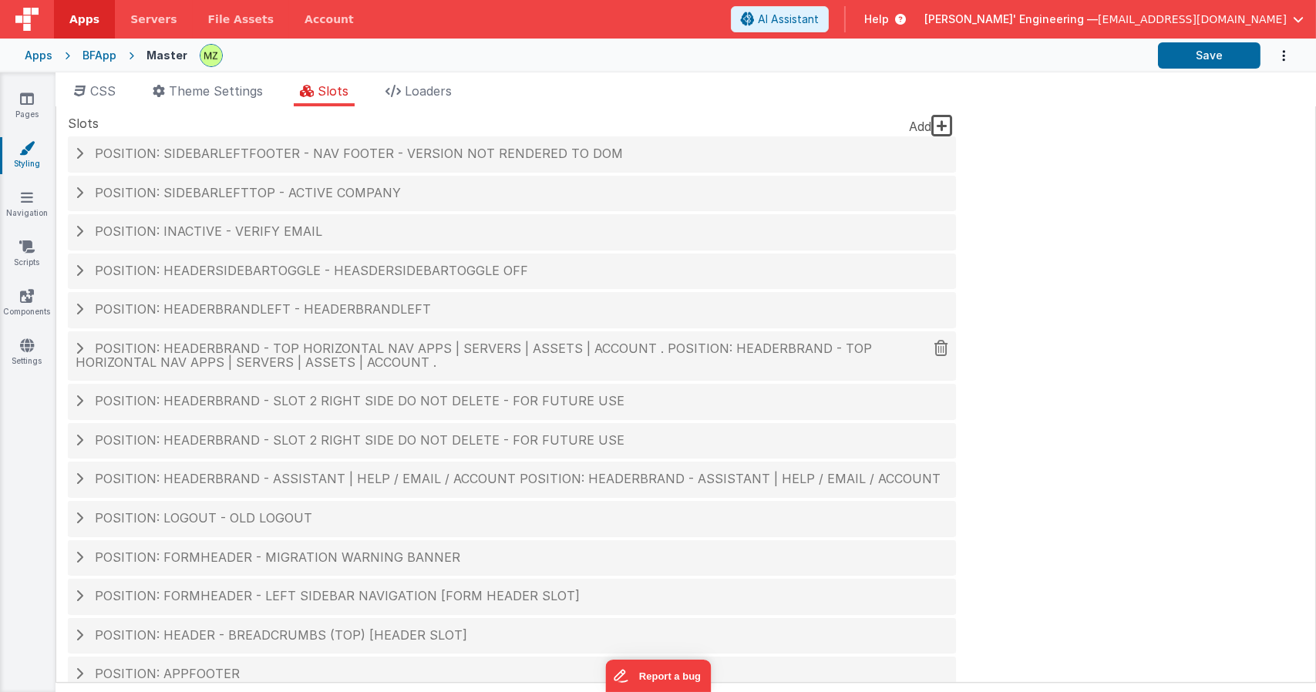
scroll to position [64, 0]
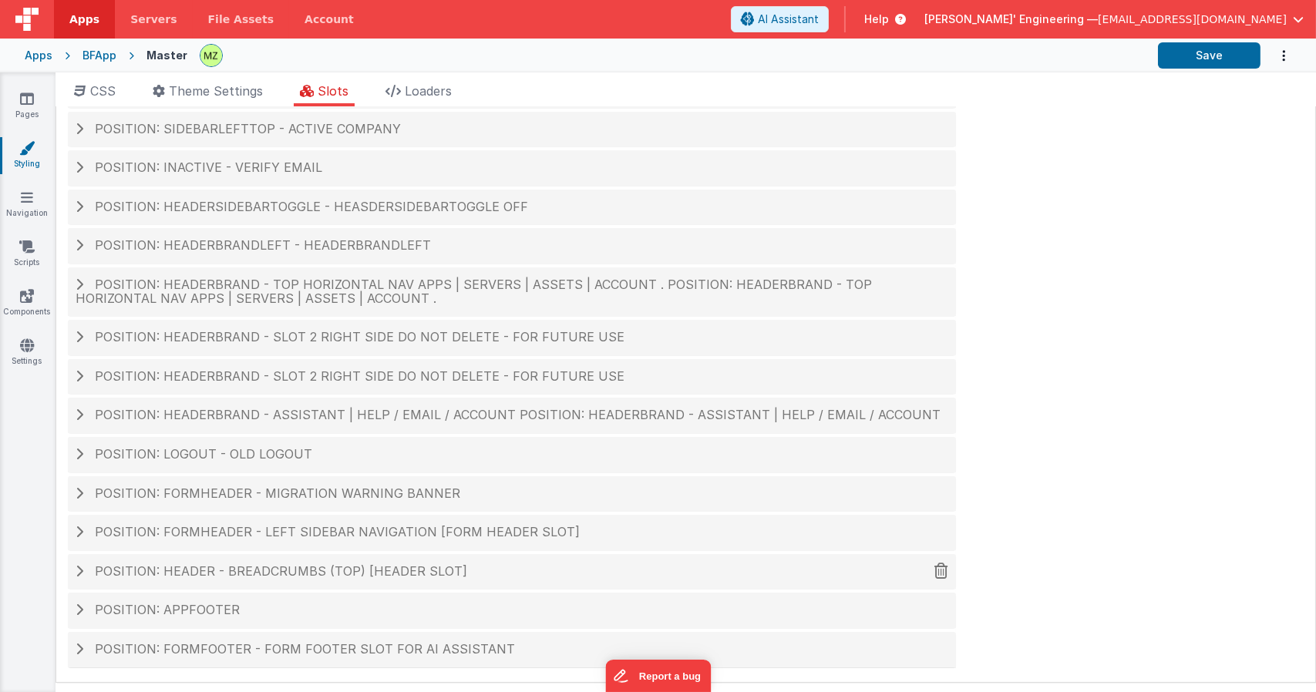
click at [364, 577] on span "Position: header - breadcrumbs (top) [header slot]" at bounding box center [281, 570] width 372 height 15
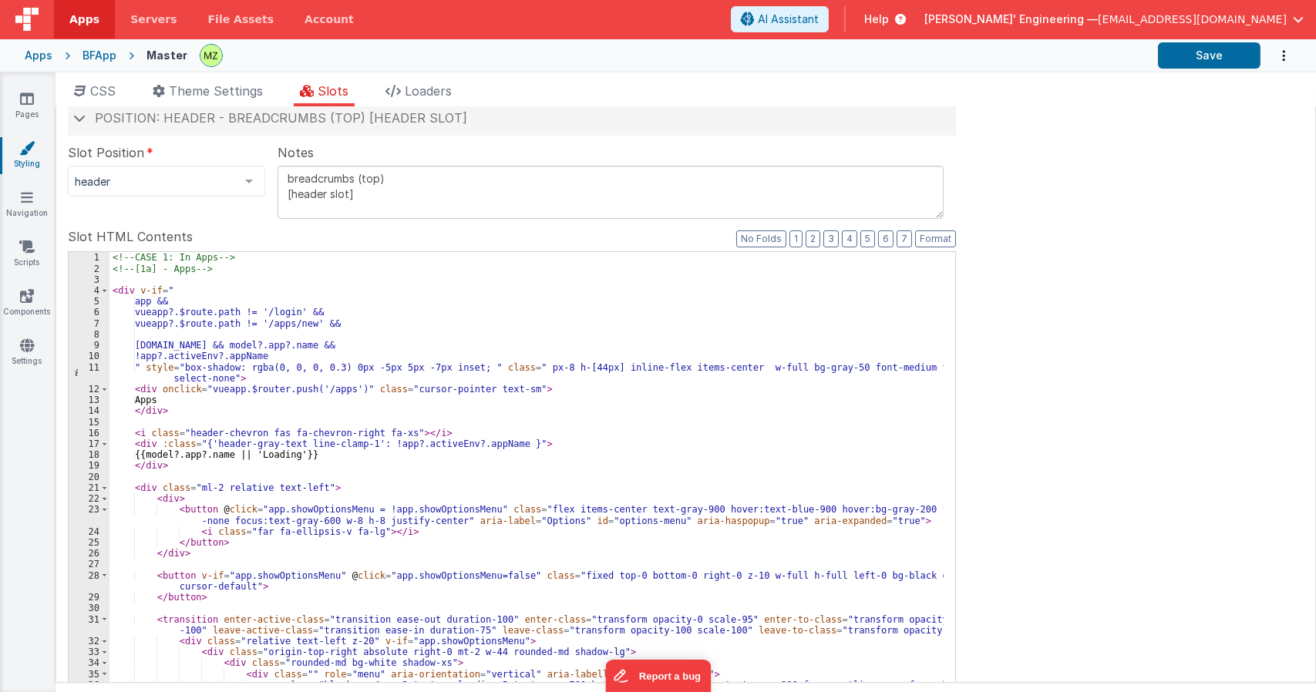
scroll to position [518, 0]
click at [429, 499] on div "<!-- CASE 1: In Apps --> <!-- [1a] - Apps --> < div v-if = " app && vueapp?.$ro…" at bounding box center [526, 517] width 834 height 533
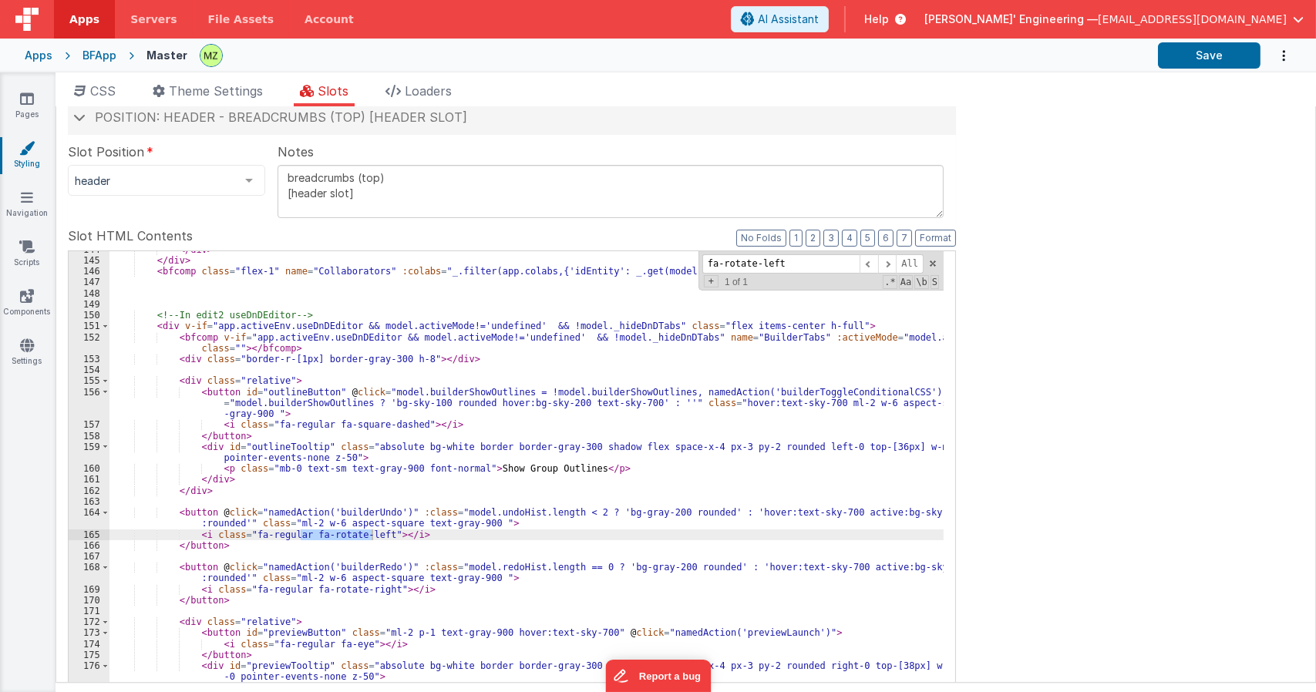
scroll to position [1768, 0]
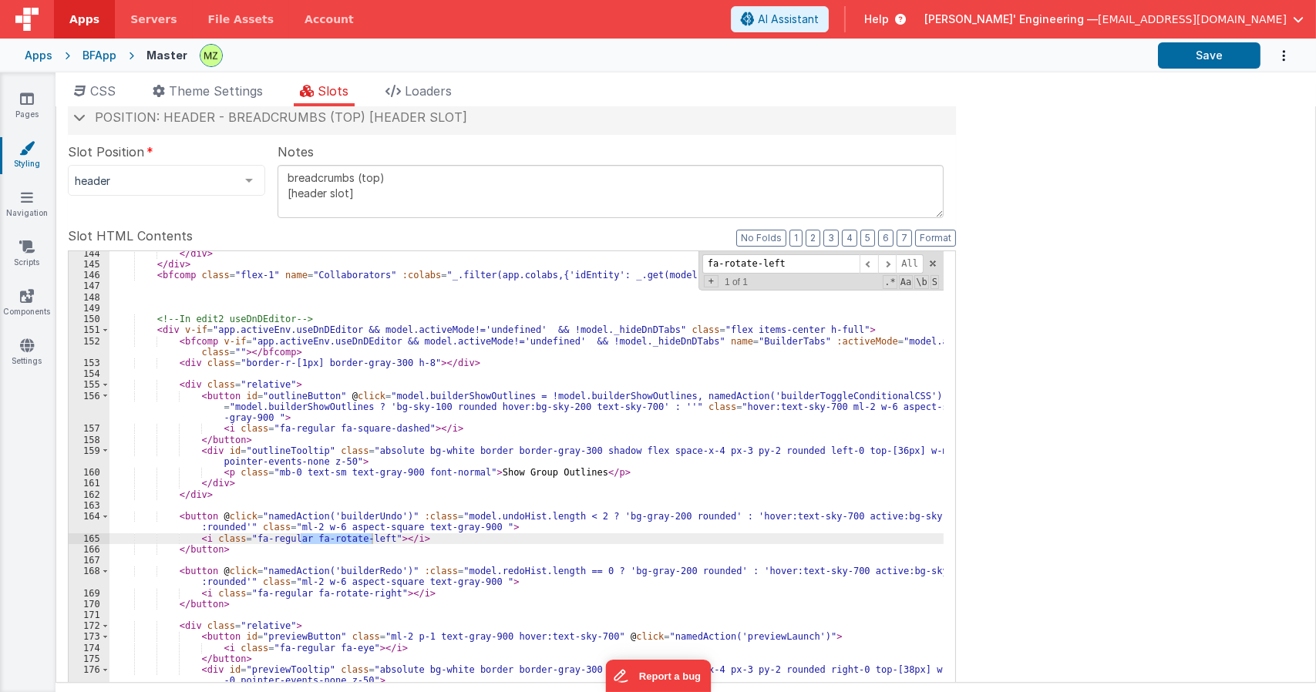
type input "fa-rotate-left"
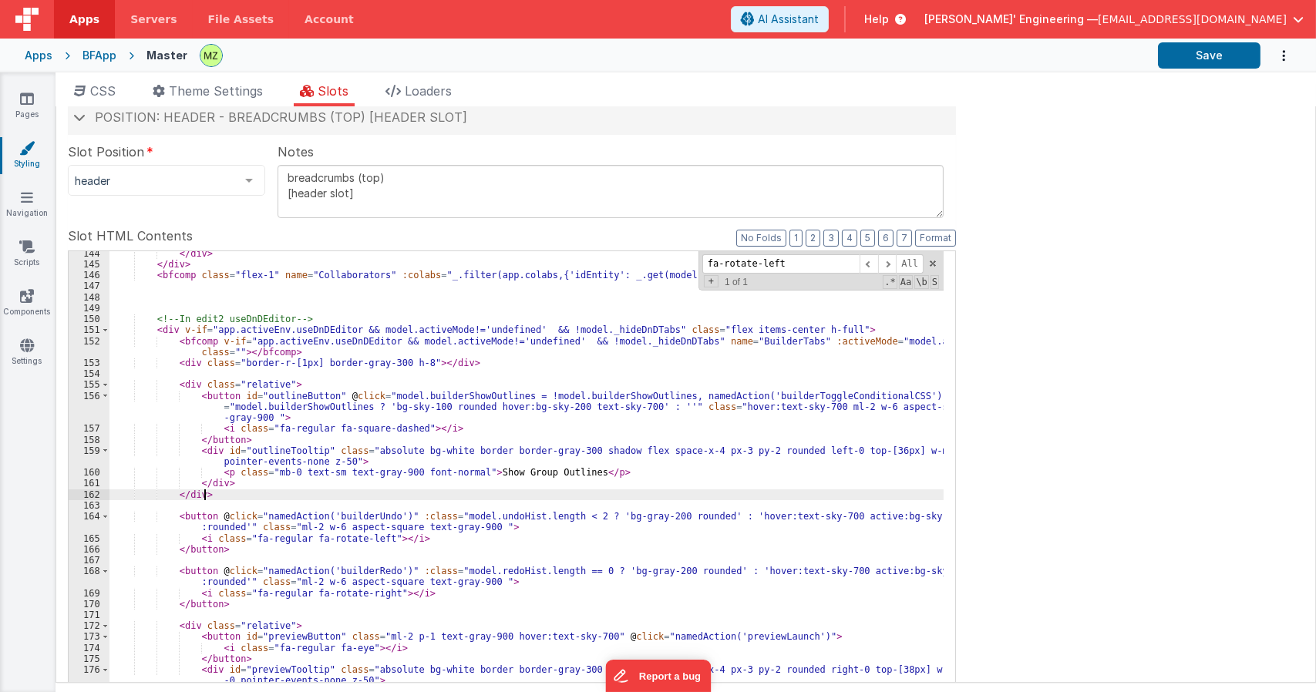
click at [444, 499] on div "</ div > </ div > < bfcomp class = "flex-1" name = "Collaborators" :colabs = "_…" at bounding box center [526, 508] width 834 height 521
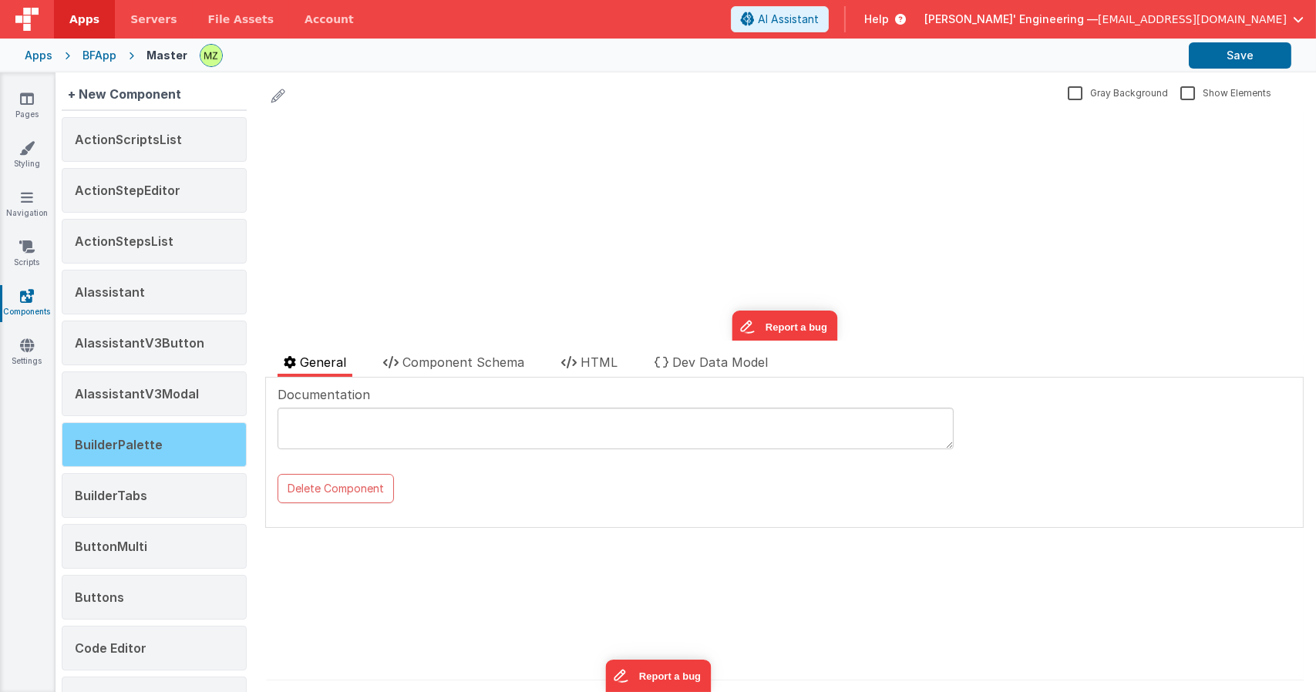
click at [139, 446] on span "BuilderPalette" at bounding box center [119, 444] width 88 height 15
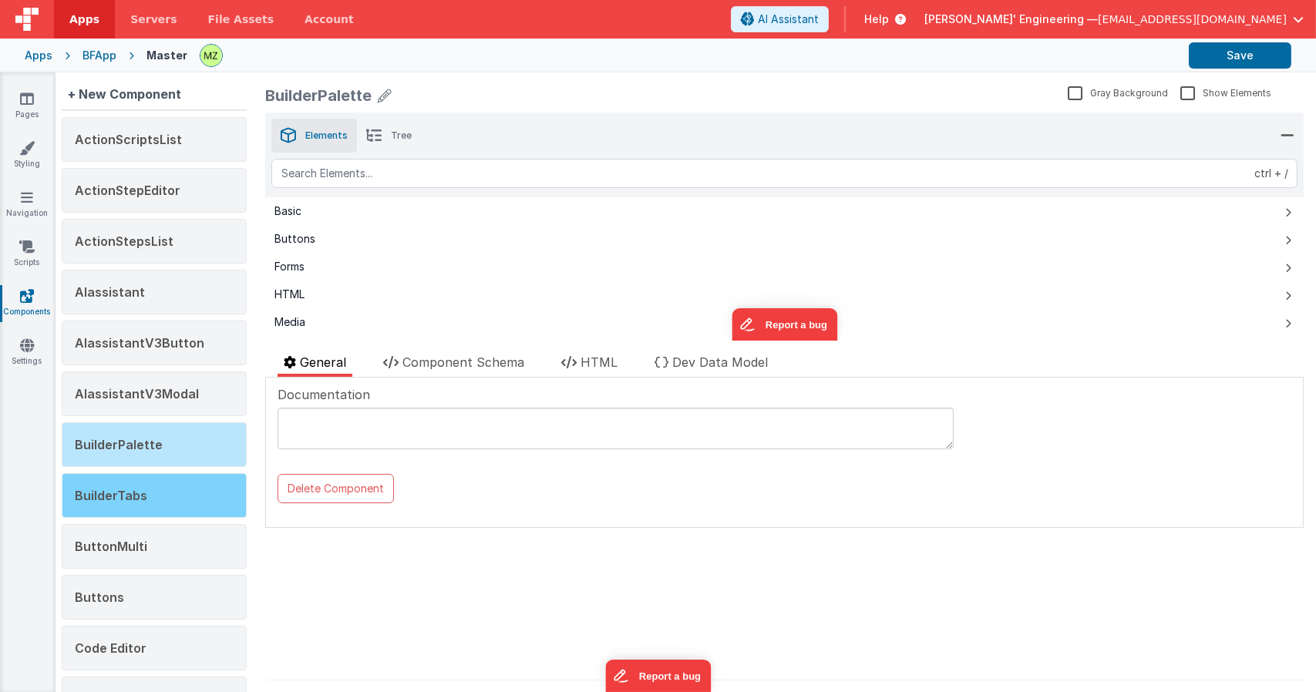
click at [139, 500] on span "BuilderTabs" at bounding box center [111, 495] width 72 height 15
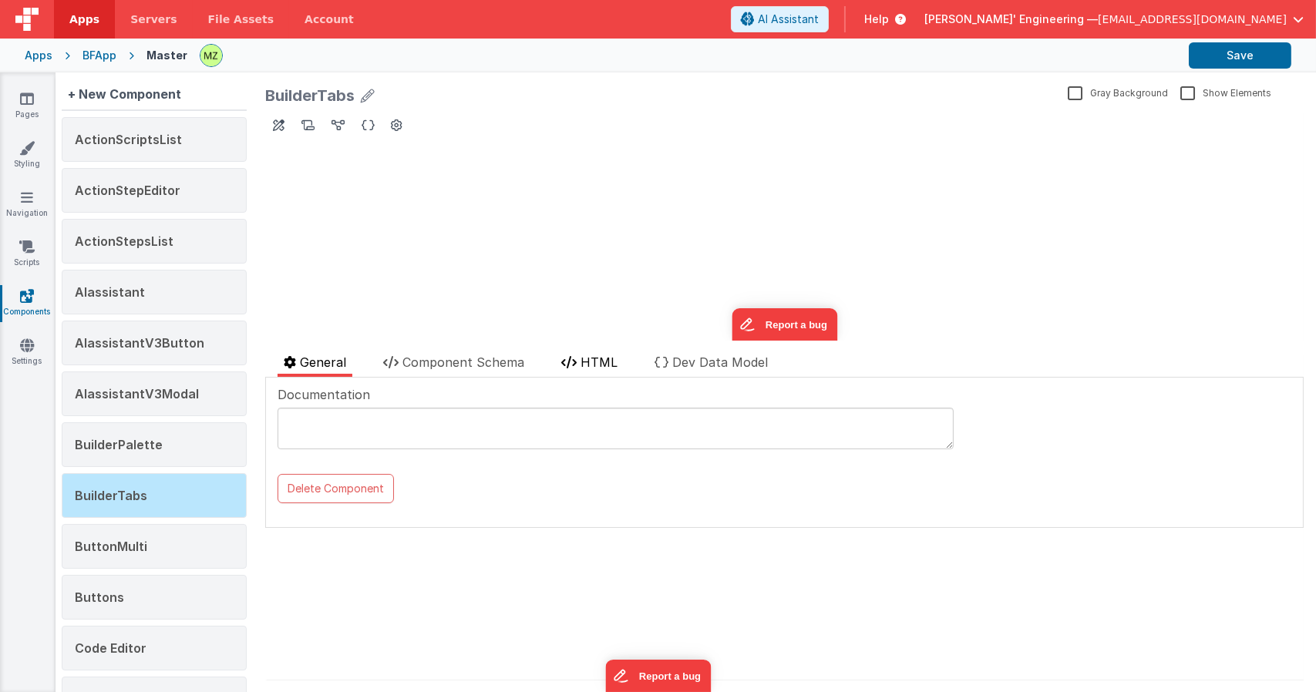
click at [593, 366] on span "HTML" at bounding box center [598, 362] width 37 height 15
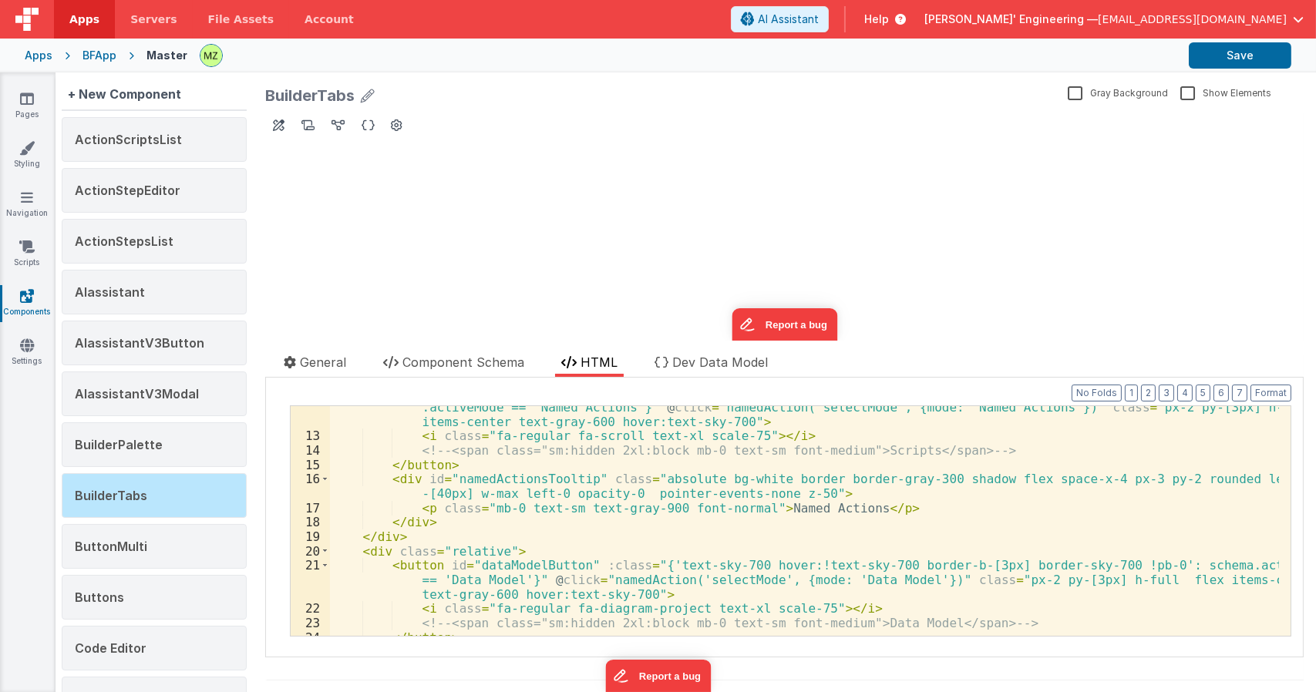
scroll to position [227, 0]
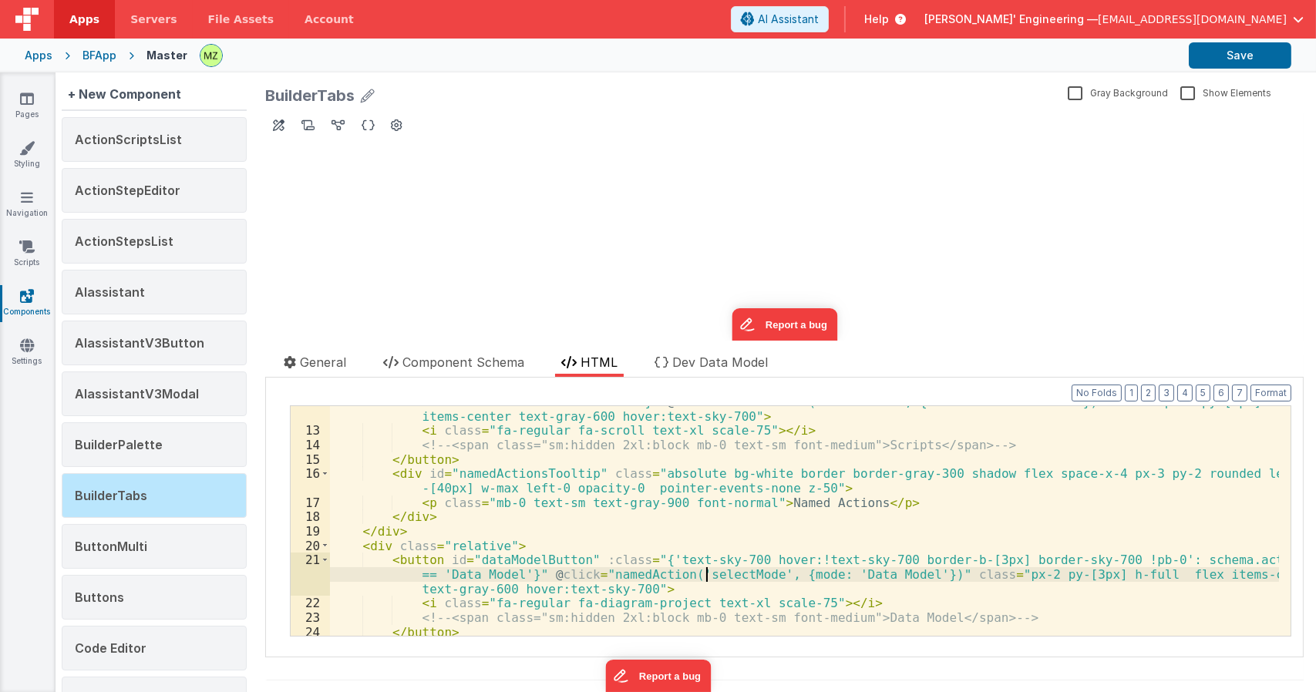
click at [709, 569] on div "< button id = "namedActionsButton" :class = "{'text-sky-700 hover:!text-sky-700…" at bounding box center [804, 523] width 949 height 287
click at [707, 574] on div "< button id = "namedActionsButton" :class = "{'text-sky-700 hover:!text-sky-700…" at bounding box center [804, 523] width 949 height 287
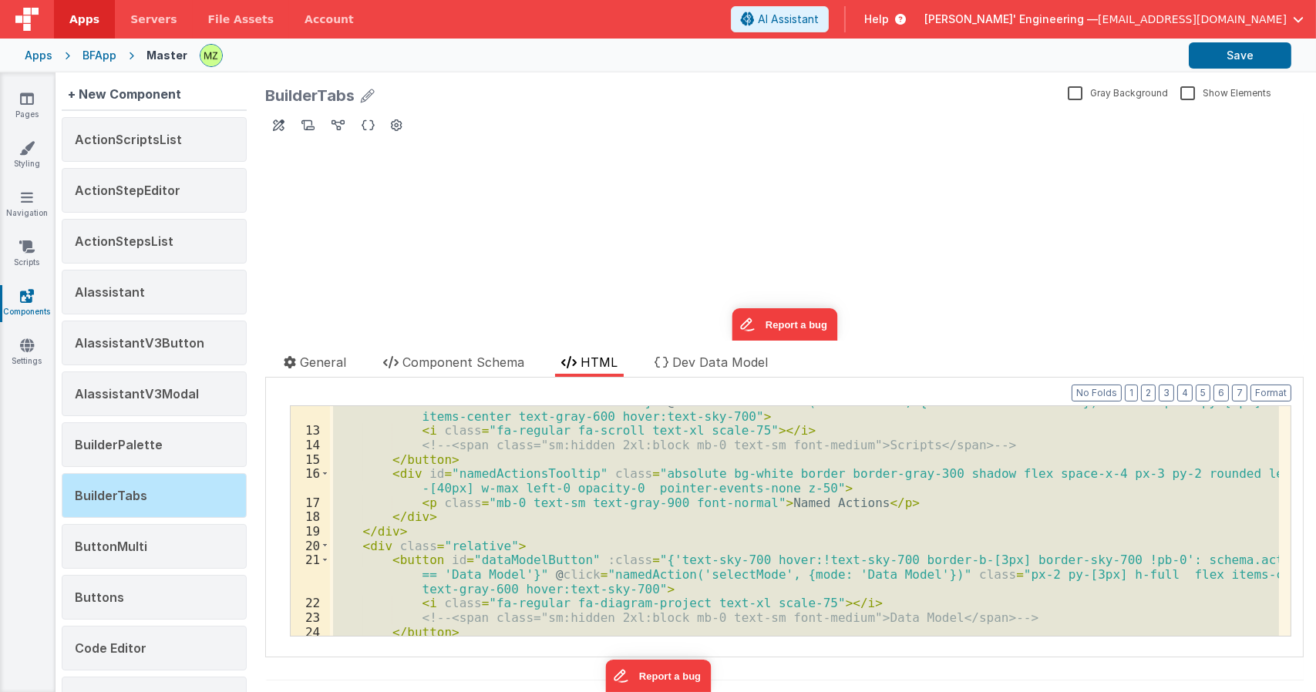
click at [712, 572] on div "< button id = "namedActionsButton" :class = "{'text-sky-700 hover:!text-sky-700…" at bounding box center [804, 523] width 949 height 287
click at [712, 572] on div "< button id = "namedActionsButton" :class = "{'text-sky-700 hover:!text-sky-700…" at bounding box center [804, 521] width 949 height 230
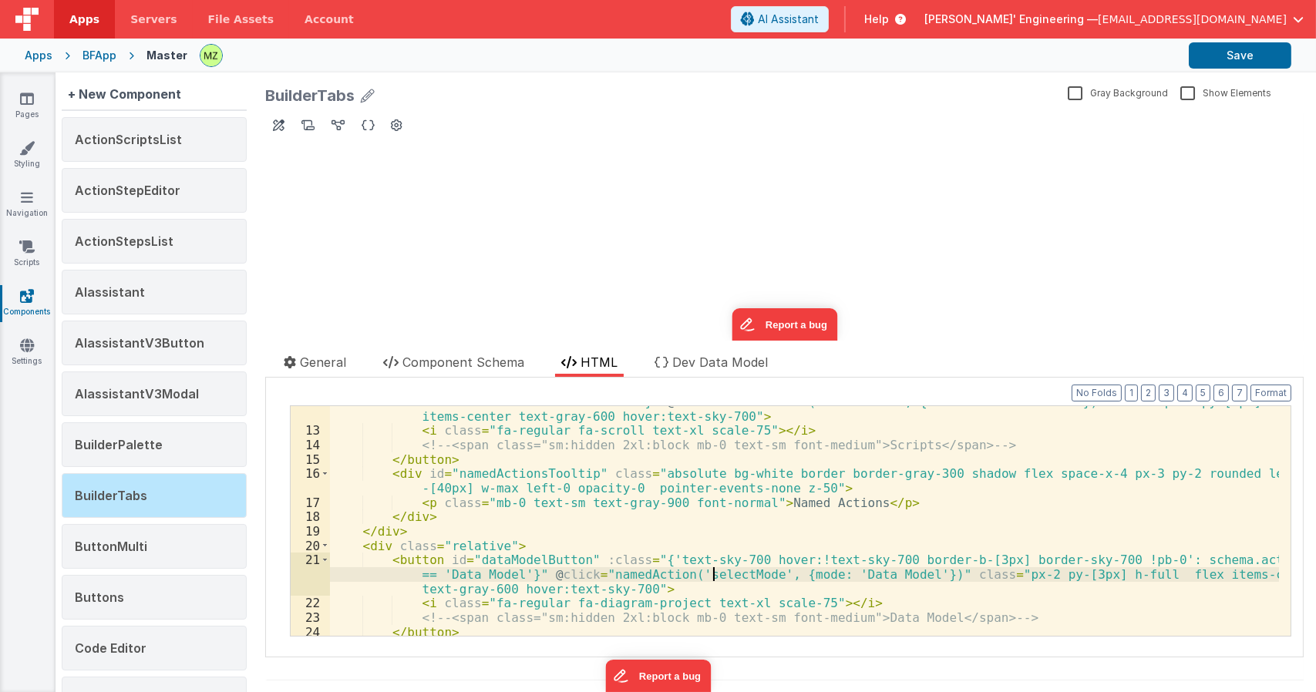
click at [712, 572] on div "< button id = "namedActionsButton" :class = "{'text-sky-700 hover:!text-sky-700…" at bounding box center [804, 523] width 949 height 287
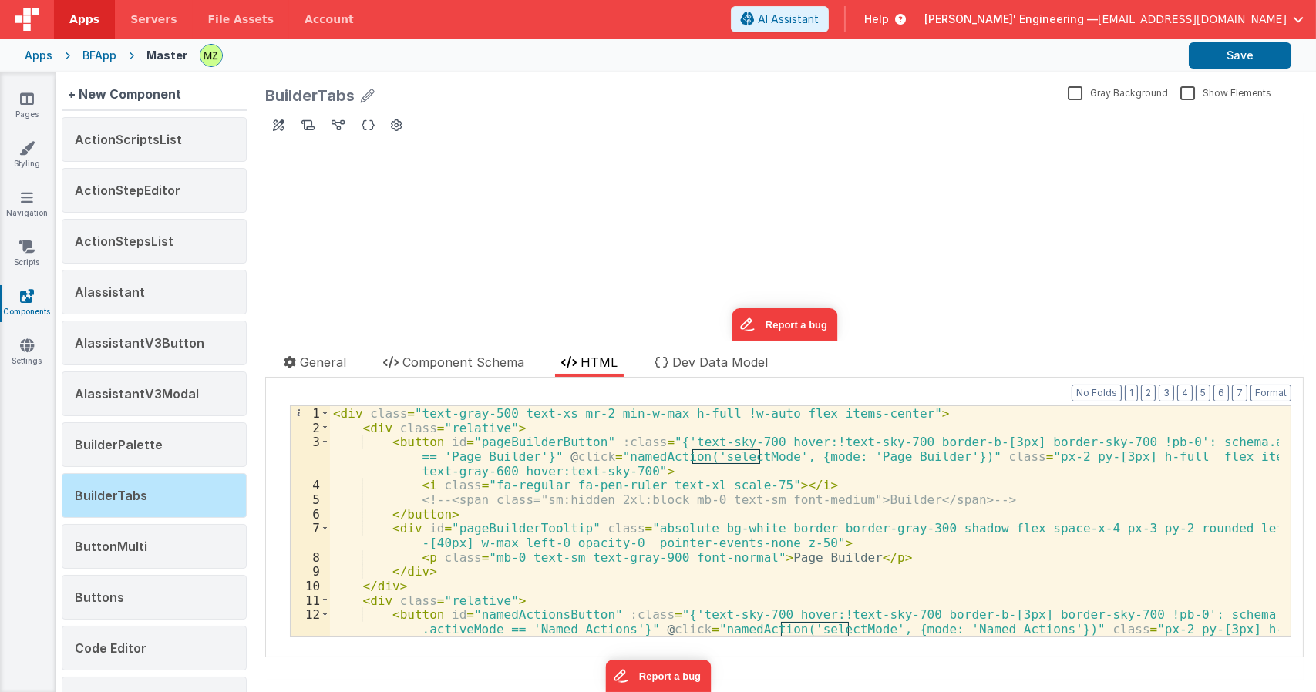
scroll to position [0, 0]
click at [605, 461] on div "< div class = "text-gray-500 text-xs mr-2 min-w-max h-full !w-auto flex items-c…" at bounding box center [804, 549] width 949 height 287
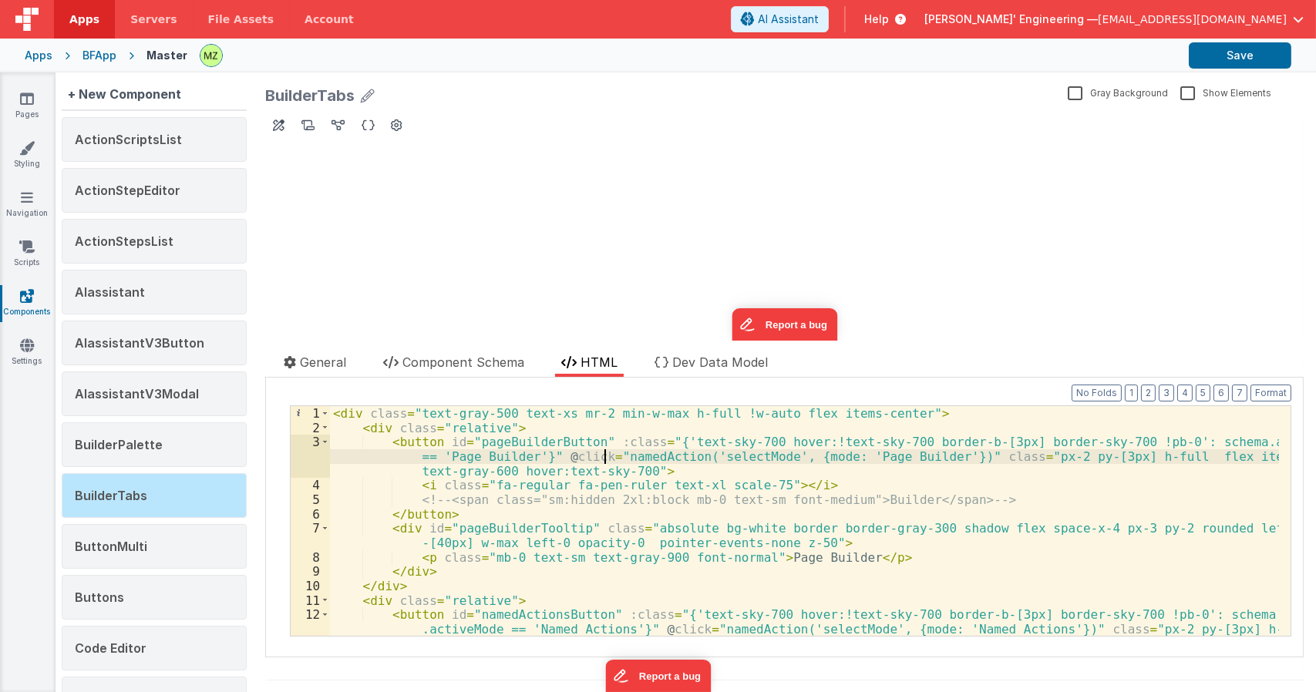
click at [657, 466] on div "< div class = "text-gray-500 text-xs mr-2 min-w-max h-full !w-auto flex items-c…" at bounding box center [804, 549] width 949 height 287
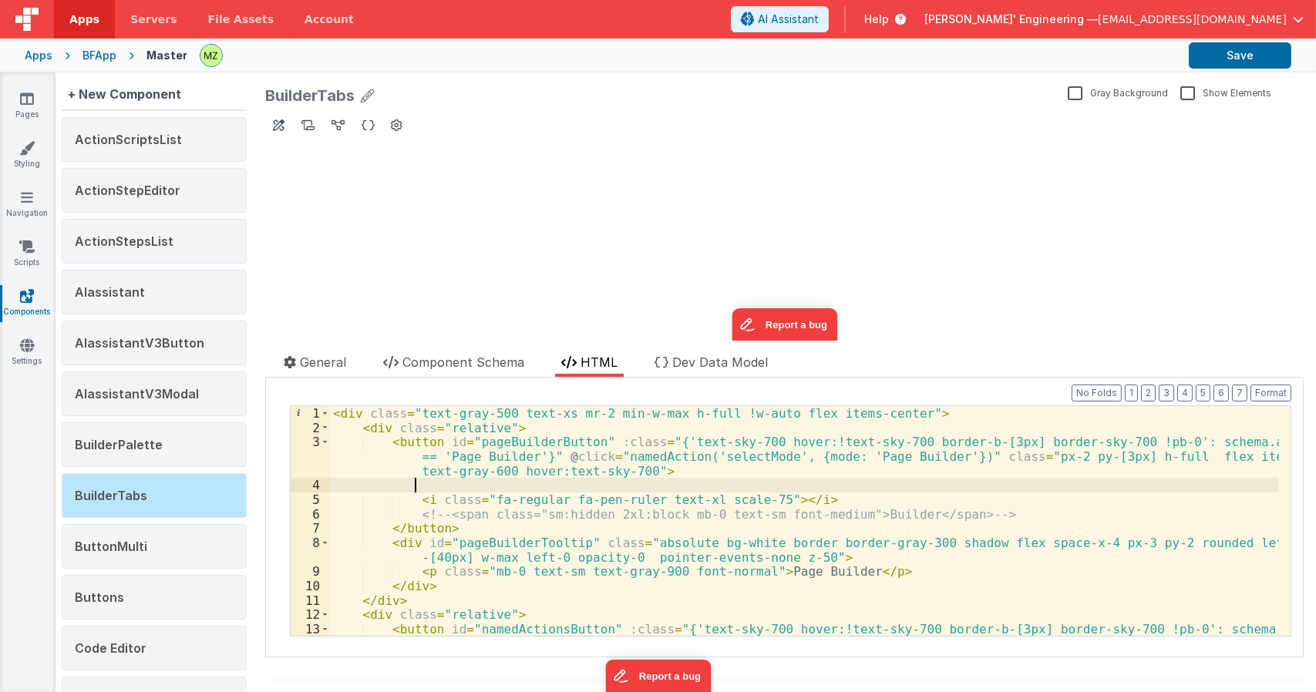
paste textarea
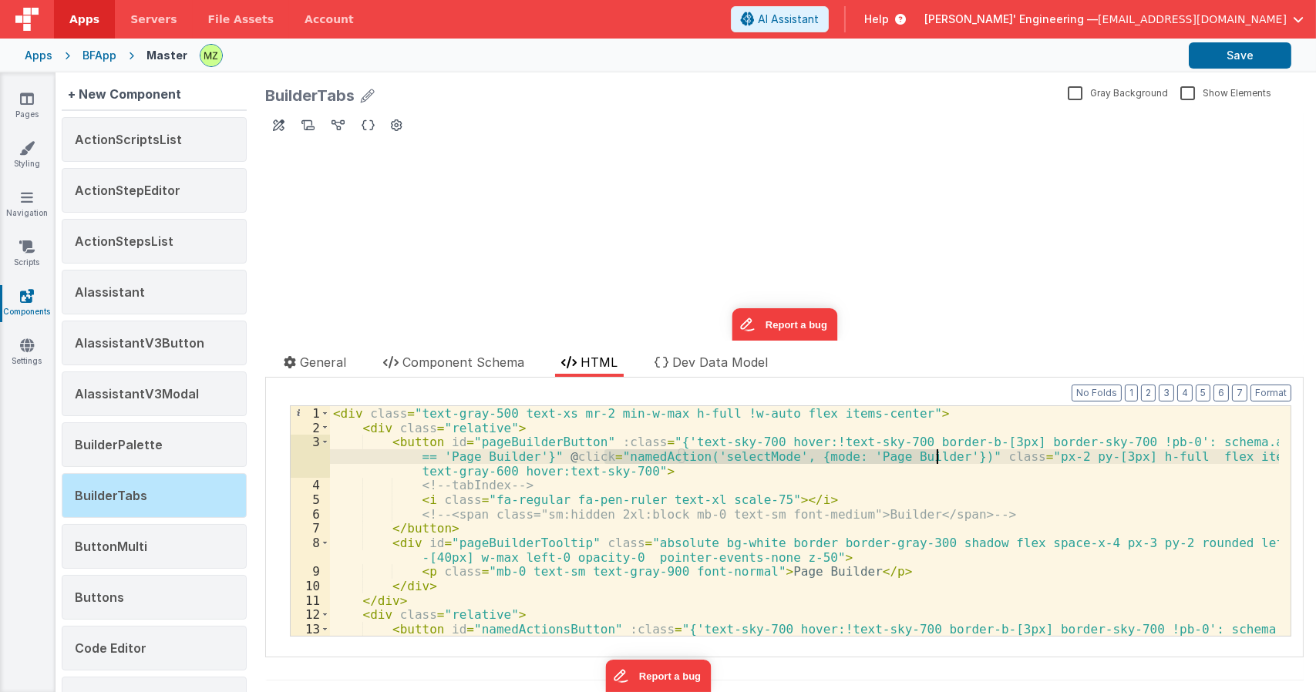
drag, startPoint x: 605, startPoint y: 455, endPoint x: 937, endPoint y: 458, distance: 332.2
click at [937, 458] on div "< div class = "text-gray-500 text-xs mr-2 min-w-max h-full !w-auto flex items-c…" at bounding box center [804, 549] width 949 height 287
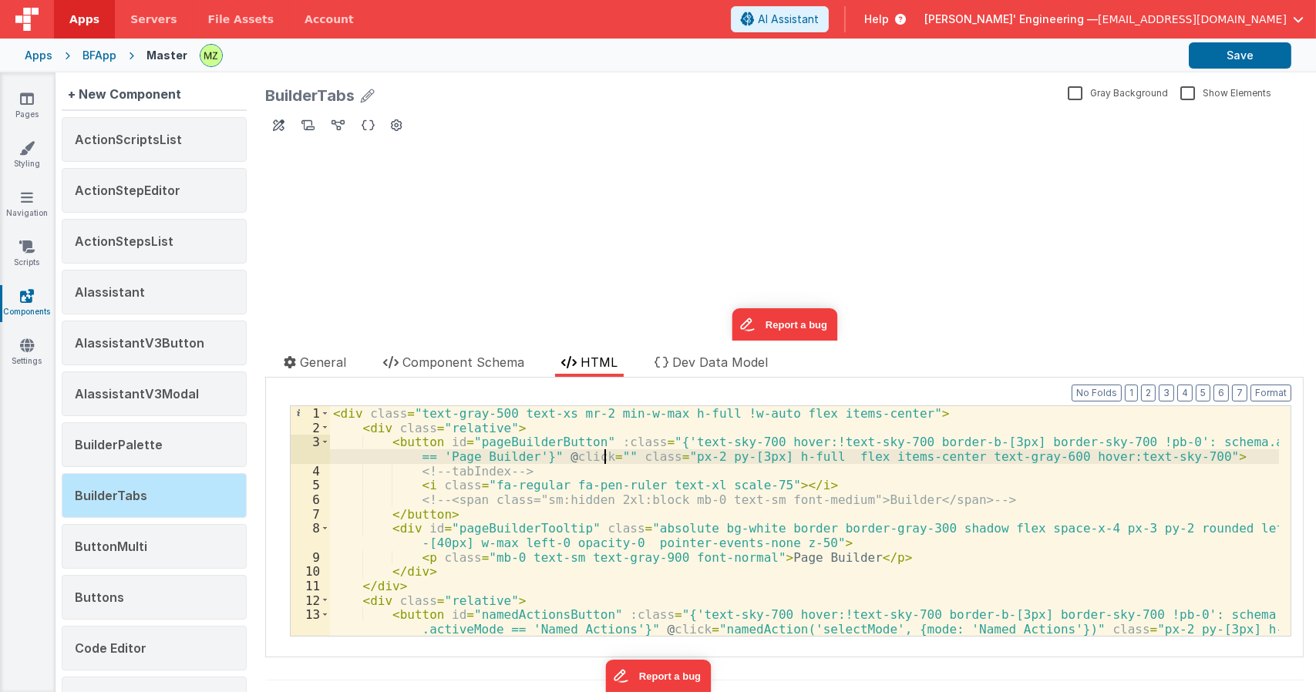
click at [512, 470] on div "< div class = "text-gray-500 text-xs mr-2 min-w-max h-full !w-auto flex items-c…" at bounding box center [804, 549] width 949 height 287
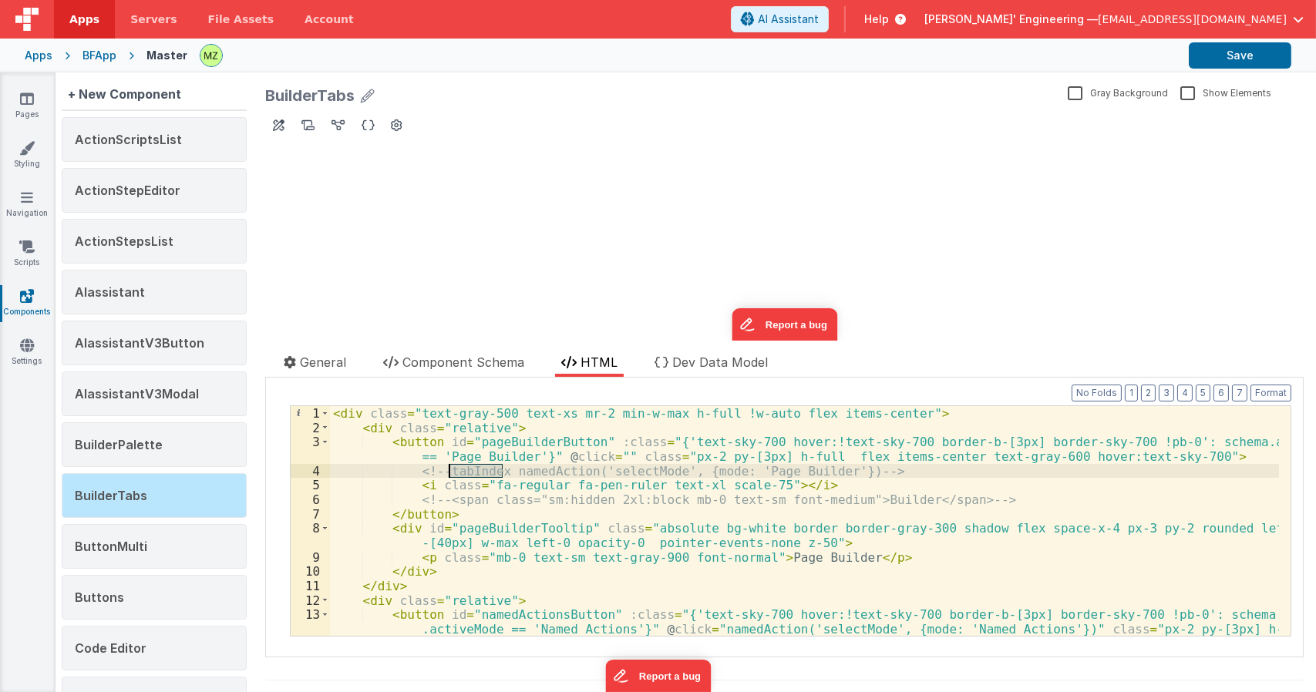
drag, startPoint x: 506, startPoint y: 471, endPoint x: 450, endPoint y: 470, distance: 55.5
click at [450, 470] on div "< div class = "text-gray-500 text-xs mr-2 min-w-max h-full !w-auto flex items-c…" at bounding box center [804, 549] width 949 height 287
click at [604, 454] on div "< div class = "text-gray-500 text-xs mr-2 min-w-max h-full !w-auto flex items-c…" at bounding box center [804, 549] width 949 height 287
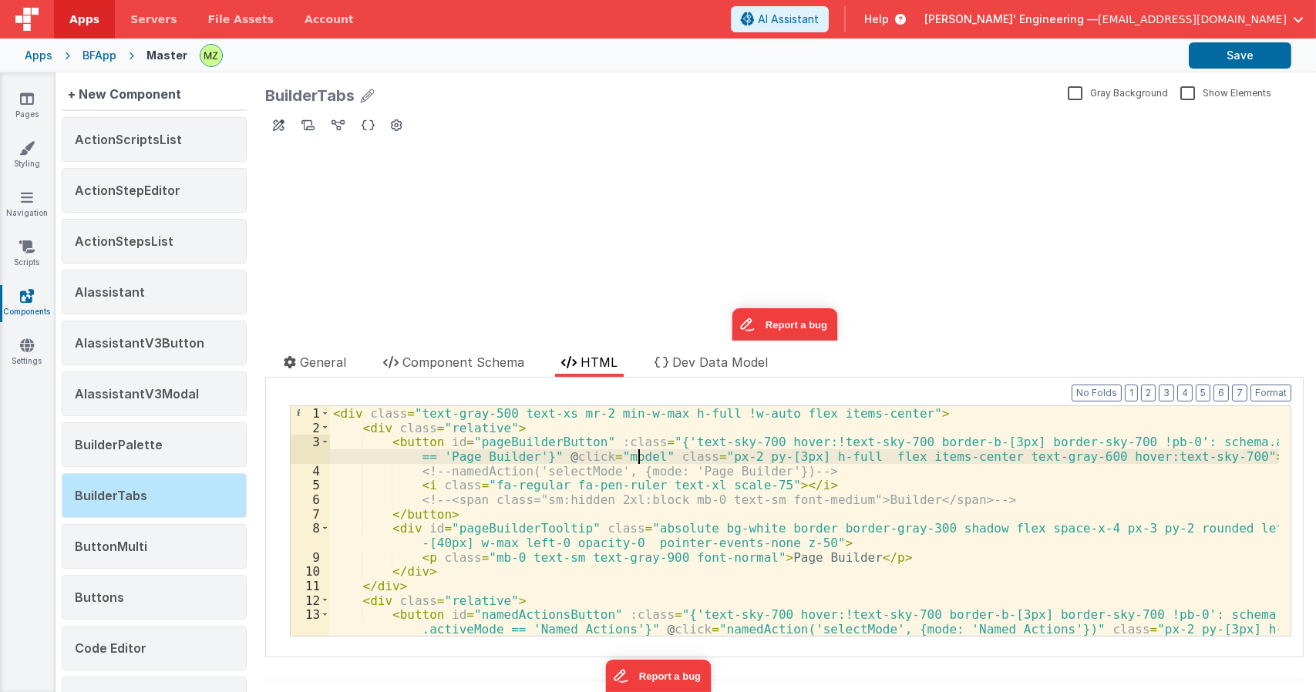
paste textarea
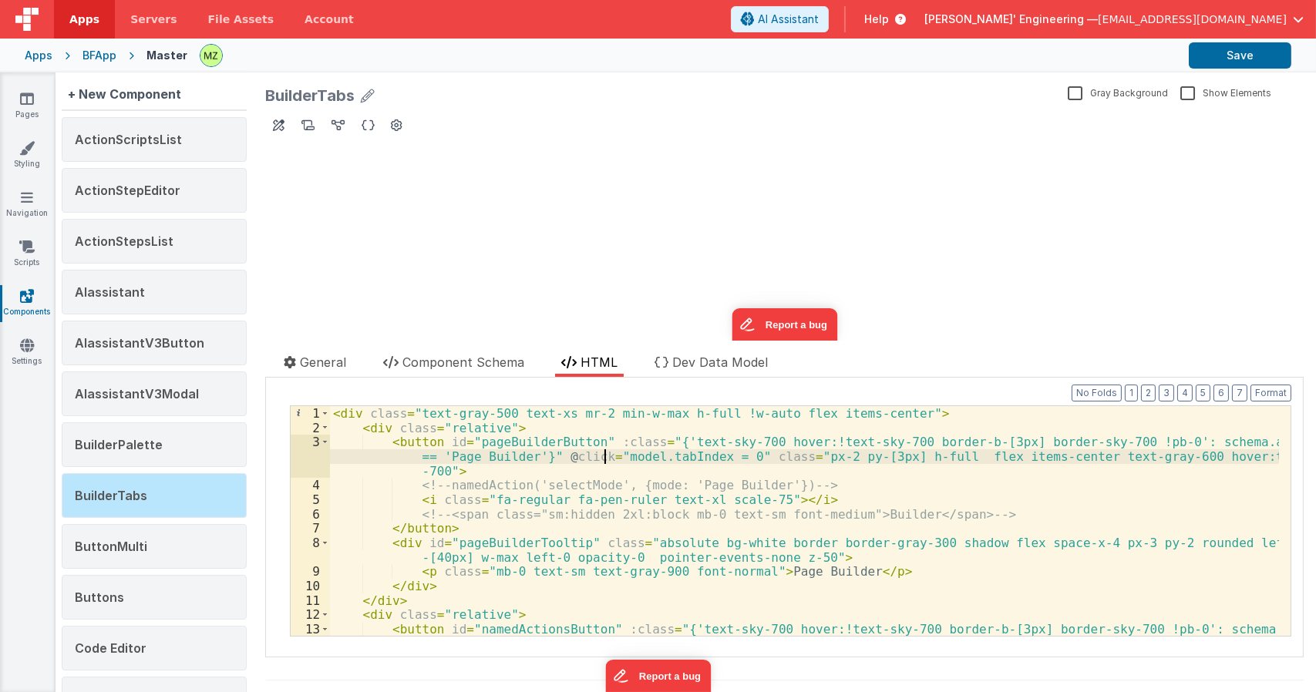
click at [603, 455] on div "< div class = "text-gray-500 text-xs mr-2 min-w-max h-full !w-auto flex items-c…" at bounding box center [804, 549] width 949 height 287
drag, startPoint x: 725, startPoint y: 400, endPoint x: 726, endPoint y: 427, distance: 27.0
click at [727, 408] on div "Format 7 6 5 4 3 2 1 No Folds 1 2 3 4 5 6 7 8 9 10 11 12 13 < div class = "text…" at bounding box center [784, 517] width 1014 height 264
click at [728, 455] on div "< div class = "text-gray-500 text-xs mr-2 min-w-max h-full !w-auto flex items-c…" at bounding box center [804, 549] width 949 height 287
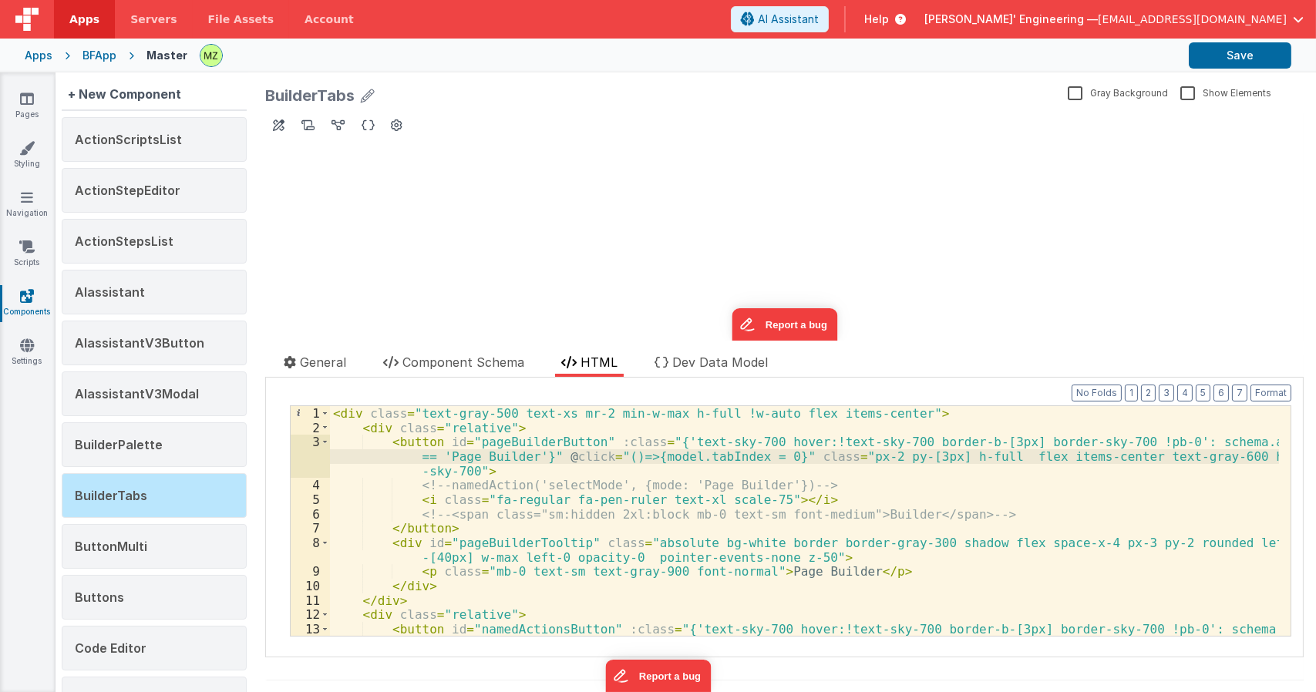
click at [707, 457] on div "< div class = "text-gray-500 text-xs mr-2 min-w-max h-full !w-auto flex items-c…" at bounding box center [804, 549] width 949 height 287
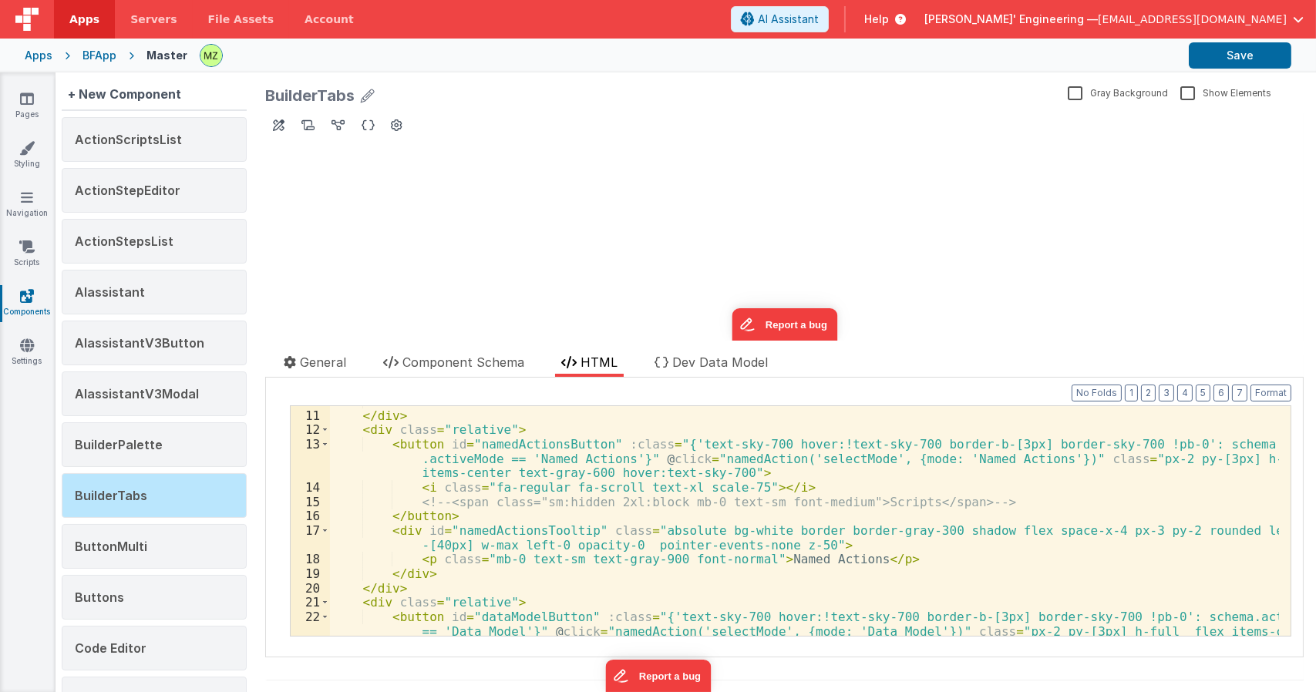
scroll to position [277, 0]
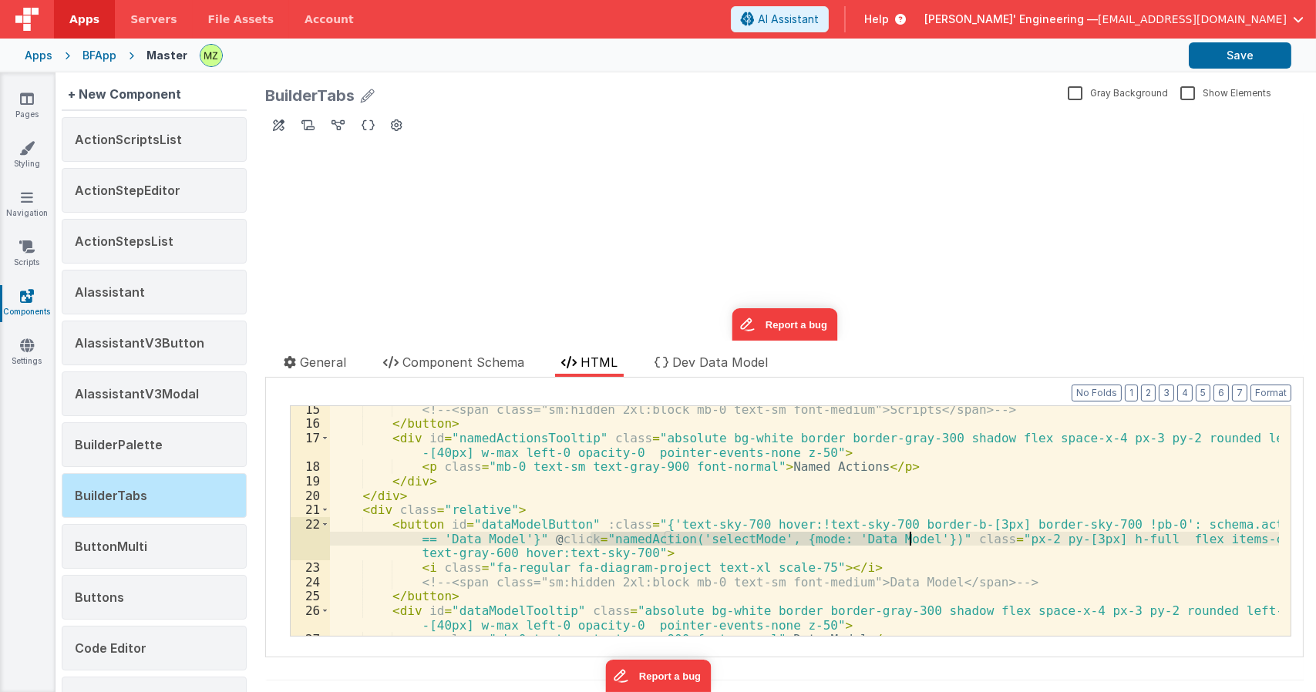
drag, startPoint x: 589, startPoint y: 539, endPoint x: 912, endPoint y: 540, distance: 322.9
click at [912, 540] on div "<!-- <span class="sm:hidden 2xl:block mb-0 text-sm font-medium">Scripts</span> …" at bounding box center [804, 531] width 949 height 258
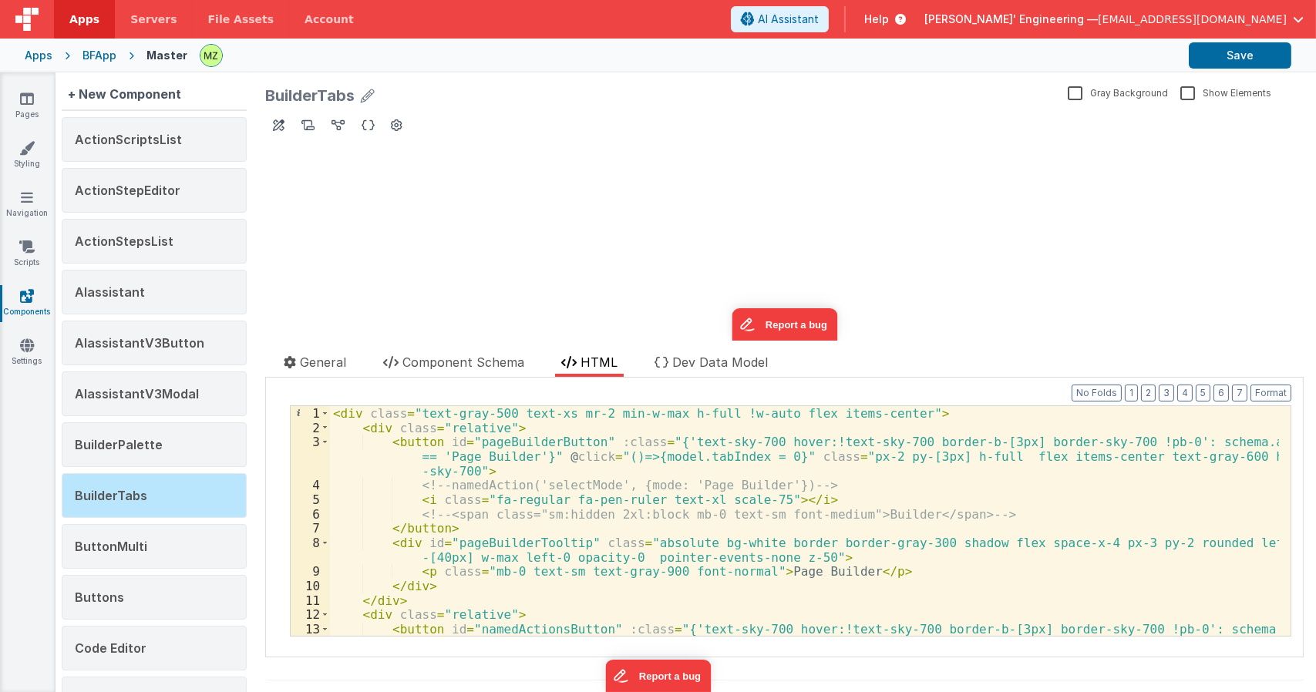
scroll to position [0, 0]
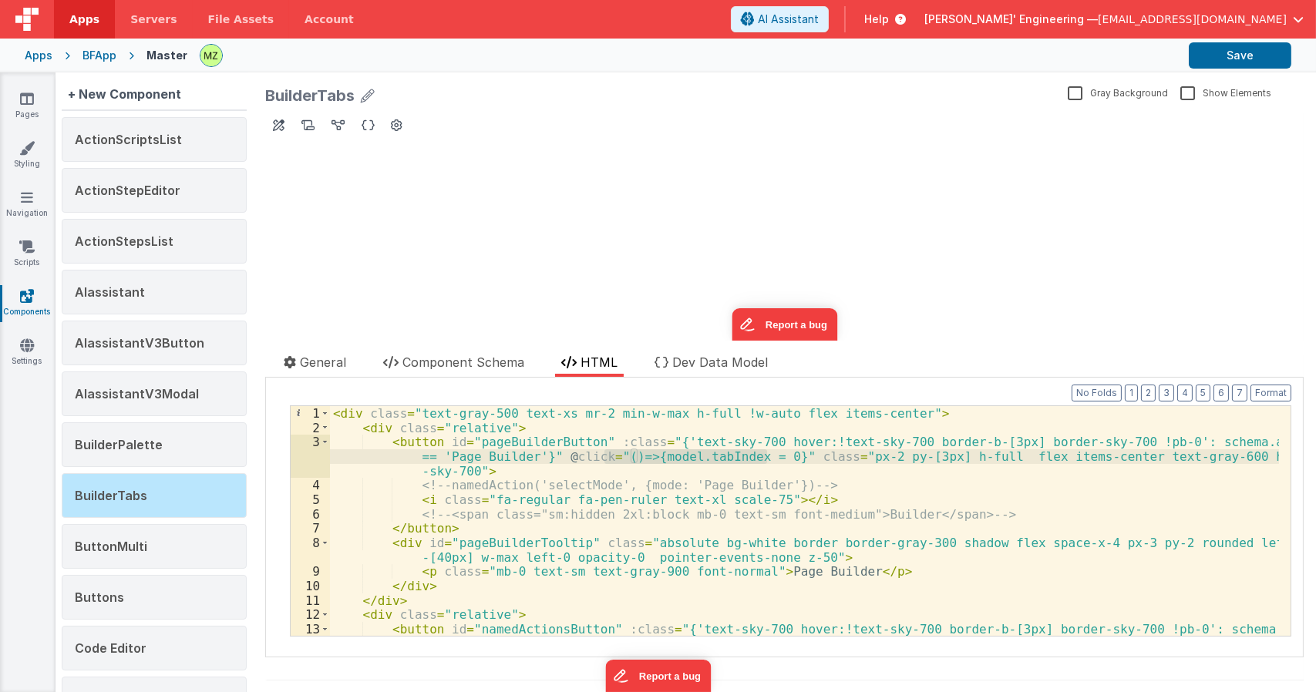
drag, startPoint x: 604, startPoint y: 459, endPoint x: 768, endPoint y: 459, distance: 163.4
click at [768, 459] on div "< div class = "text-gray-500 text-xs mr-2 min-w-max h-full !w-auto flex items-c…" at bounding box center [804, 549] width 949 height 287
click at [851, 459] on div "< div class = "text-gray-500 text-xs mr-2 min-w-max h-full !w-auto flex items-c…" at bounding box center [804, 549] width 949 height 287
click at [29, 157] on link "Styling" at bounding box center [26, 155] width 55 height 31
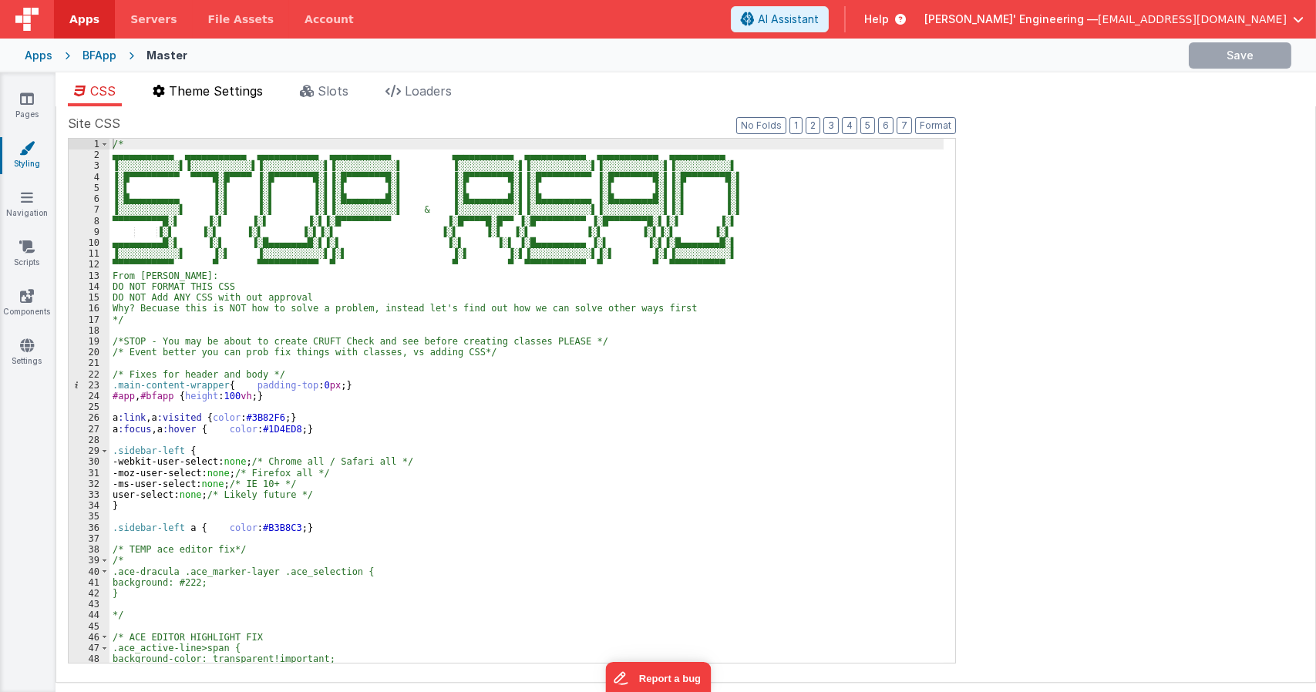
click at [267, 101] on li "Theme Settings" at bounding box center [207, 94] width 123 height 25
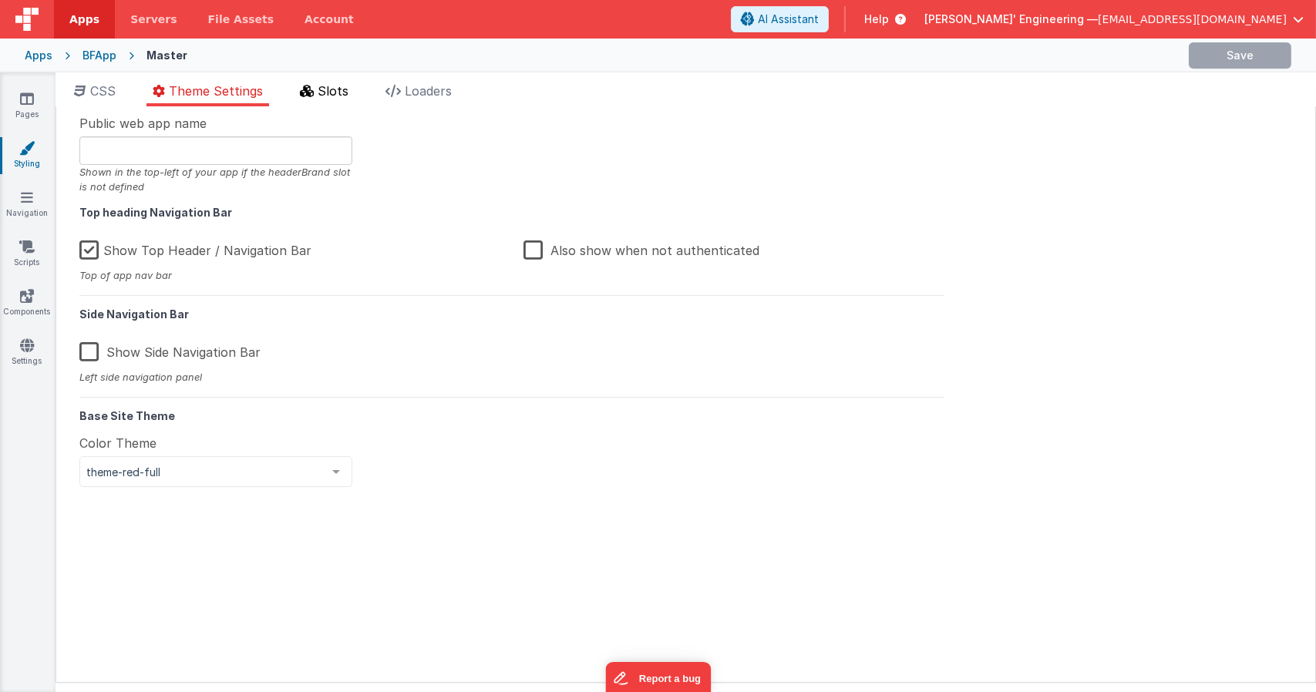
click at [315, 97] on li "Slots" at bounding box center [324, 94] width 61 height 25
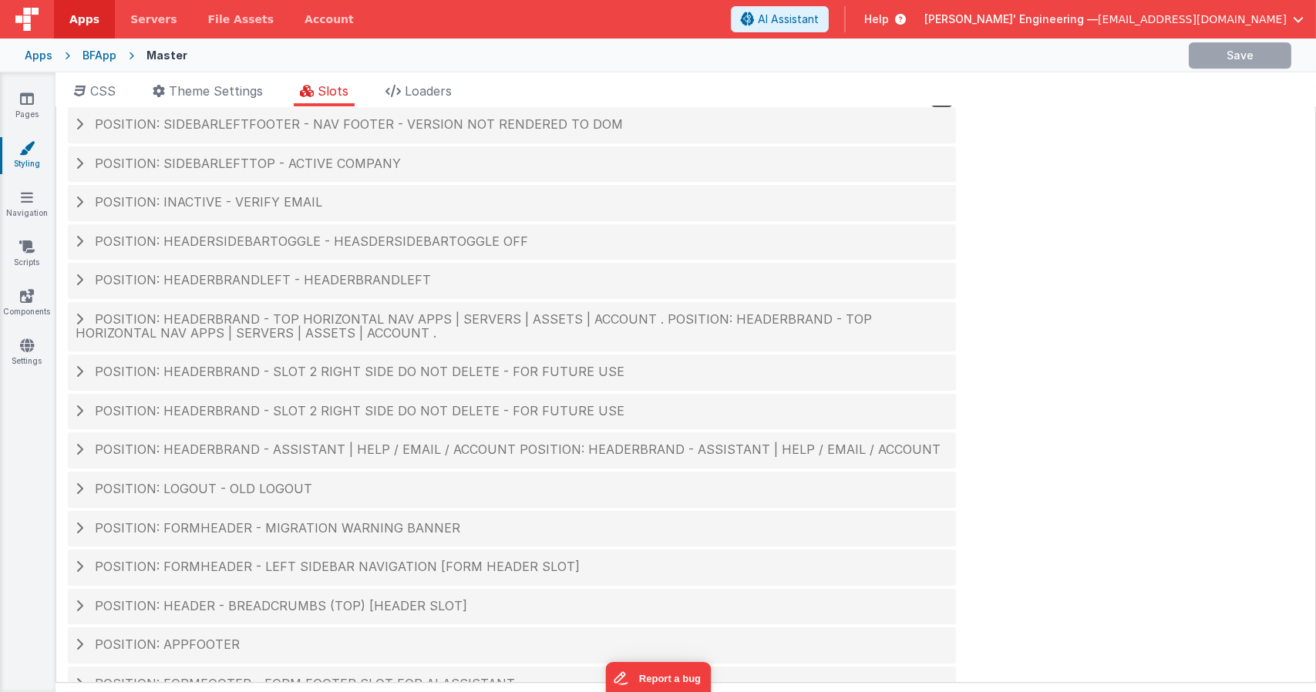
scroll to position [64, 0]
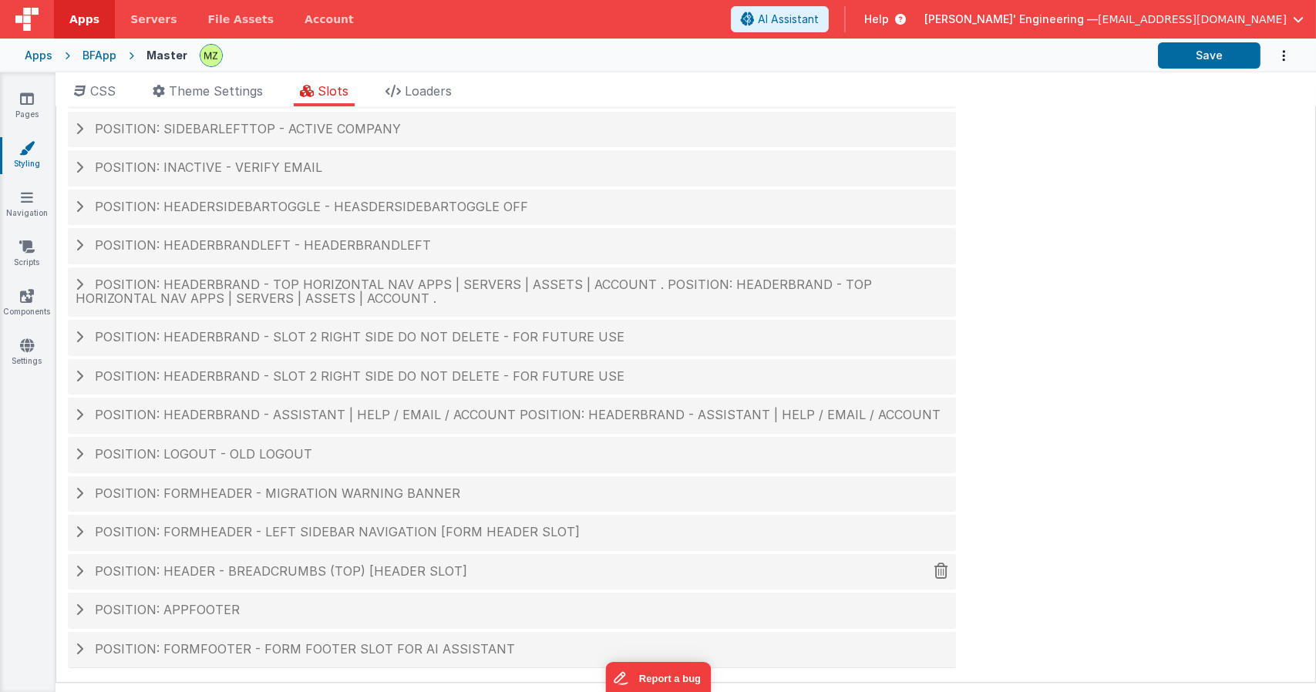
click at [251, 568] on span "Position: header - breadcrumbs (top) [header slot]" at bounding box center [281, 570] width 372 height 15
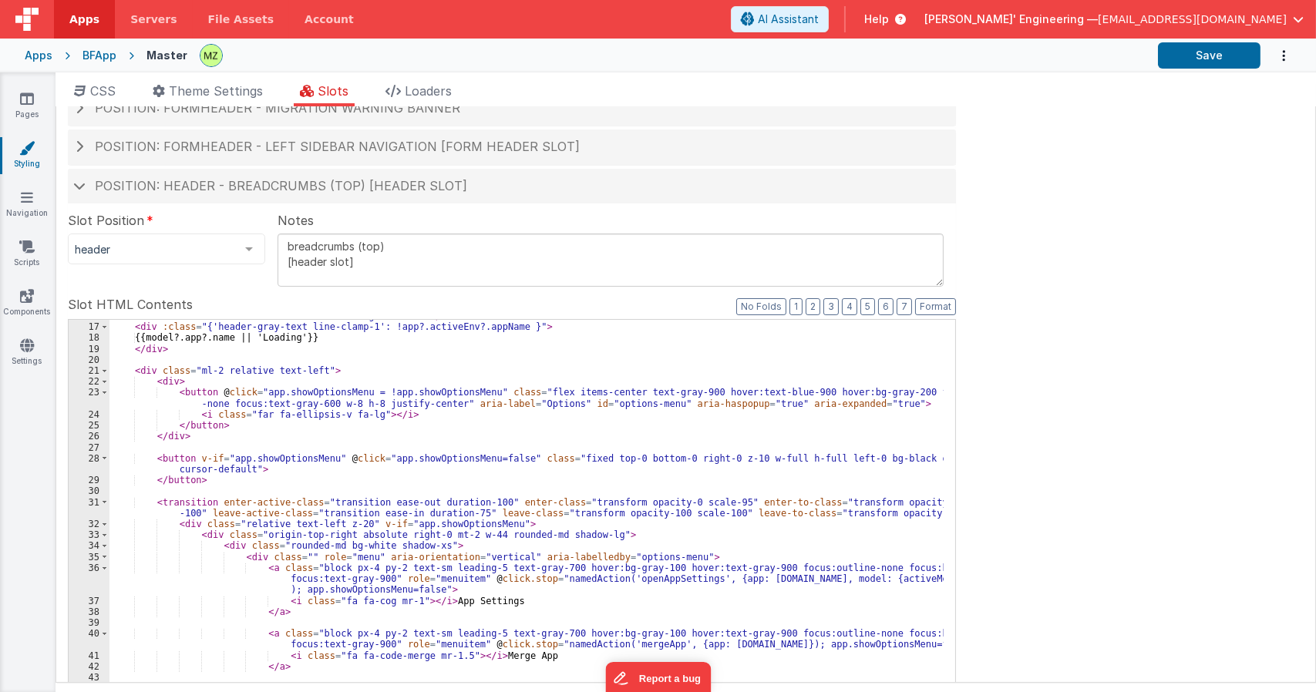
scroll to position [231, 0]
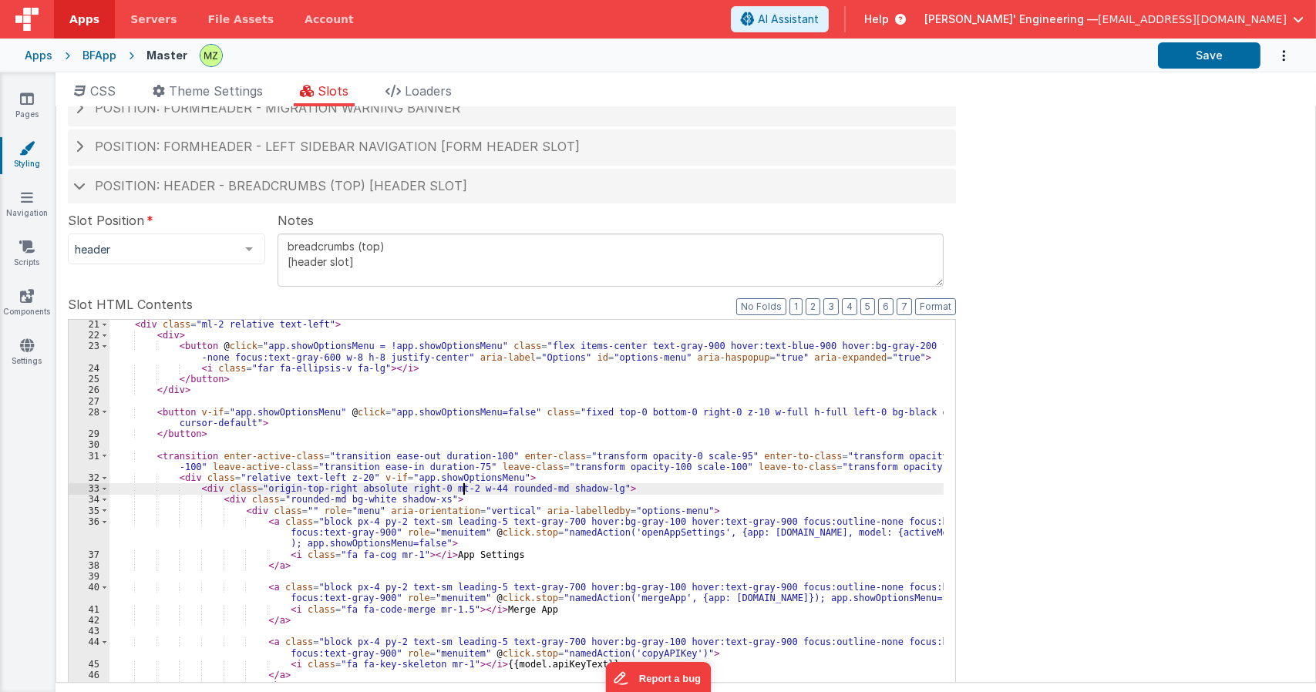
click at [466, 486] on div "< div class = "ml-2 relative text-left" > < div > < button @ click = "app.showO…" at bounding box center [526, 579] width 834 height 521
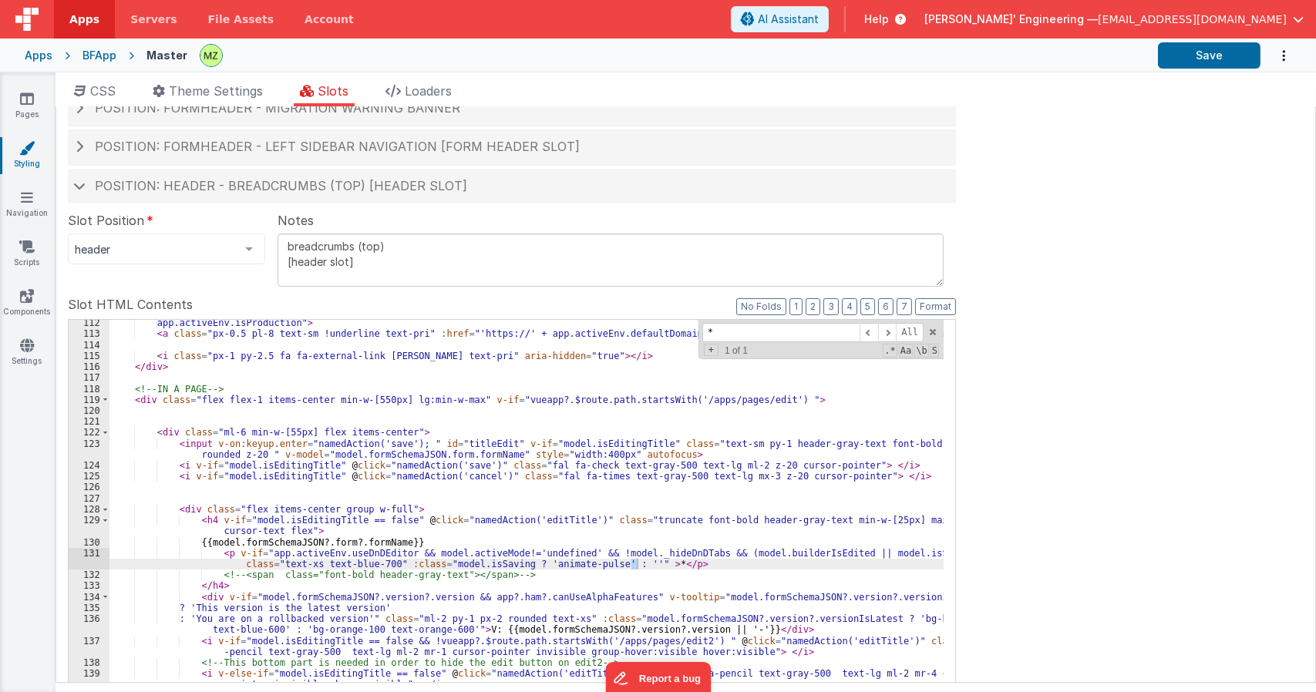
scroll to position [1350, 0]
type input "*"
click at [476, 549] on div "app.activeEnv.isProduction" > < a class = "px-0.5 pl-8 text-sm !underline text-…" at bounding box center [526, 584] width 834 height 533
drag, startPoint x: 702, startPoint y: 554, endPoint x: 805, endPoint y: 553, distance: 102.5
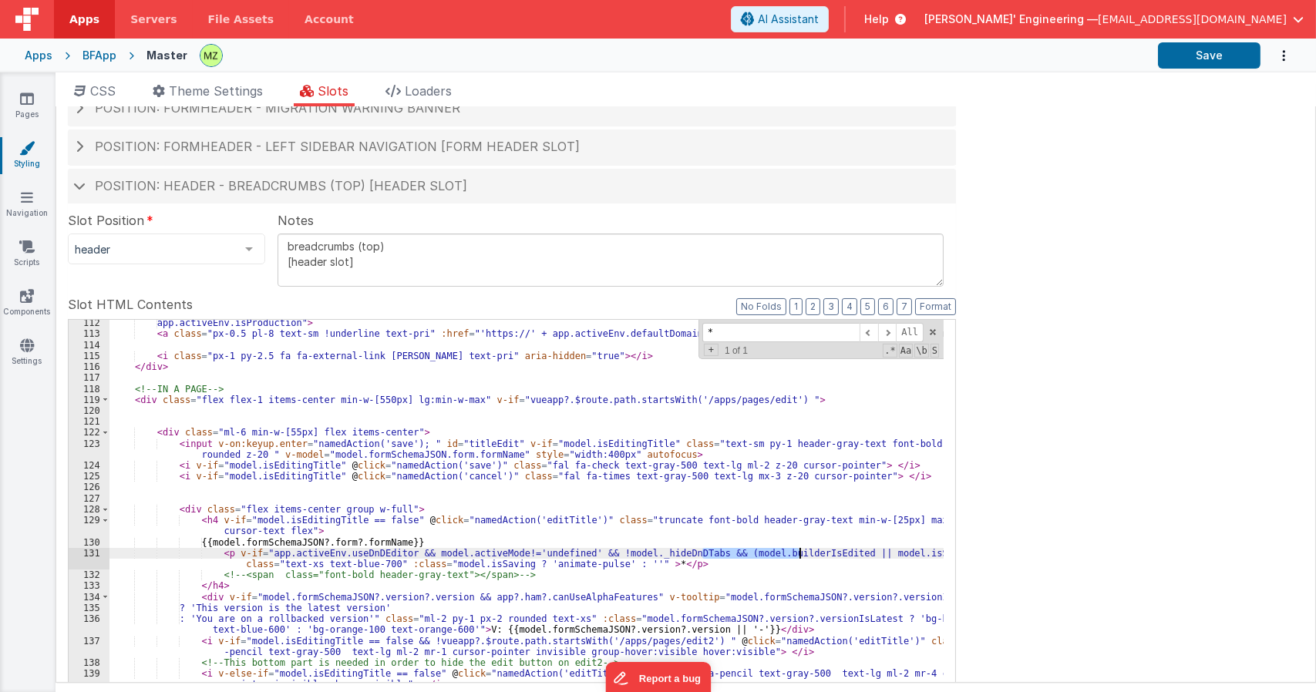
click at [805, 553] on div "app.activeEnv.isProduction" > < a class = "px-0.5 pl-8 text-sm !underline text-…" at bounding box center [526, 584] width 834 height 533
click at [805, 553] on div "app.activeEnv.isProduction" > < a class = "px-0.5 pl-8 text-sm !underline text-…" at bounding box center [526, 569] width 834 height 499
click at [805, 553] on div "app.activeEnv.isProduction" > < a class = "px-0.5 pl-8 text-sm !underline text-…" at bounding box center [526, 584] width 834 height 533
click at [983, 320] on div "Site CSS Format 7 6 5 4 3 2 1 No Folds 1 2 3 4 5 6 7 8 9 10 11 12 13 14 15 16 1…" at bounding box center [685, 394] width 1260 height 577
click at [1020, 319] on div "Site CSS Format 7 6 5 4 3 2 1 No Folds 1 2 3 4 5 6 7 8 9 10 11 12 13 14 15 16 1…" at bounding box center [685, 394] width 1260 height 577
